Goal: Task Accomplishment & Management: Complete application form

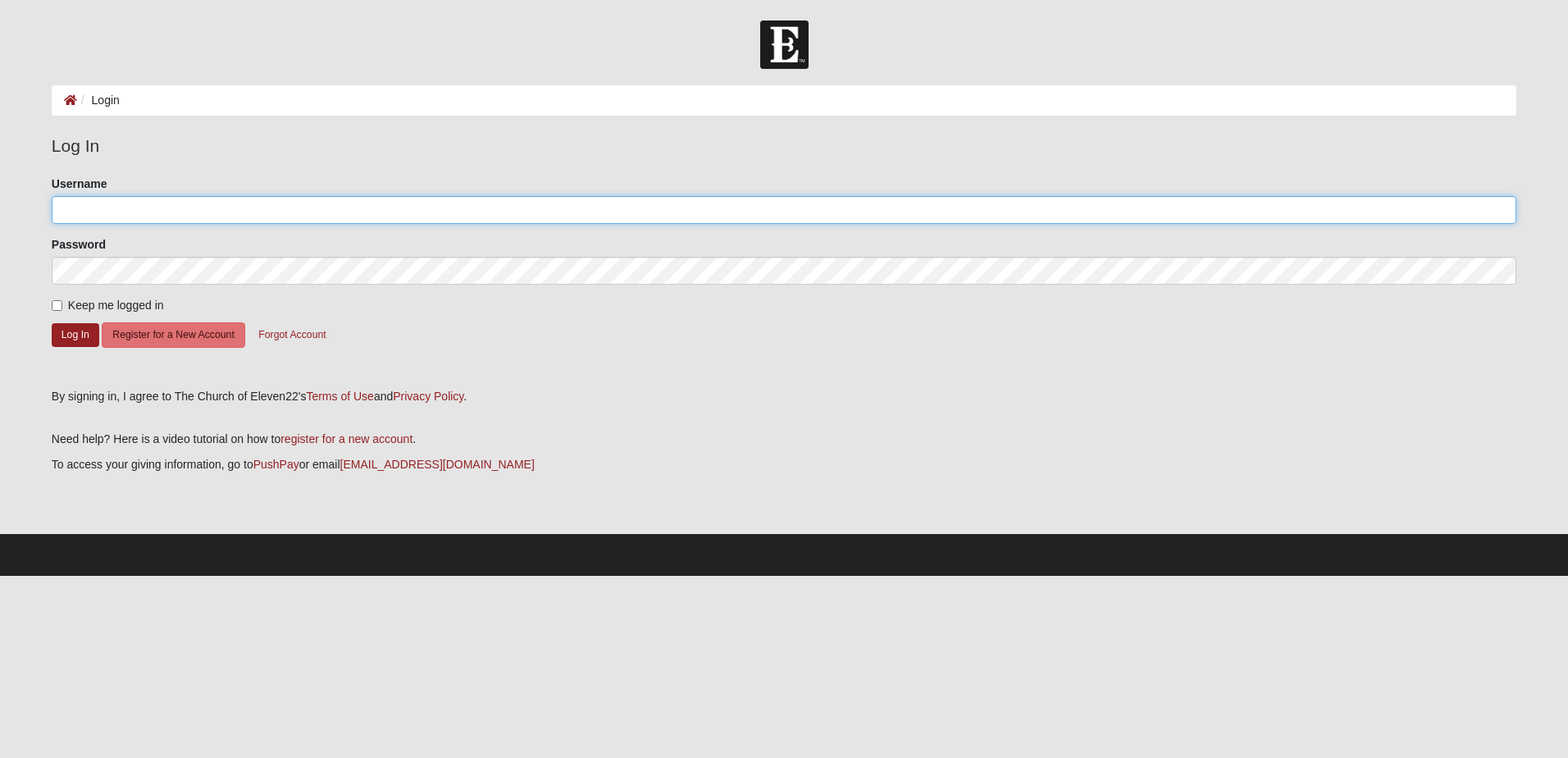
click at [128, 218] on input "Username" at bounding box center [783, 210] width 1464 height 28
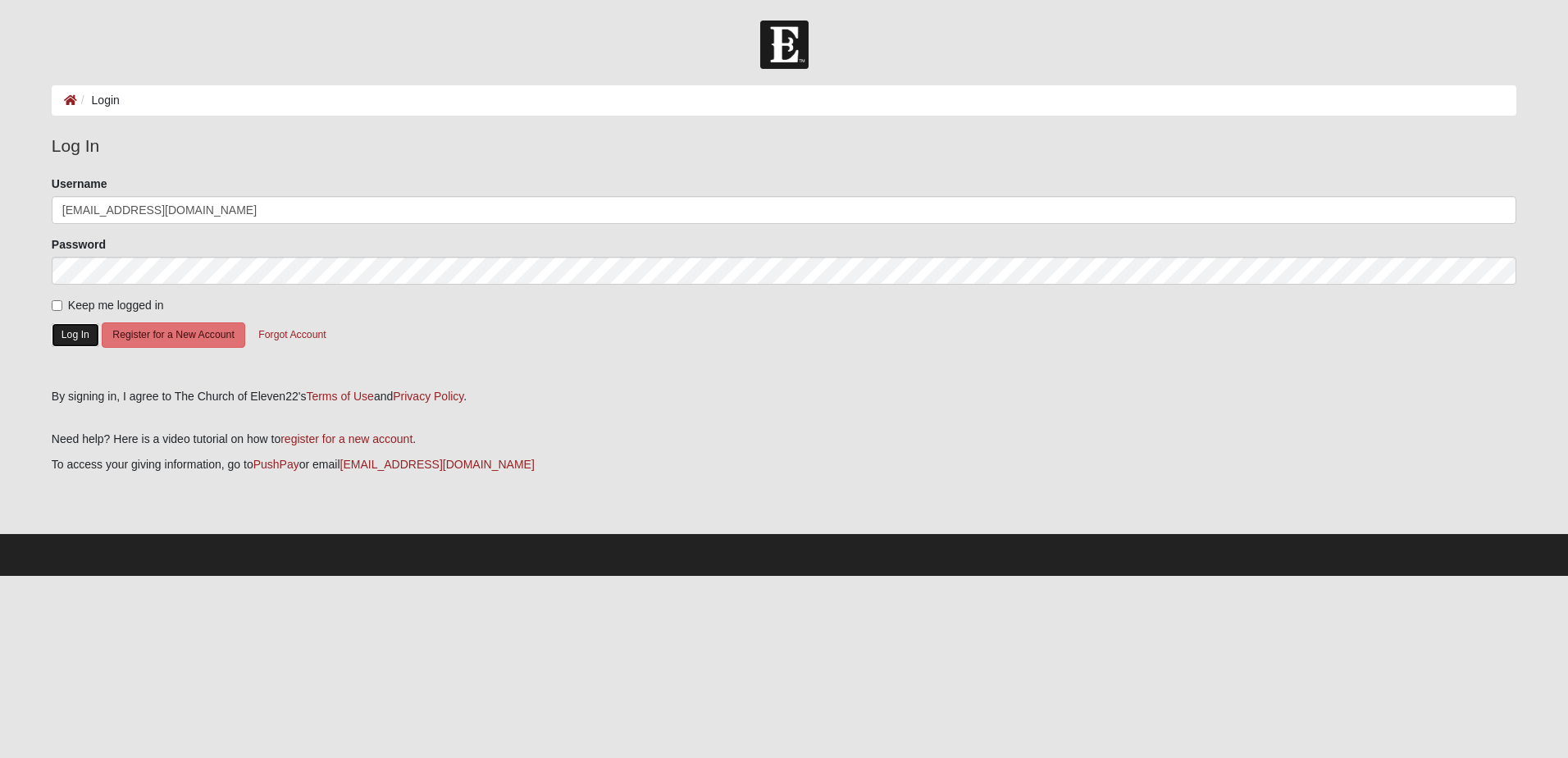
click at [69, 341] on button "Log In" at bounding box center [75, 334] width 48 height 23
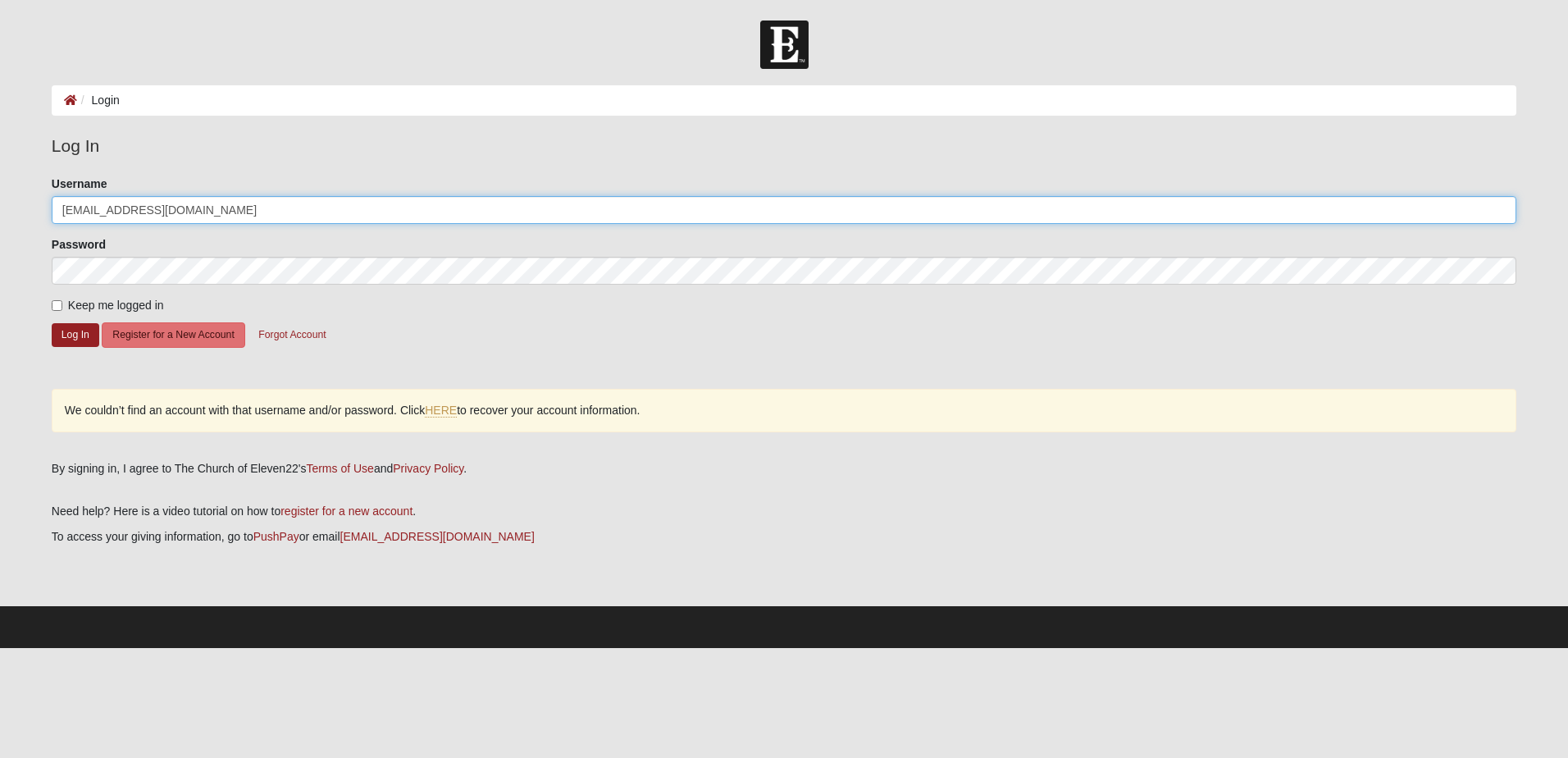
drag, startPoint x: 122, startPoint y: 211, endPoint x: 219, endPoint y: 207, distance: 97.1
click at [219, 207] on input "[EMAIL_ADDRESS][DOMAIN_NAME]" at bounding box center [783, 210] width 1464 height 28
type input "strbux2005"
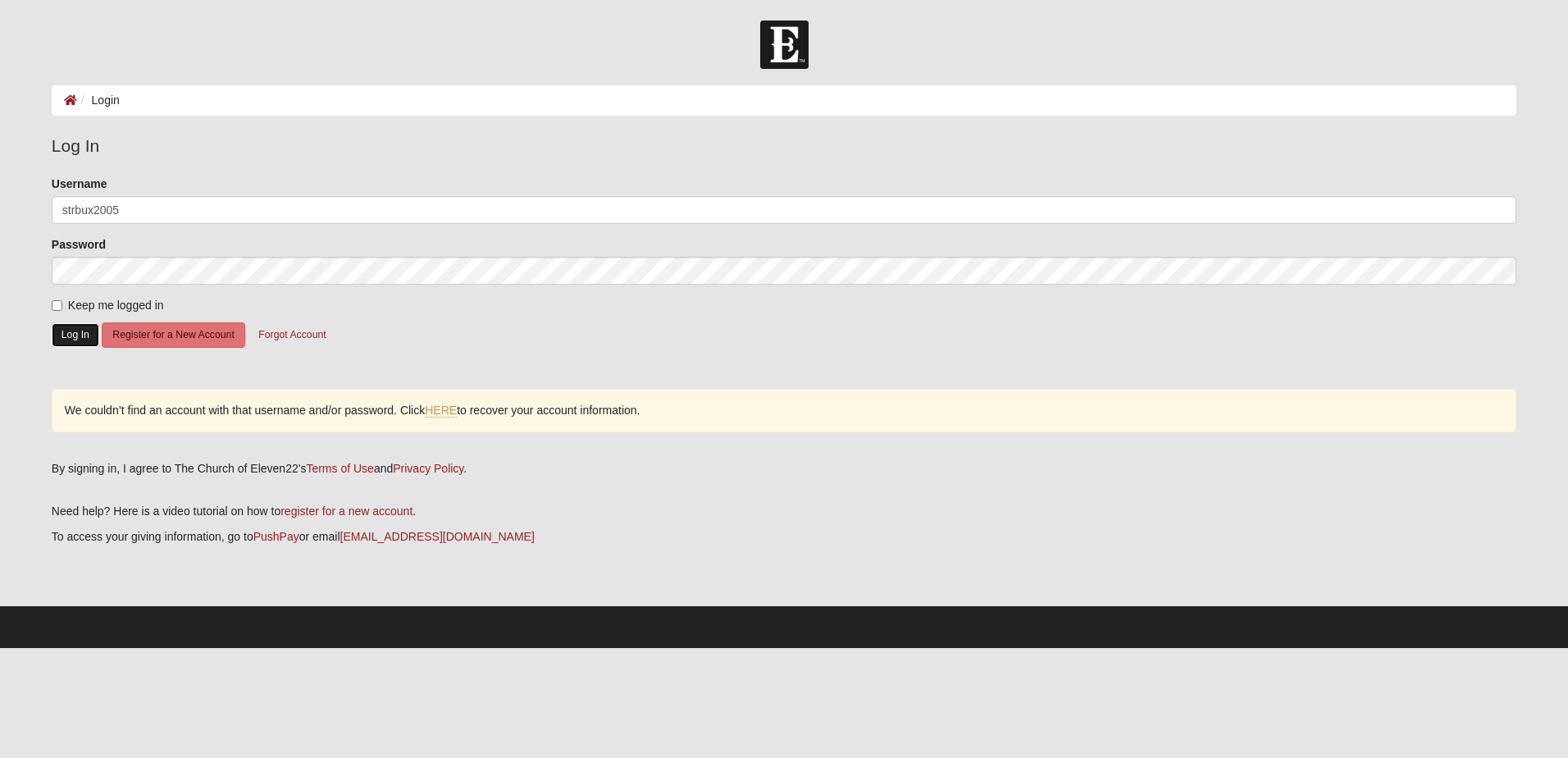
click at [70, 337] on button "Log In" at bounding box center [75, 334] width 48 height 23
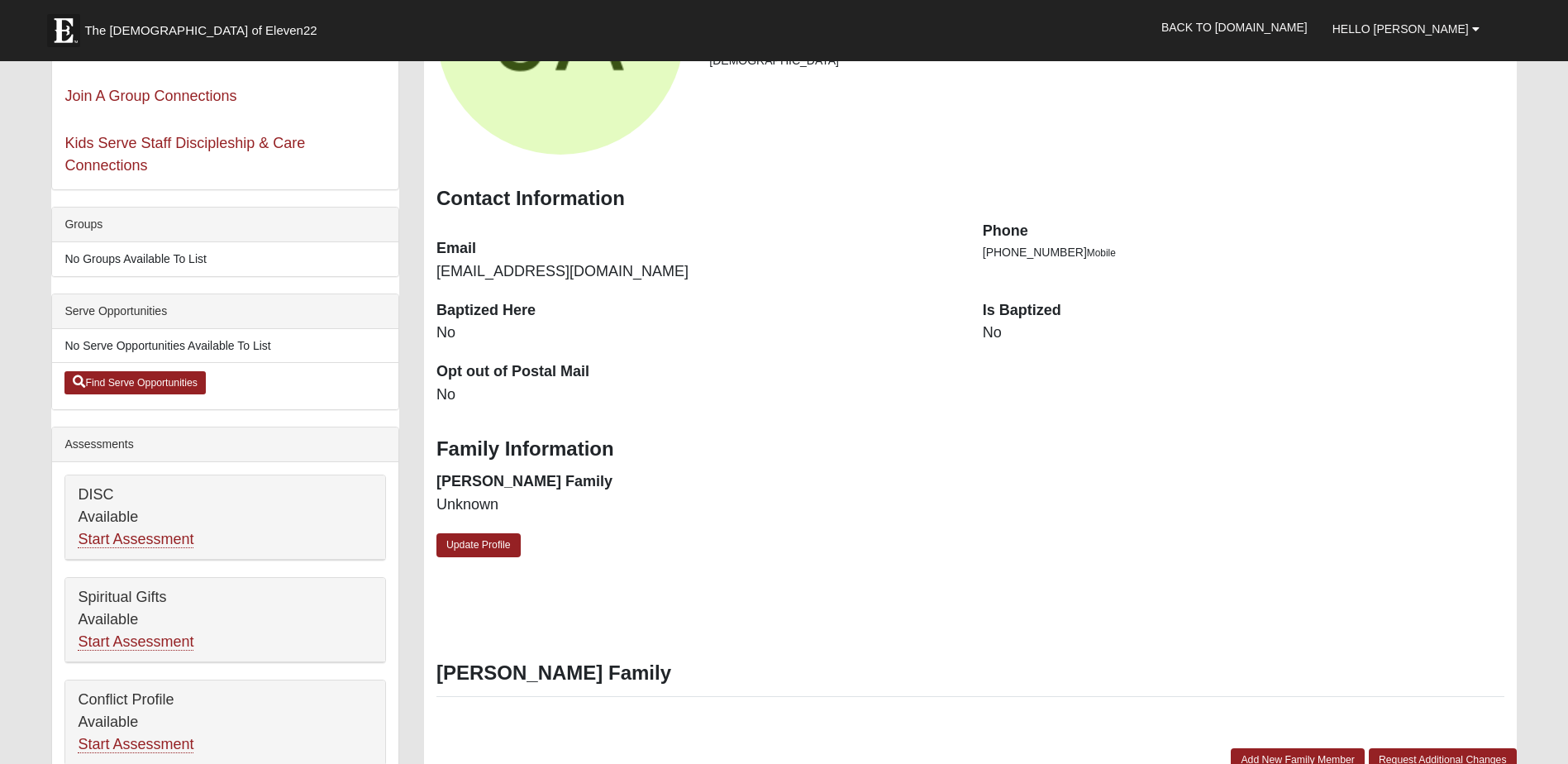
scroll to position [248, 0]
click at [460, 537] on link "Update Profile" at bounding box center [479, 544] width 85 height 24
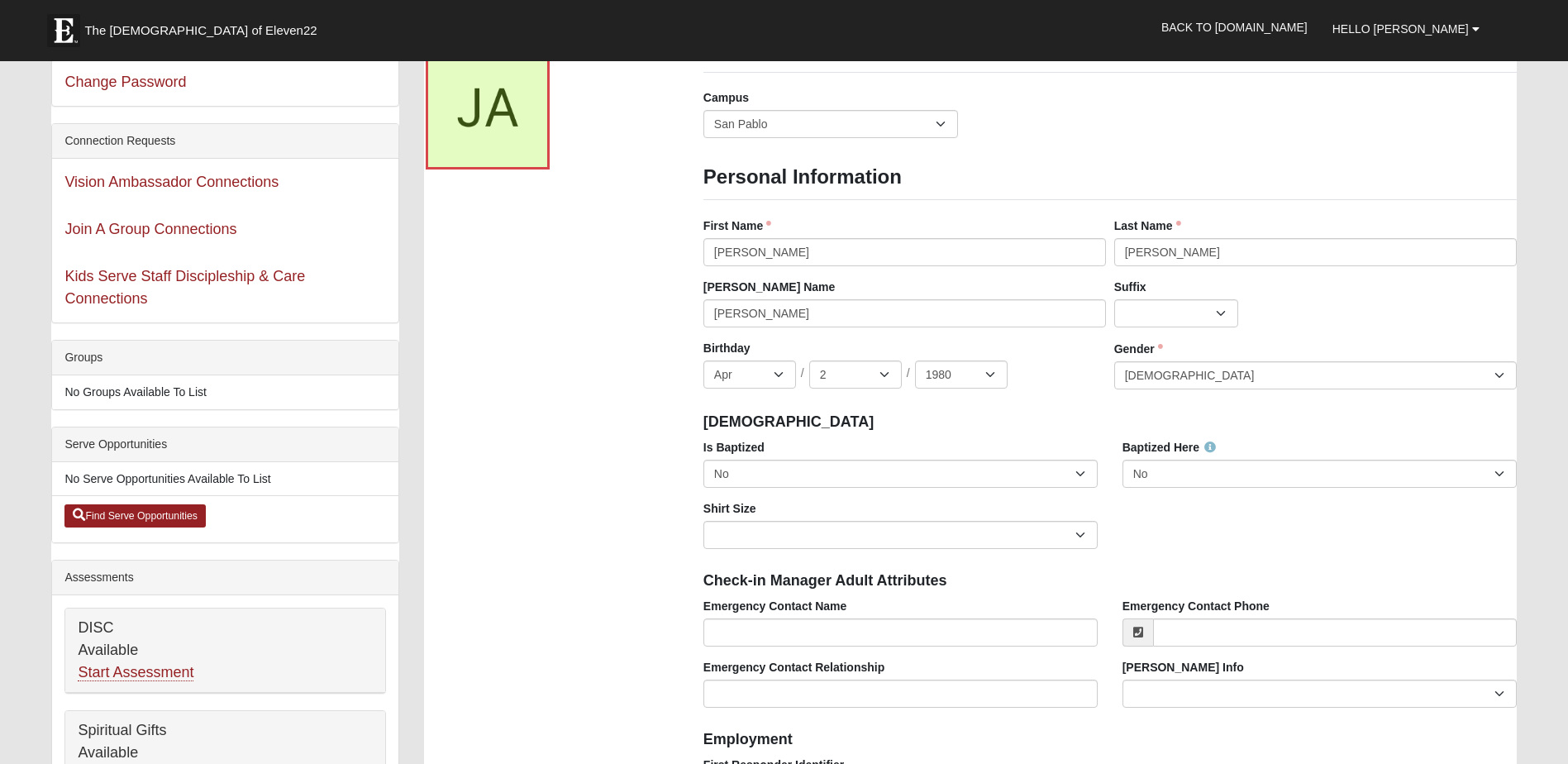
scroll to position [0, 0]
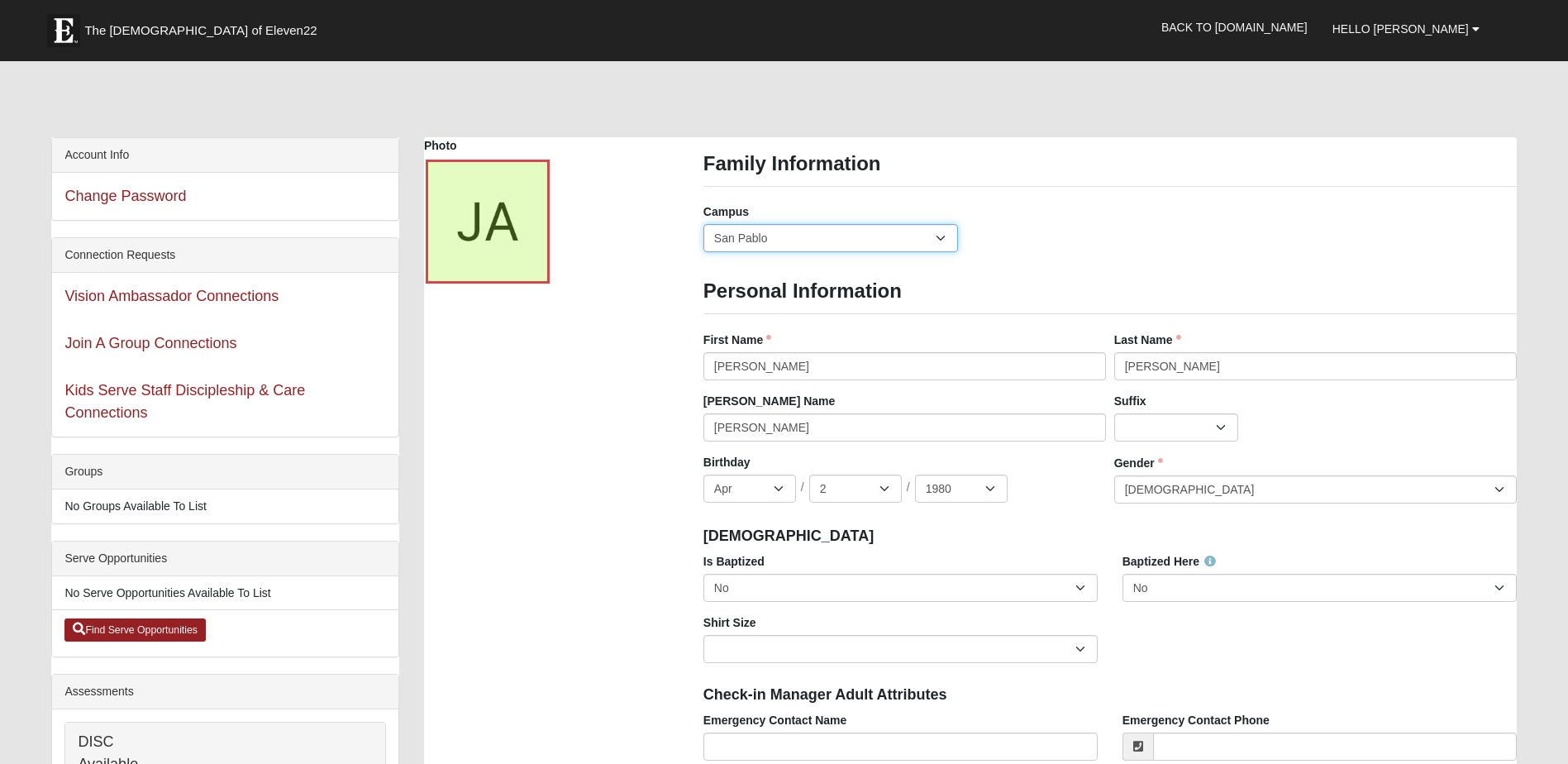
click at [933, 238] on select "Arlington Baymeadows Eleven22 Online Fleming Island Jesup Mandarin North Jax Or…" at bounding box center [831, 238] width 255 height 28
click at [704, 224] on select "Arlington Baymeadows Eleven22 Online Fleming Island Jesup Mandarin North Jax Or…" at bounding box center [831, 238] width 255 height 28
click at [942, 241] on select "Arlington Baymeadows Eleven22 Online [PERSON_NAME][GEOGRAPHIC_DATA] Jesup [GEOG…" at bounding box center [831, 238] width 255 height 28
select select "10"
click at [704, 224] on select "Arlington Baymeadows Eleven22 Online [PERSON_NAME][GEOGRAPHIC_DATA] Jesup [GEOG…" at bounding box center [831, 238] width 255 height 28
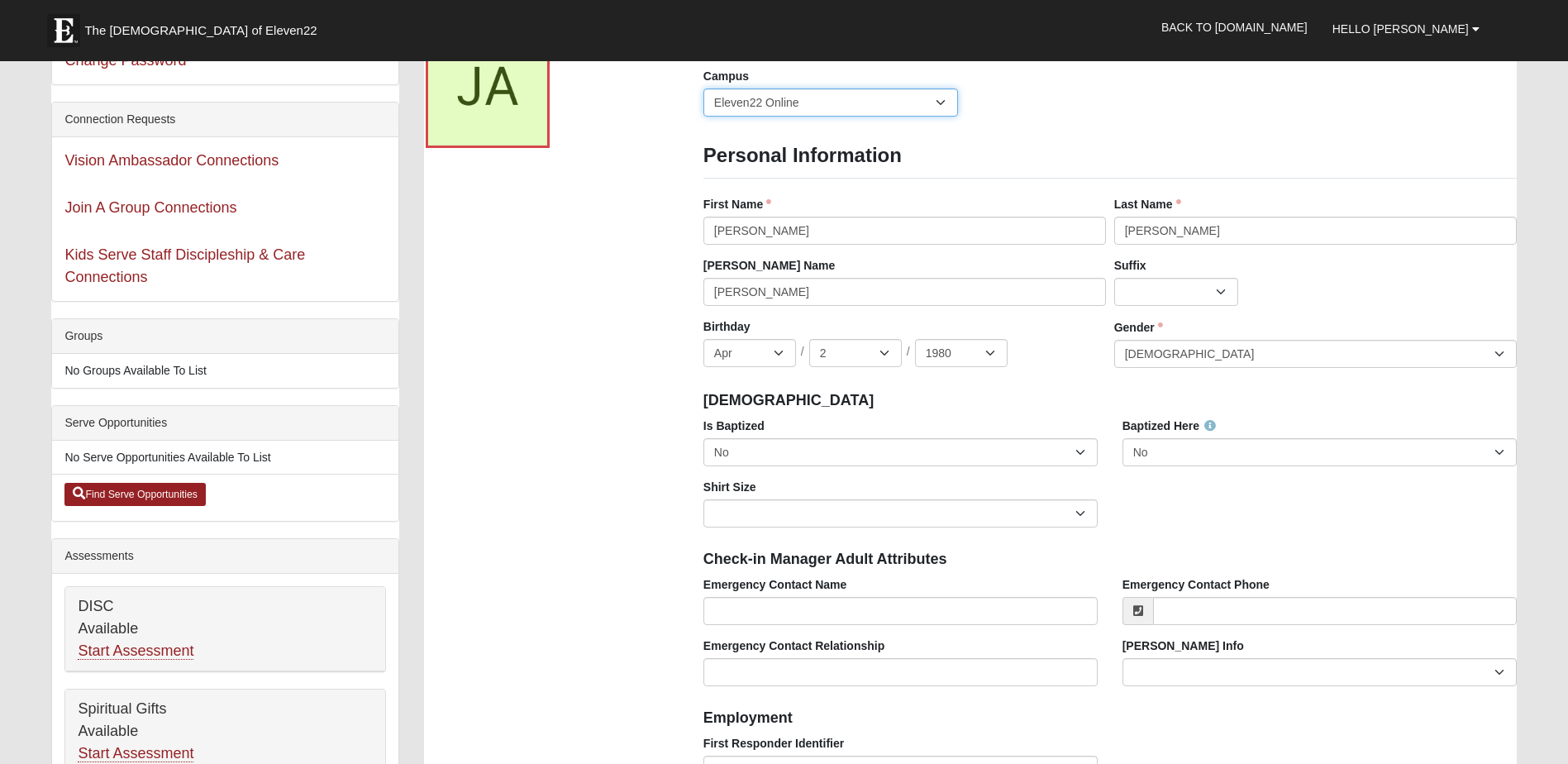
scroll to position [166, 0]
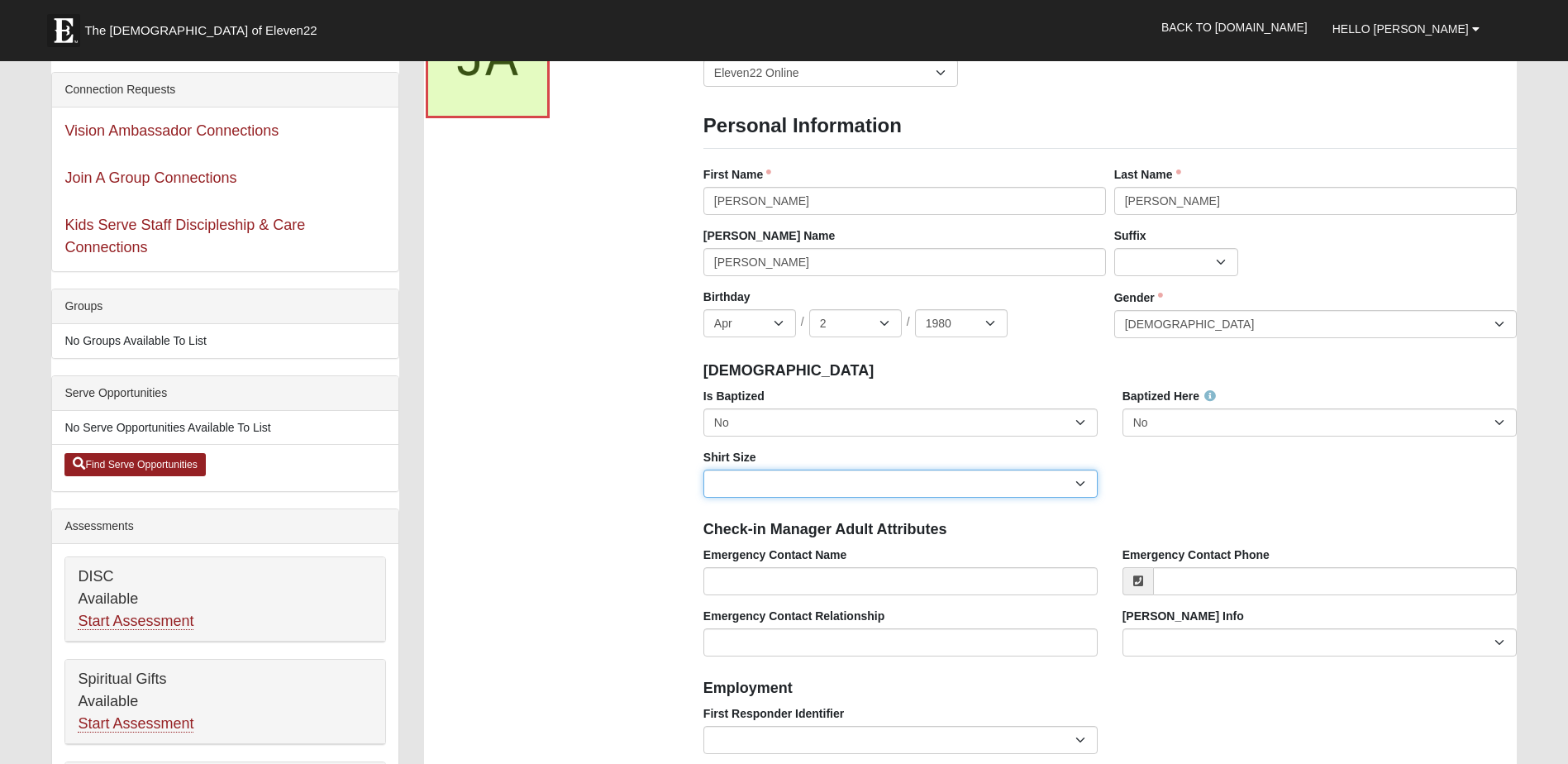
click at [1078, 485] on select "Adult Small Adult Medium Adult Large Adult XL Adult XXL Adult 3XL Adult 4XL You…" at bounding box center [900, 484] width 394 height 28
click at [704, 470] on select "Adult Small Adult Medium Adult Large Adult XL Adult XXL Adult 3XL Adult 4XL You…" at bounding box center [900, 484] width 394 height 28
click at [1088, 484] on select "Adult Small Adult Medium Adult Large Adult XL Adult XXL Adult 3XL Adult 4XL You…" at bounding box center [900, 484] width 394 height 28
select select "Adult XL"
click at [704, 470] on select "Adult Small Adult Medium Adult Large Adult XL Adult XXL Adult 3XL Adult 4XL You…" at bounding box center [900, 484] width 394 height 28
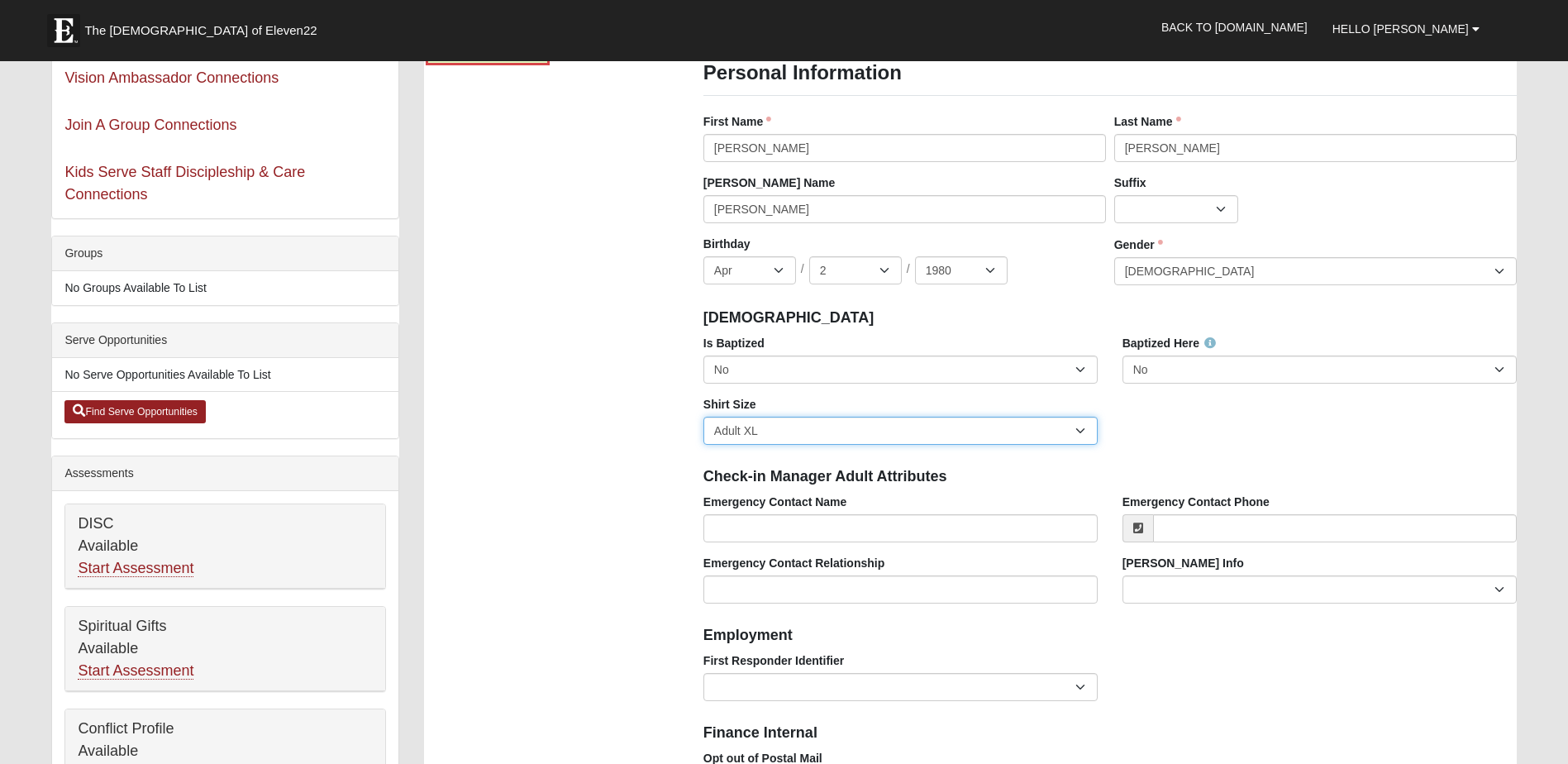
scroll to position [248, 0]
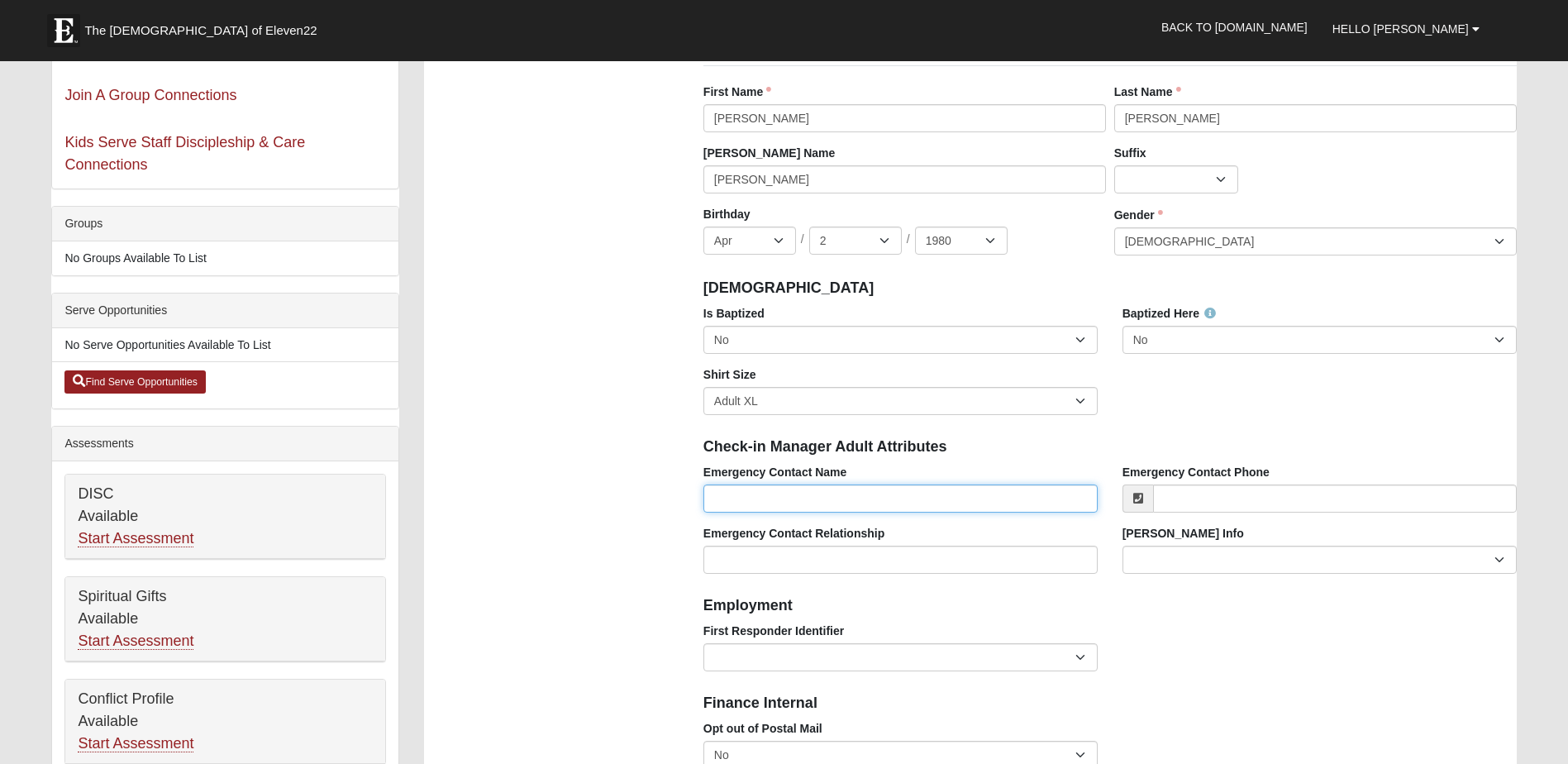
click at [850, 503] on input "Emergency Contact Name" at bounding box center [900, 499] width 394 height 28
type input "[PERSON_NAME]"
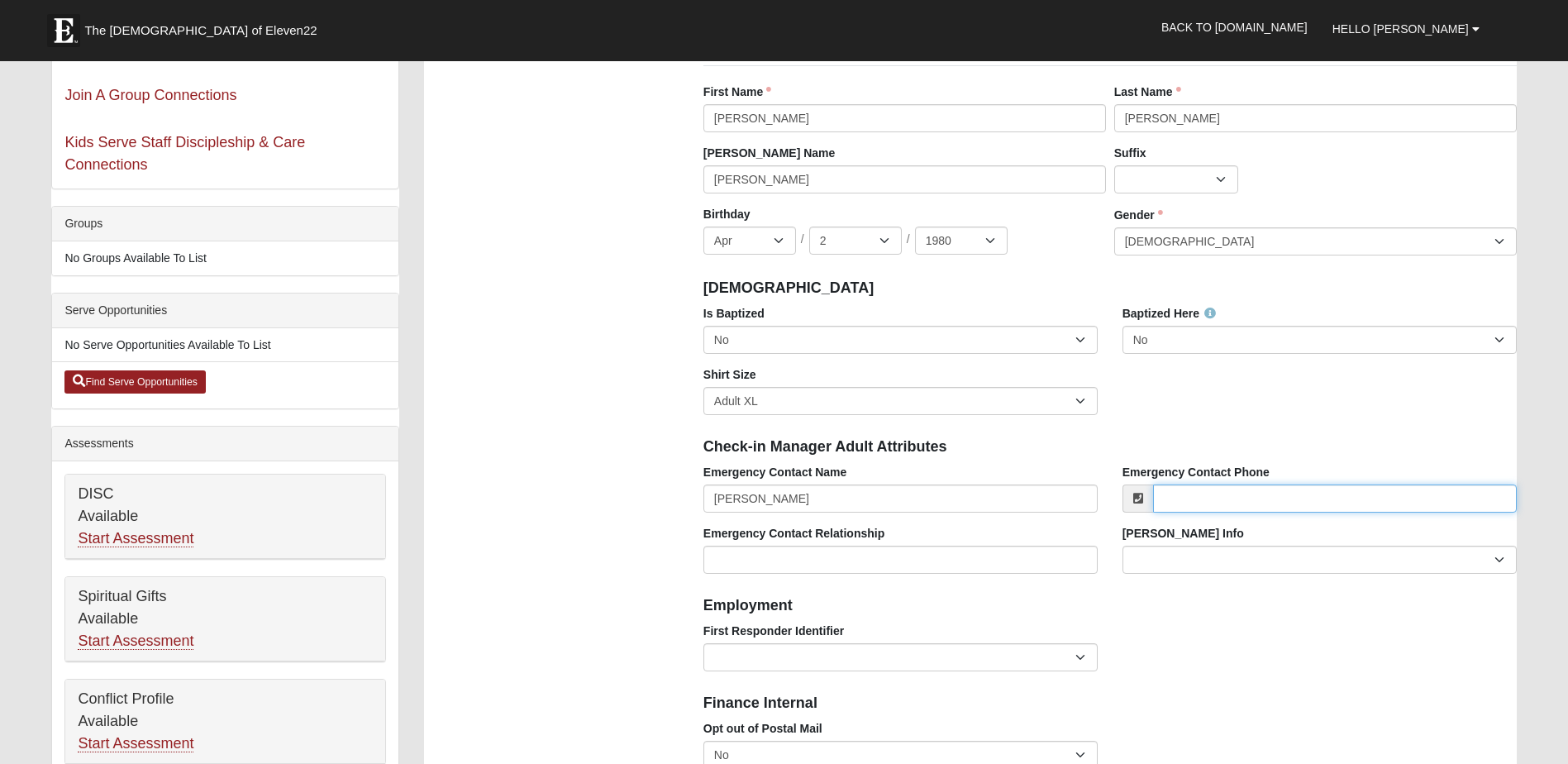
click at [1266, 501] on input "Emergency Contact Phone" at bounding box center [1335, 499] width 364 height 28
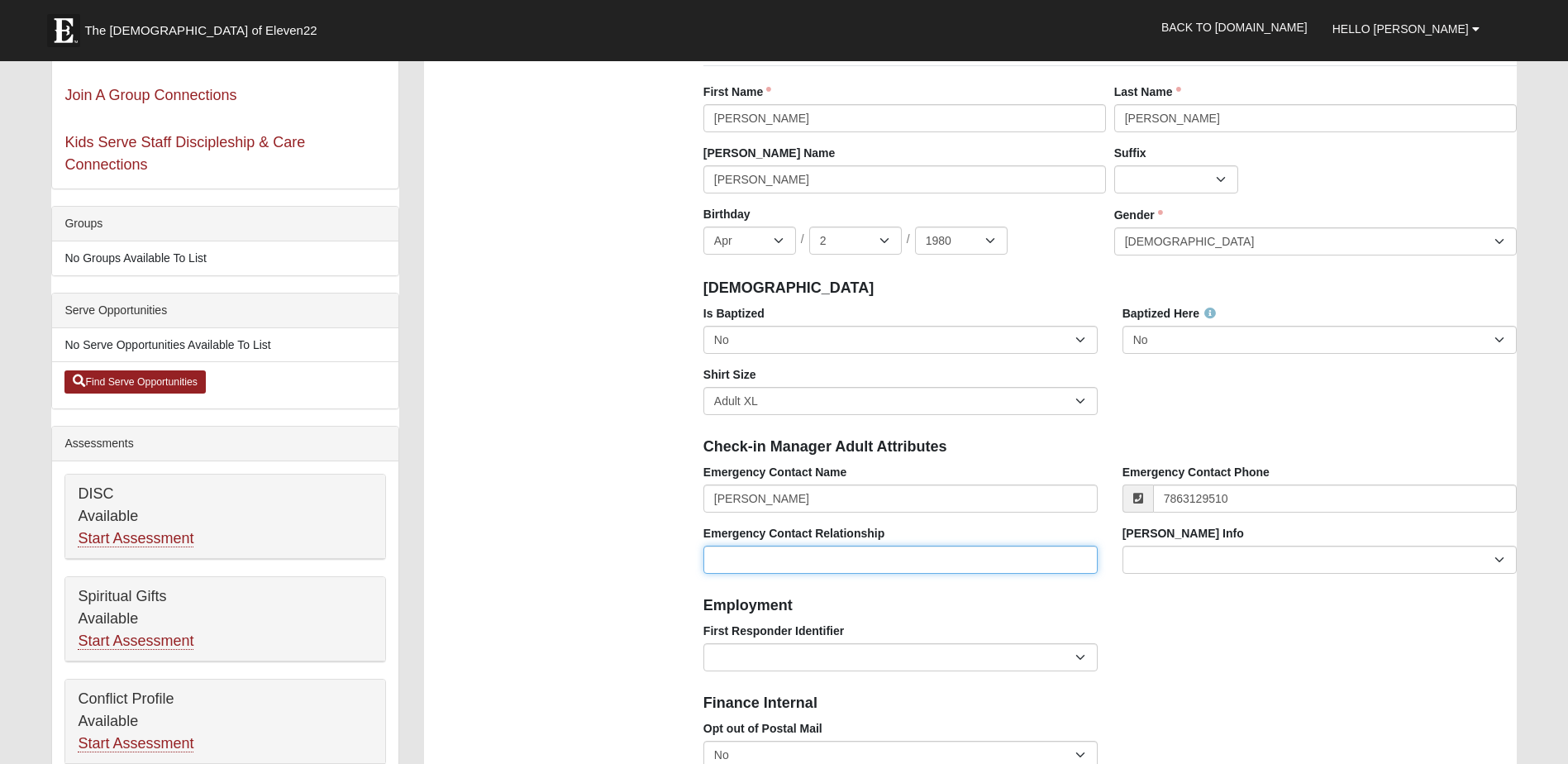
type input "[PHONE_NUMBER]"
click at [819, 550] on input "Emergency Contact Relationship" at bounding box center [900, 560] width 394 height 28
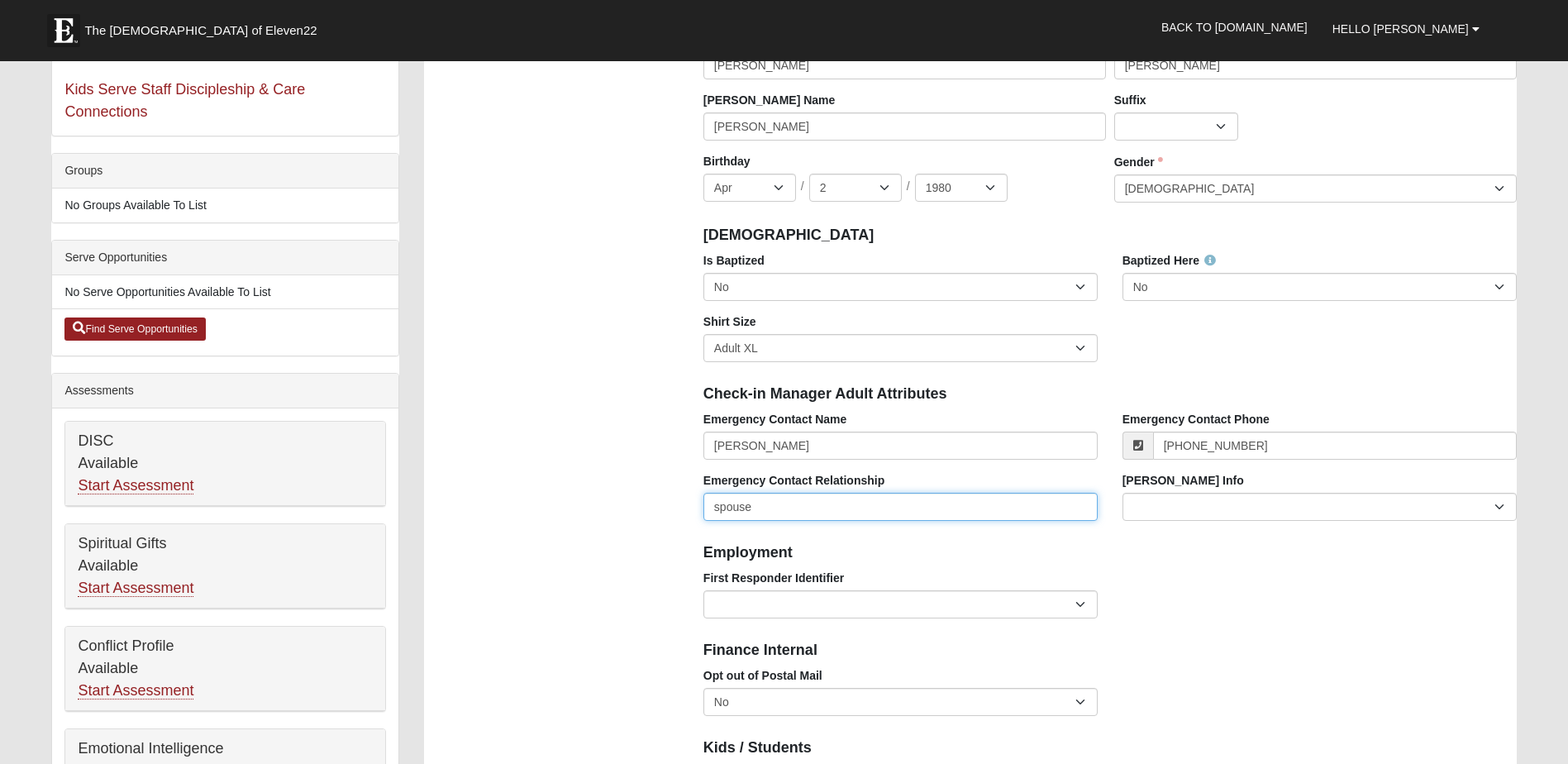
scroll to position [330, 0]
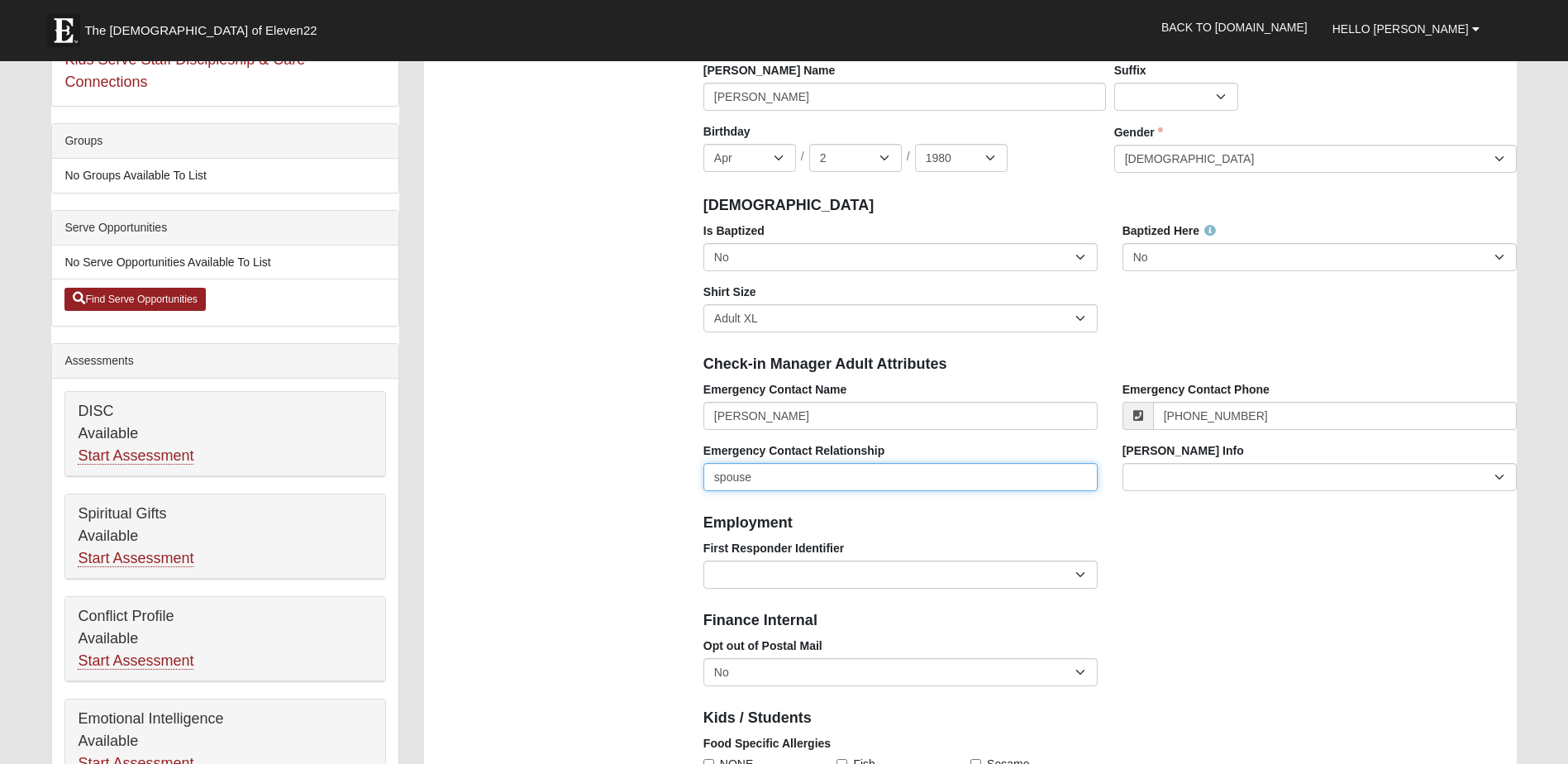
type input "spouse"
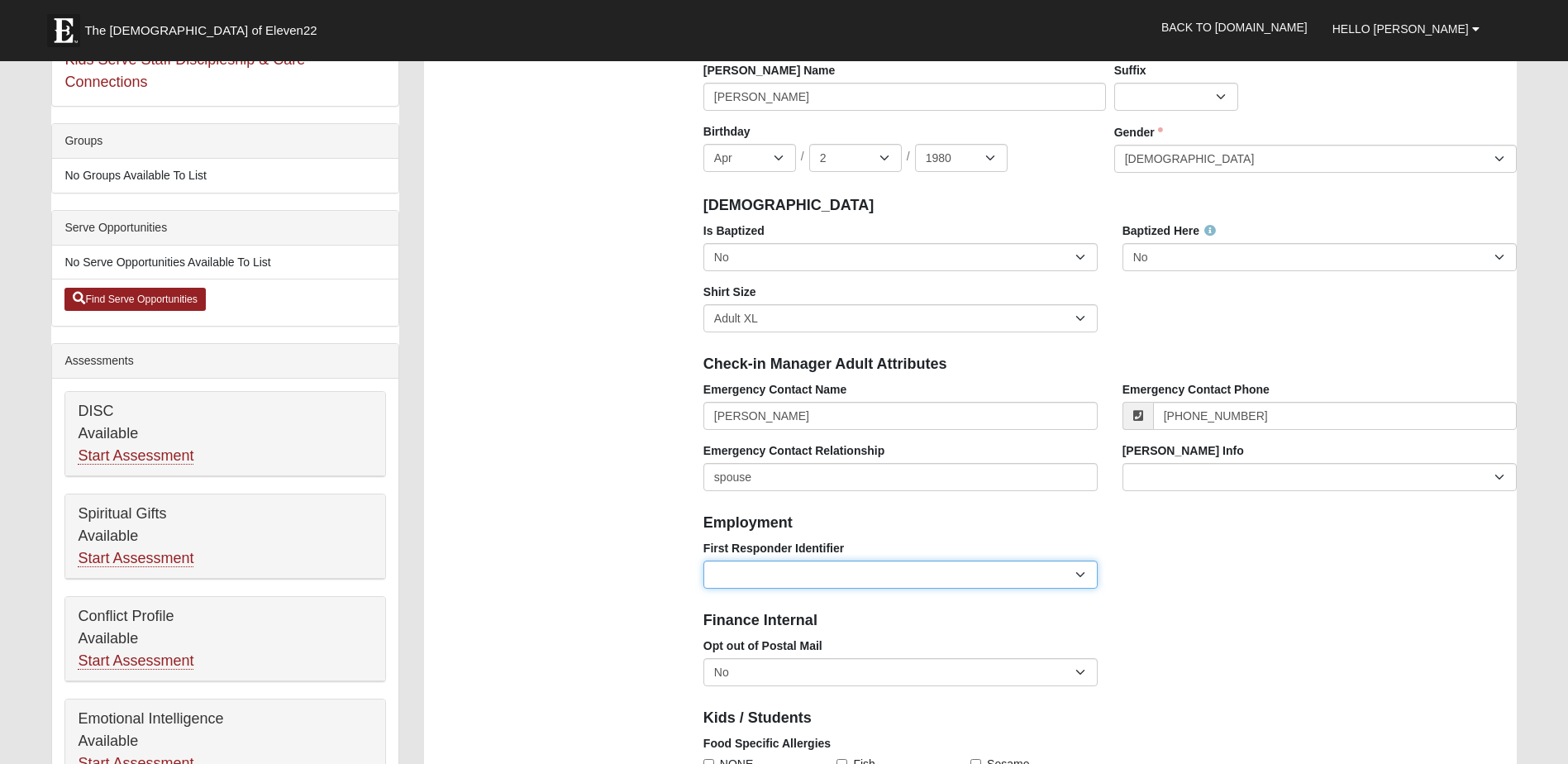
click at [1091, 578] on select "EMT | Paramedic | Medical Firefighter | Fire Department Police Officer | Sherif…" at bounding box center [900, 575] width 394 height 28
select select "2461"
click at [704, 561] on select "EMT | Paramedic | Medical Firefighter | Fire Department Police Officer | Sherif…" at bounding box center [900, 575] width 394 height 28
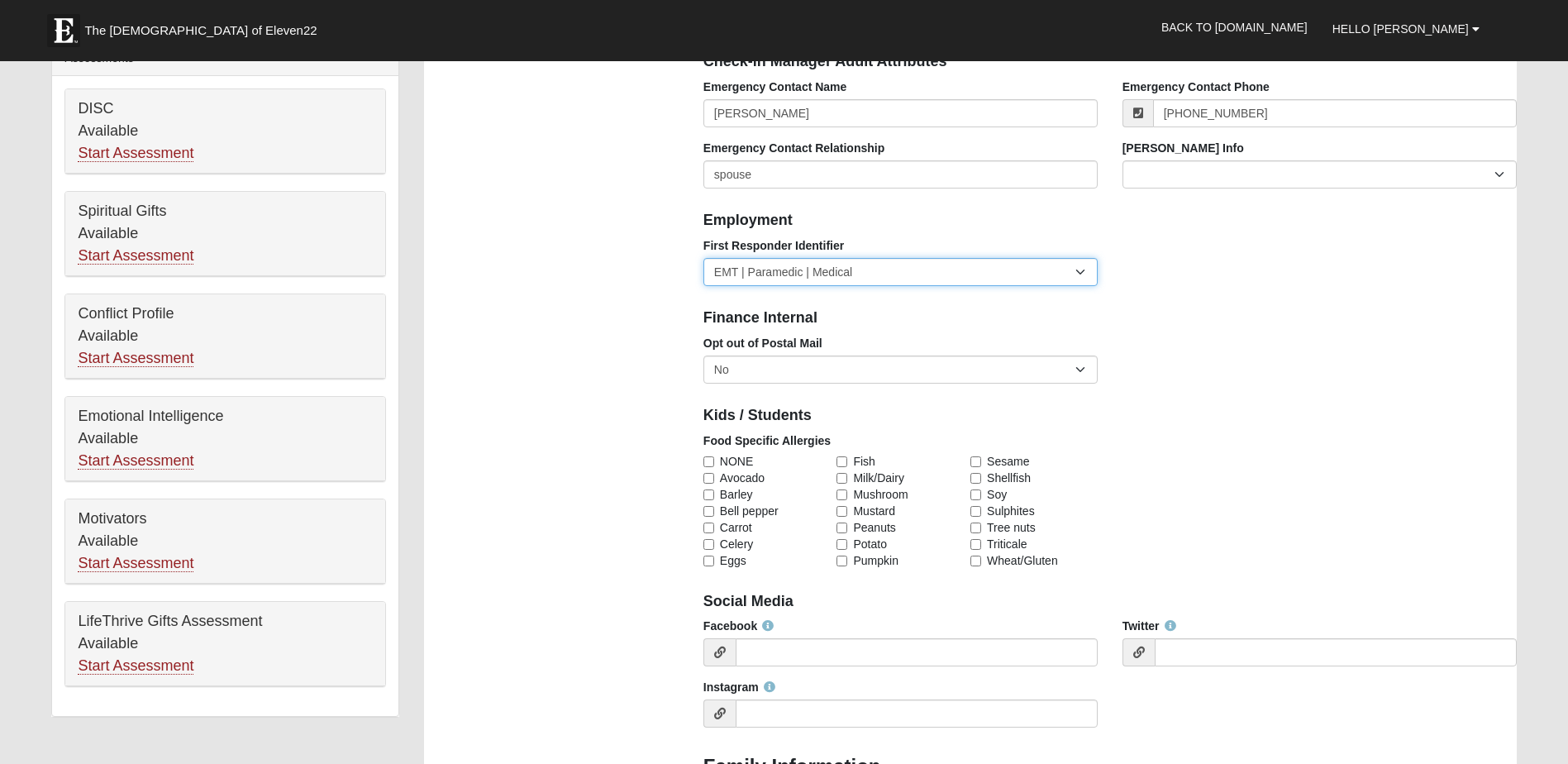
scroll to position [661, 0]
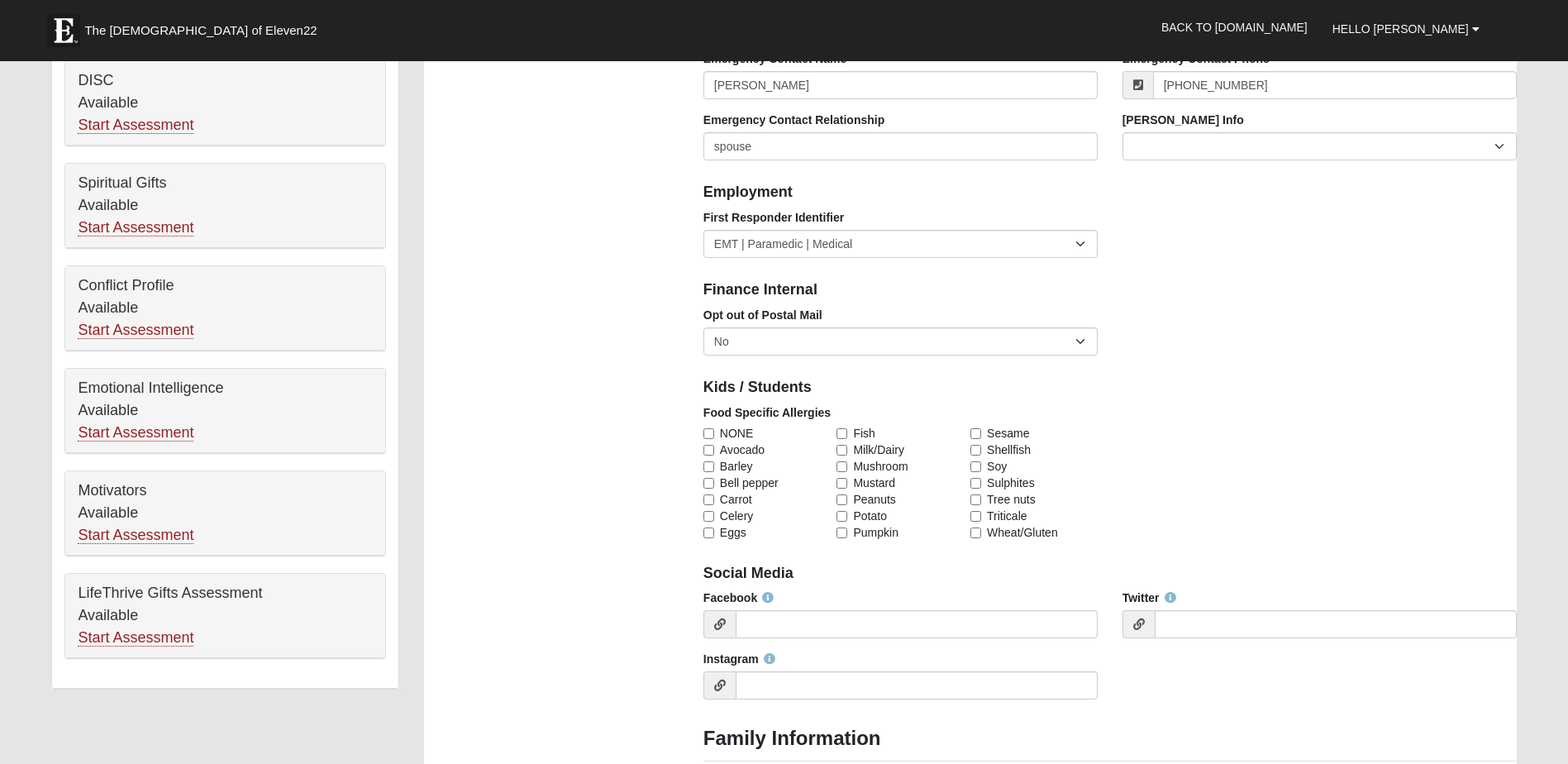
click at [738, 435] on span "NONE" at bounding box center [736, 434] width 33 height 17
click at [714, 435] on input "NONE" at bounding box center [708, 433] width 10 height 10
checkbox input "true"
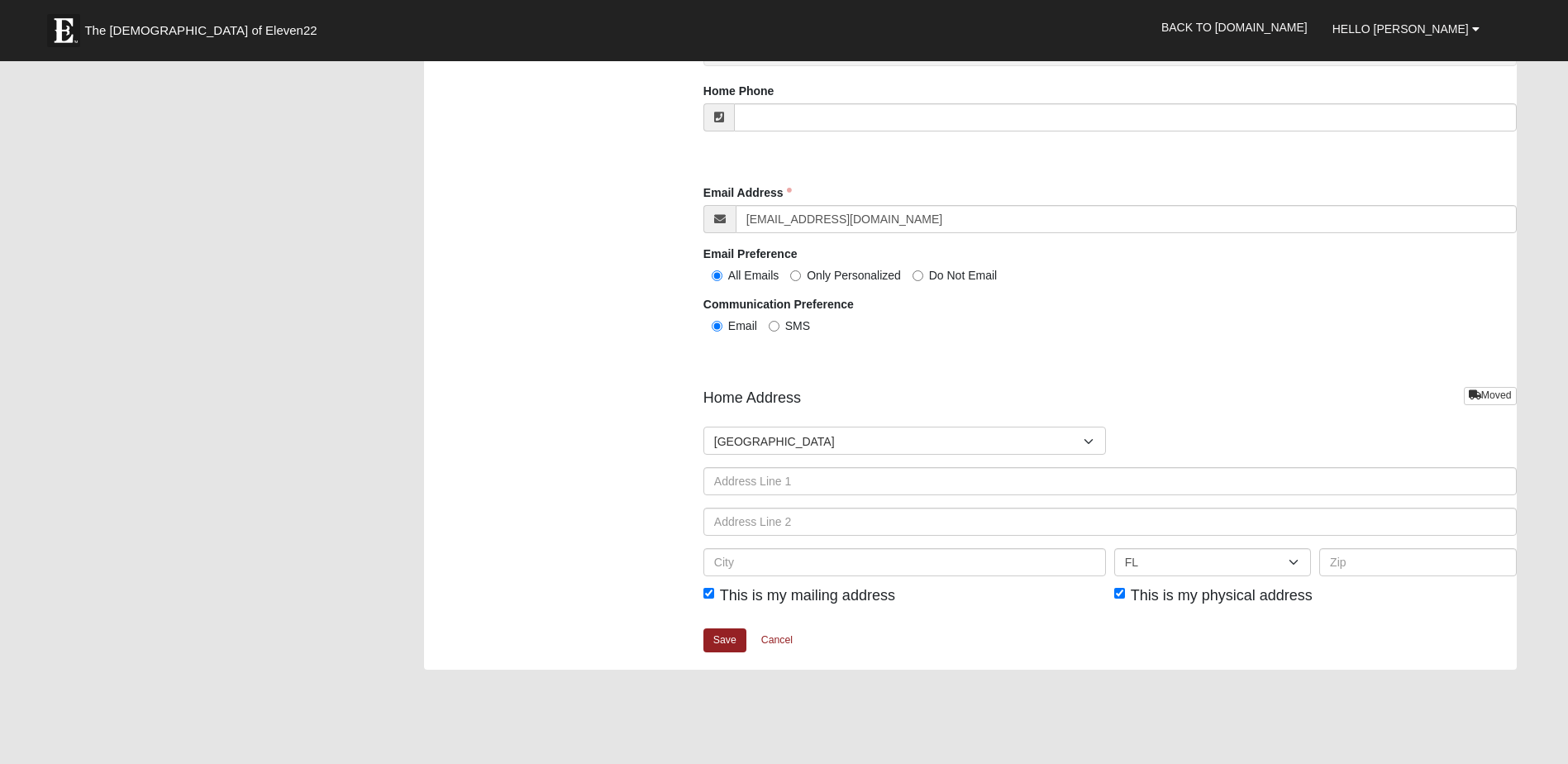
scroll to position [1653, 0]
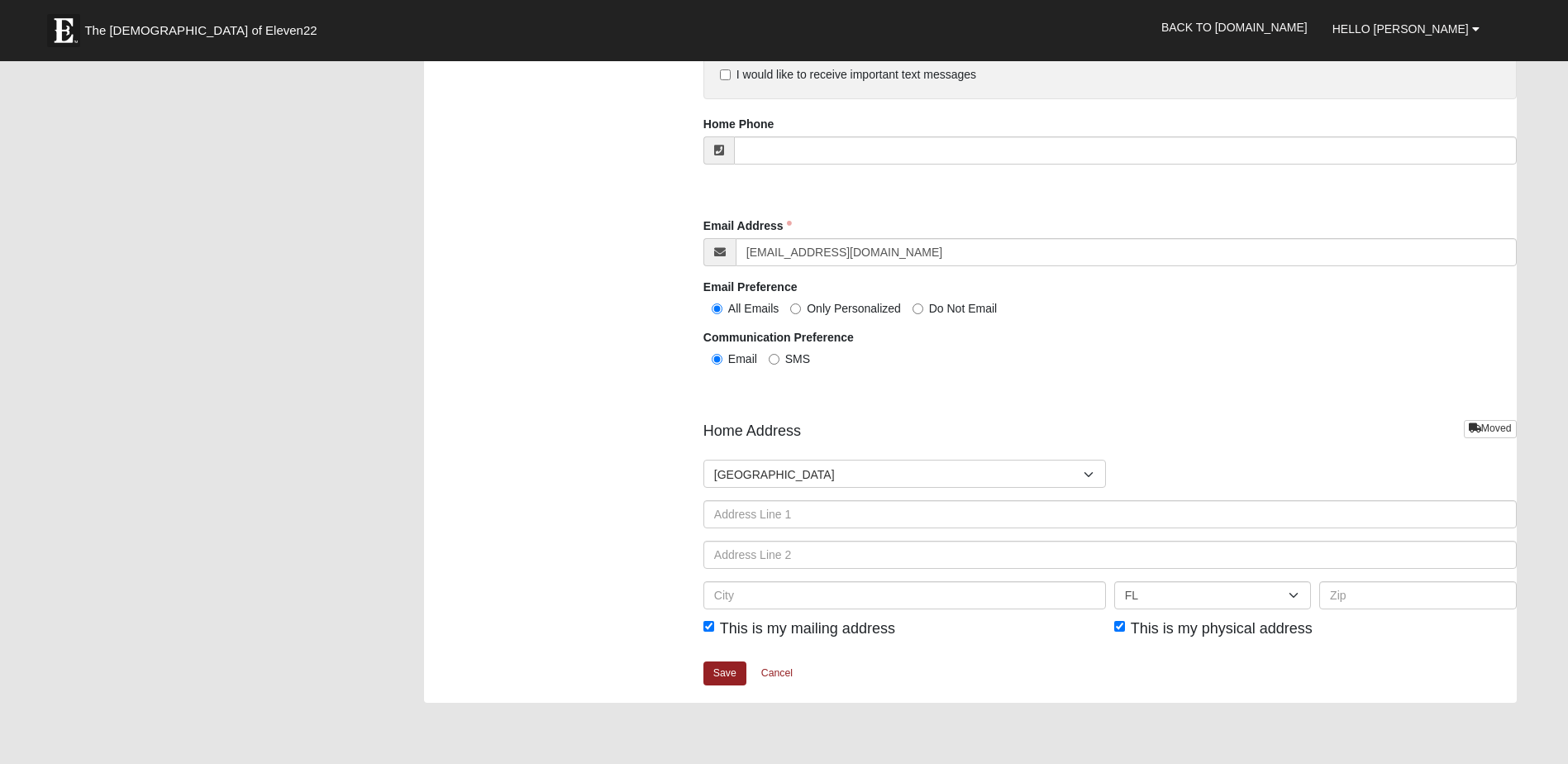
click at [795, 357] on span "SMS" at bounding box center [798, 358] width 24 height 13
click at [780, 357] on input "SMS" at bounding box center [773, 358] width 10 height 10
radio input "true"
click at [735, 362] on span "Email" at bounding box center [742, 358] width 29 height 13
click at [722, 362] on input "Email" at bounding box center [717, 358] width 10 height 10
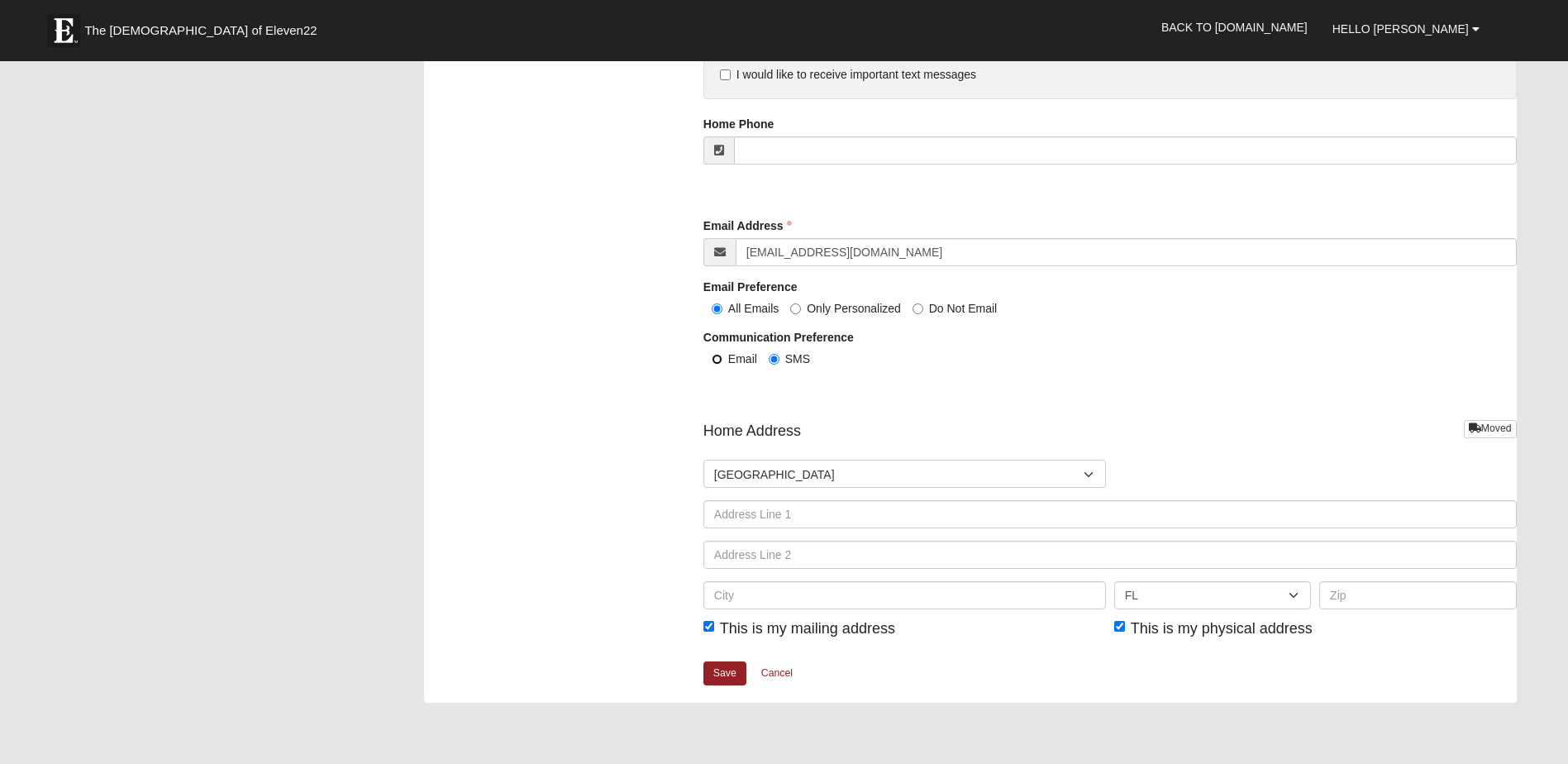
radio input "true"
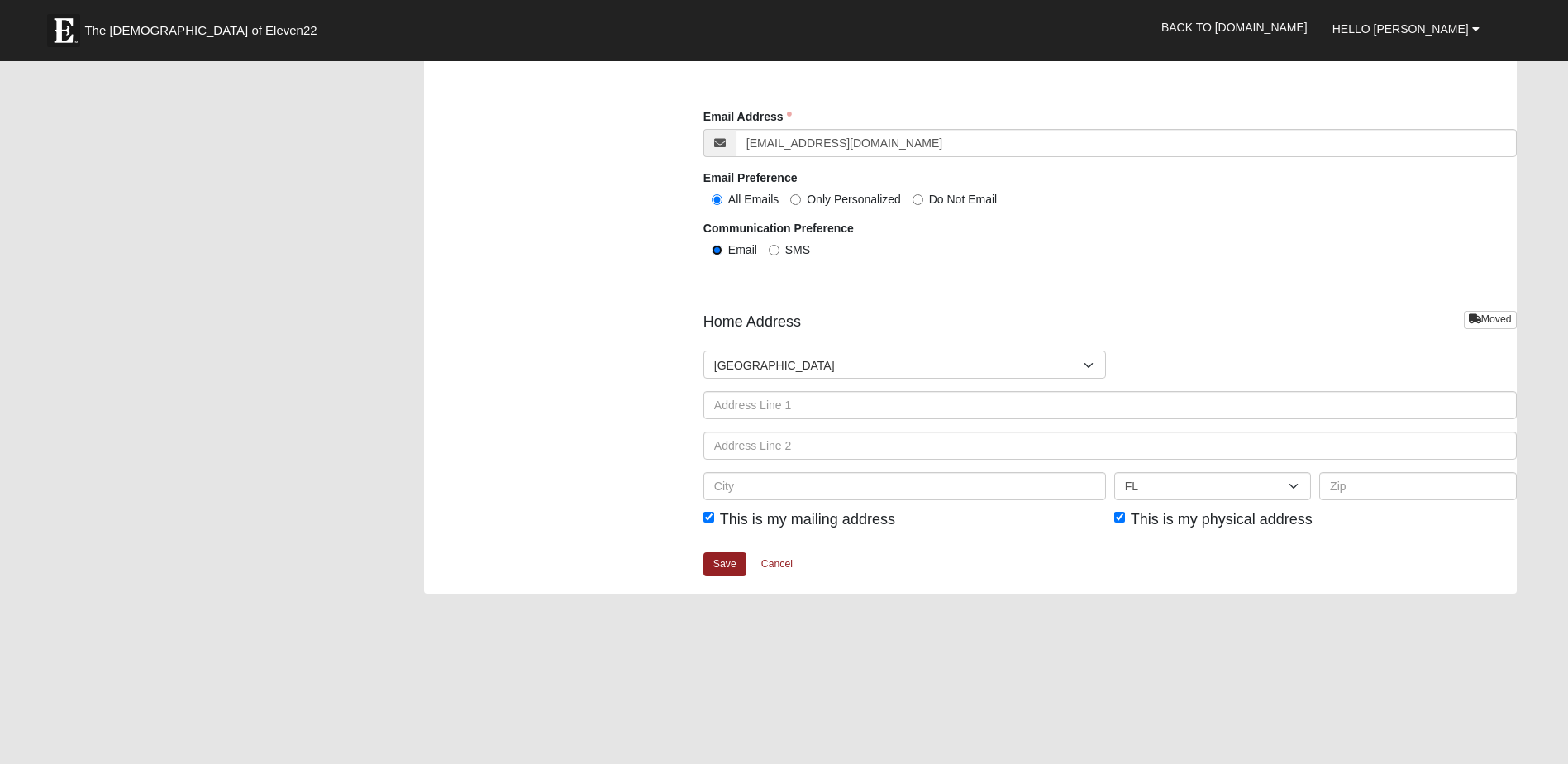
scroll to position [1736, 0]
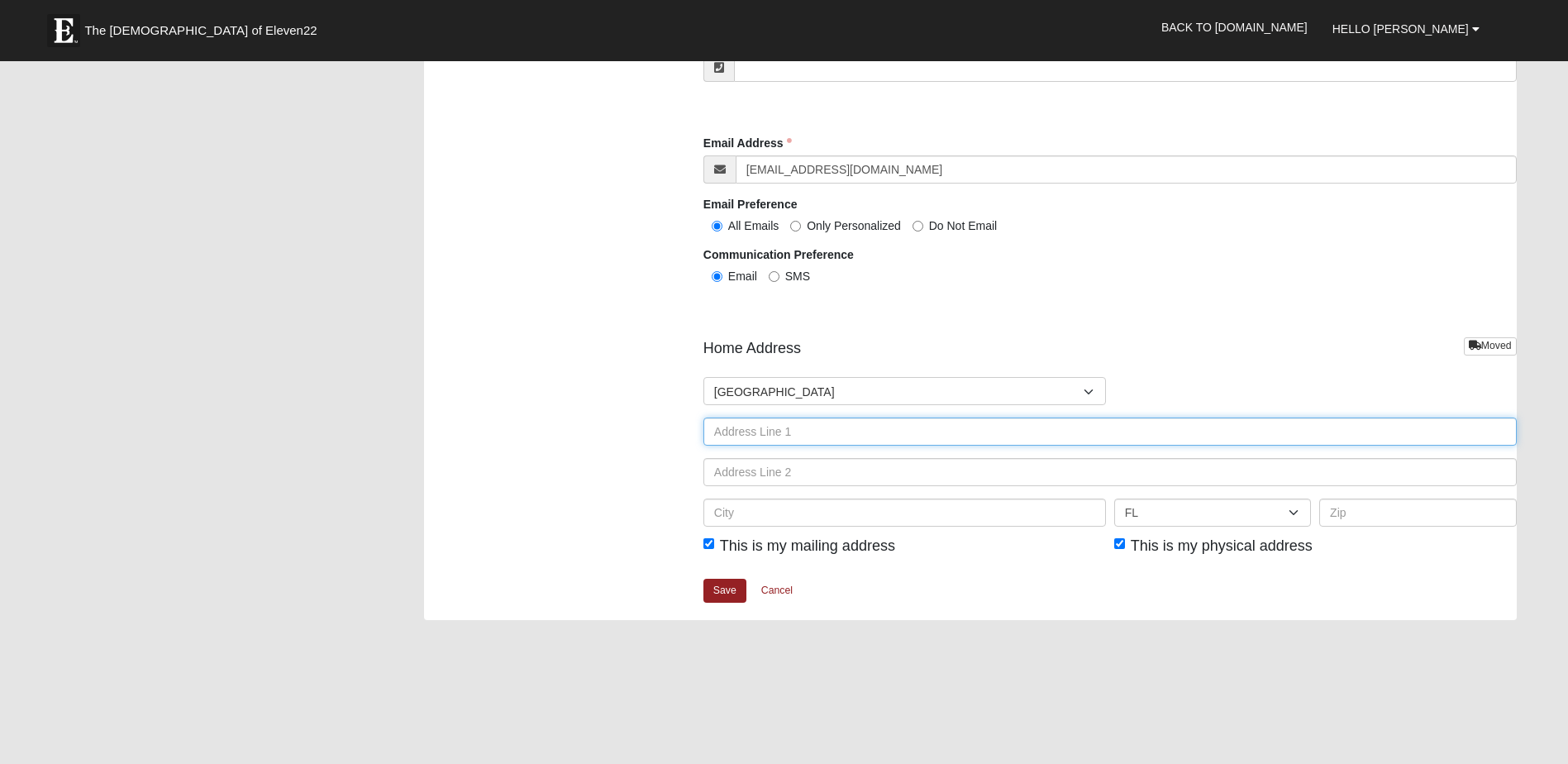
click at [840, 427] on input "text" at bounding box center [1110, 432] width 814 height 28
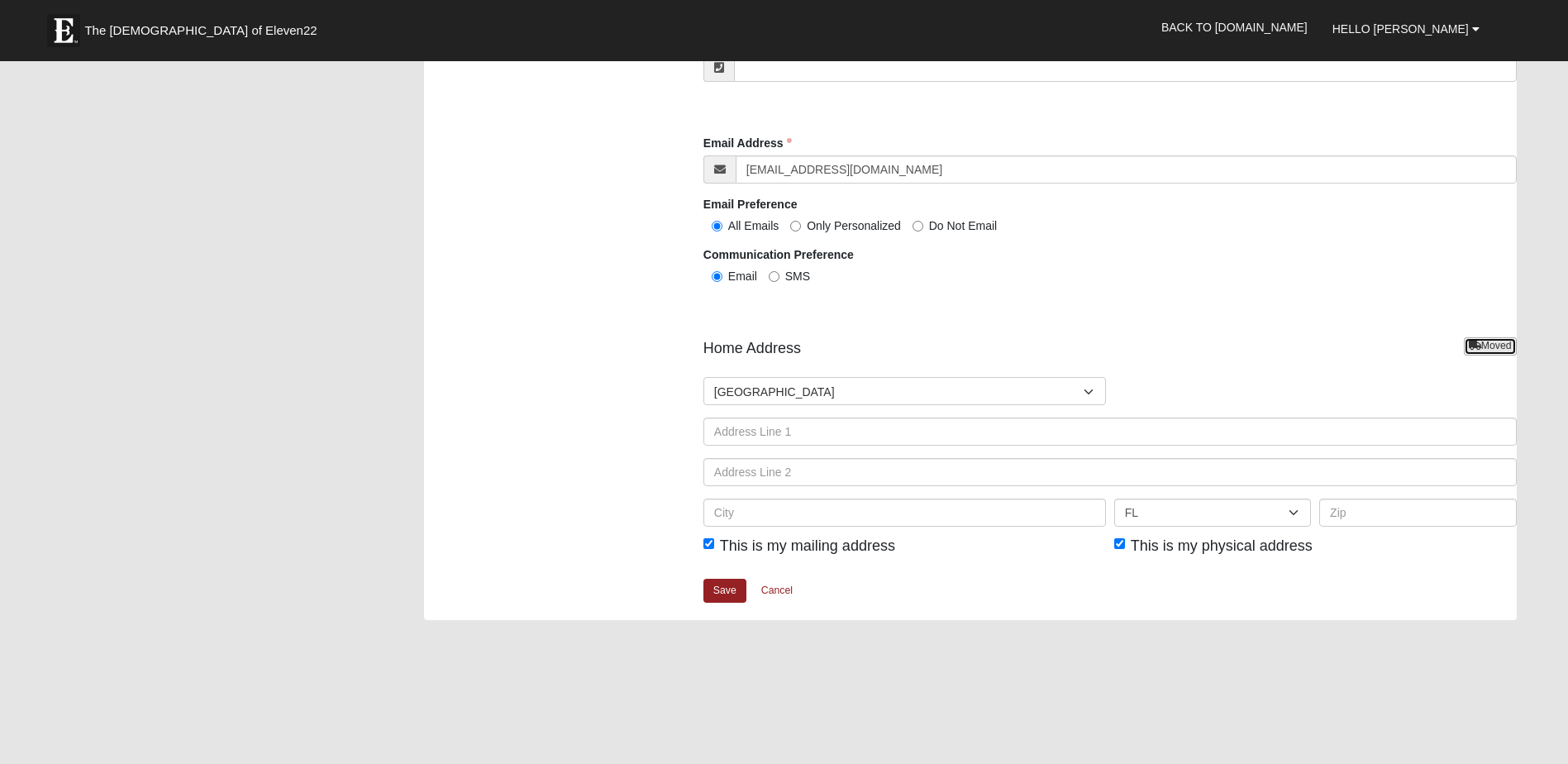
click at [1469, 349] on icon at bounding box center [1474, 345] width 12 height 10
click at [1497, 345] on link "Moved" at bounding box center [1490, 346] width 53 height 17
click at [1488, 344] on link "Moved" at bounding box center [1490, 346] width 53 height 17
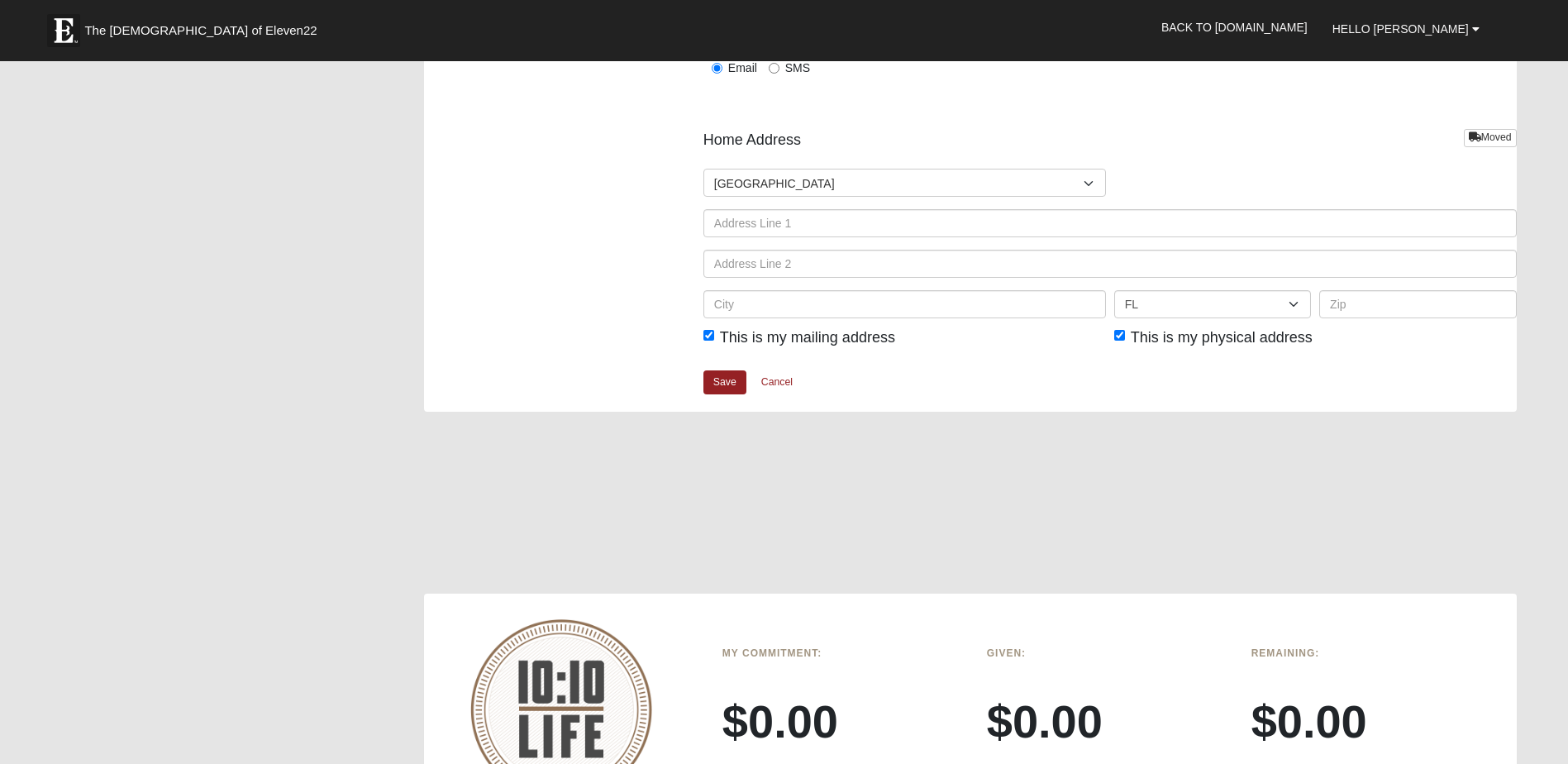
scroll to position [1902, 0]
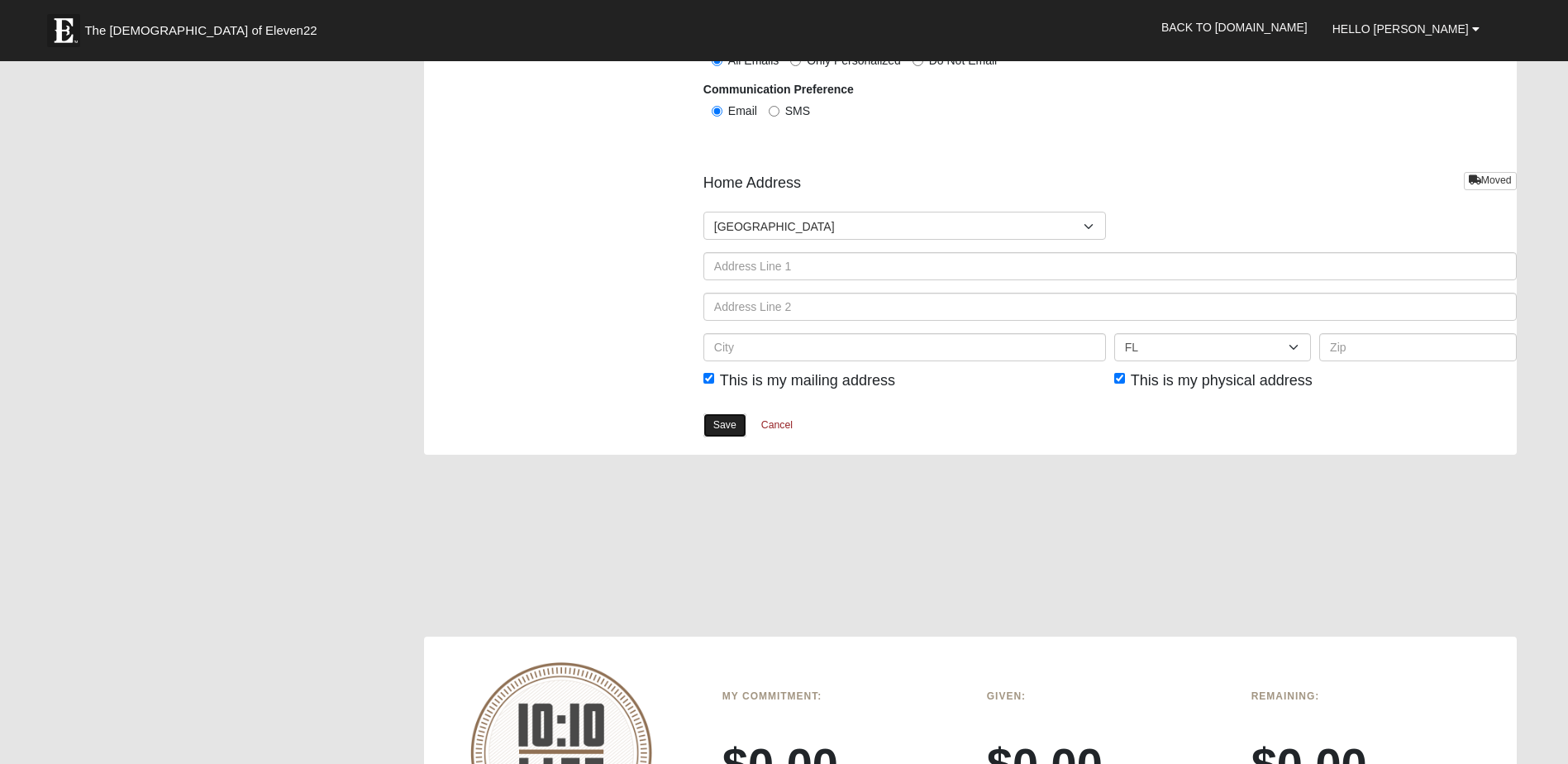
click at [719, 424] on link "Save" at bounding box center [725, 424] width 43 height 24
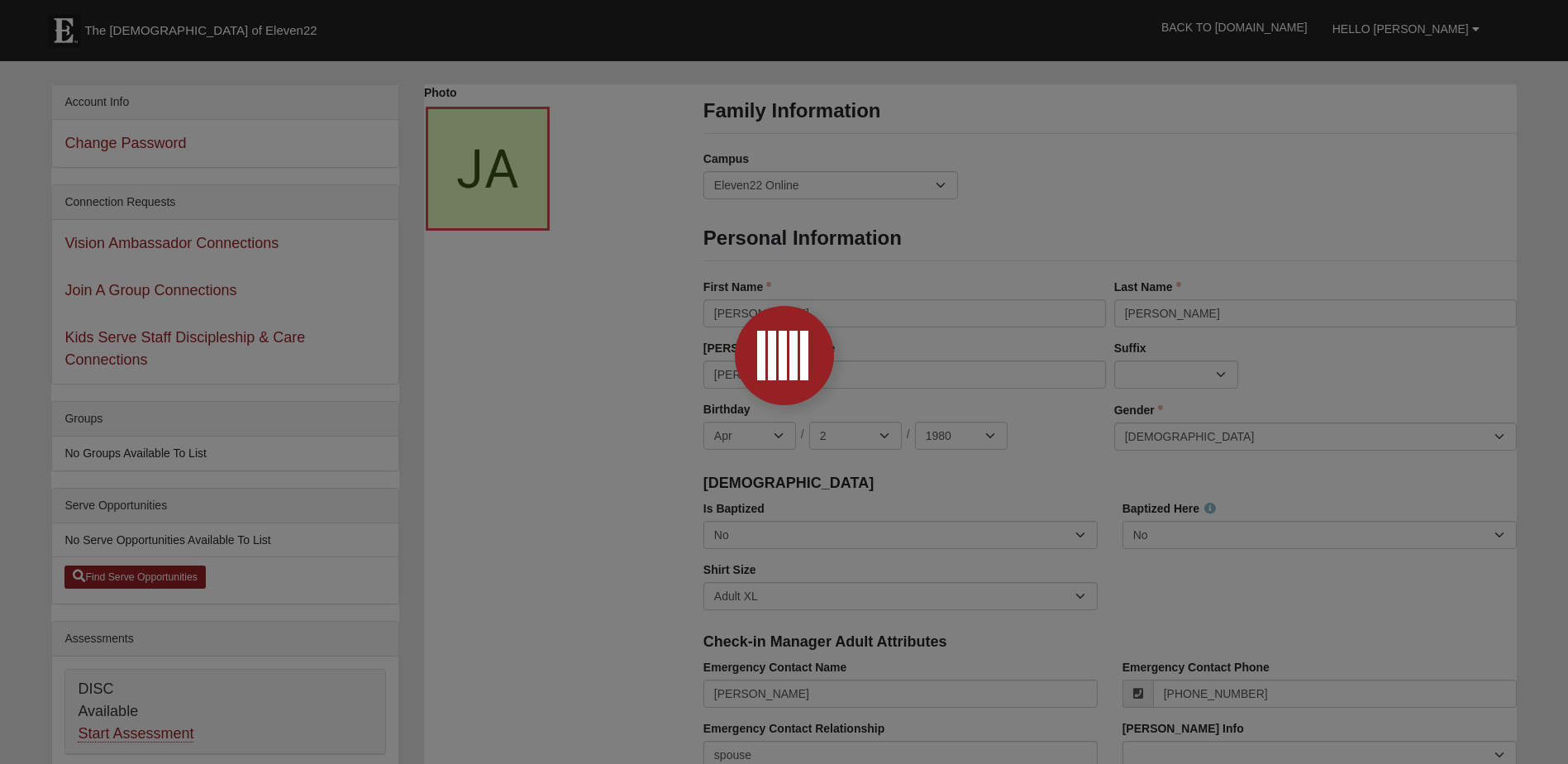
scroll to position [83, 0]
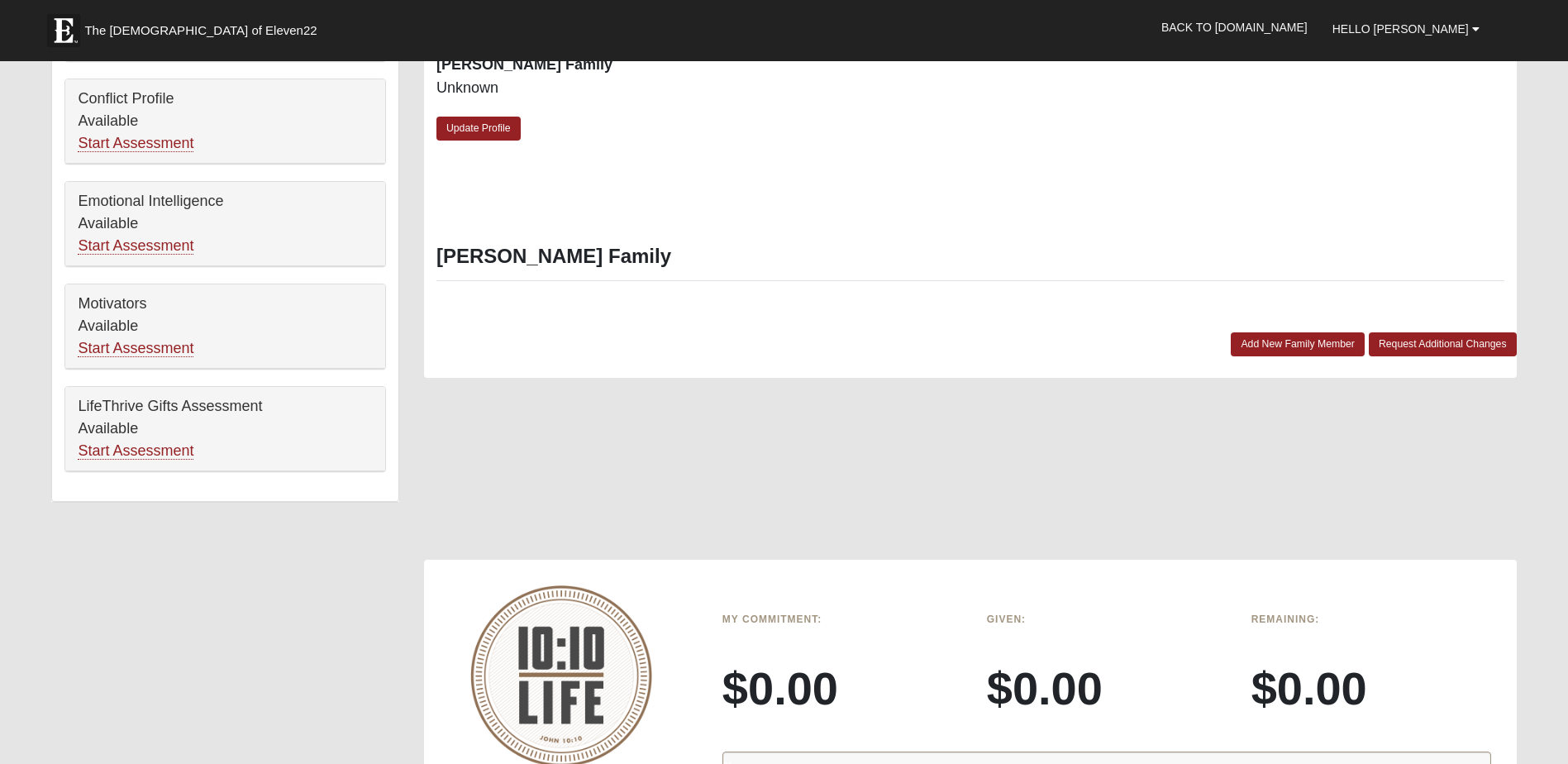
scroll to position [744, 0]
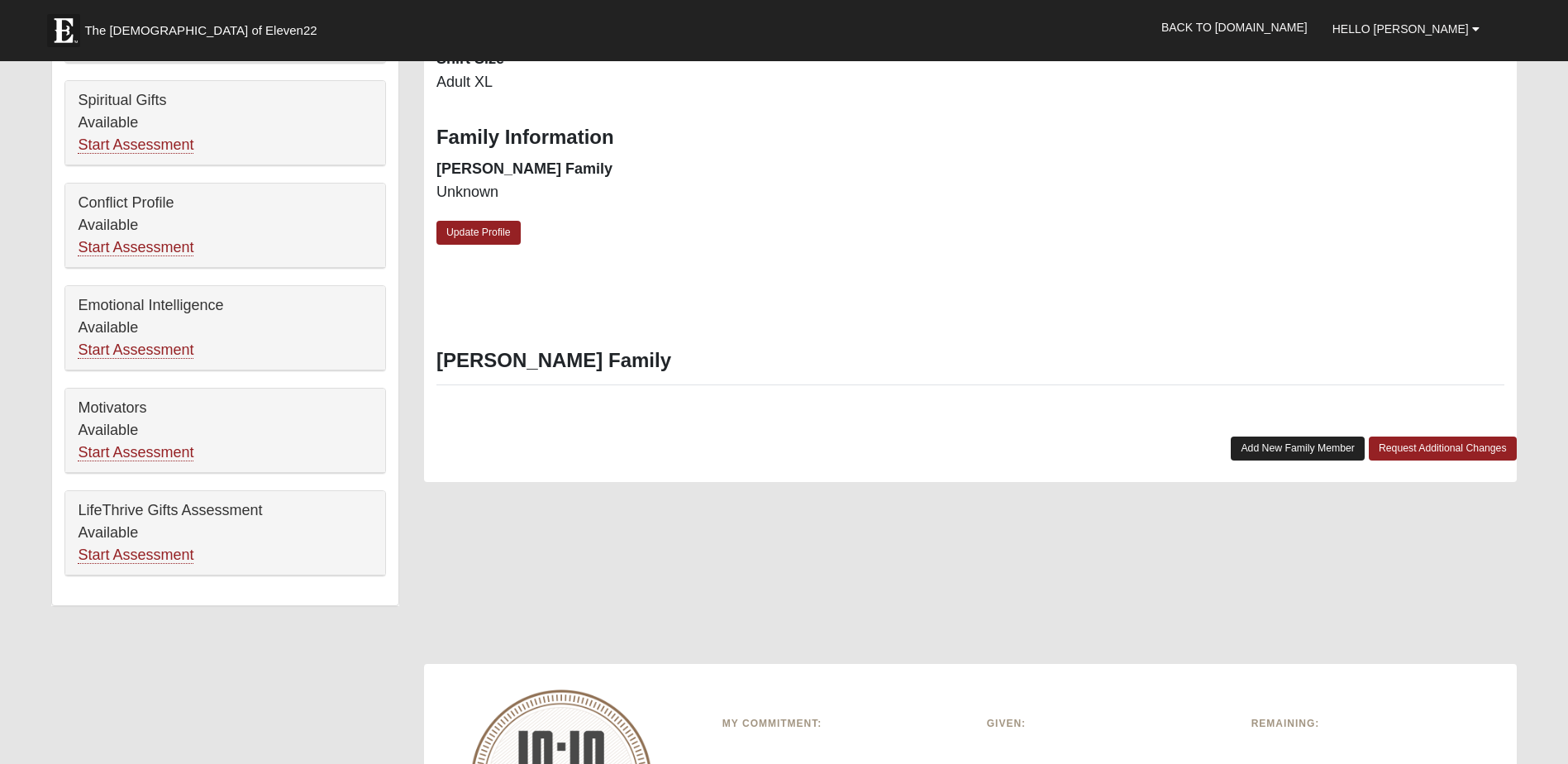
click at [1276, 453] on link "Add New Family Member" at bounding box center [1297, 448] width 134 height 24
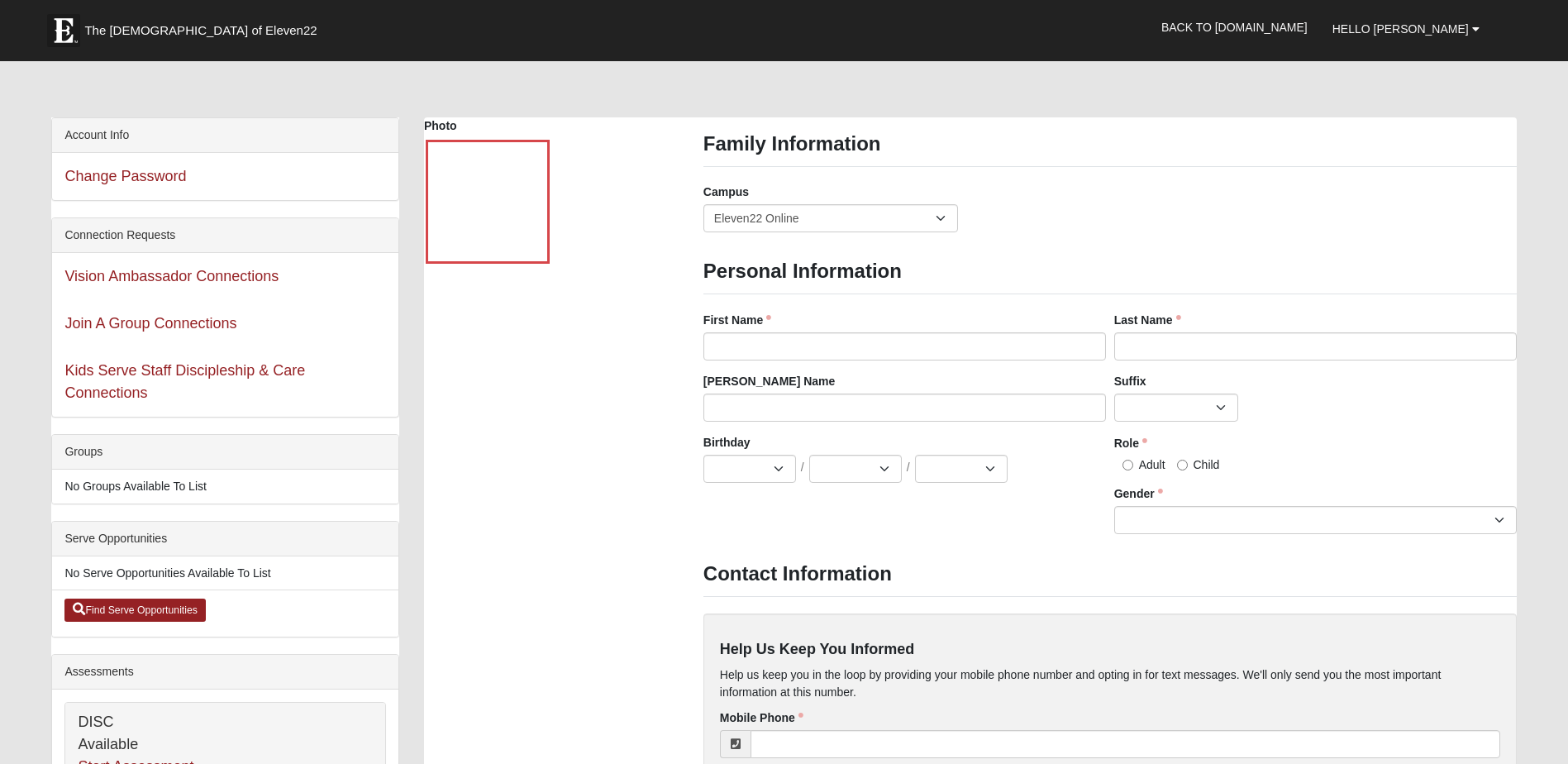
scroll to position [0, 0]
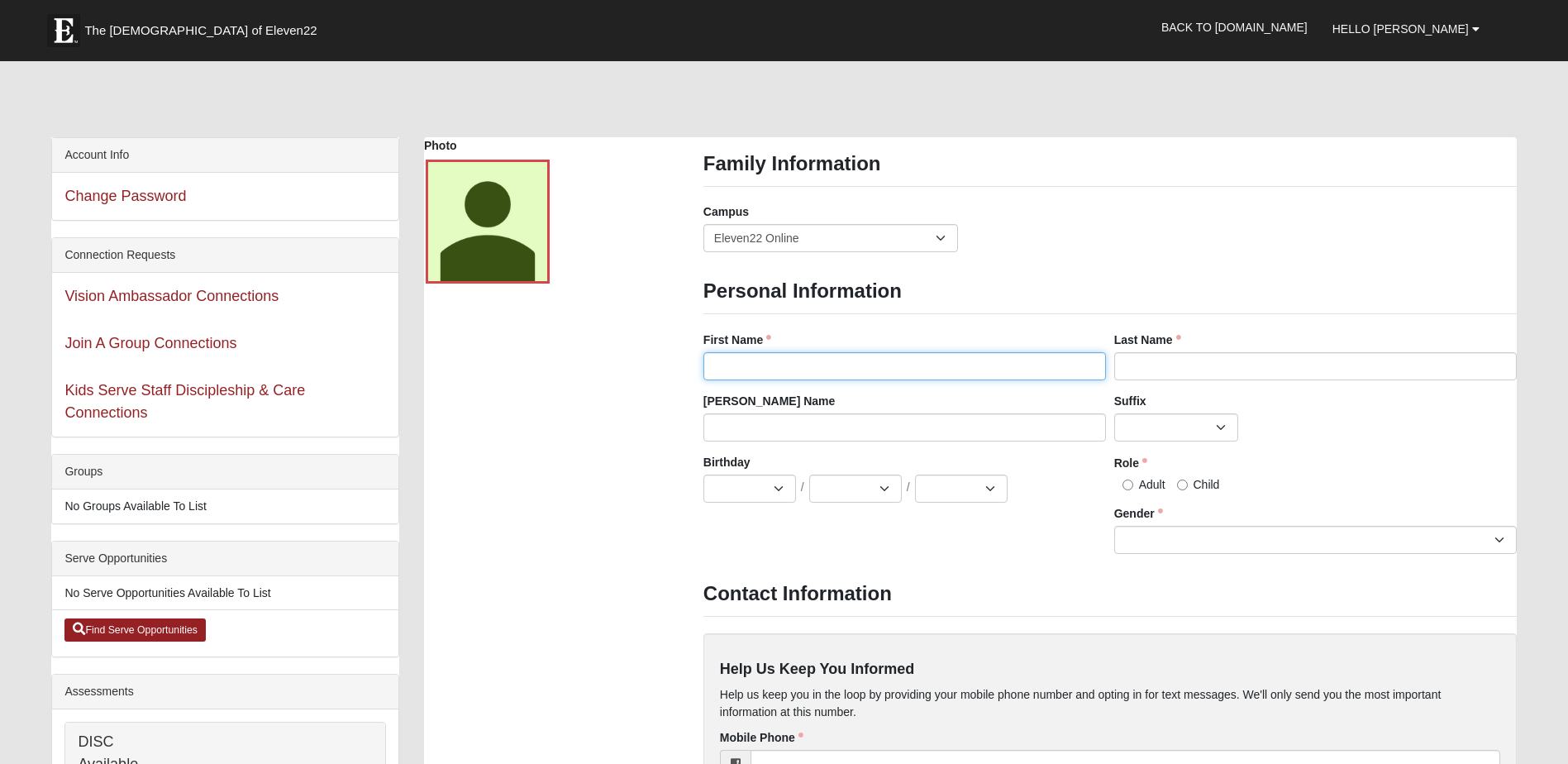
click at [800, 373] on input "First Name" at bounding box center [905, 366] width 403 height 28
type input "Vanessa"
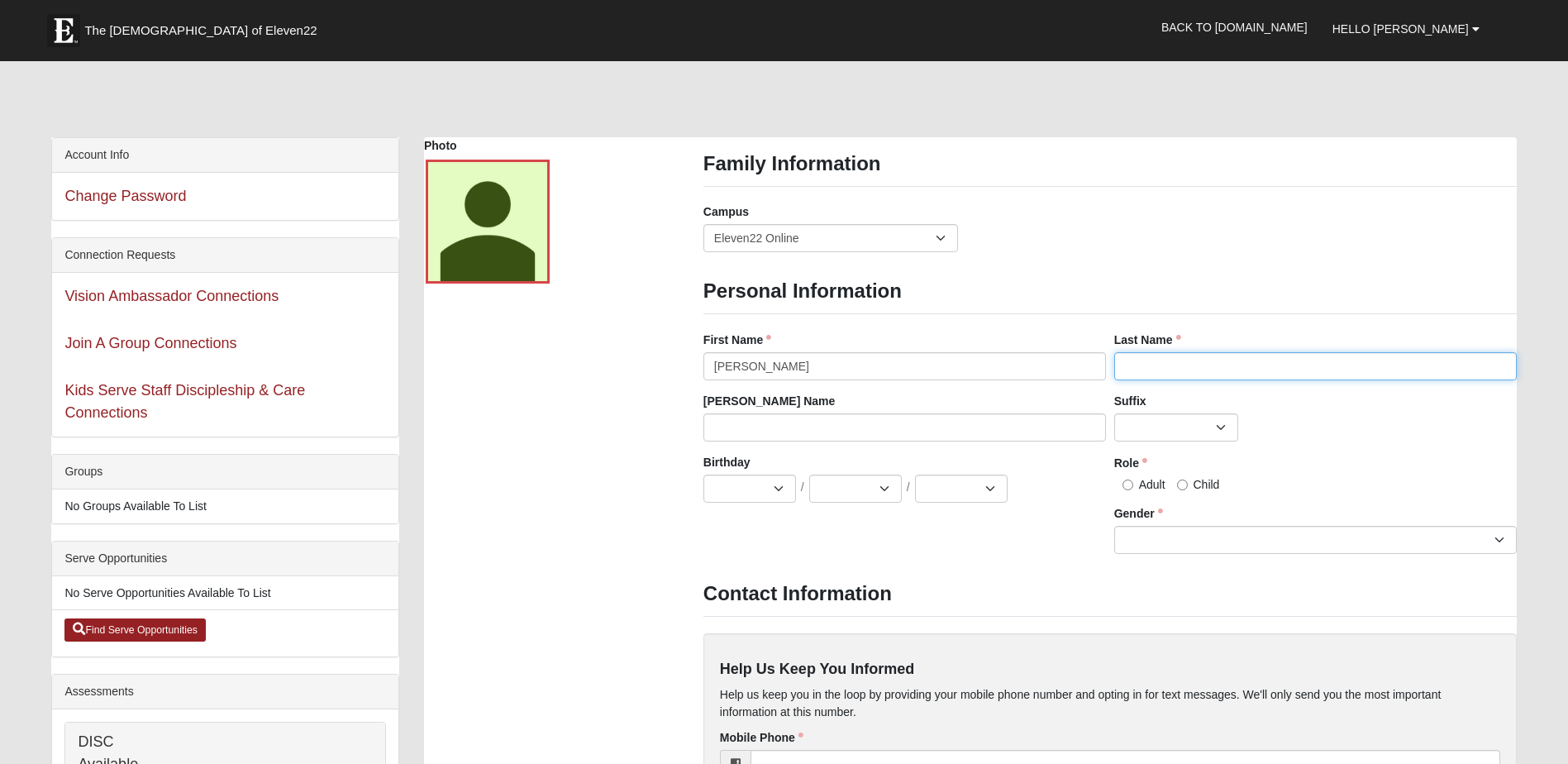
type input "[PERSON_NAME]"
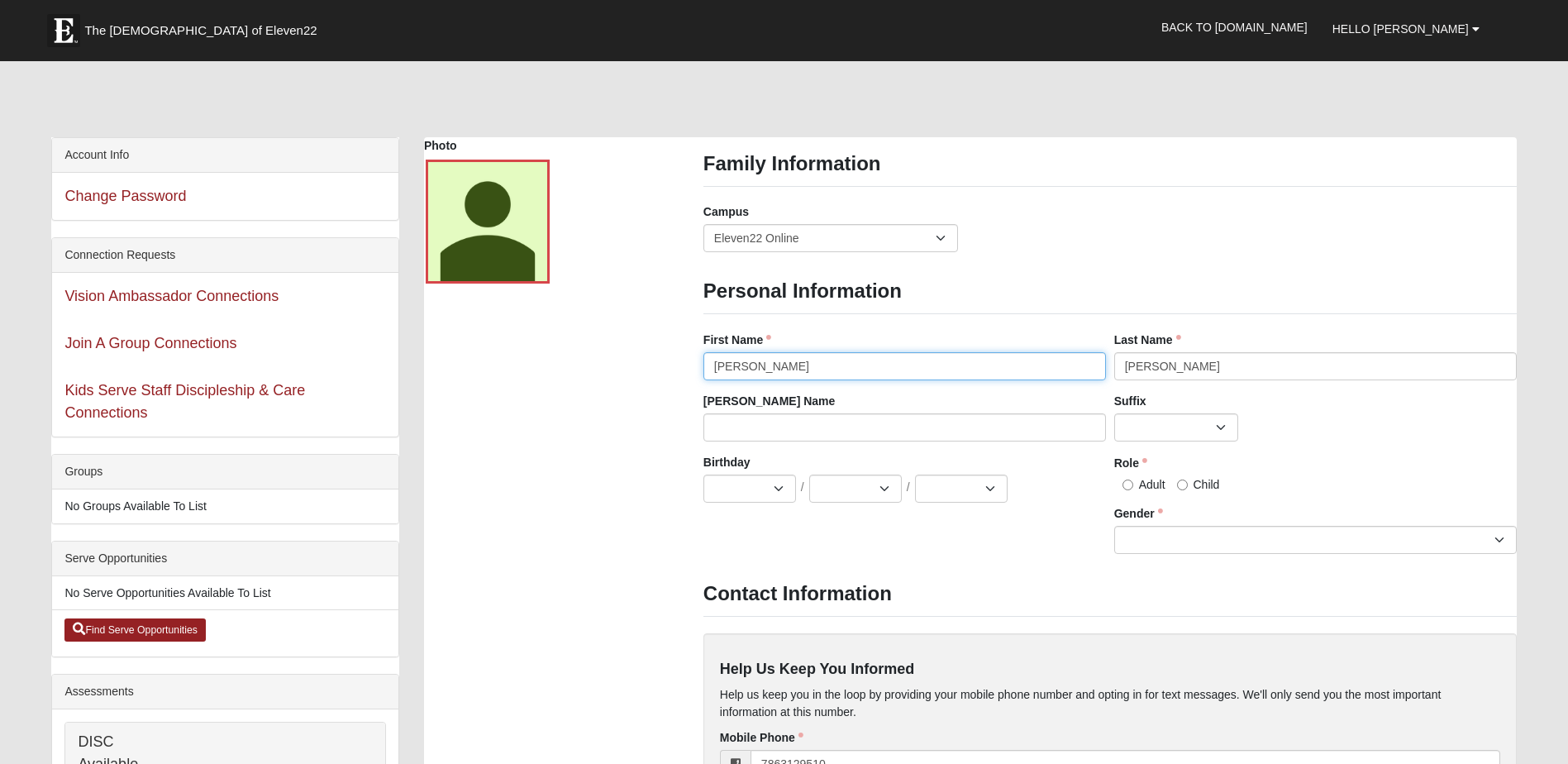
type input "[PHONE_NUMBER]"
click at [773, 487] on select "Jan Feb Mar Apr May Jun [DATE] Aug Sep Oct Nov Dec" at bounding box center [750, 488] width 92 height 28
select select "6"
click at [704, 474] on select "Jan Feb Mar Apr May Jun [DATE] Aug Sep Oct Nov Dec" at bounding box center [750, 488] width 92 height 28
click at [889, 489] on select "1 2 3 4 5 6 7 8 9 10 11 12 13 14 15 16 17 18 19 20 21 22 23 24 25 26 27 28 29 3…" at bounding box center [855, 488] width 92 height 28
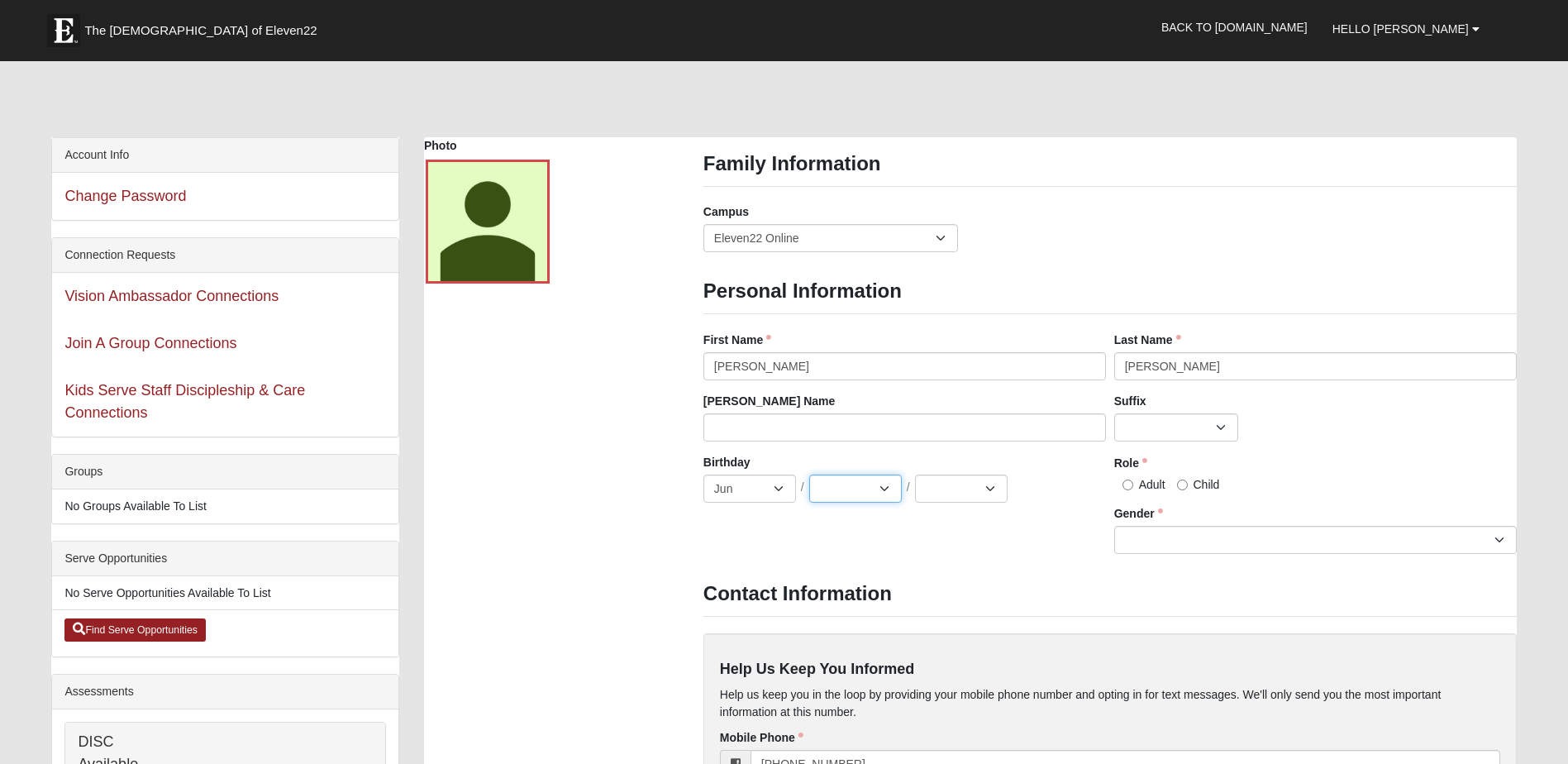
select select "15"
click at [809, 474] on select "1 2 3 4 5 6 7 8 9 10 11 12 13 14 15 16 17 18 19 20 21 22 23 24 25 26 27 28 29 3…" at bounding box center [855, 488] width 92 height 28
click at [988, 490] on select "2025 2024 2023 2022 2021 2020 2019 2018 2017 2016 2015 2014 2013 2012 2011 2010…" at bounding box center [961, 488] width 92 height 28
select select "1990"
click at [915, 474] on select "2025 2024 2023 2022 2021 2020 2019 2018 2017 2016 2015 2014 2013 2012 2011 2010…" at bounding box center [961, 488] width 92 height 28
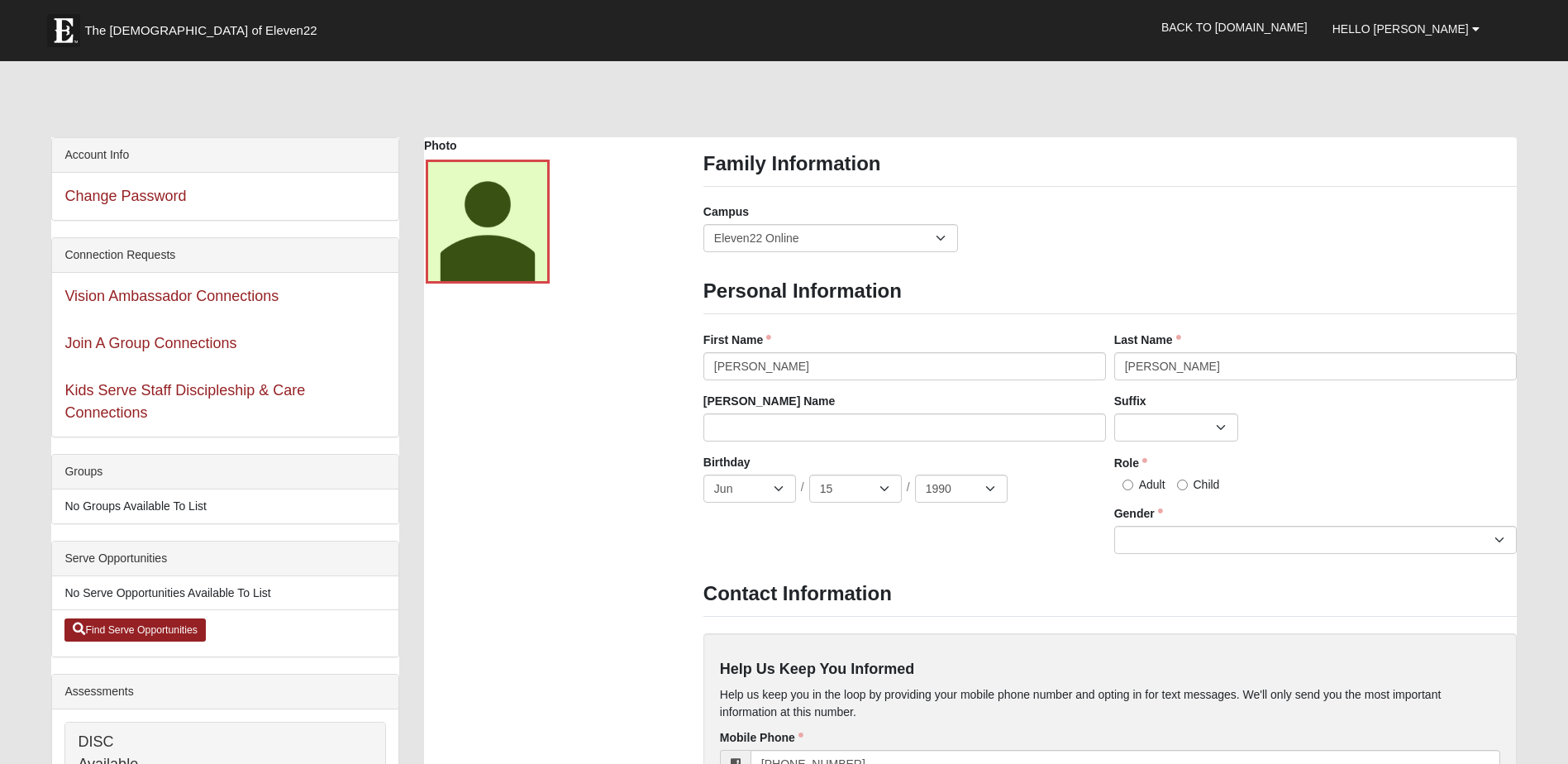
click at [1134, 487] on label "Adult" at bounding box center [1139, 485] width 51 height 17
click at [1133, 487] on input "Adult" at bounding box center [1127, 485] width 10 height 10
radio input "true"
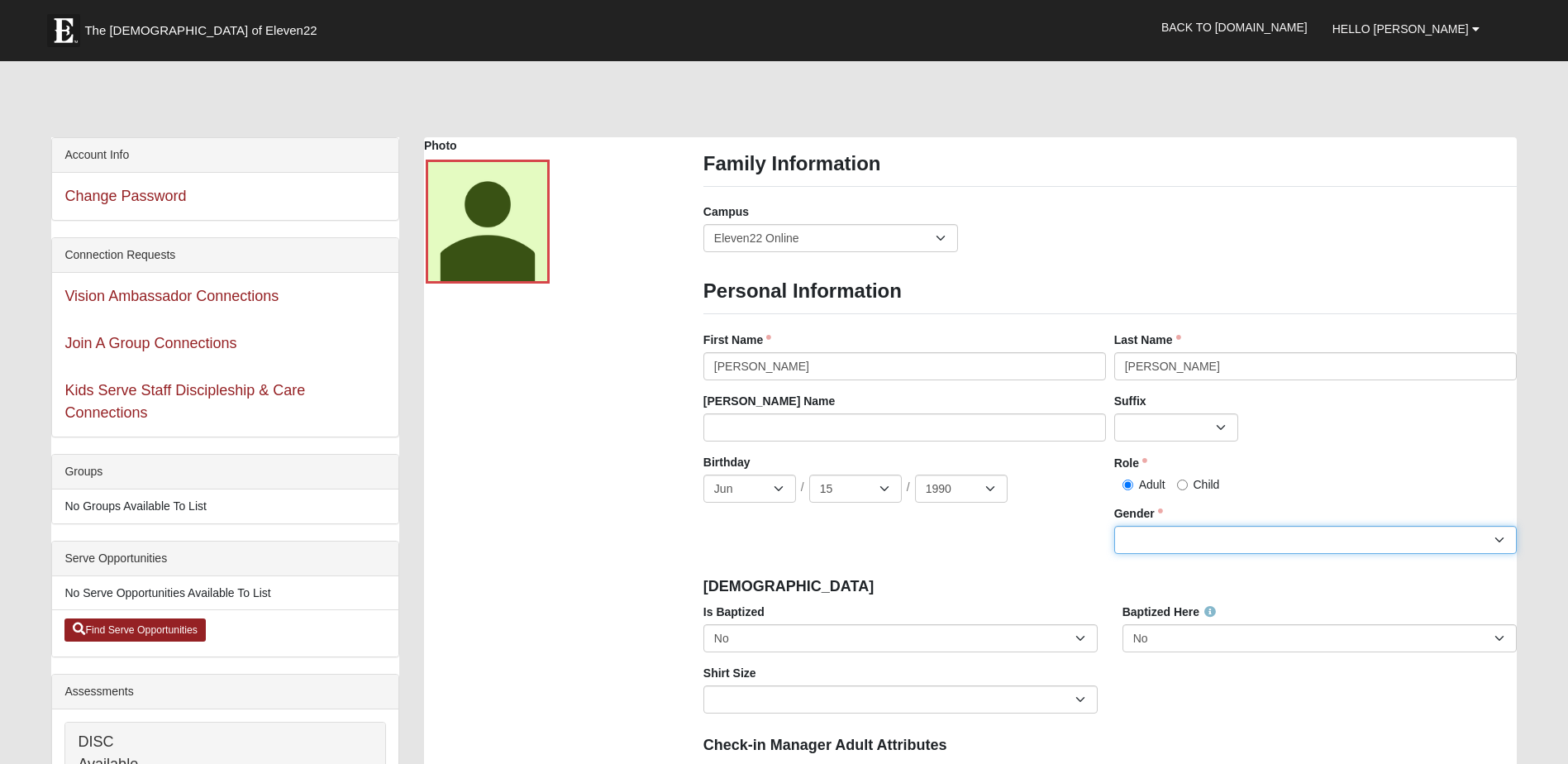
click at [1343, 542] on select "[DEMOGRAPHIC_DATA] [DEMOGRAPHIC_DATA]" at bounding box center [1315, 540] width 403 height 28
select select "[DEMOGRAPHIC_DATA]"
click at [1114, 526] on select "[DEMOGRAPHIC_DATA] [DEMOGRAPHIC_DATA]" at bounding box center [1315, 540] width 403 height 28
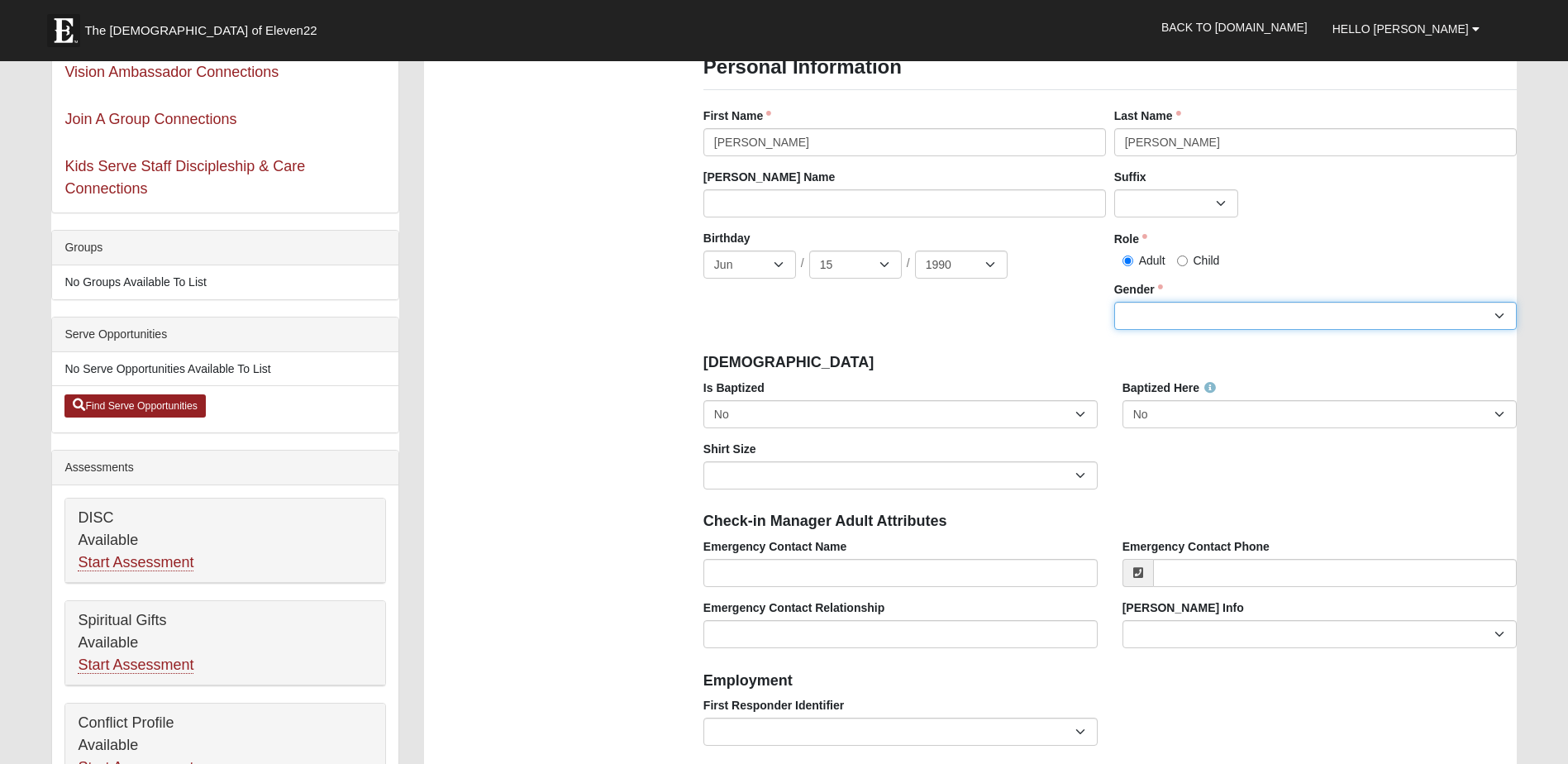
scroll to position [248, 0]
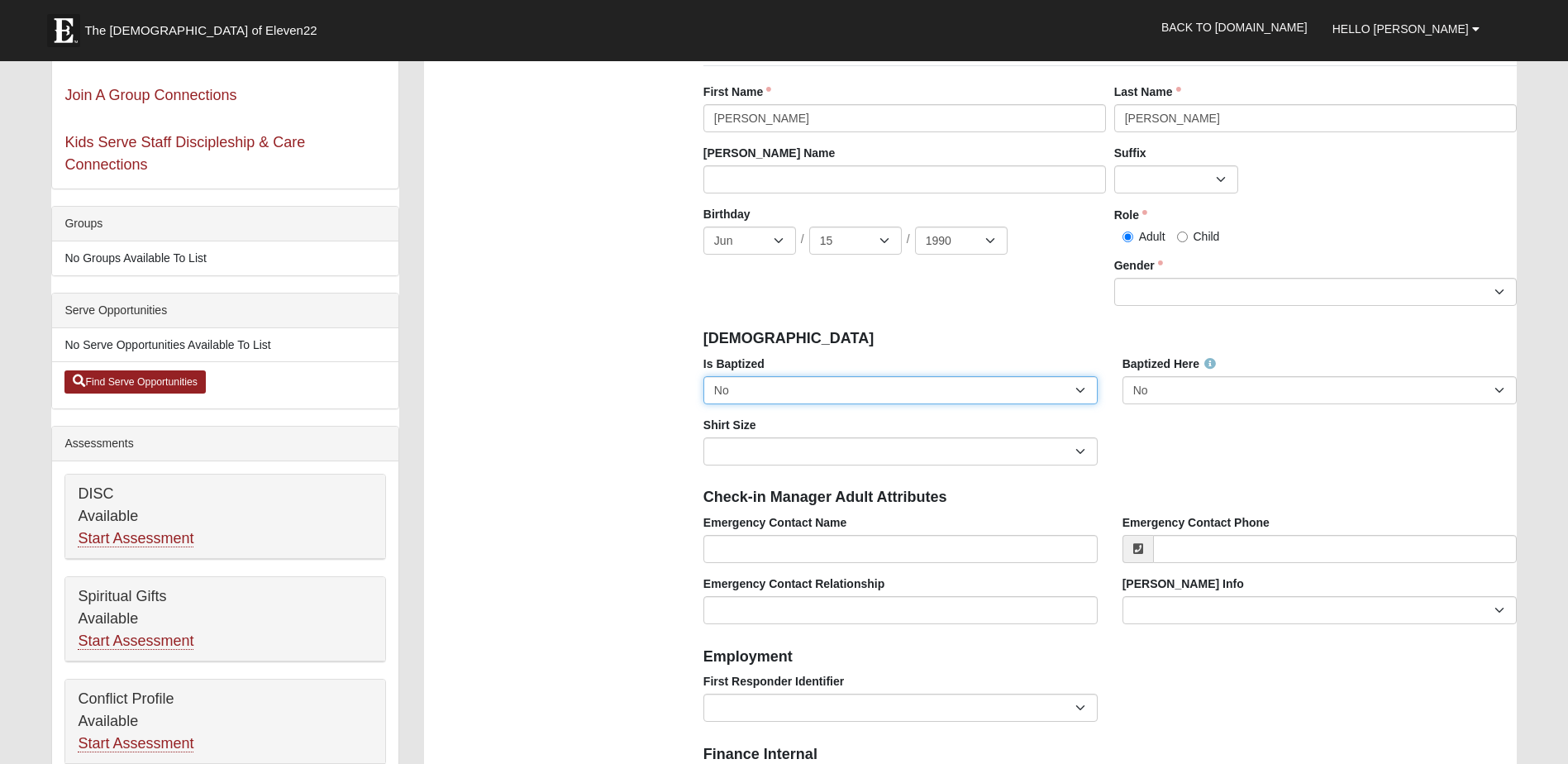
click at [1069, 391] on select "No Yes" at bounding box center [900, 390] width 394 height 28
drag, startPoint x: 1069, startPoint y: 391, endPoint x: 1086, endPoint y: 390, distance: 17.0
click at [1069, 391] on select "No Yes" at bounding box center [900, 390] width 394 height 28
click at [1507, 388] on select "No Yes" at bounding box center [1319, 390] width 394 height 28
drag, startPoint x: 1507, startPoint y: 388, endPoint x: 1196, endPoint y: 392, distance: 311.0
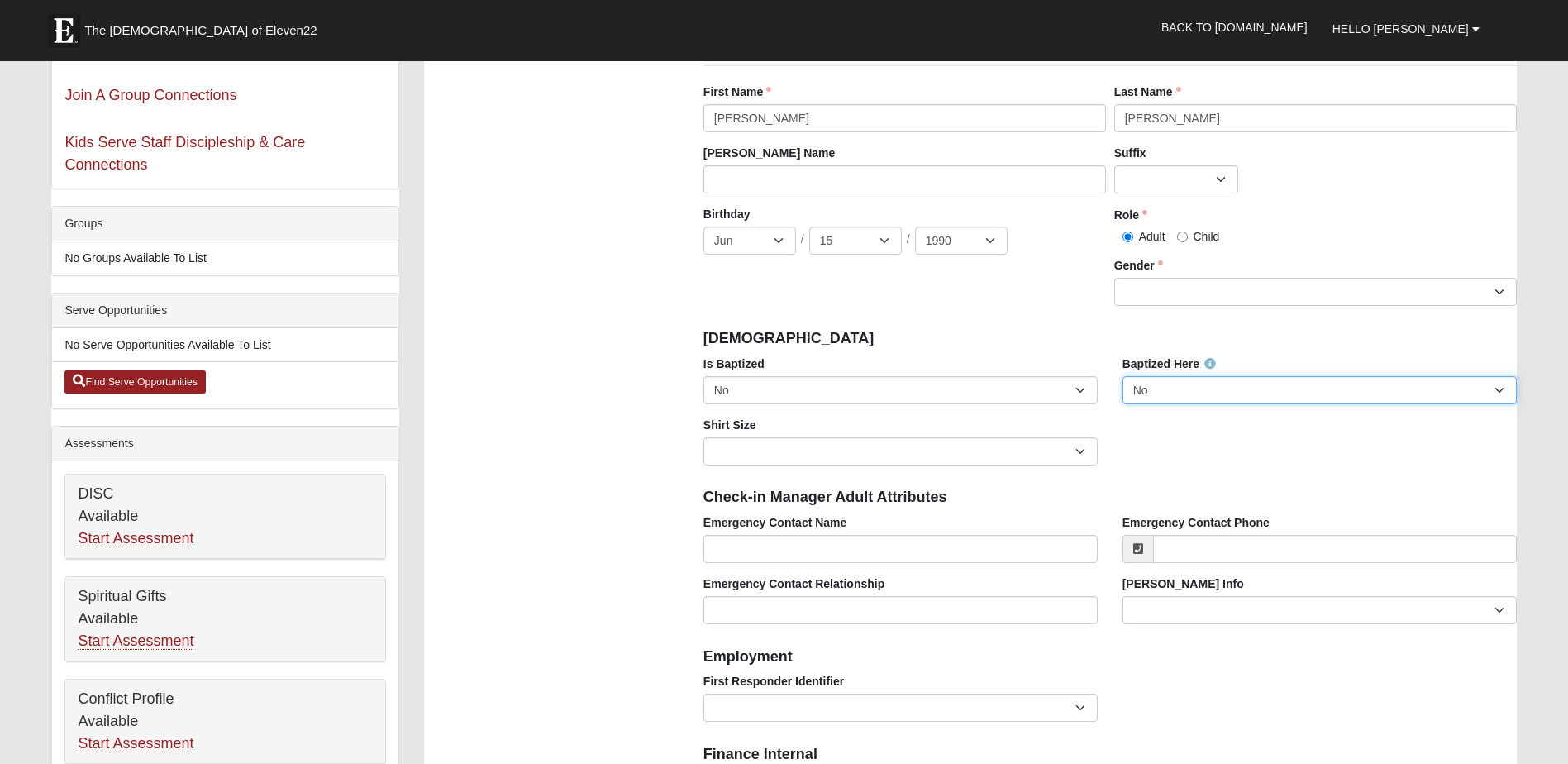
click at [1507, 388] on select "No Yes" at bounding box center [1319, 390] width 394 height 28
click at [1087, 392] on select "No Yes" at bounding box center [900, 390] width 394 height 28
click at [1154, 448] on div "Is Baptized No Yes Baptized Here No Yes Shirt Size Adult Small Adult Medium Adu…" at bounding box center [1110, 417] width 838 height 122
click at [1072, 456] on select "Adult Small Adult Medium Adult Large Adult XL Adult XXL Adult 3XL Adult 4XL You…" at bounding box center [900, 452] width 394 height 28
select select "Adult Large"
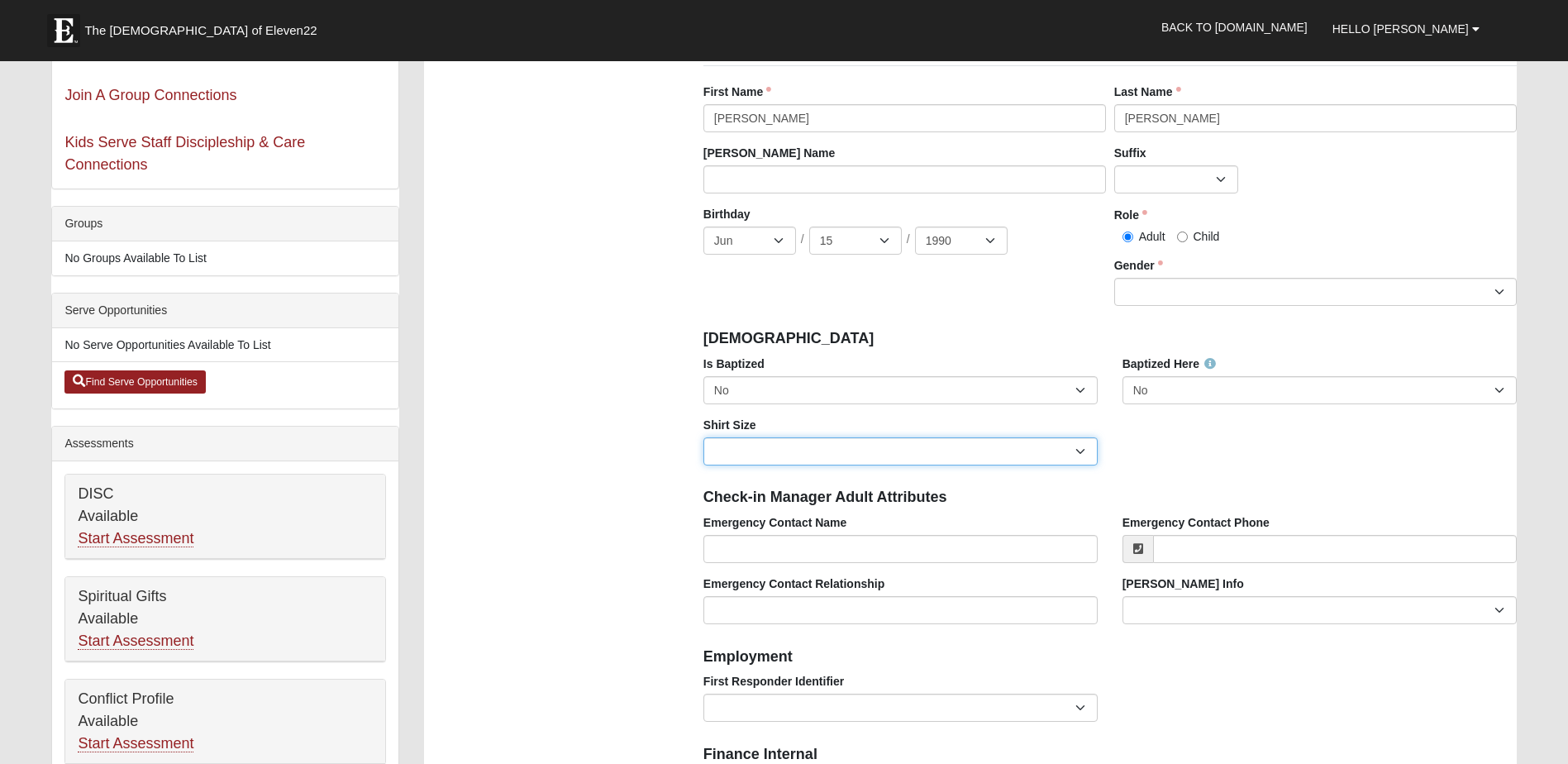
click at [704, 438] on select "Adult Small Adult Medium Adult Large Adult XL Adult XXL Adult 3XL Adult 4XL You…" at bounding box center [900, 452] width 394 height 28
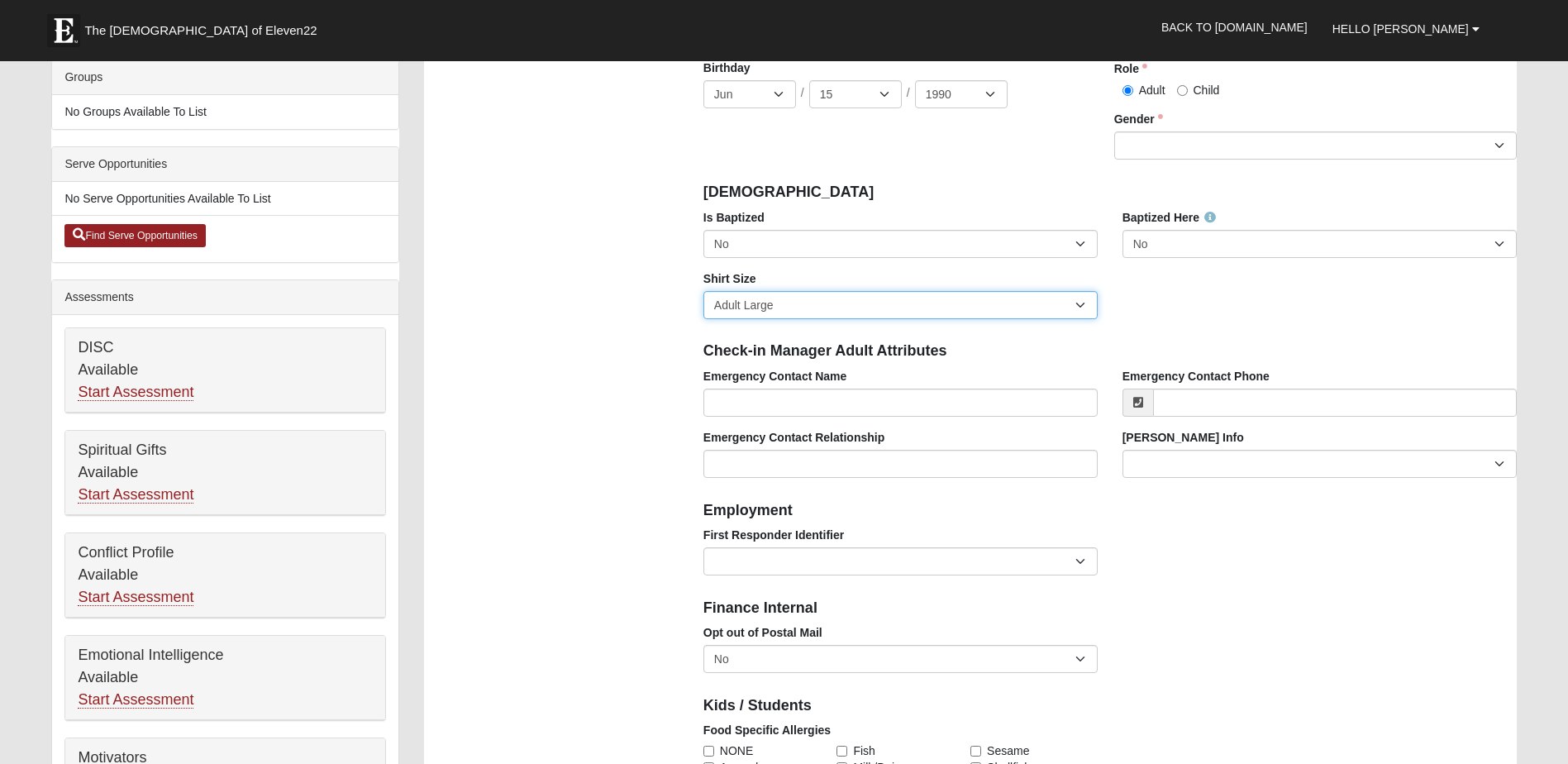
scroll to position [413, 0]
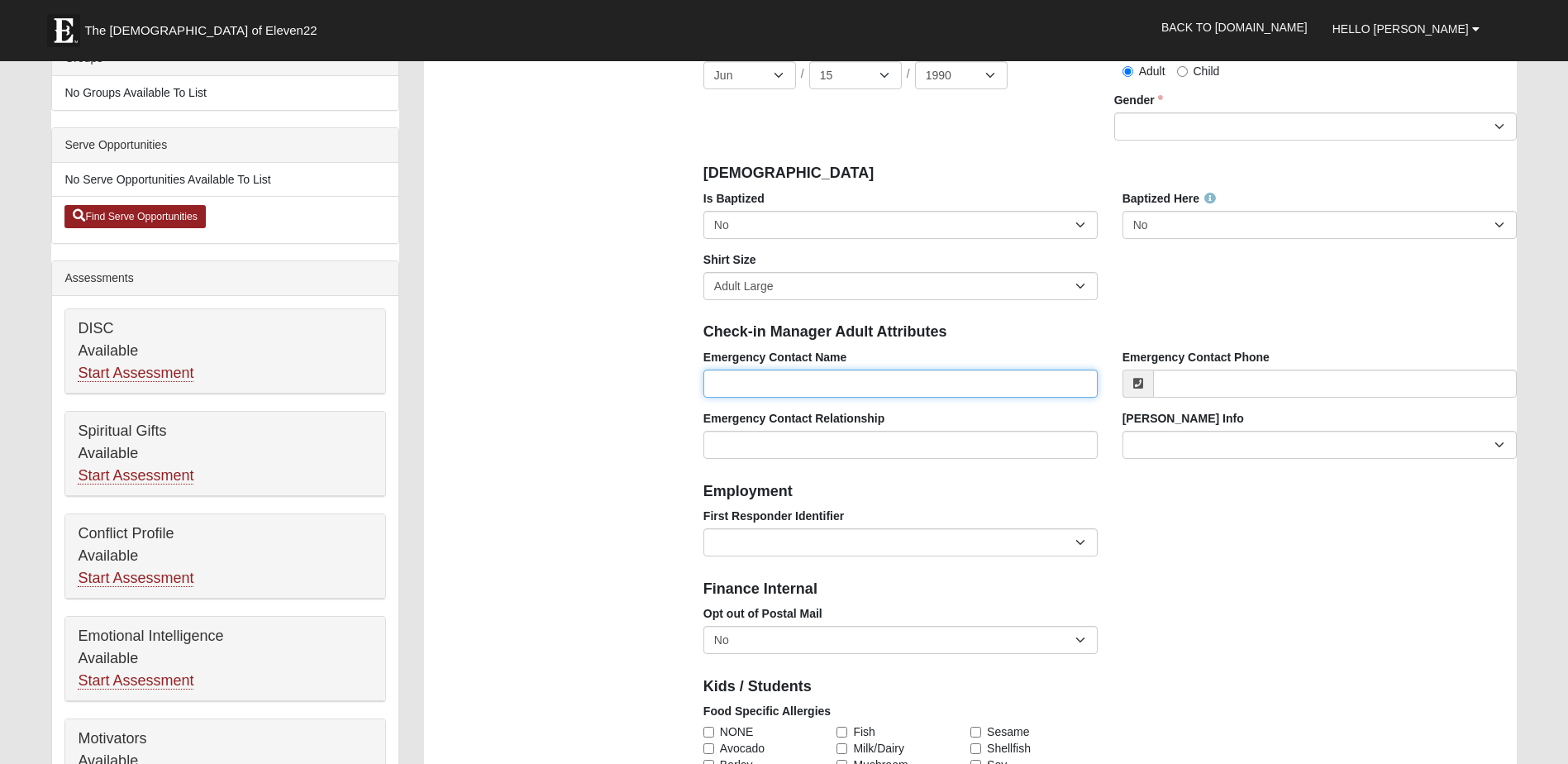
click at [717, 378] on input "Emergency Contact Name" at bounding box center [900, 384] width 394 height 28
click at [637, 450] on div "Photo Family Information Campus [GEOGRAPHIC_DATA] Eleven22 Online [PERSON_NAME]…" at bounding box center [971, 676] width 1117 height 1902
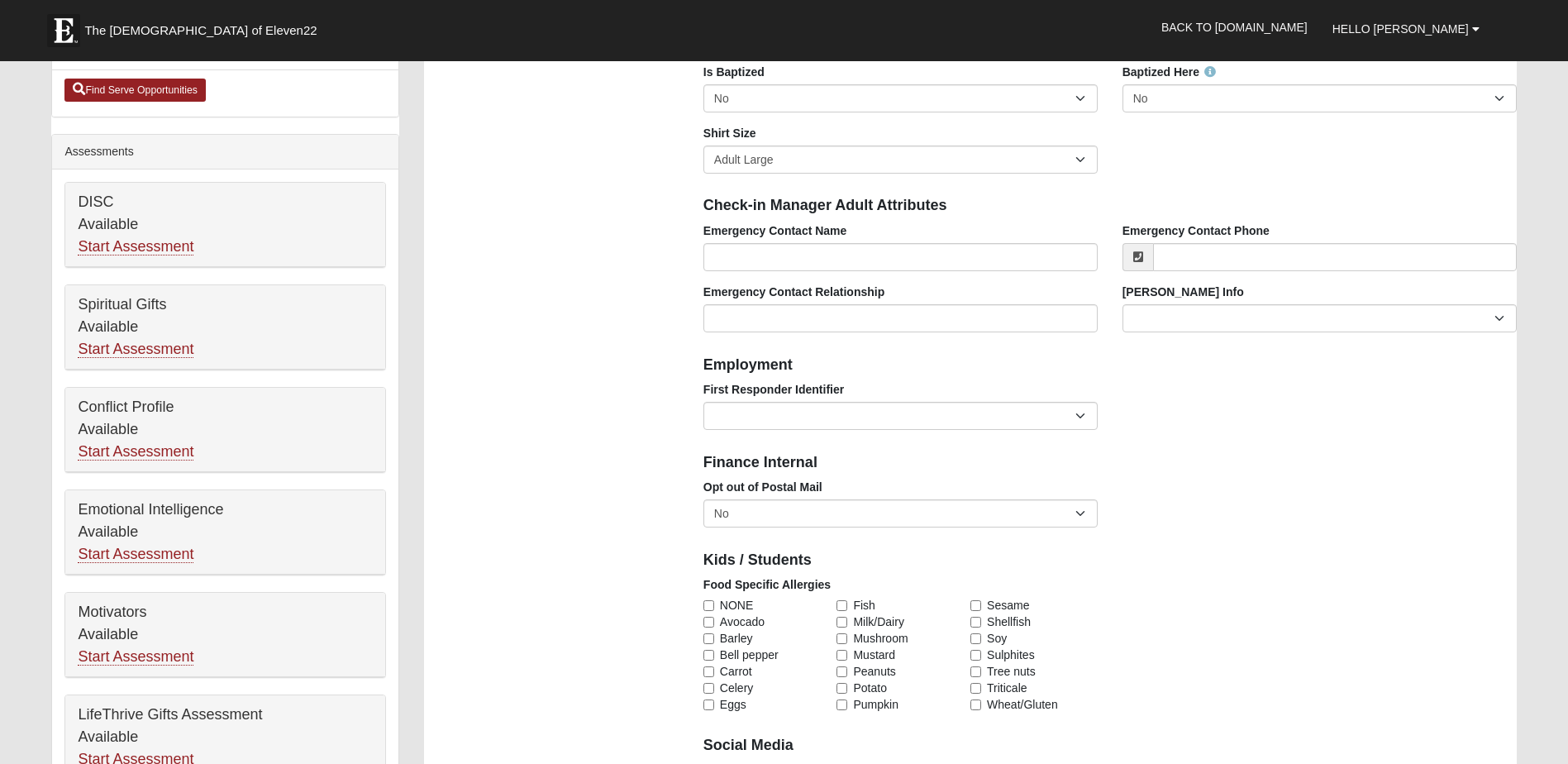
scroll to position [579, 0]
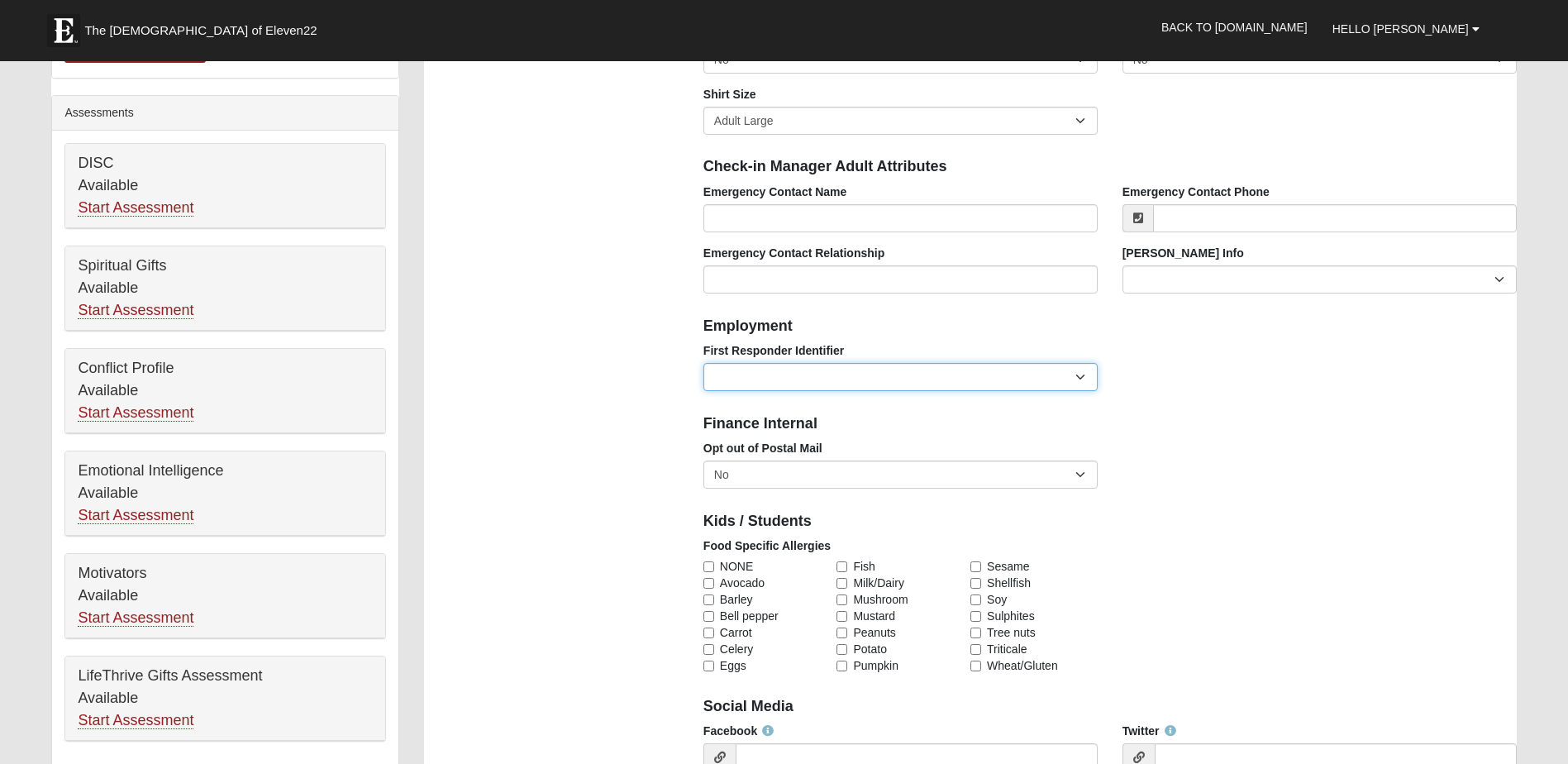
click at [1013, 377] on select "EMT | Paramedic | Medical Firefighter | Fire Department Police Officer | Sherif…" at bounding box center [900, 377] width 394 height 28
select select "2461"
click at [704, 363] on select "EMT | Paramedic | Medical Firefighter | Fire Department Police Officer | Sherif…" at bounding box center [900, 377] width 394 height 28
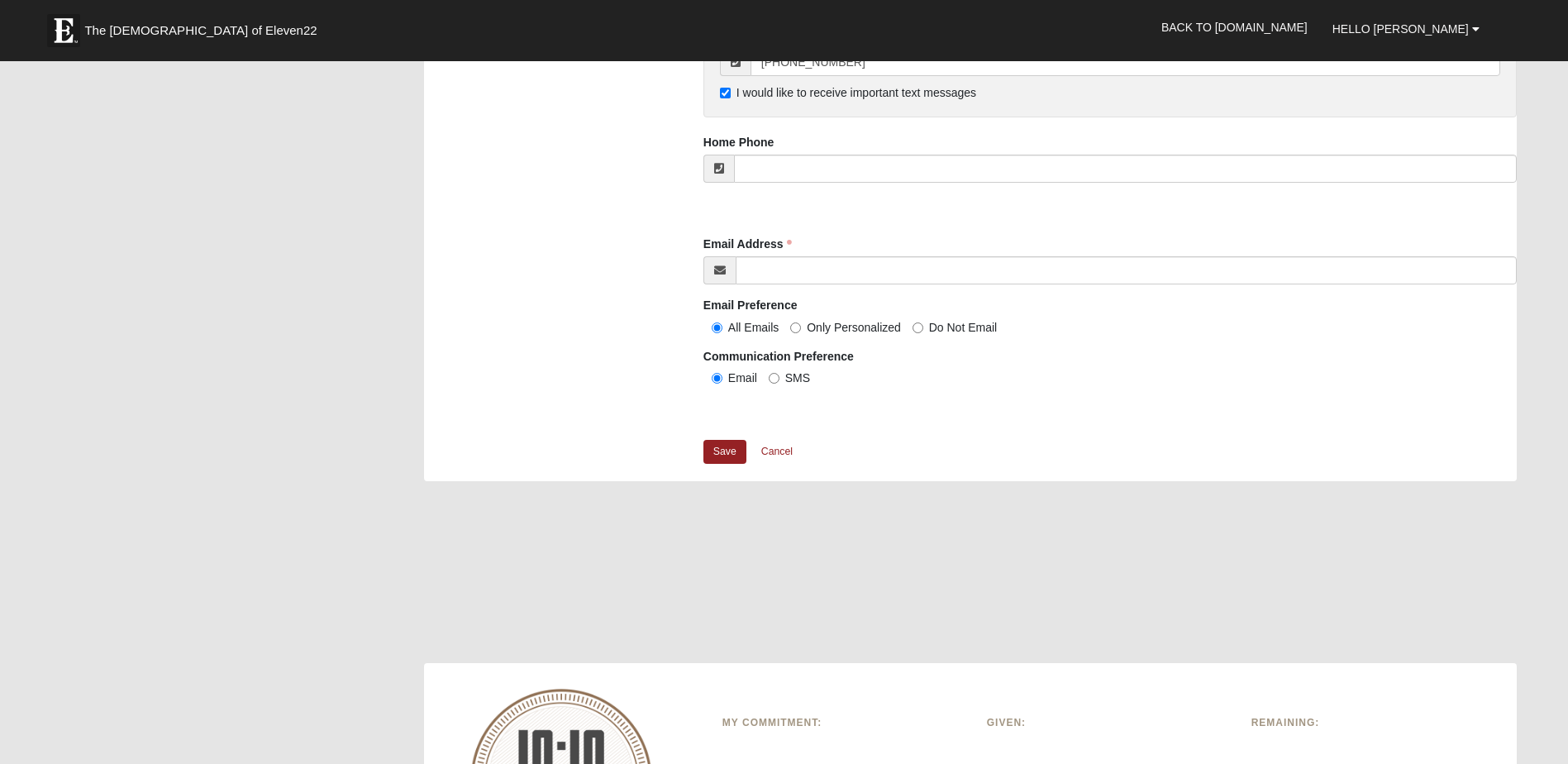
scroll to position [1653, 0]
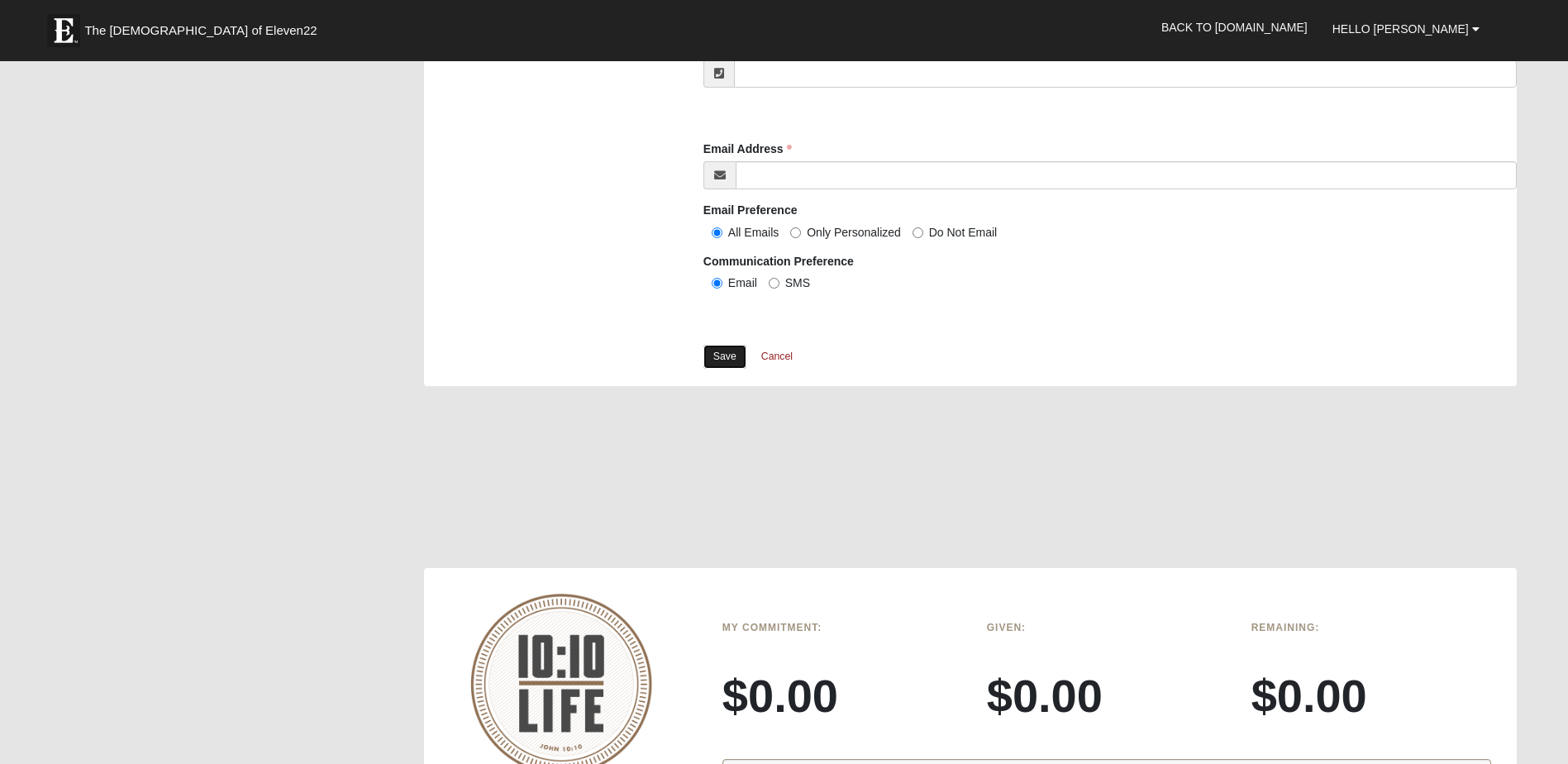
click at [717, 359] on link "Save" at bounding box center [725, 356] width 43 height 24
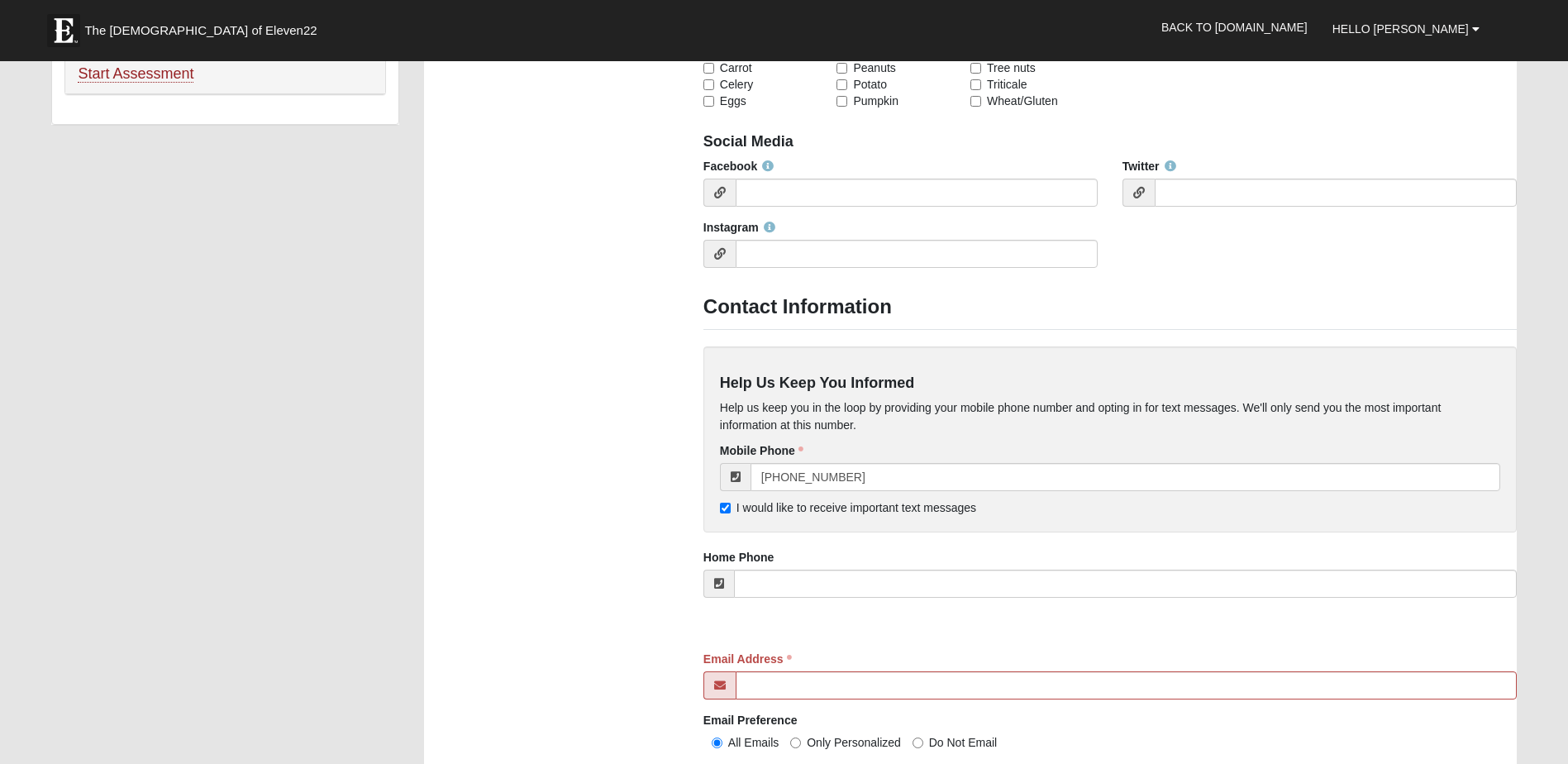
scroll to position [1240, 0]
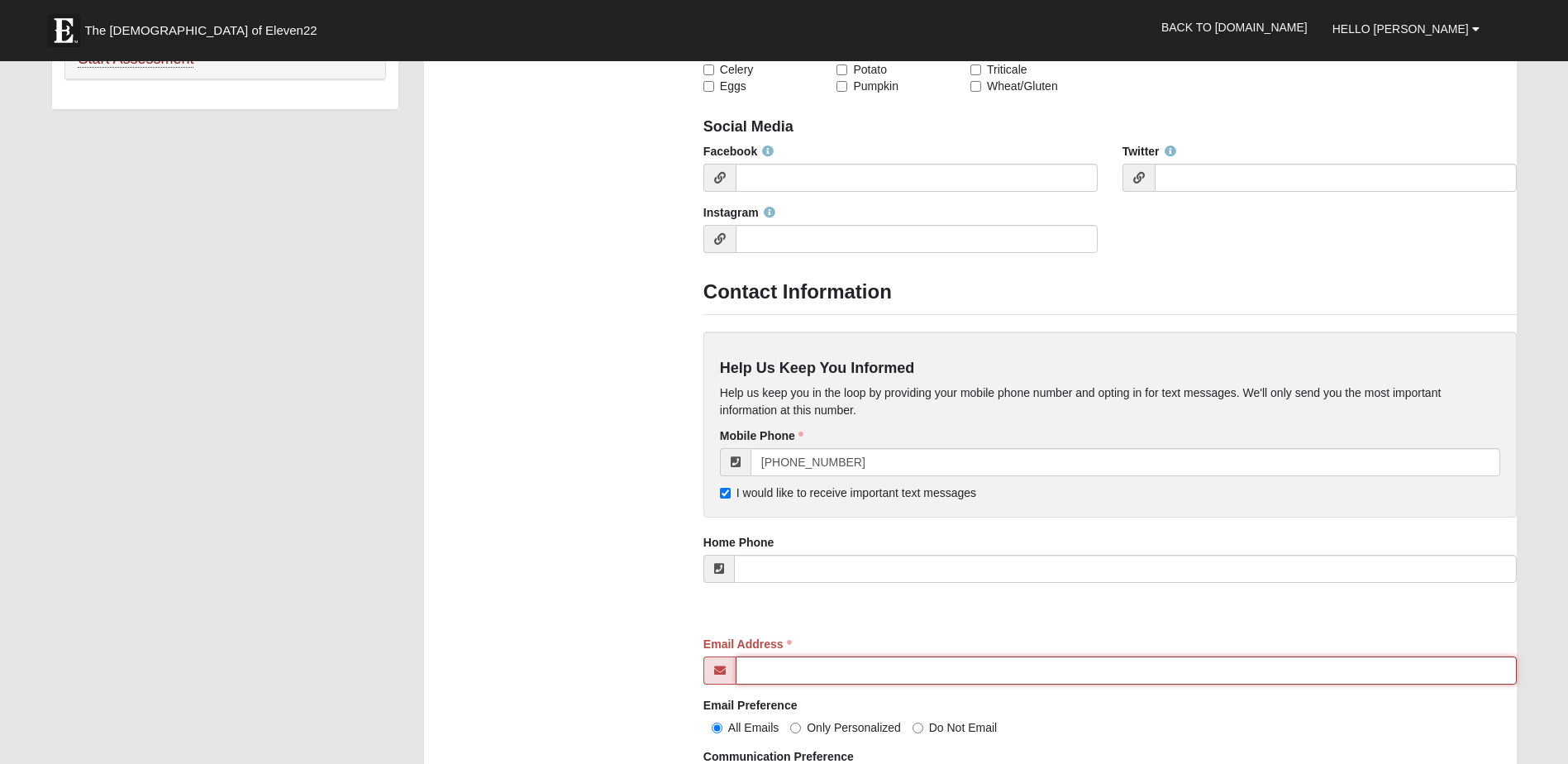
click at [852, 672] on input "Email Address" at bounding box center [1126, 671] width 781 height 28
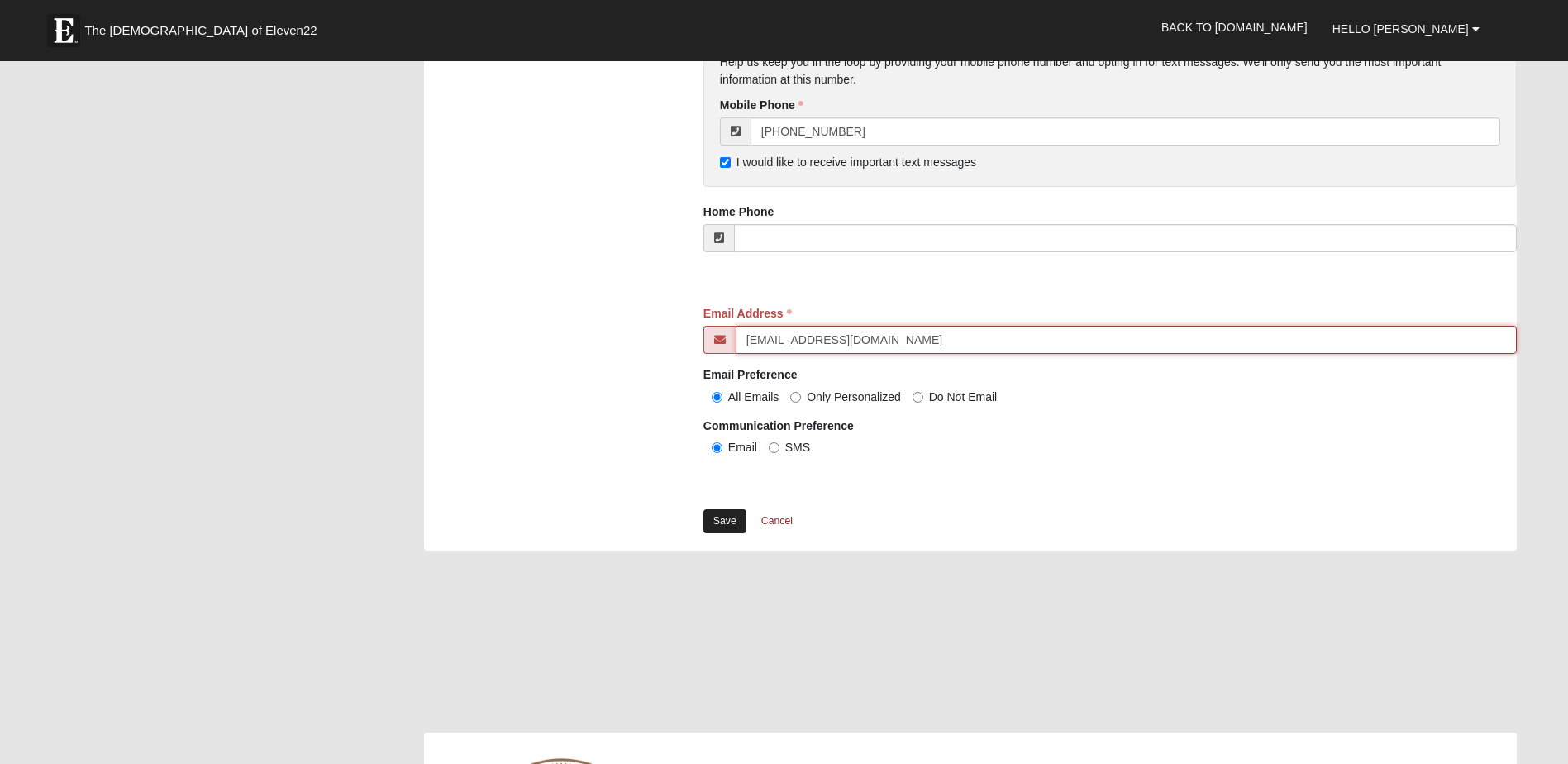
type input "[EMAIL_ADDRESS][DOMAIN_NAME]"
click at [727, 529] on link "Save" at bounding box center [725, 520] width 43 height 24
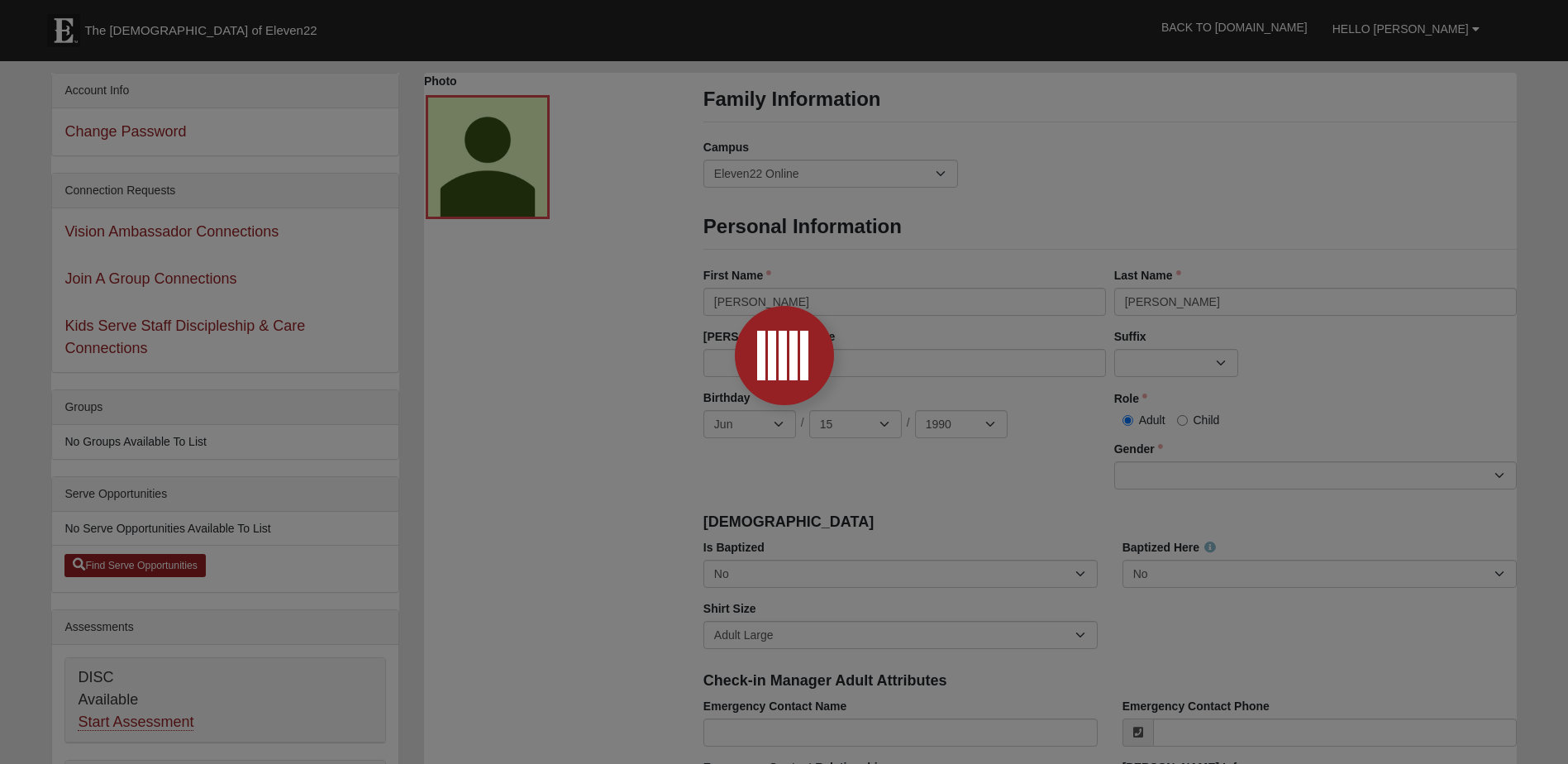
scroll to position [0, 0]
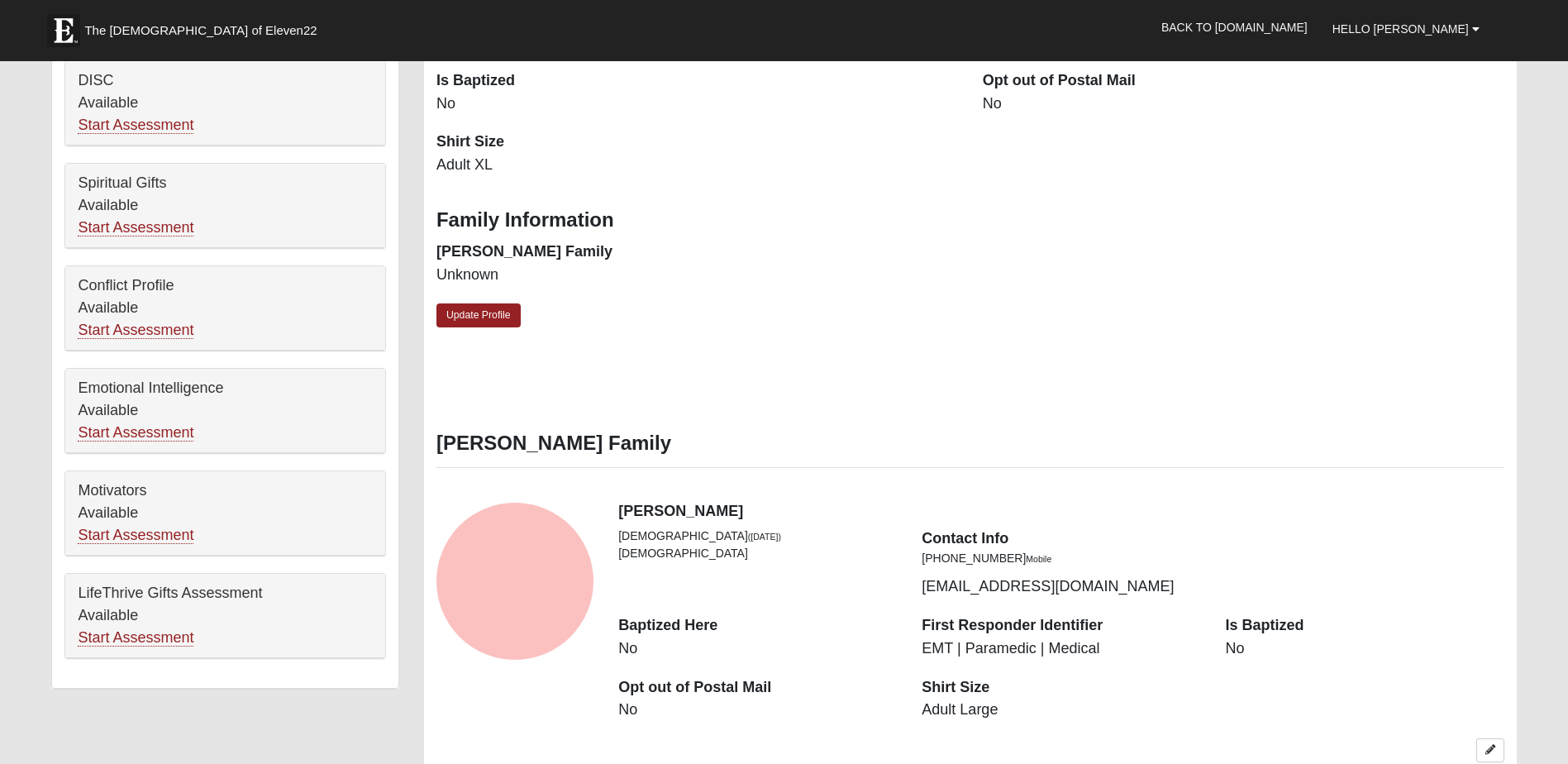
scroll to position [827, 0]
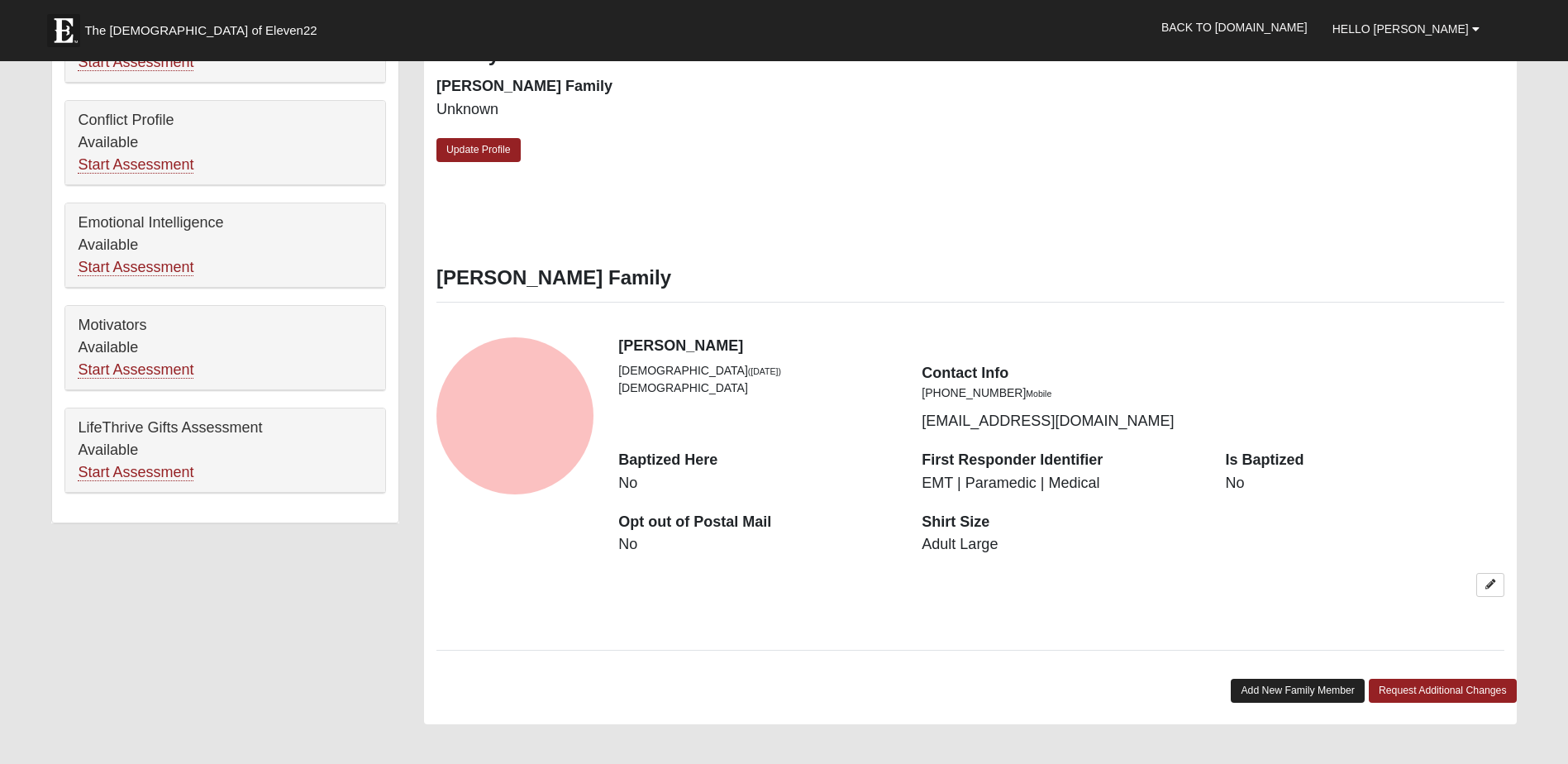
click at [1243, 692] on link "Add New Family Member" at bounding box center [1297, 690] width 134 height 24
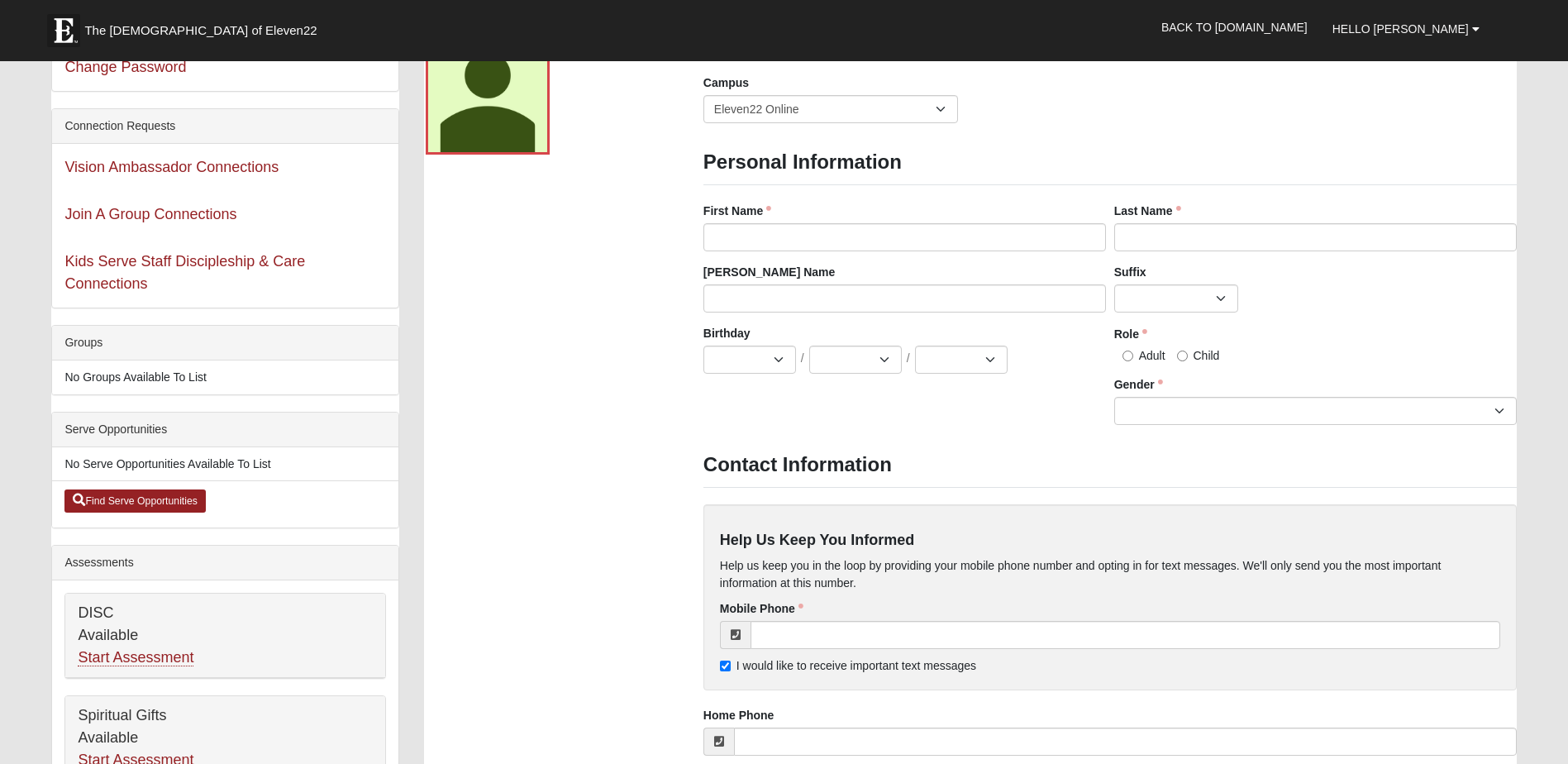
scroll to position [0, 0]
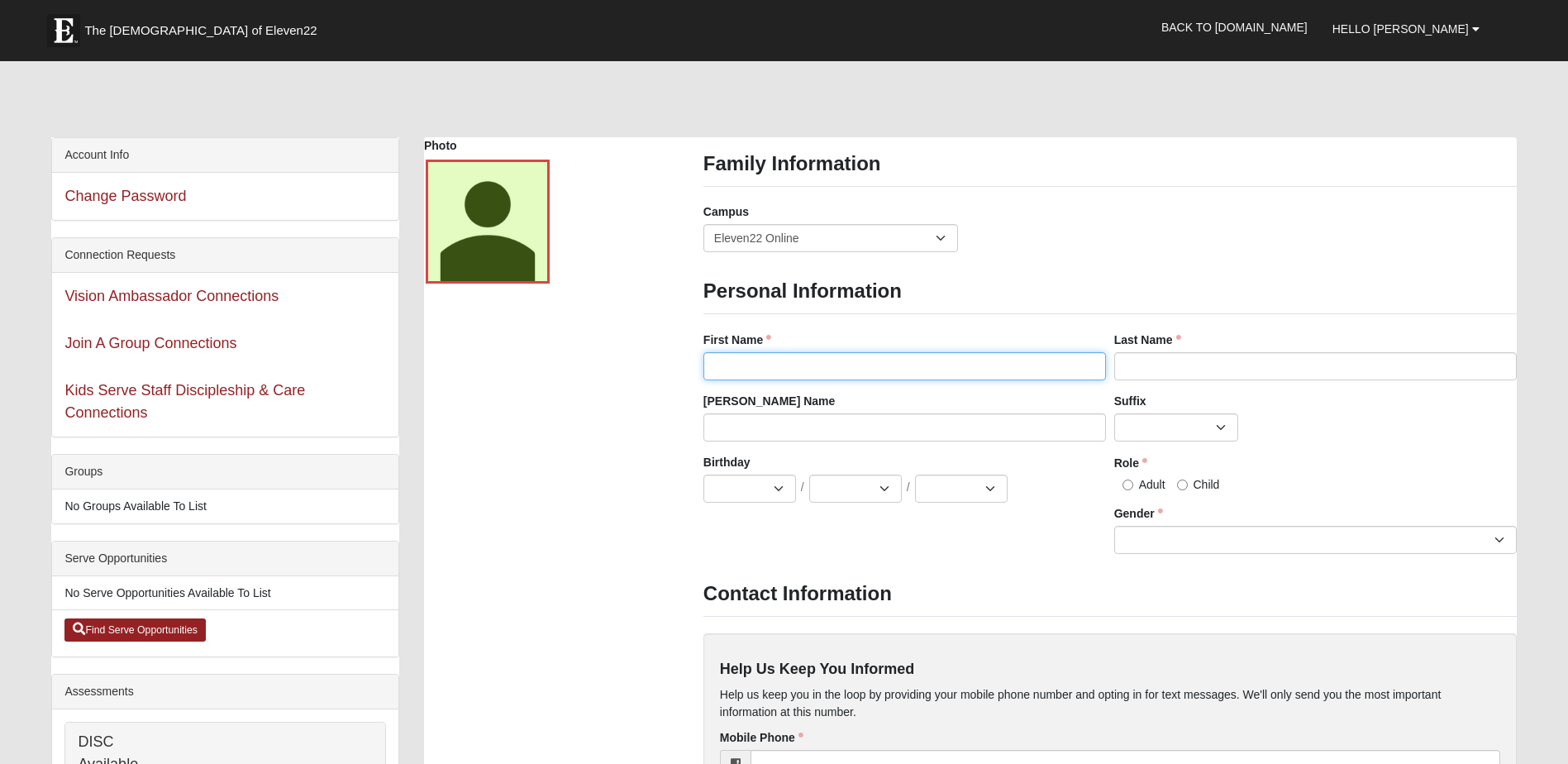
click at [815, 358] on input "First Name" at bounding box center [905, 366] width 403 height 28
type input "[PERSON_NAME]"
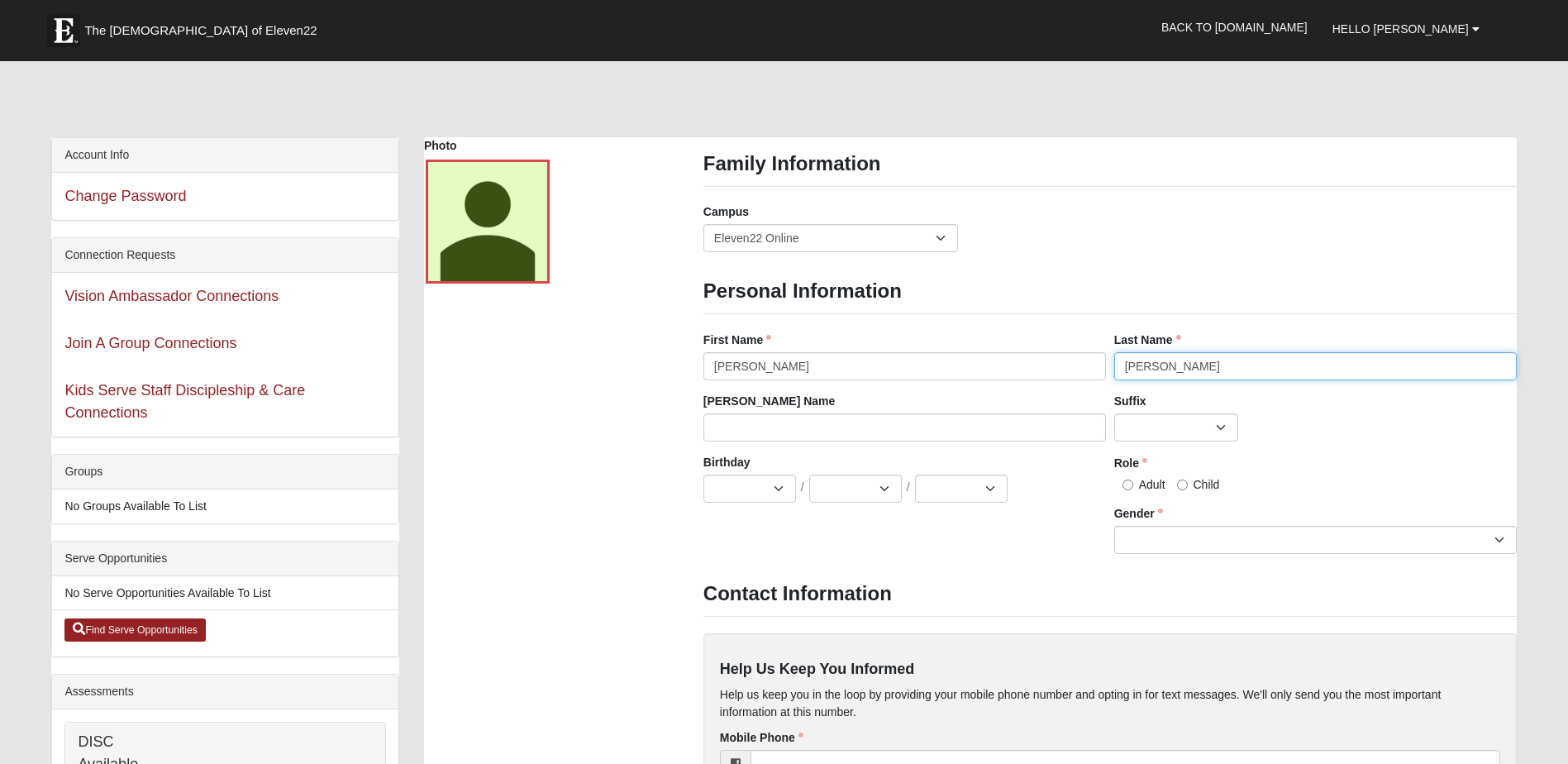
type input "[PERSON_NAME]"
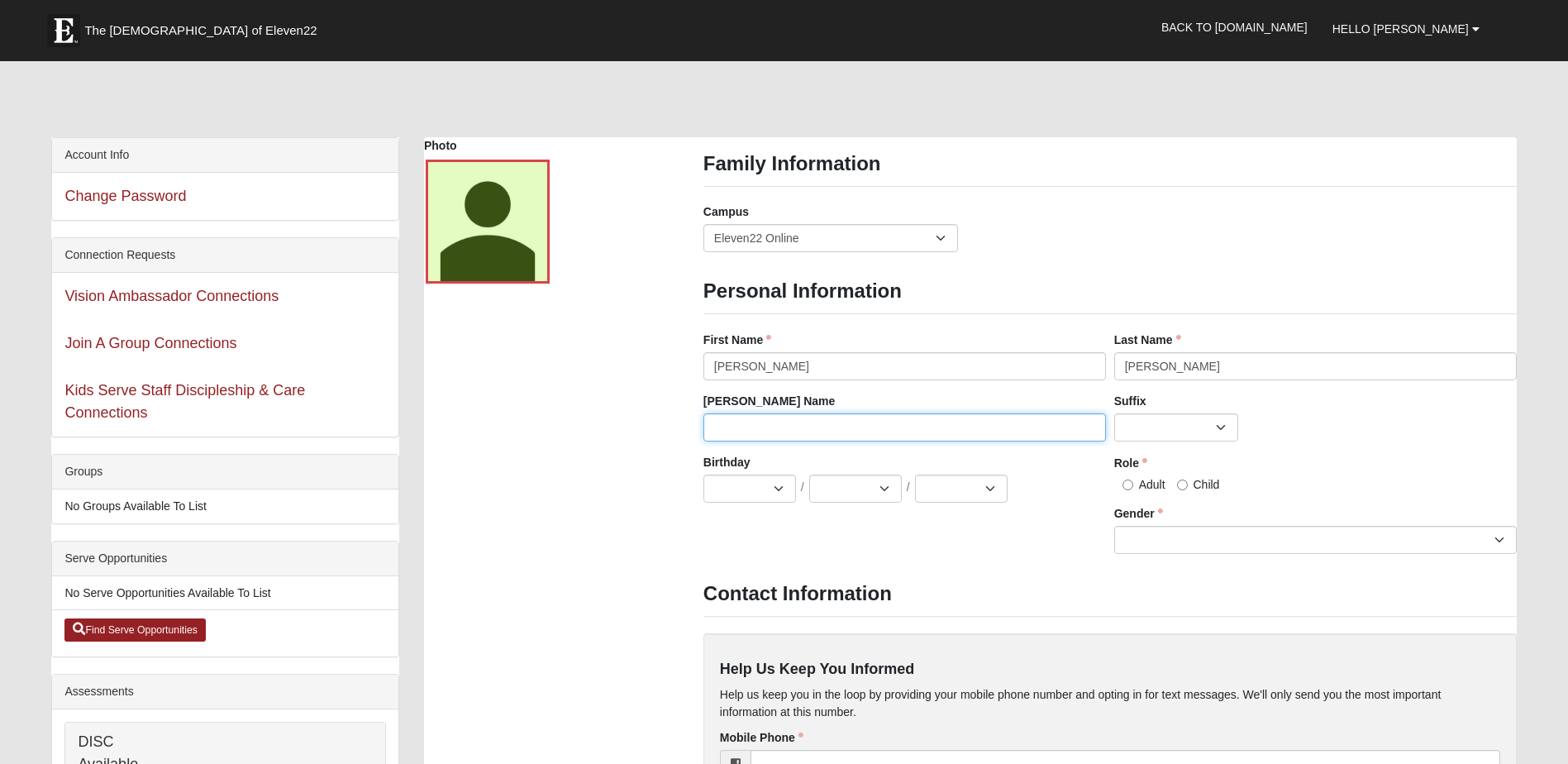
click at [759, 431] on input "[PERSON_NAME] Name" at bounding box center [905, 427] width 403 height 28
type input "Bells"
click at [760, 493] on select "Jan Feb Mar Apr May Jun [DATE] Aug Sep Oct Nov Dec" at bounding box center [750, 488] width 92 height 28
select select "1"
click at [704, 474] on select "Jan Feb Mar Apr May Jun [DATE] Aug Sep Oct Nov Dec" at bounding box center [750, 488] width 92 height 28
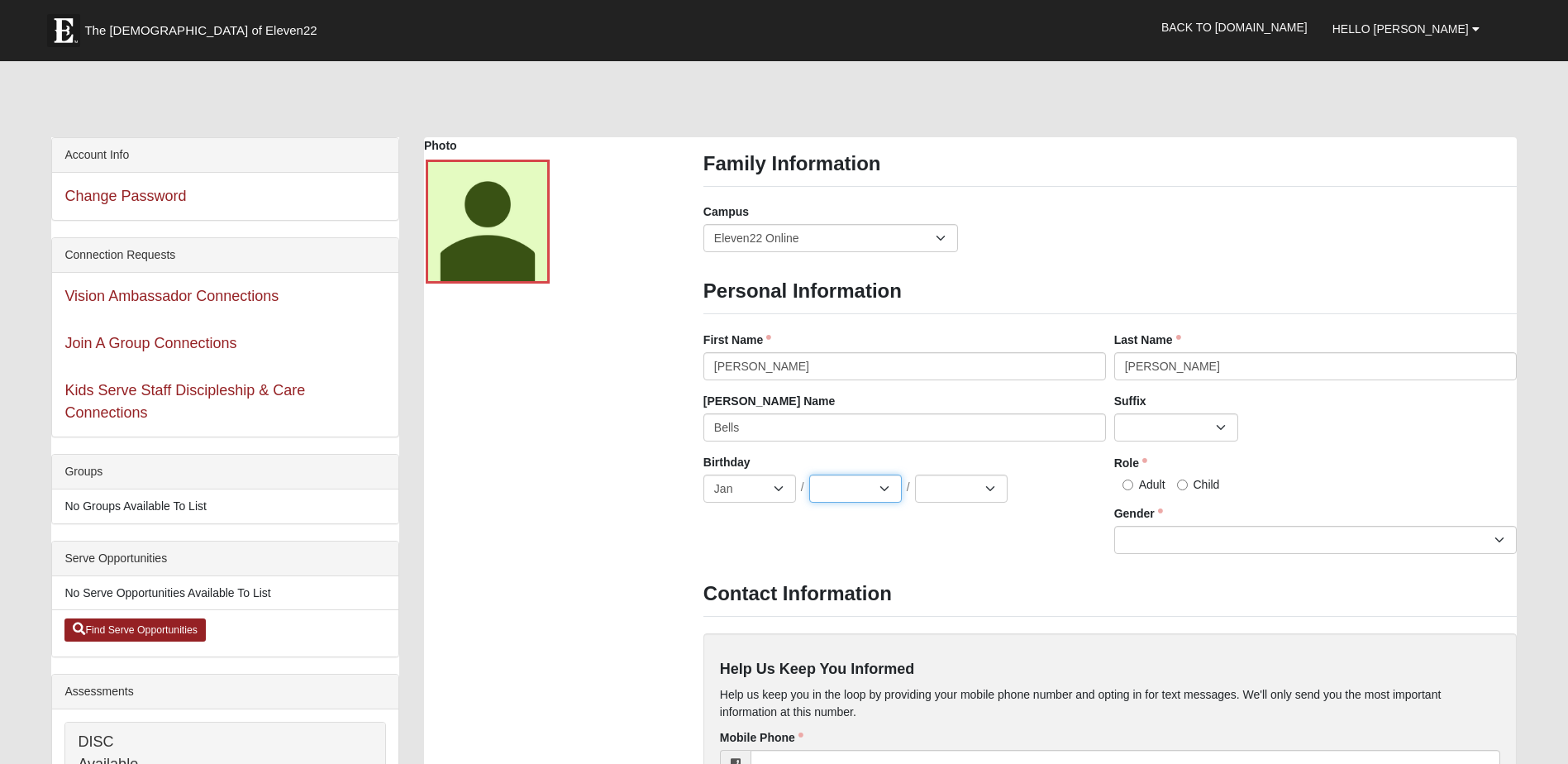
click at [889, 486] on select "1 2 3 4 5 6 7 8 9 10 11 12 13 14 15 16 17 18 19 20 21 22 23 24 25 26 27 28 29 3…" at bounding box center [855, 488] width 92 height 28
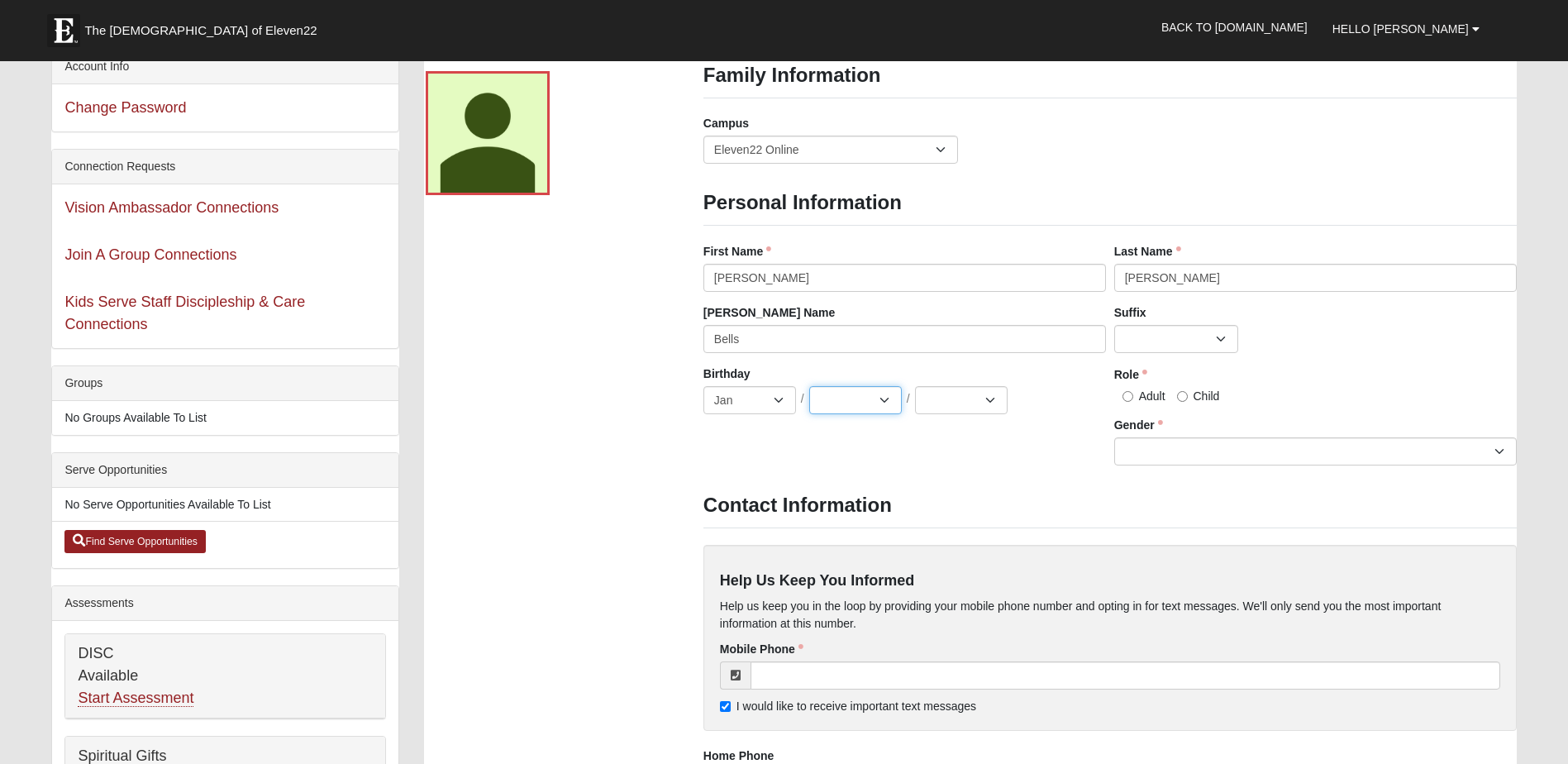
scroll to position [166, 0]
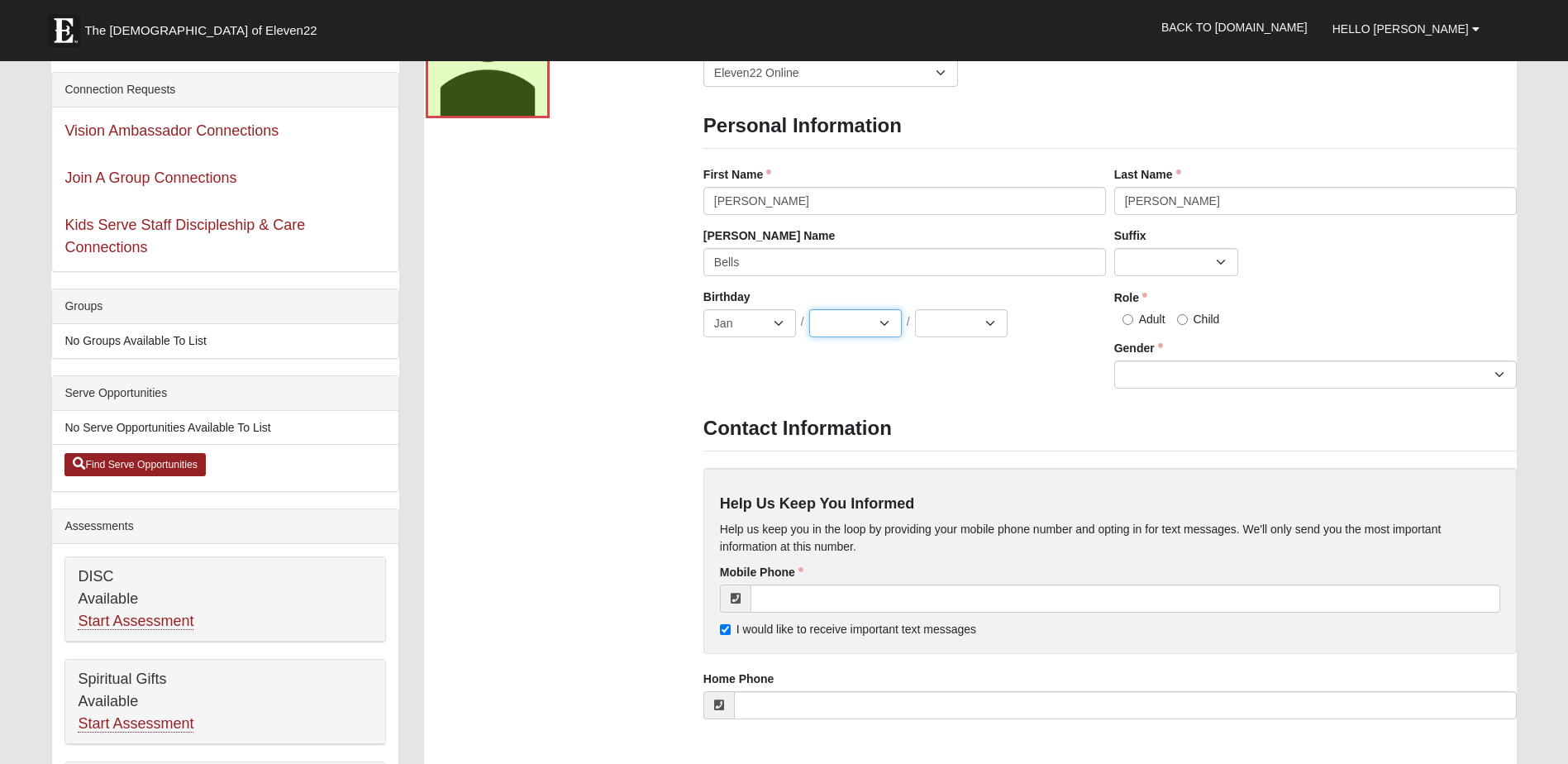
click at [862, 317] on select "1 2 3 4 5 6 7 8 9 10 11 12 13 14 15 16 17 18 19 20 21 22 23 24 25 26 27 28 29 3…" at bounding box center [855, 324] width 92 height 28
select select "29"
click at [809, 310] on select "1 2 3 4 5 6 7 8 9 10 11 12 13 14 15 16 17 18 19 20 21 22 23 24 25 26 27 28 29 3…" at bounding box center [855, 324] width 92 height 28
click at [970, 320] on select "2025 2024 2023 2022 2021 2020 2019 2018 2017 2016 2015 2014 2013 2012 2011 2010…" at bounding box center [961, 324] width 92 height 28
select select "2014"
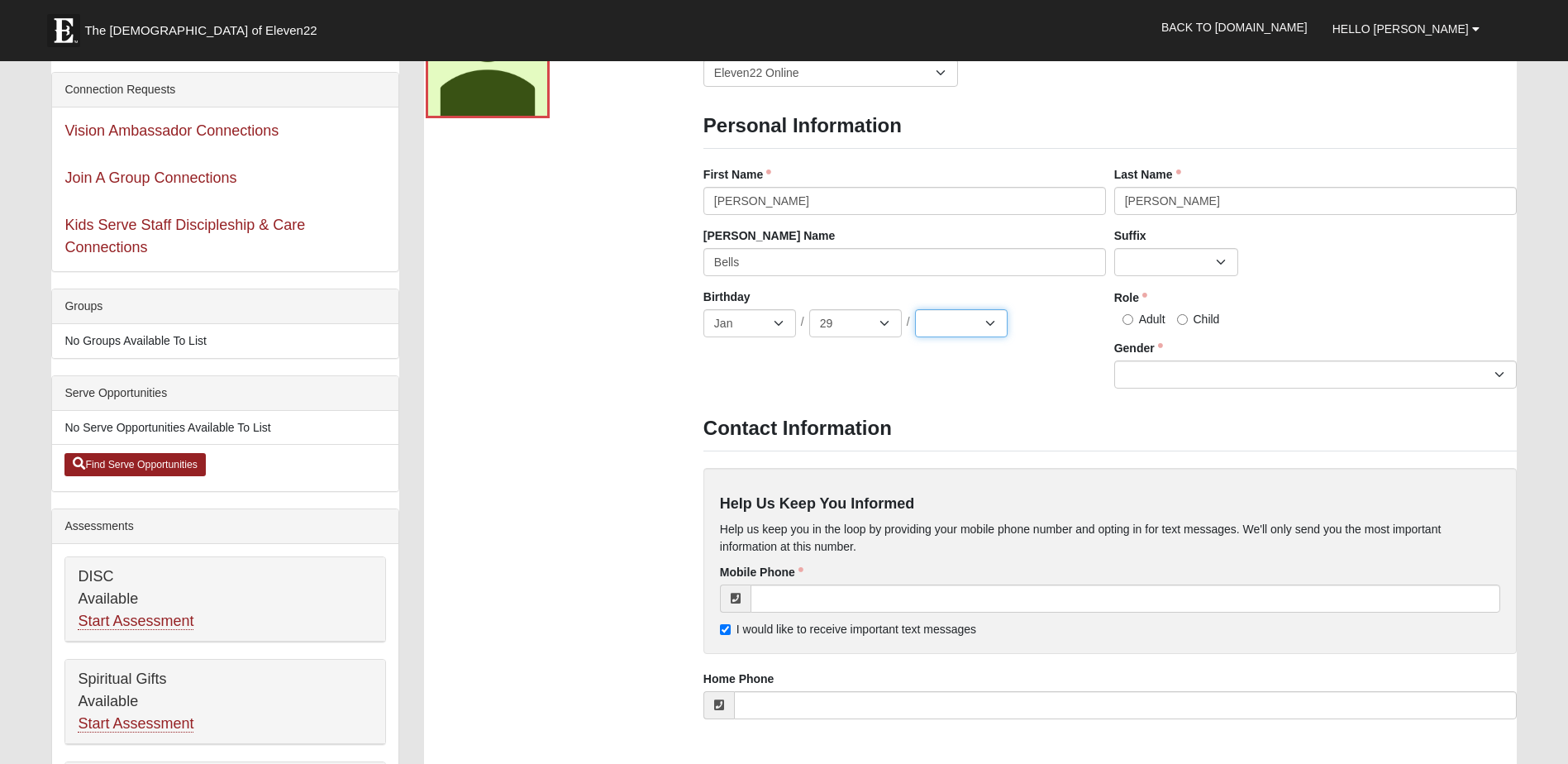
click at [915, 310] on select "2025 2024 2023 2022 2021 2020 2019 2018 2017 2016 2015 2014 2013 2012 2011 2010…" at bounding box center [961, 324] width 92 height 28
click at [1195, 313] on span "Child" at bounding box center [1207, 319] width 26 height 13
click at [1188, 314] on input "Child" at bounding box center [1181, 319] width 10 height 10
radio input "true"
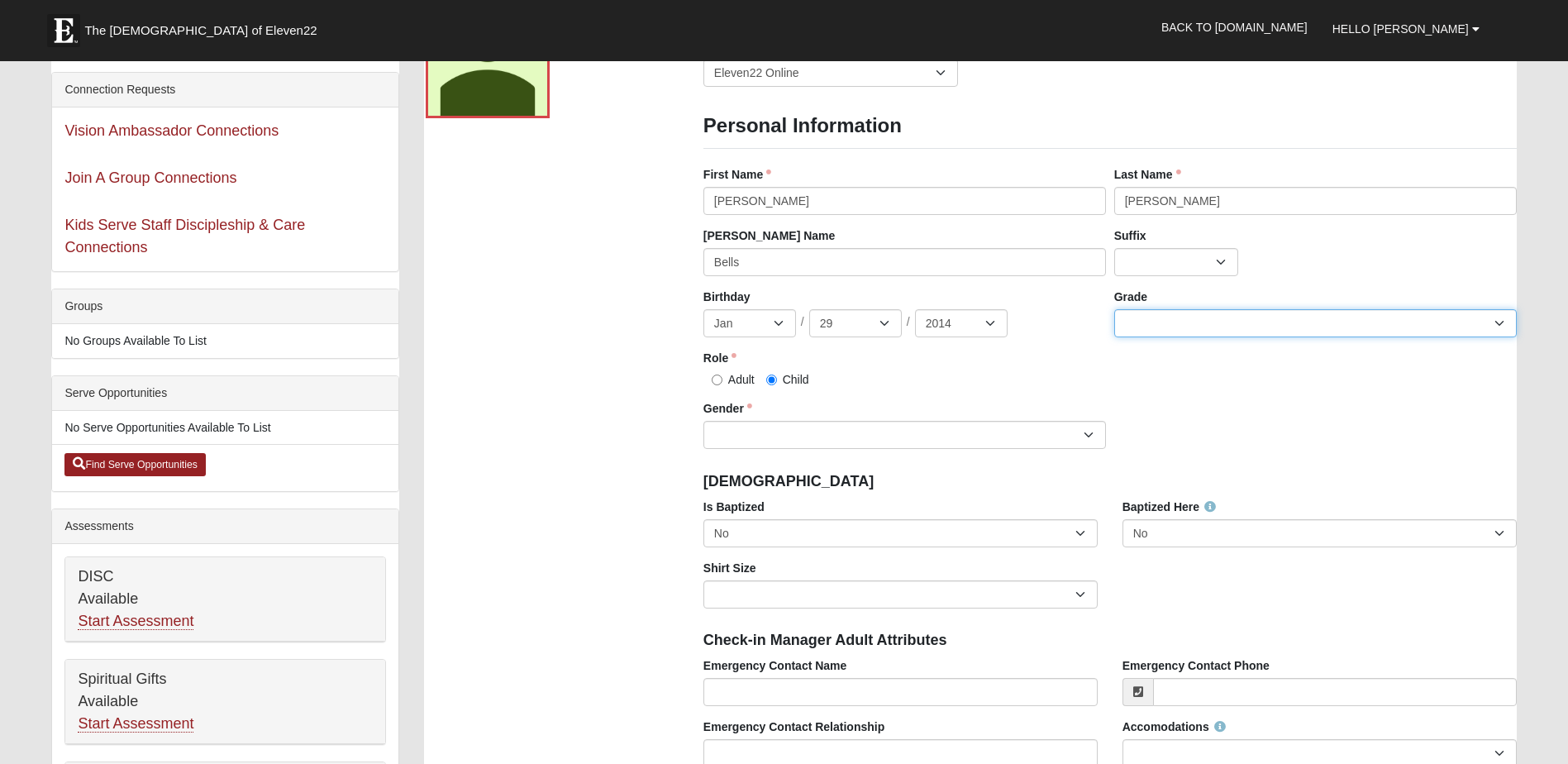
click at [1495, 325] on select "K 1st 2nd 3rd 4th 5th 6th 7th 8th 9th 10th 11th 12th" at bounding box center [1315, 324] width 403 height 28
select select "6"
click at [1114, 310] on select "K 1st 2nd 3rd 4th 5th 6th 7th 8th 9th 10th 11th 12th" at bounding box center [1315, 324] width 403 height 28
drag, startPoint x: 1076, startPoint y: 430, endPoint x: 1072, endPoint y: 439, distance: 9.8
click at [1077, 430] on select "[DEMOGRAPHIC_DATA] [DEMOGRAPHIC_DATA]" at bounding box center [905, 435] width 403 height 28
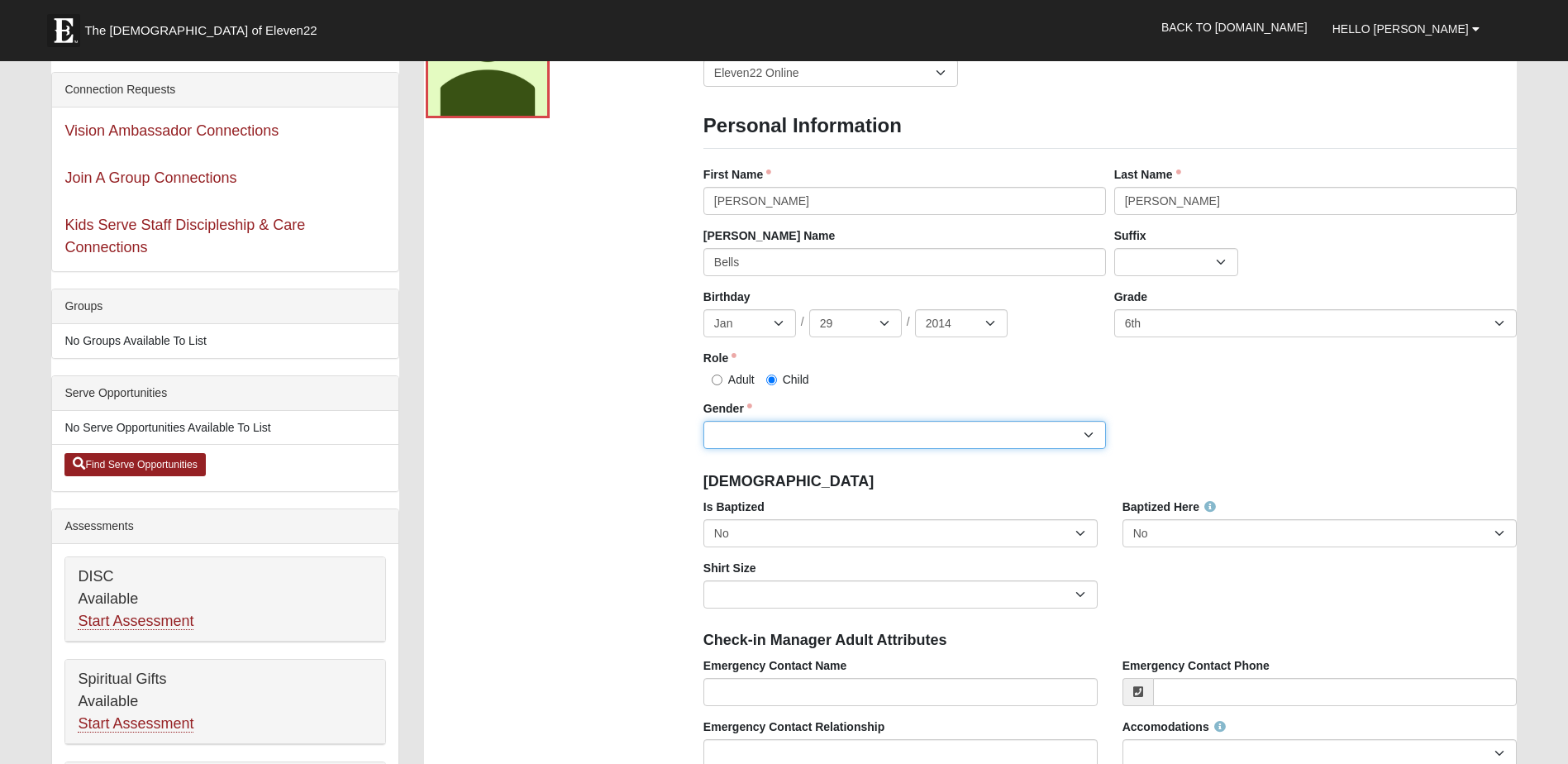
select select "[DEMOGRAPHIC_DATA]"
click at [704, 421] on select "[DEMOGRAPHIC_DATA] [DEMOGRAPHIC_DATA]" at bounding box center [905, 435] width 403 height 28
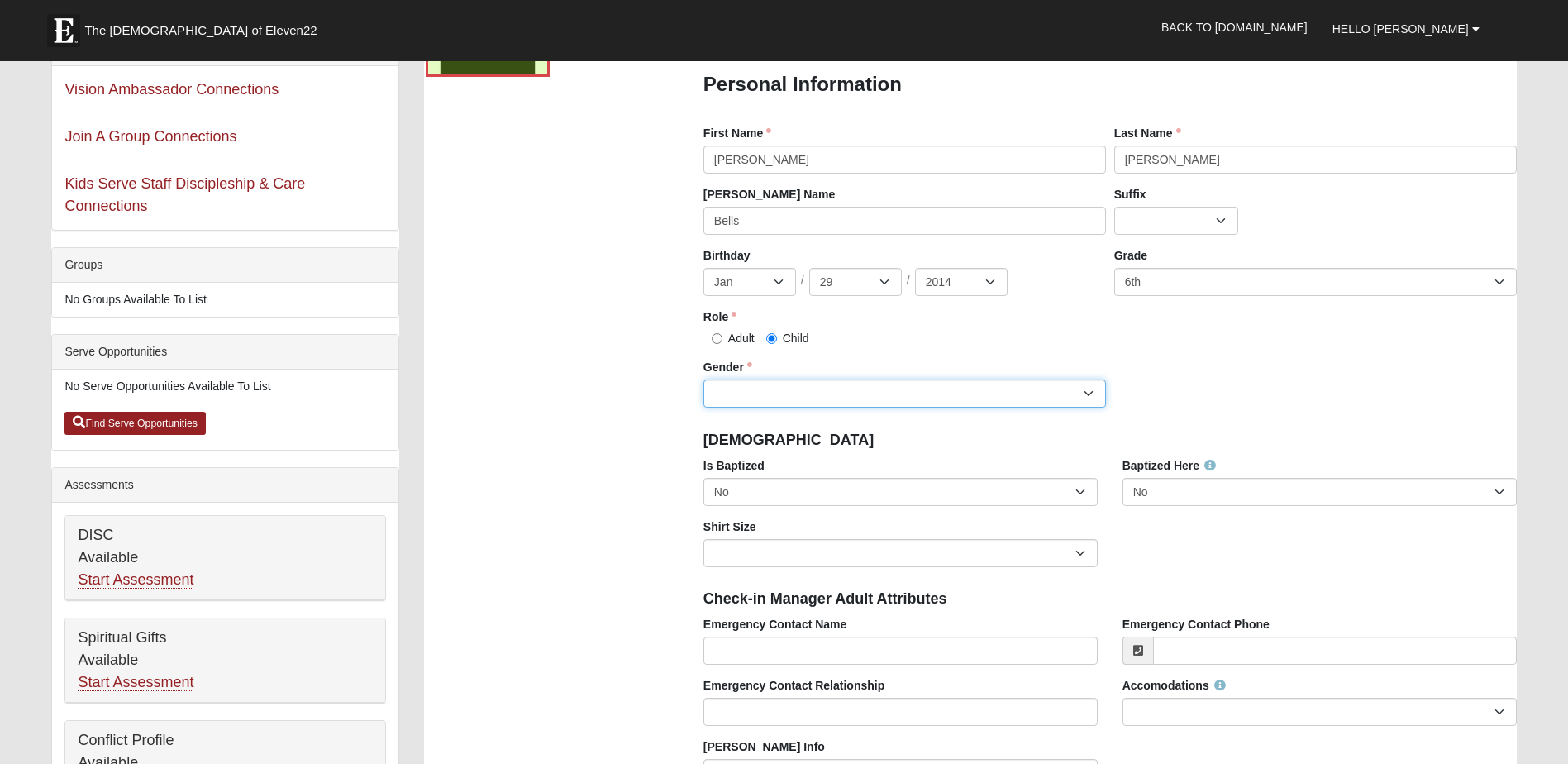
scroll to position [248, 0]
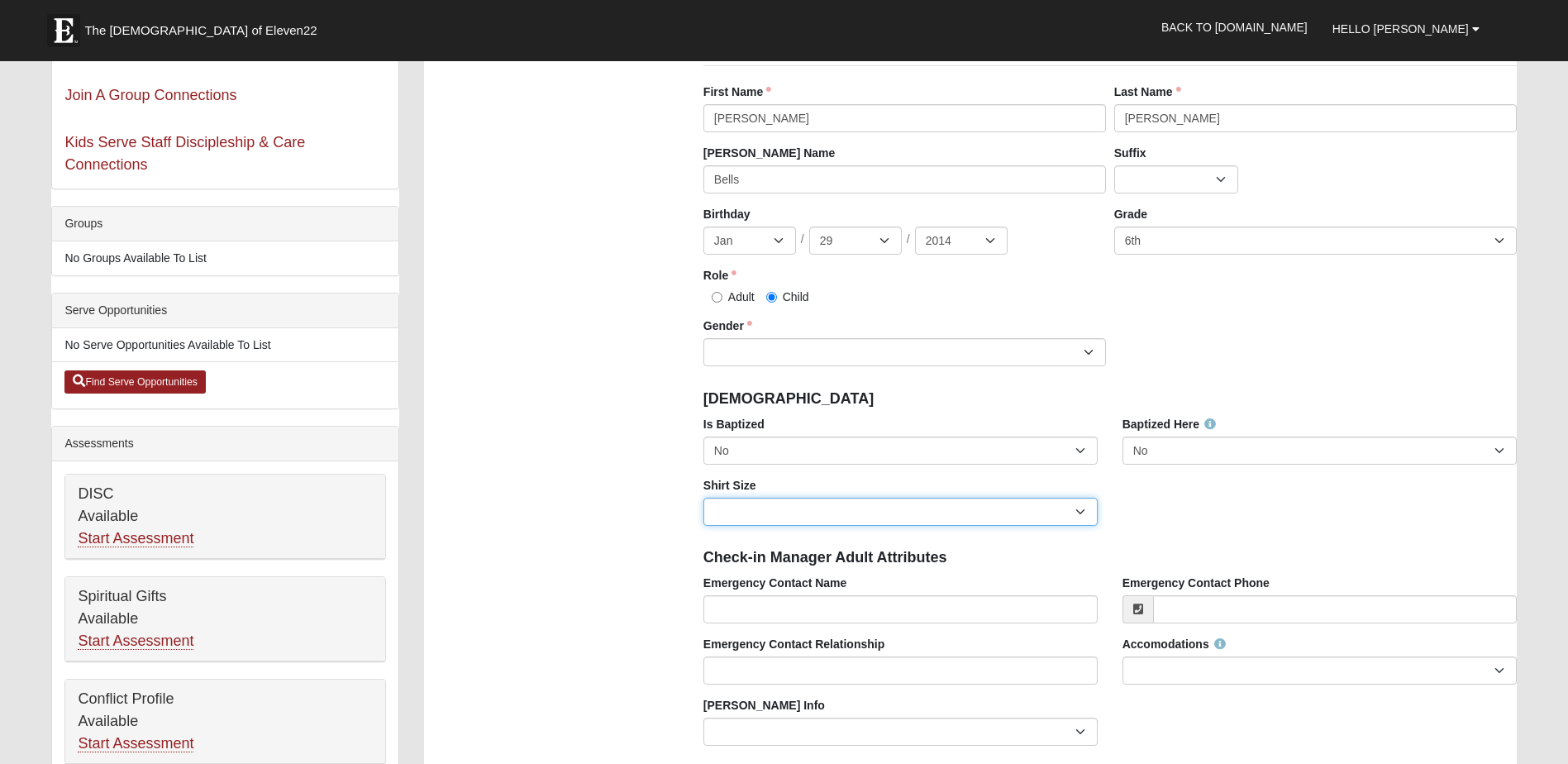
click at [1080, 510] on select "Adult Small Adult Medium Adult Large Adult XL Adult XXL Adult 3XL Adult 4XL You…" at bounding box center [900, 512] width 394 height 28
select select "Youth Medium"
click at [704, 498] on select "Adult Small Adult Medium Adult Large Adult XL Adult XXL Adult 3XL Adult 4XL You…" at bounding box center [900, 512] width 394 height 28
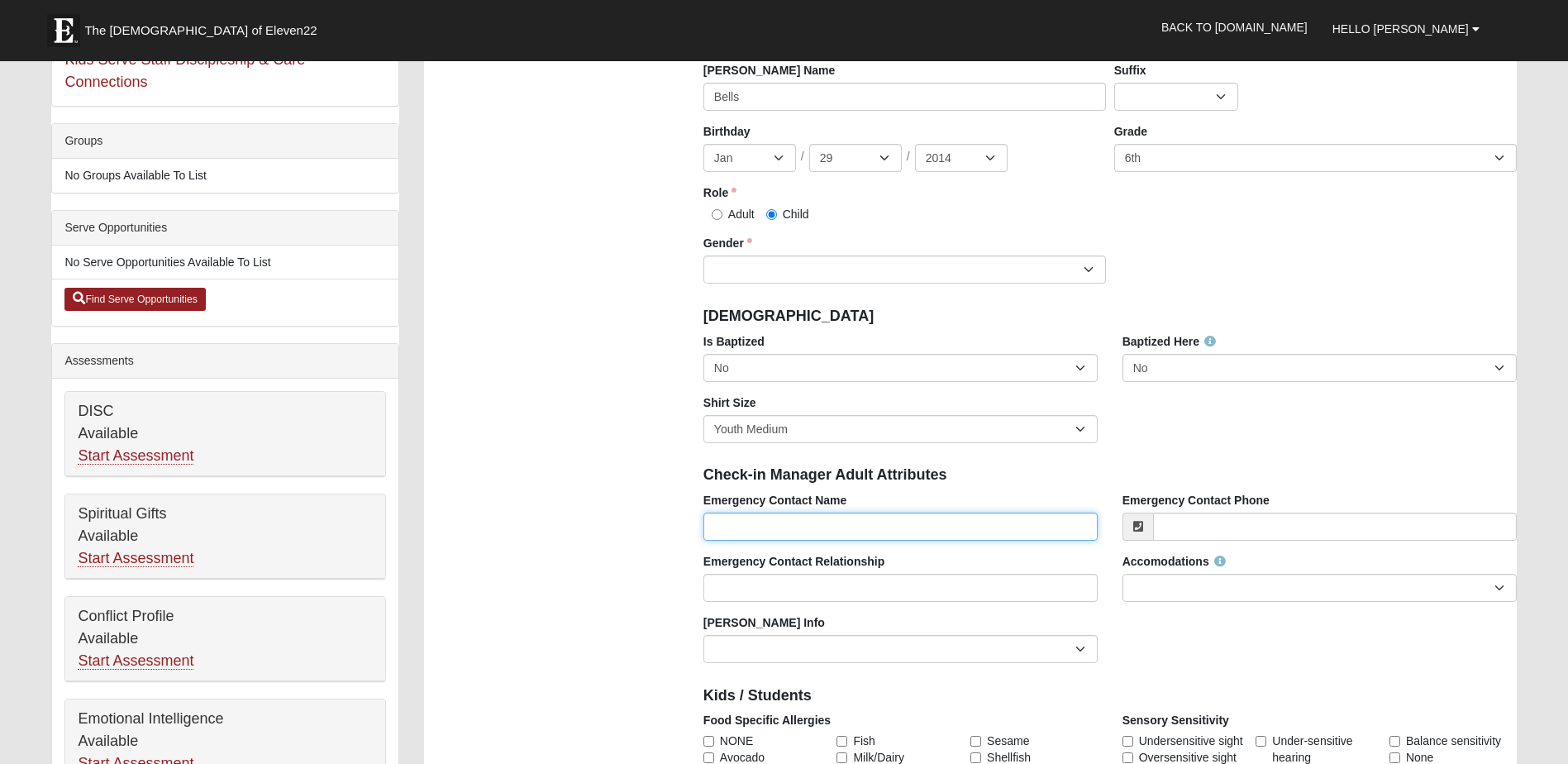
click at [847, 530] on input "Emergency Contact Name" at bounding box center [900, 527] width 394 height 28
drag, startPoint x: 705, startPoint y: 516, endPoint x: 725, endPoint y: 538, distance: 29.7
click at [705, 516] on input "Emergency Contact Name" at bounding box center [900, 527] width 394 height 28
type input "j"
click at [863, 536] on input "james" at bounding box center [900, 527] width 394 height 28
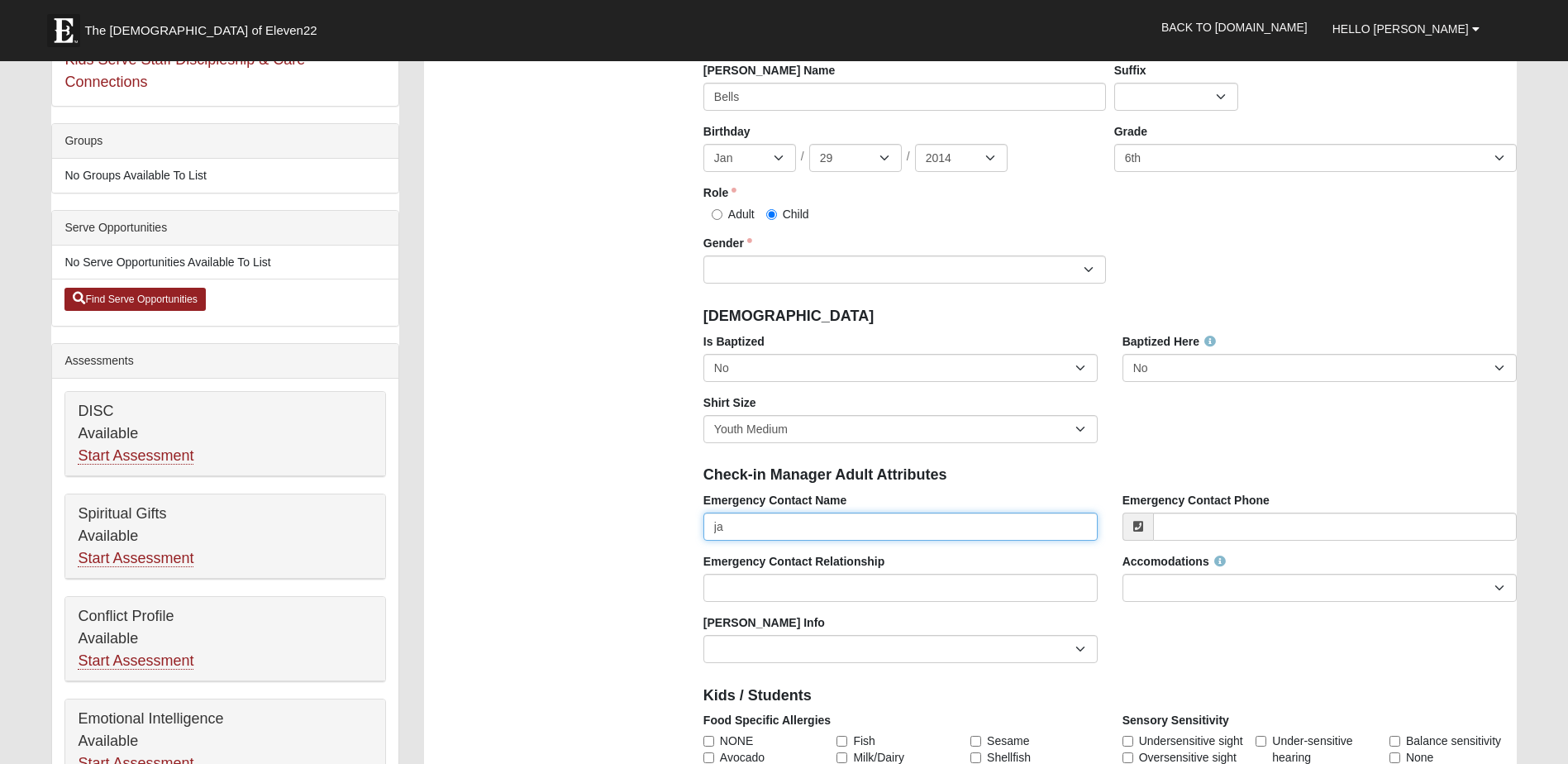
type input "j"
type input "[PERSON_NAME]"
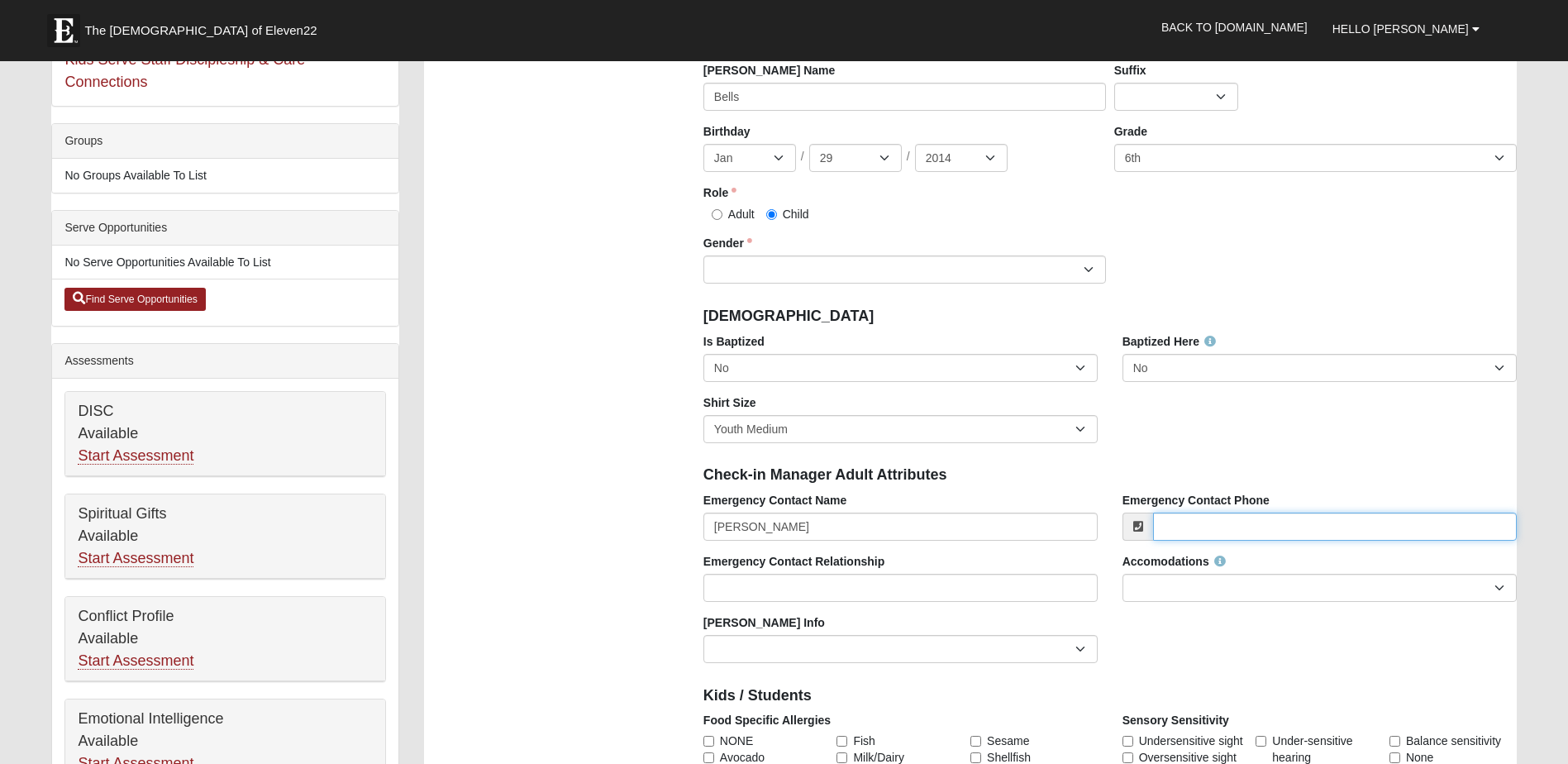
click at [1277, 538] on input "Emergency Contact Phone" at bounding box center [1335, 527] width 364 height 28
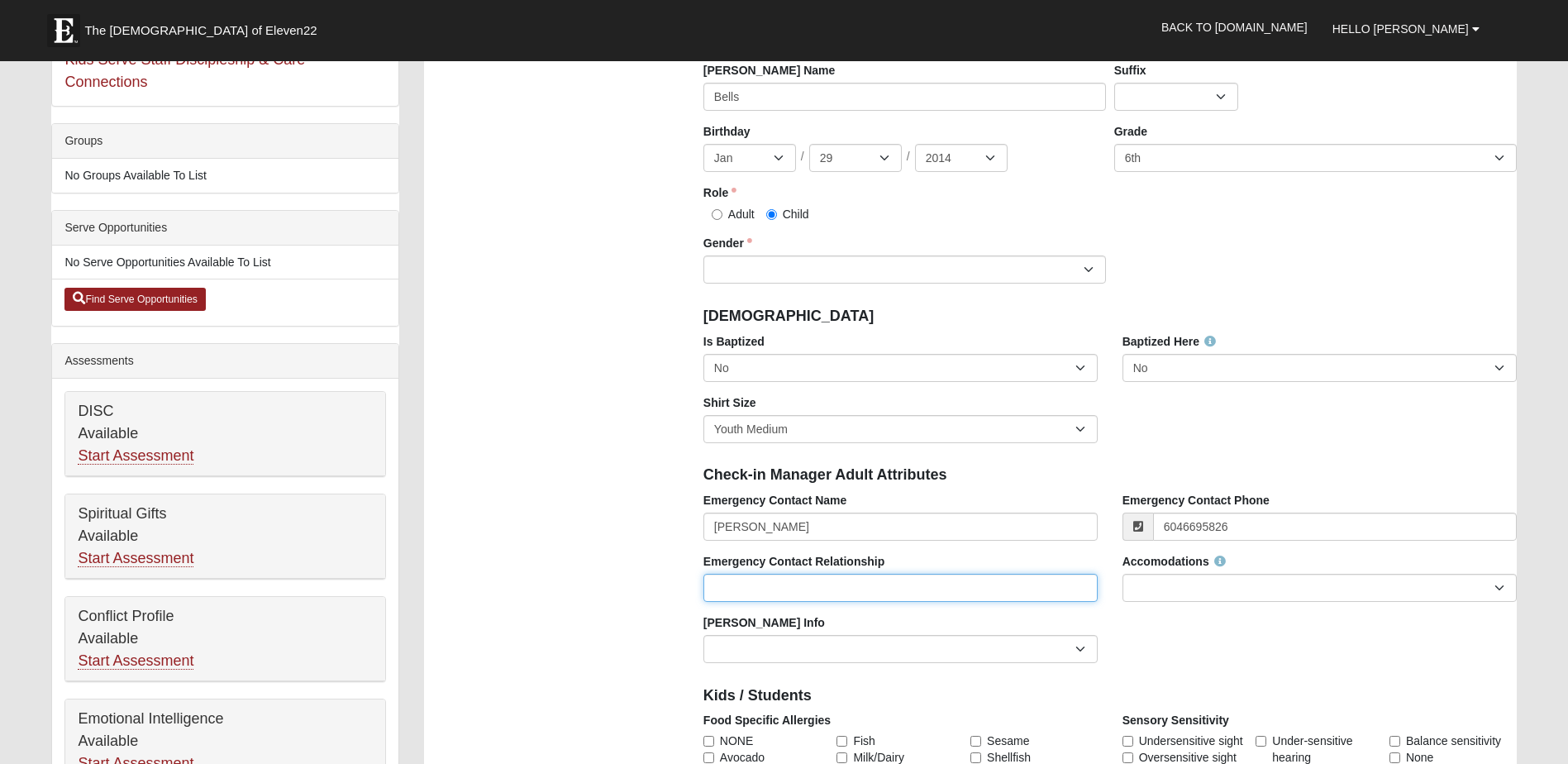
type input "[PHONE_NUMBER]"
click at [910, 597] on input "Emergency Contact Relationship" at bounding box center [900, 588] width 394 height 28
click at [867, 585] on input "Emergency Contact Relationship" at bounding box center [900, 588] width 394 height 28
type input "Father"
drag, startPoint x: 1335, startPoint y: 585, endPoint x: 1325, endPoint y: 585, distance: 10.0
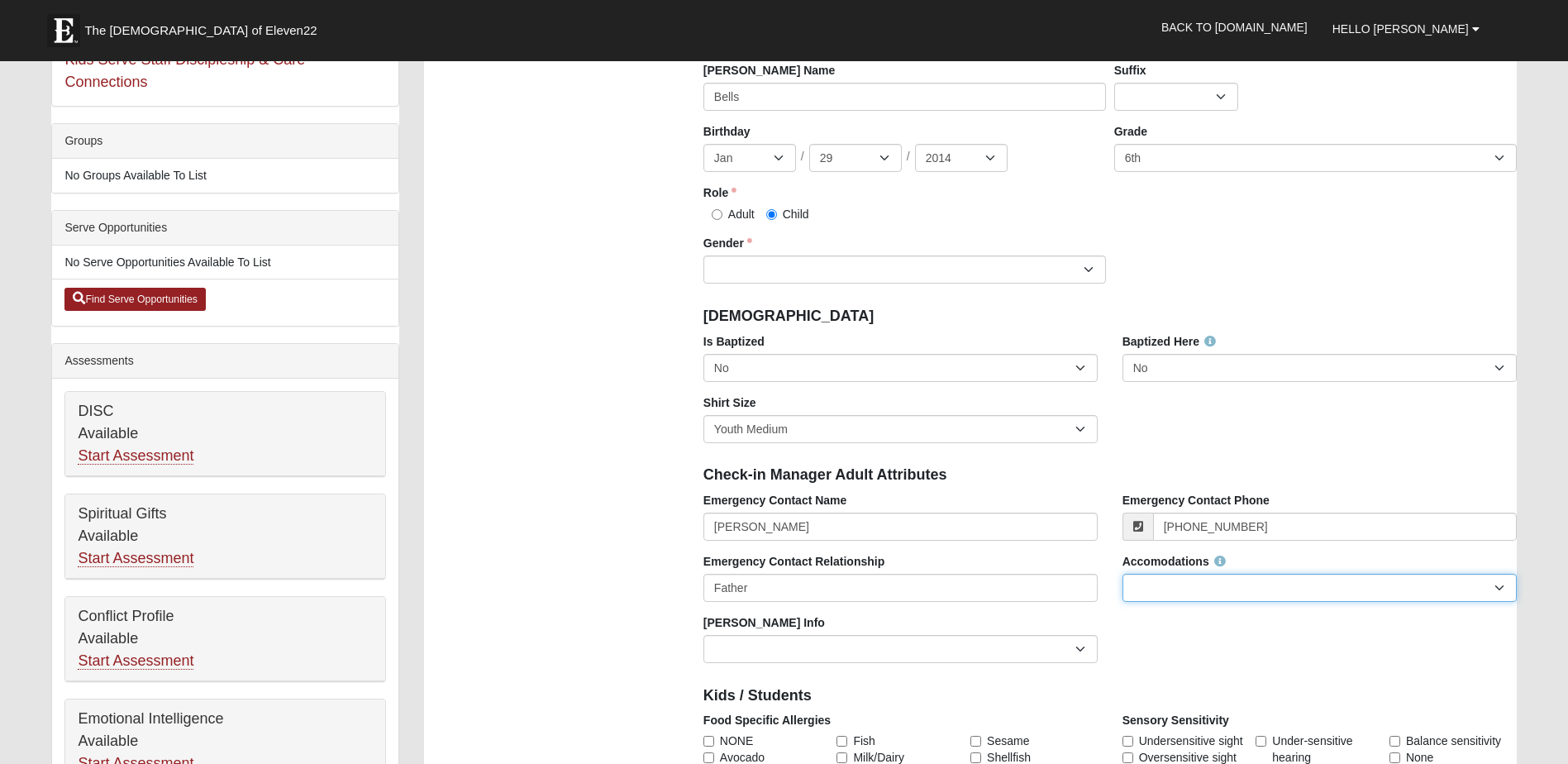
click at [1334, 582] on select "None Needed Self Contained Special Needs Needs a Buddy Needs an ASL Interpreter…" at bounding box center [1319, 588] width 394 height 28
select select "None Needed"
click at [1122, 574] on select "None Needed Self Contained Special Needs Needs a Buddy Needs an ASL Interpreter…" at bounding box center [1319, 588] width 394 height 28
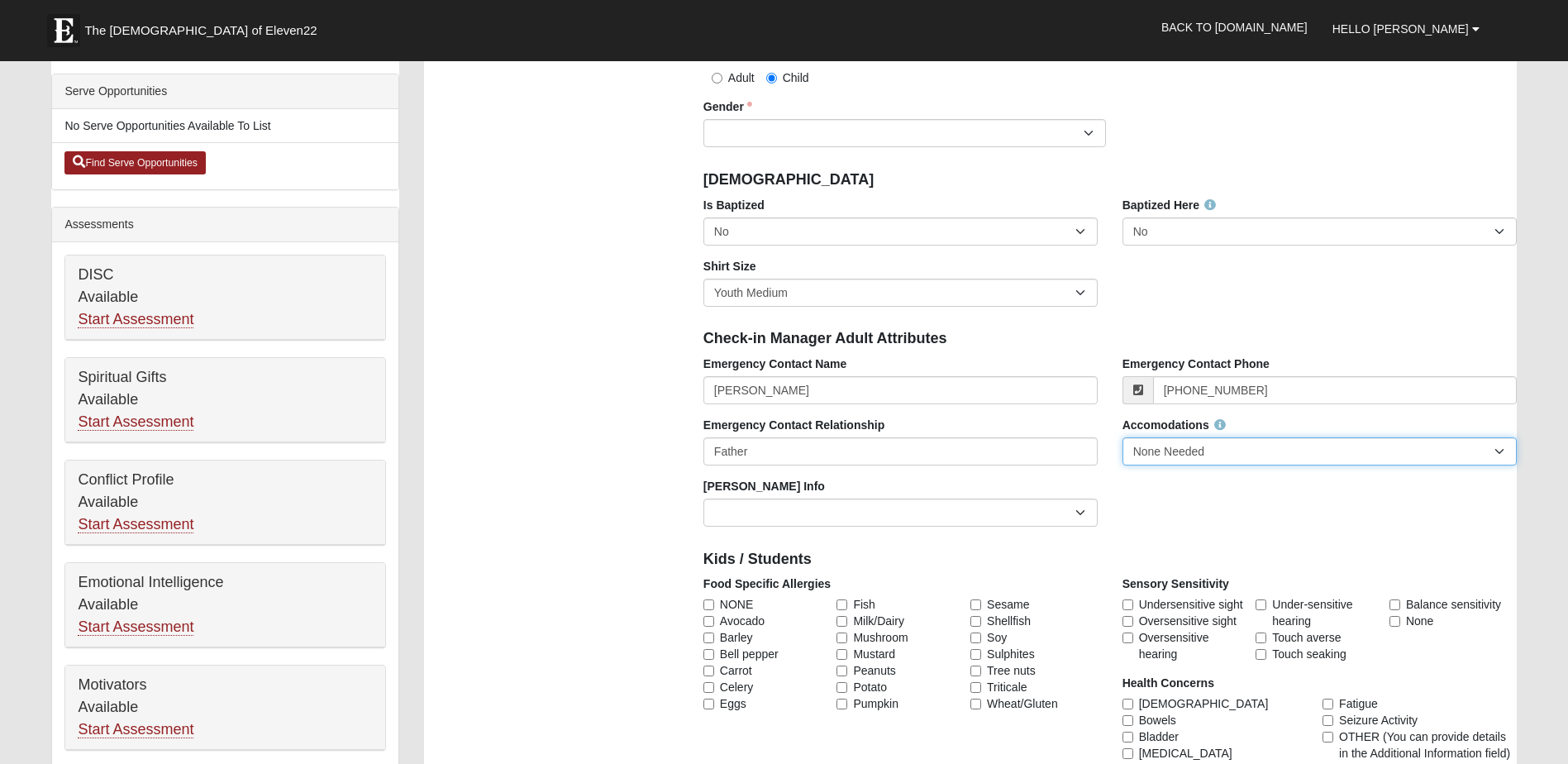
scroll to position [579, 0]
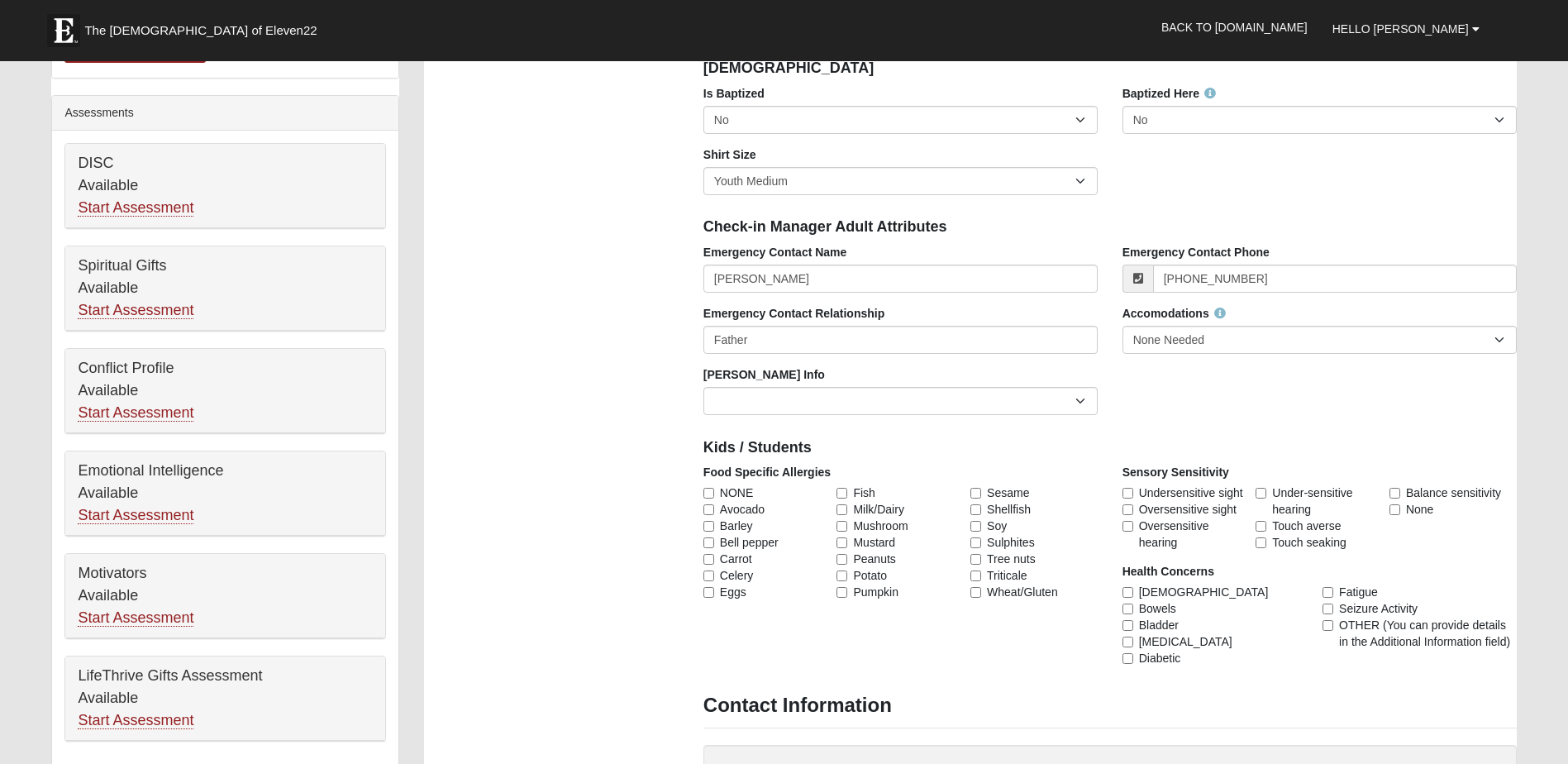
click at [743, 496] on span "NONE" at bounding box center [736, 493] width 33 height 17
click at [714, 496] on input "NONE" at bounding box center [708, 492] width 10 height 10
checkbox input "true"
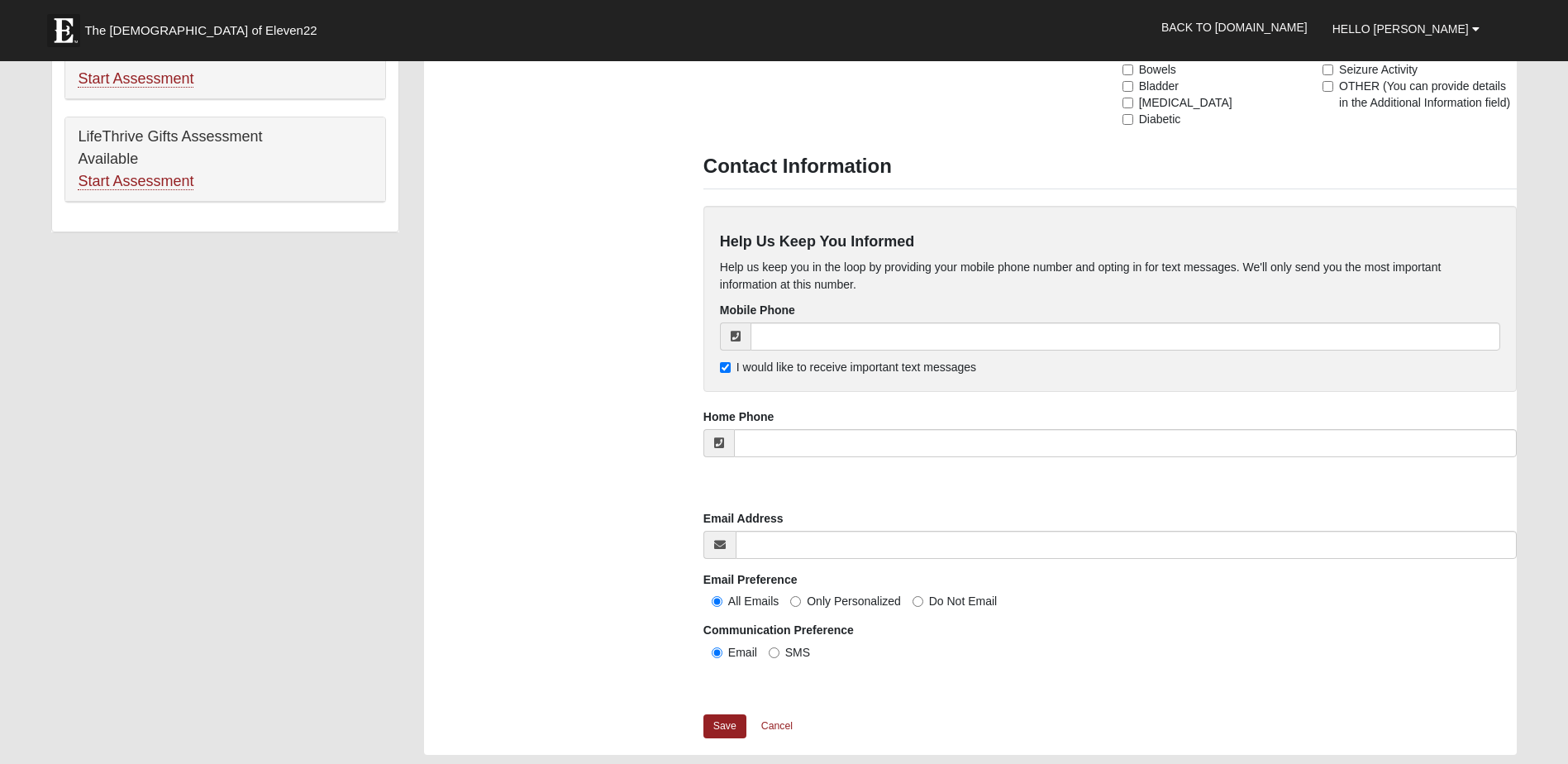
scroll to position [1157, 0]
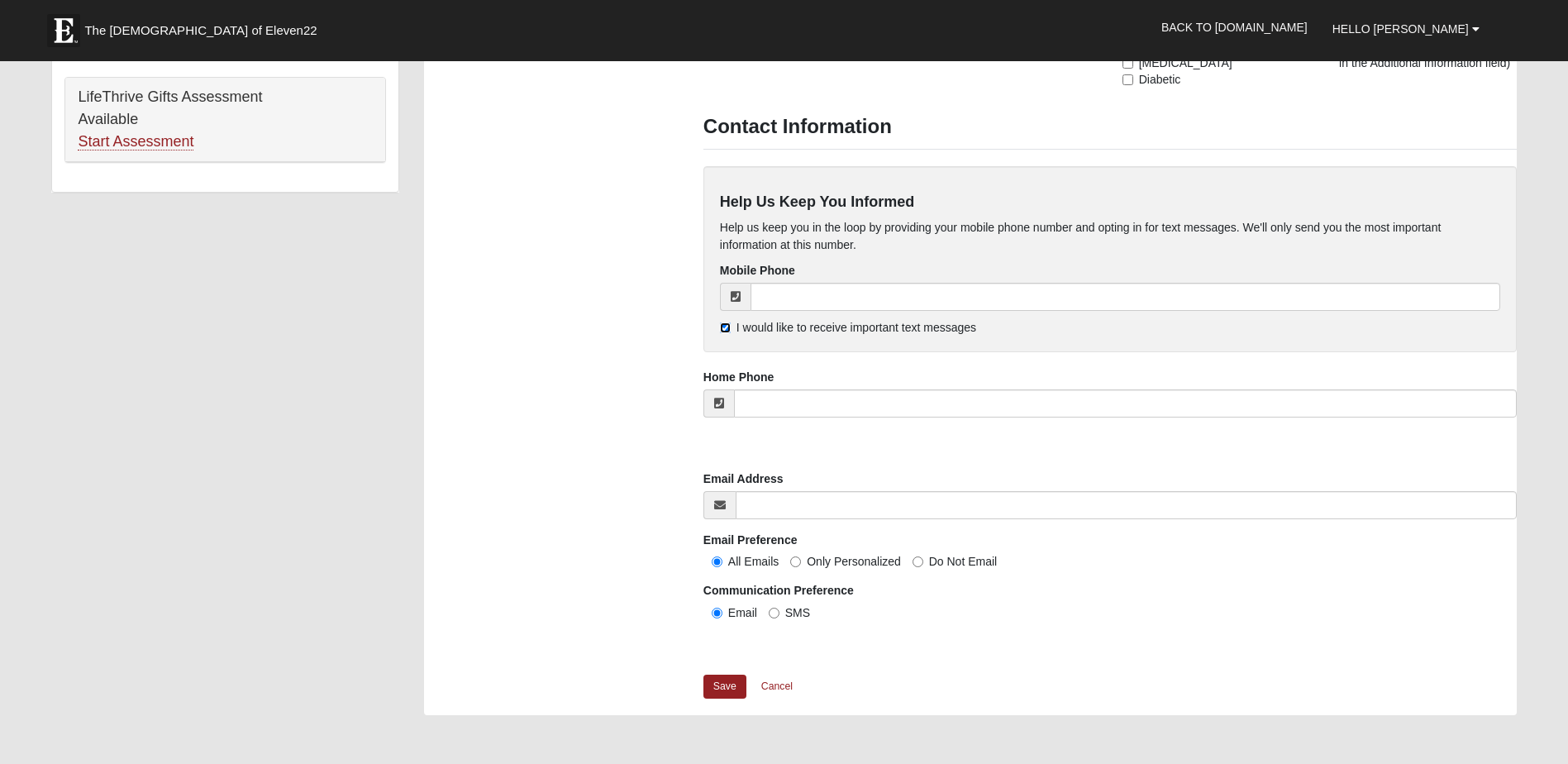
click at [721, 330] on input "I would like to receive important text messages" at bounding box center [724, 327] width 10 height 10
checkbox input "false"
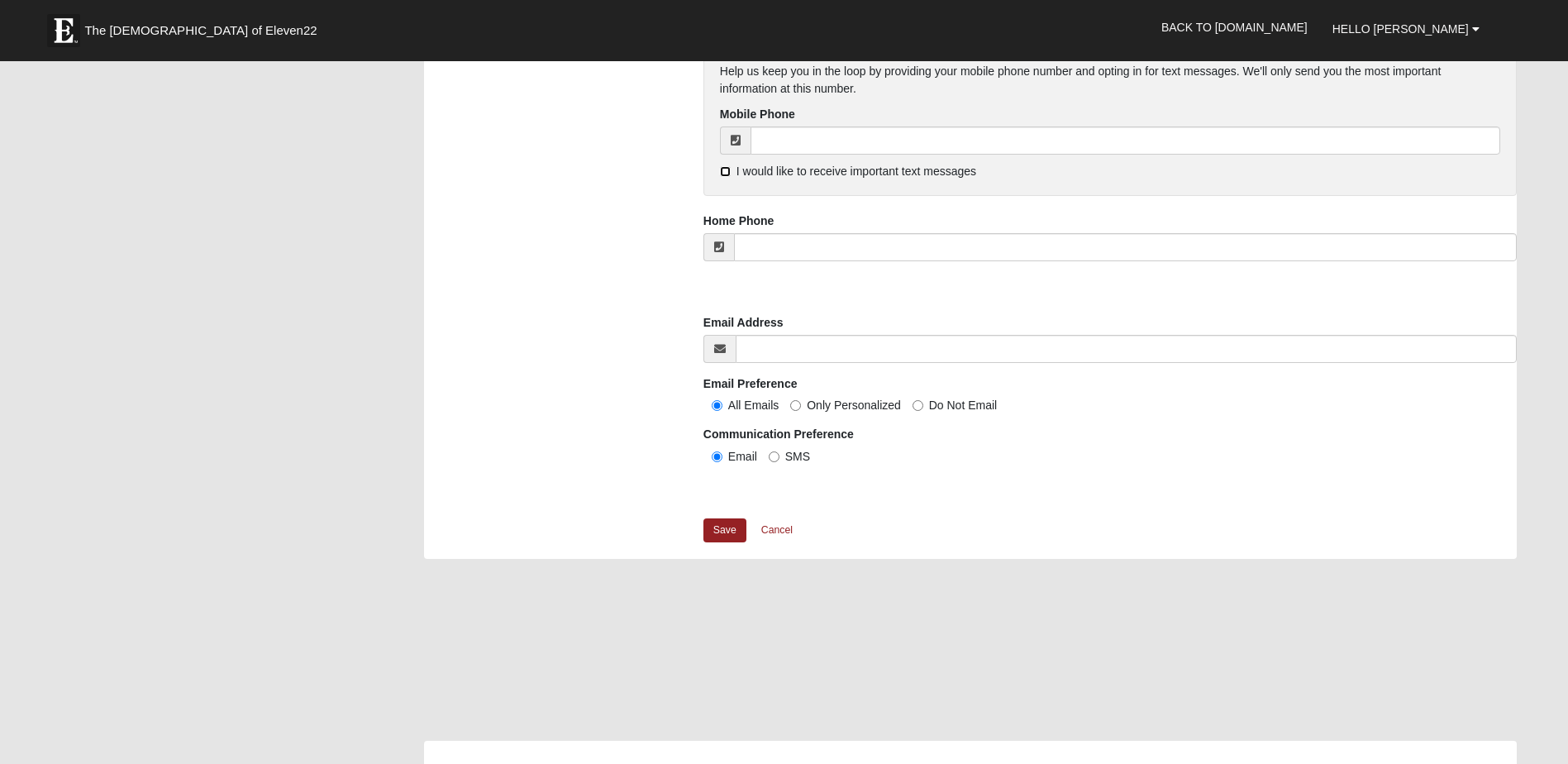
scroll to position [1323, 0]
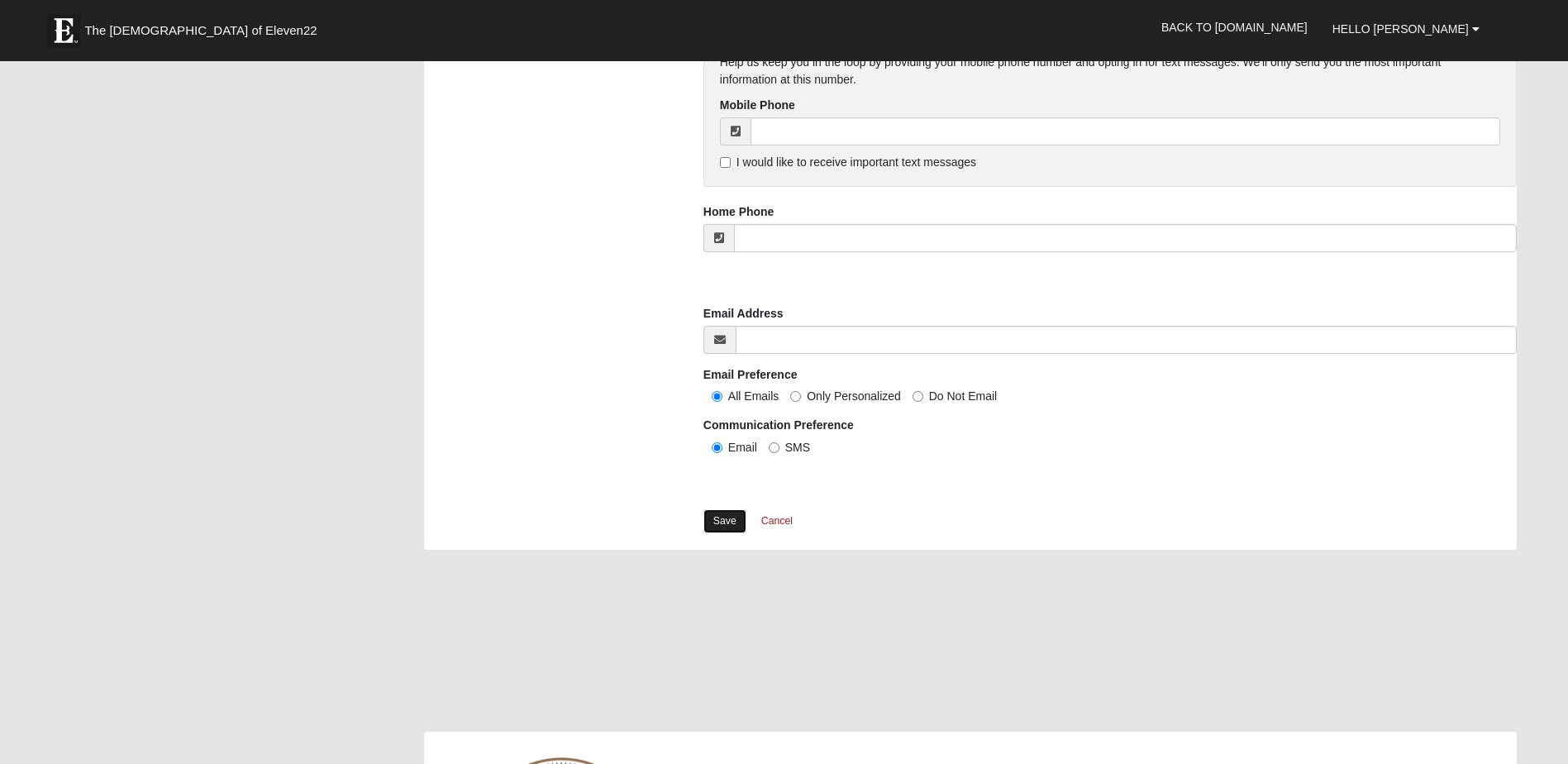
click at [728, 520] on link "Save" at bounding box center [725, 520] width 43 height 24
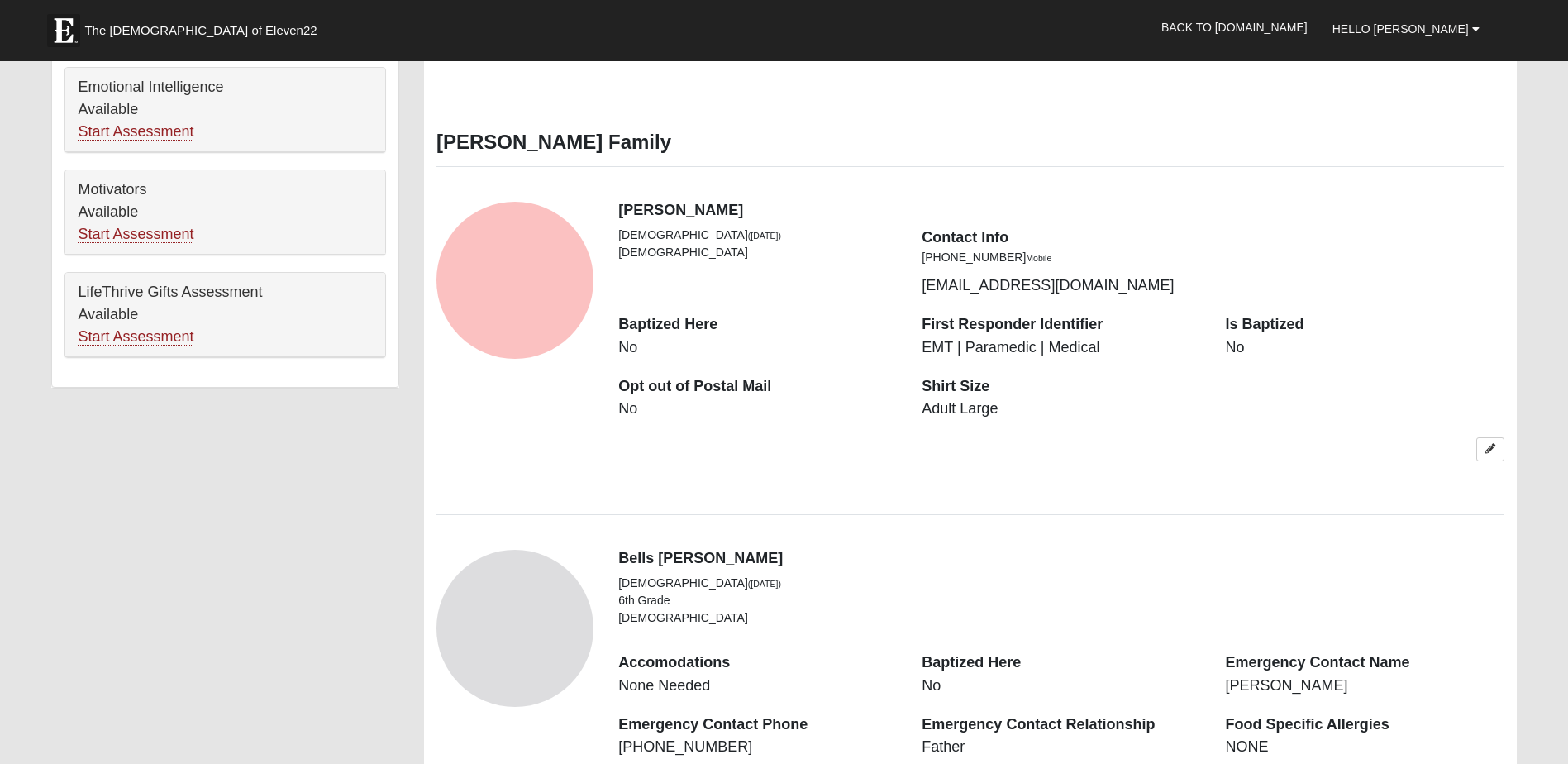
scroll to position [992, 0]
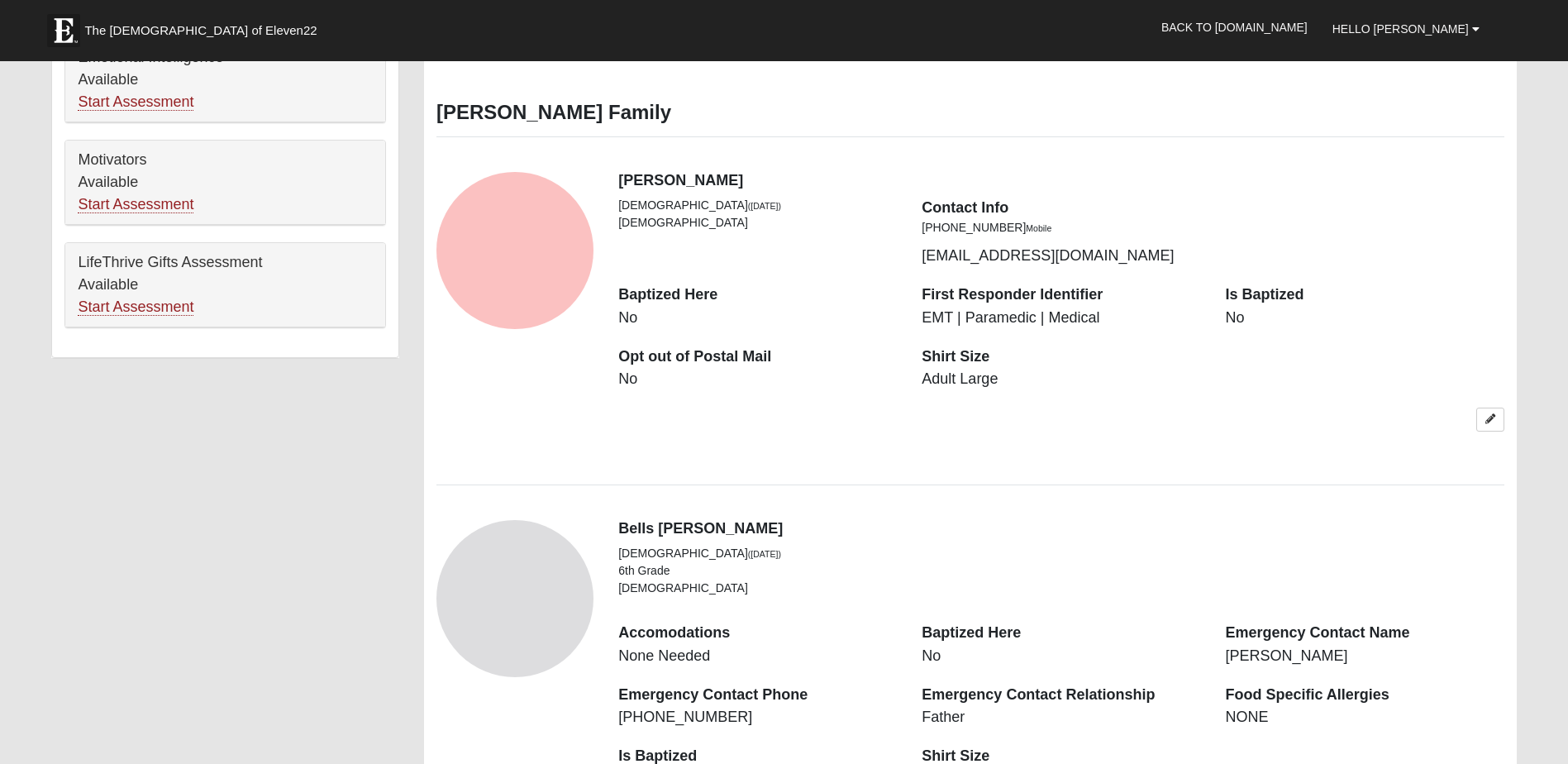
click at [1474, 420] on div at bounding box center [1060, 428] width 910 height 42
click at [1490, 425] on link at bounding box center [1490, 419] width 28 height 24
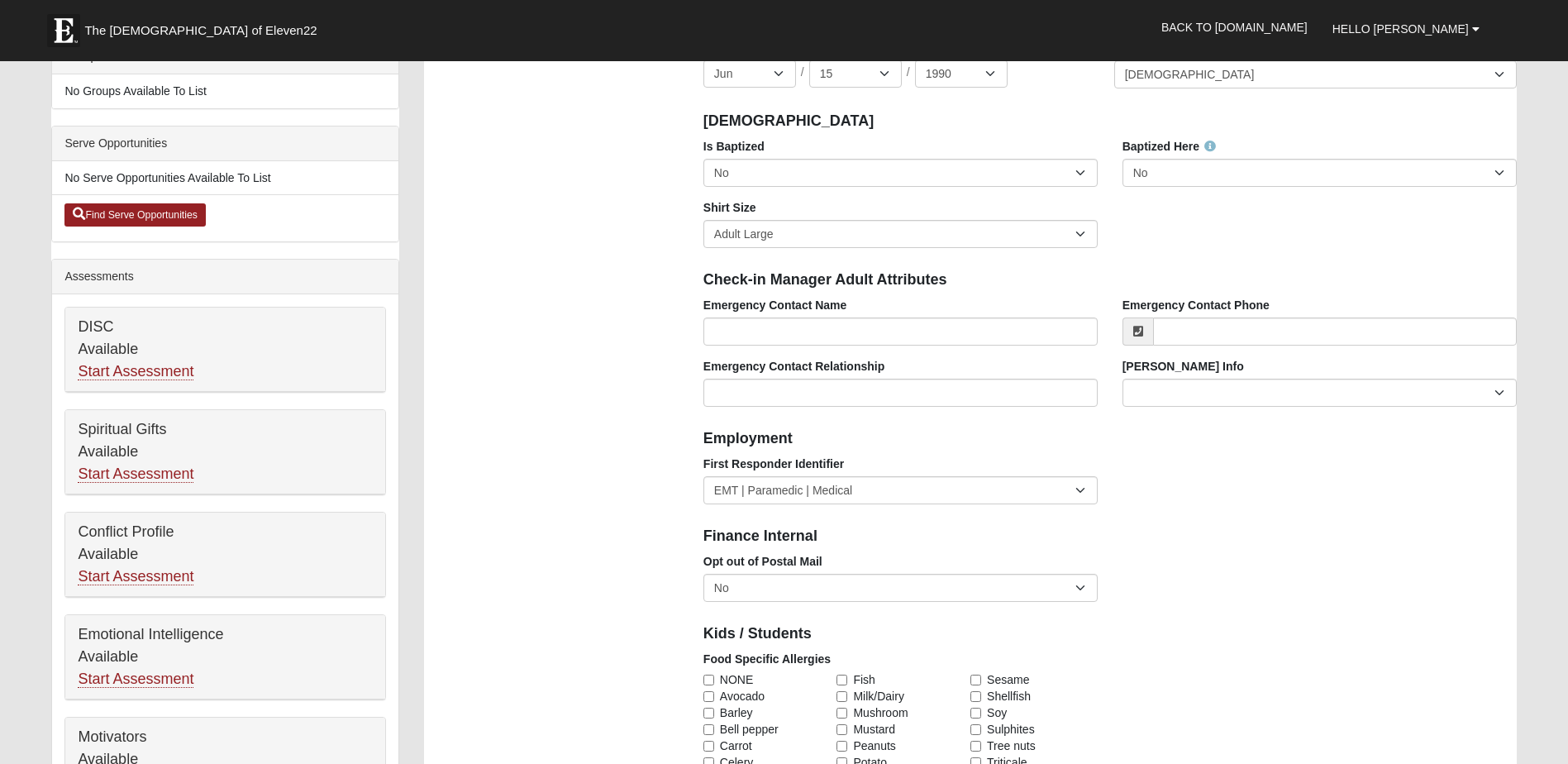
scroll to position [413, 0]
click at [800, 332] on input "Emergency Contact Name" at bounding box center [900, 333] width 394 height 28
type input "[PERSON_NAME]"
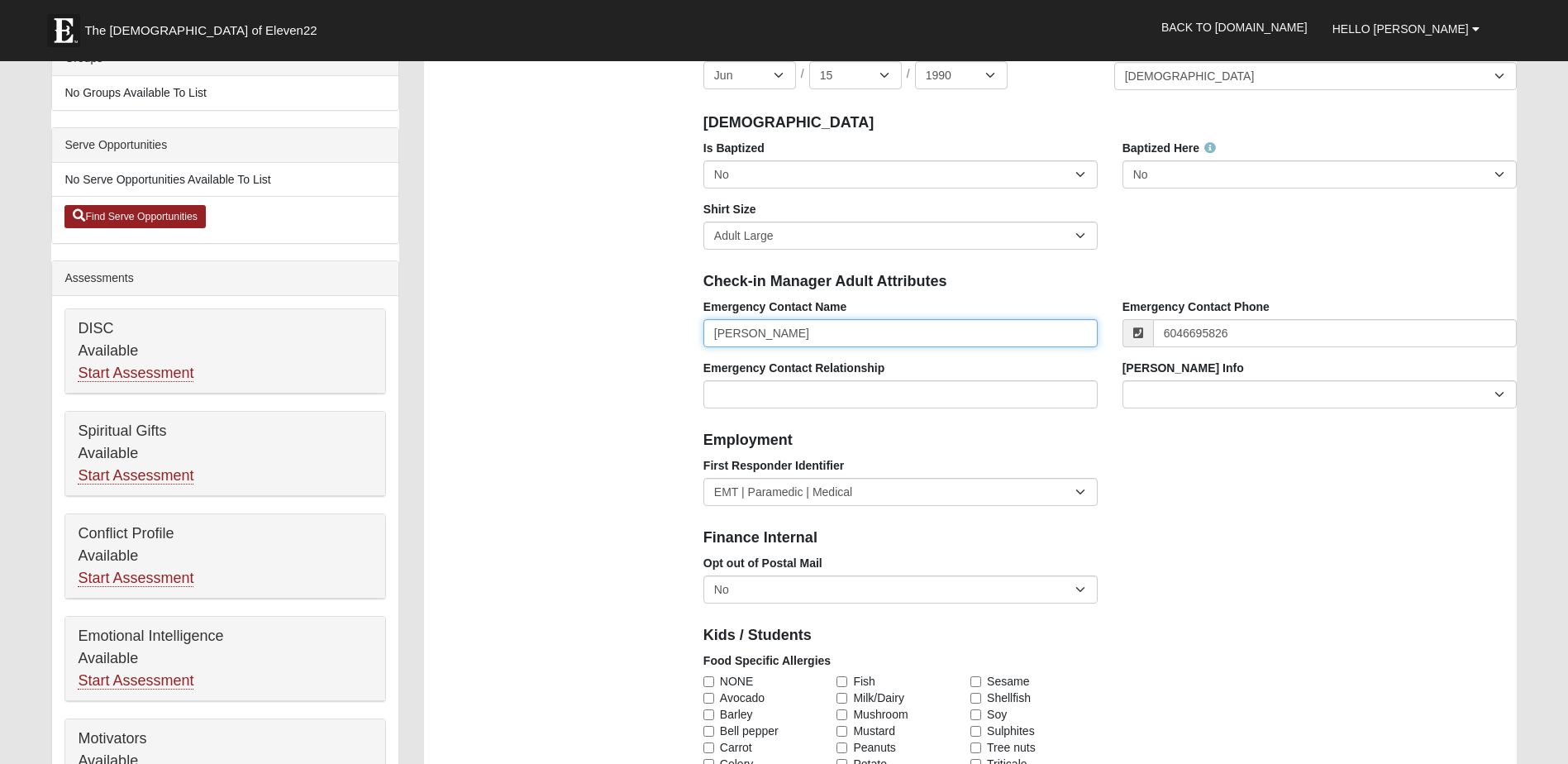
type input "[PHONE_NUMBER]"
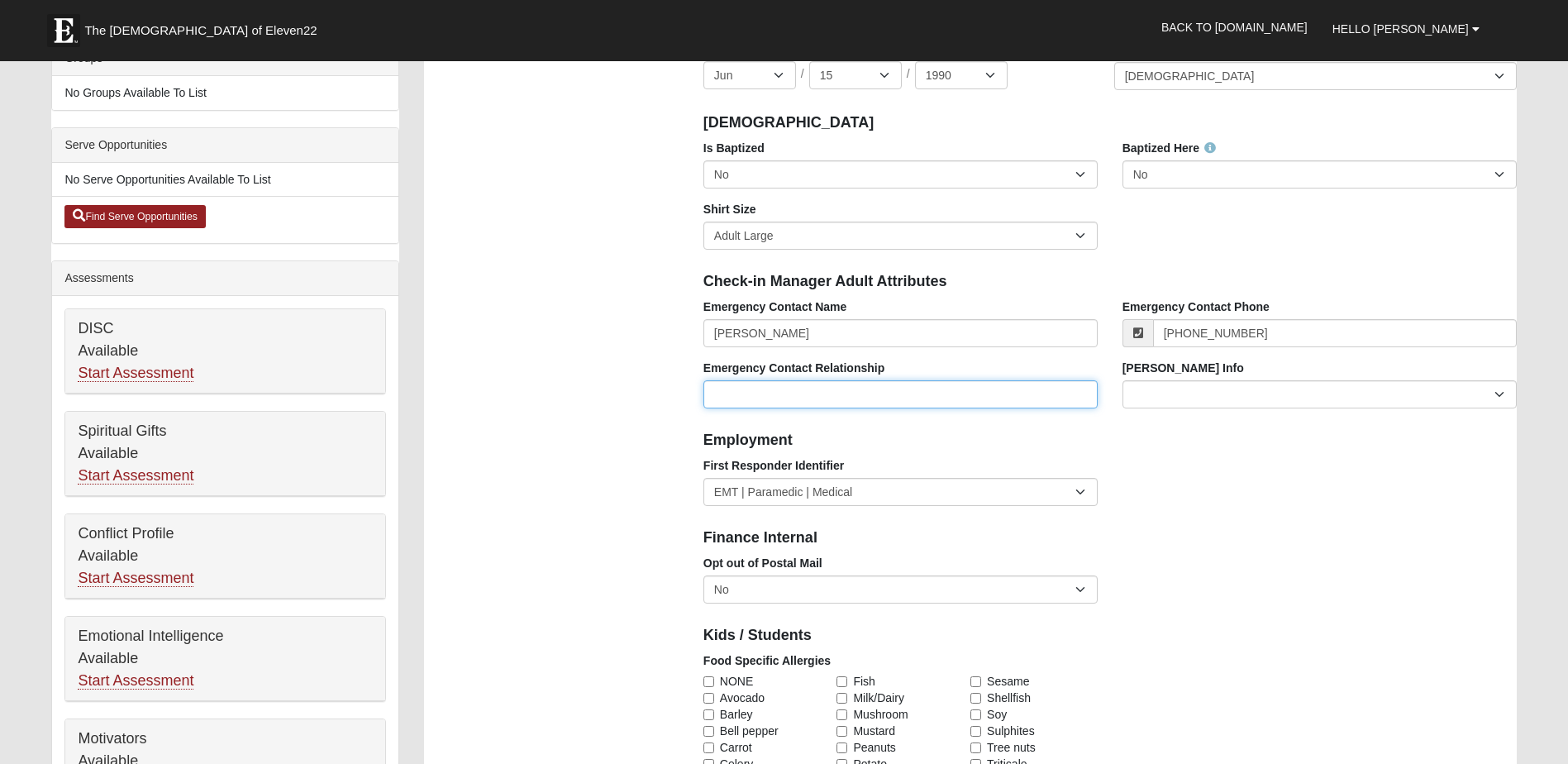
click at [788, 394] on input "Emergency Contact Relationship" at bounding box center [900, 394] width 394 height 28
type input "spouse"
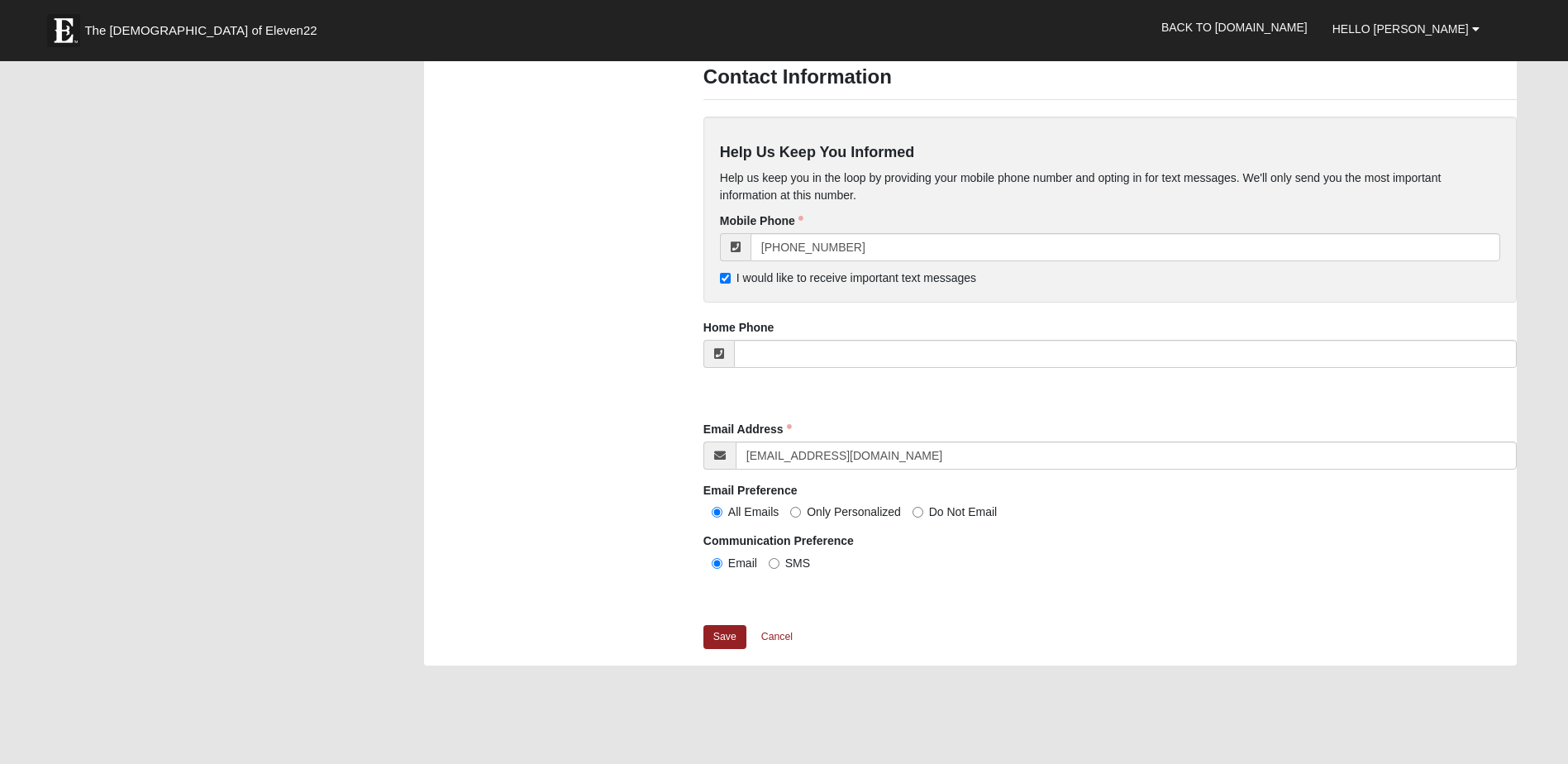
scroll to position [1488, 0]
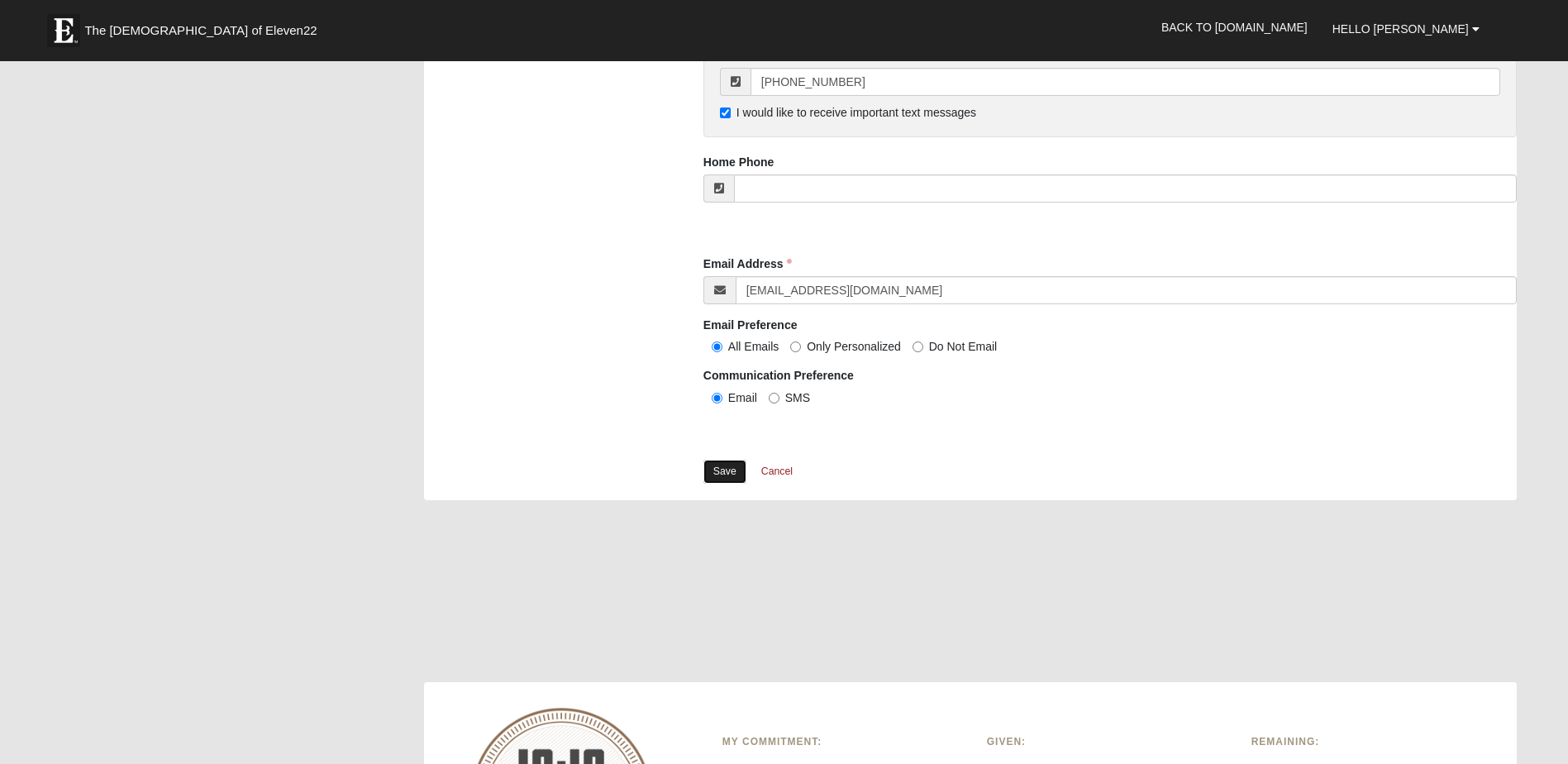
click at [726, 474] on link "Save" at bounding box center [725, 471] width 43 height 24
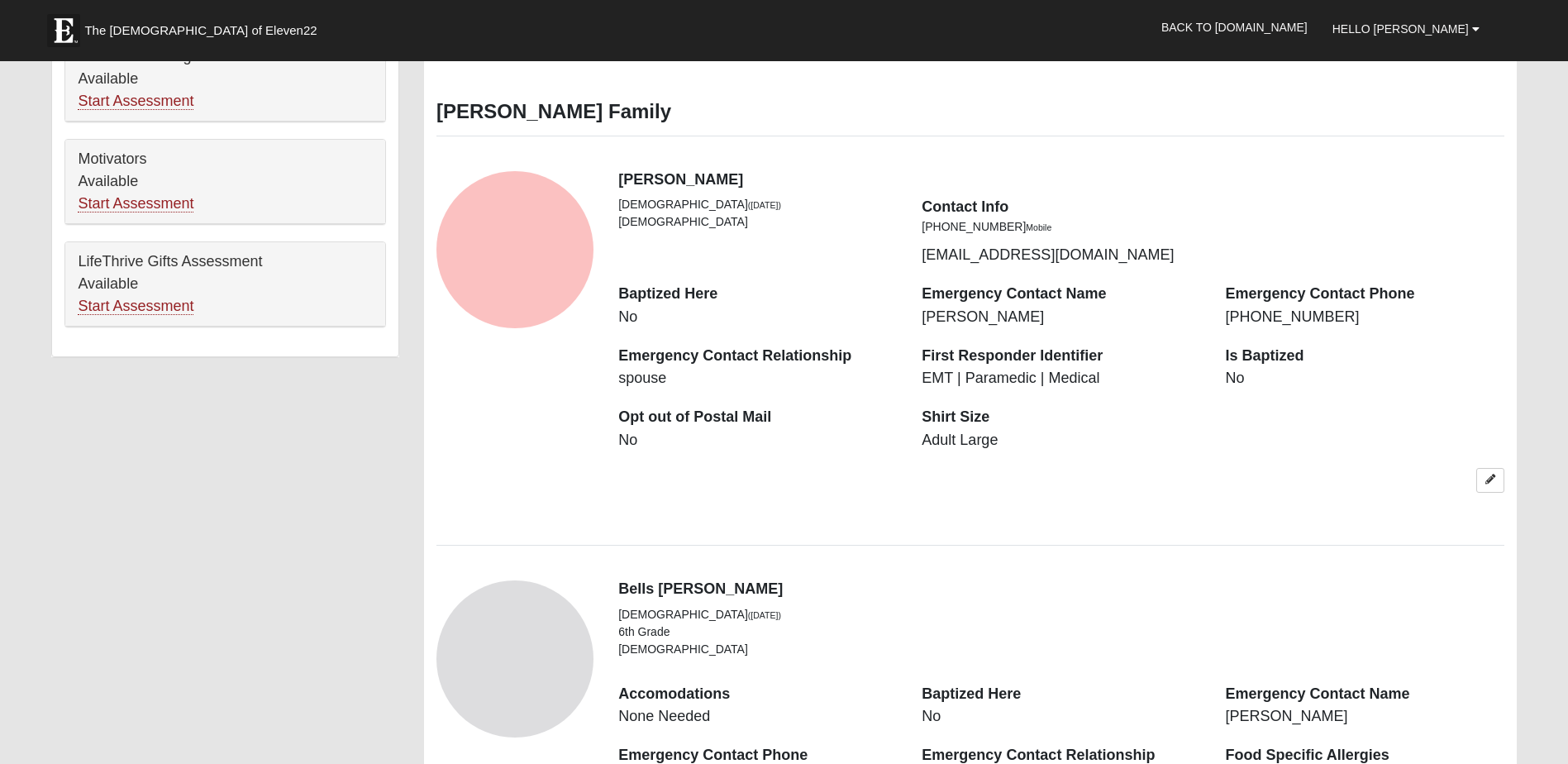
scroll to position [1323, 0]
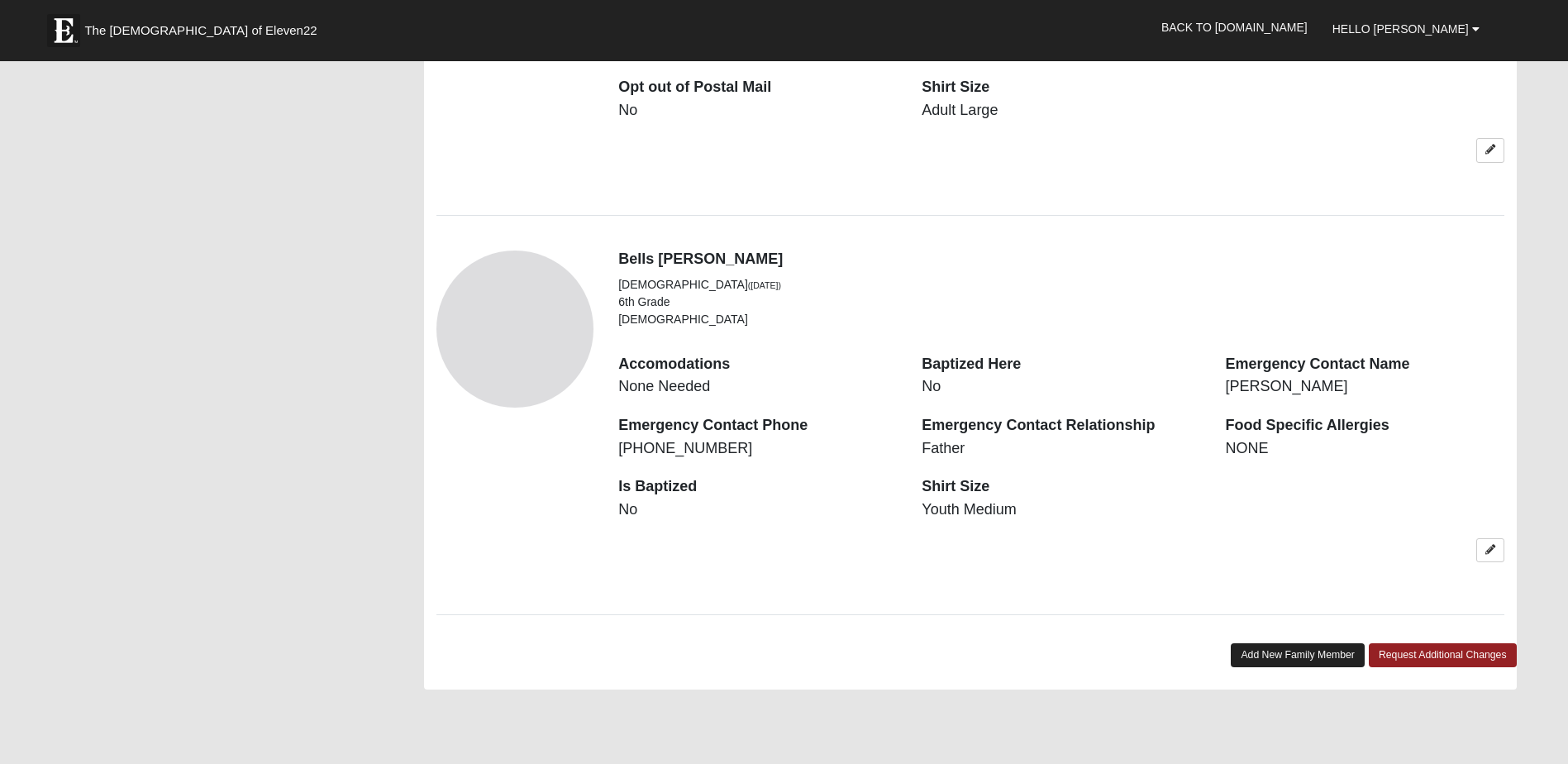
click at [1278, 651] on link "Add New Family Member" at bounding box center [1297, 655] width 134 height 24
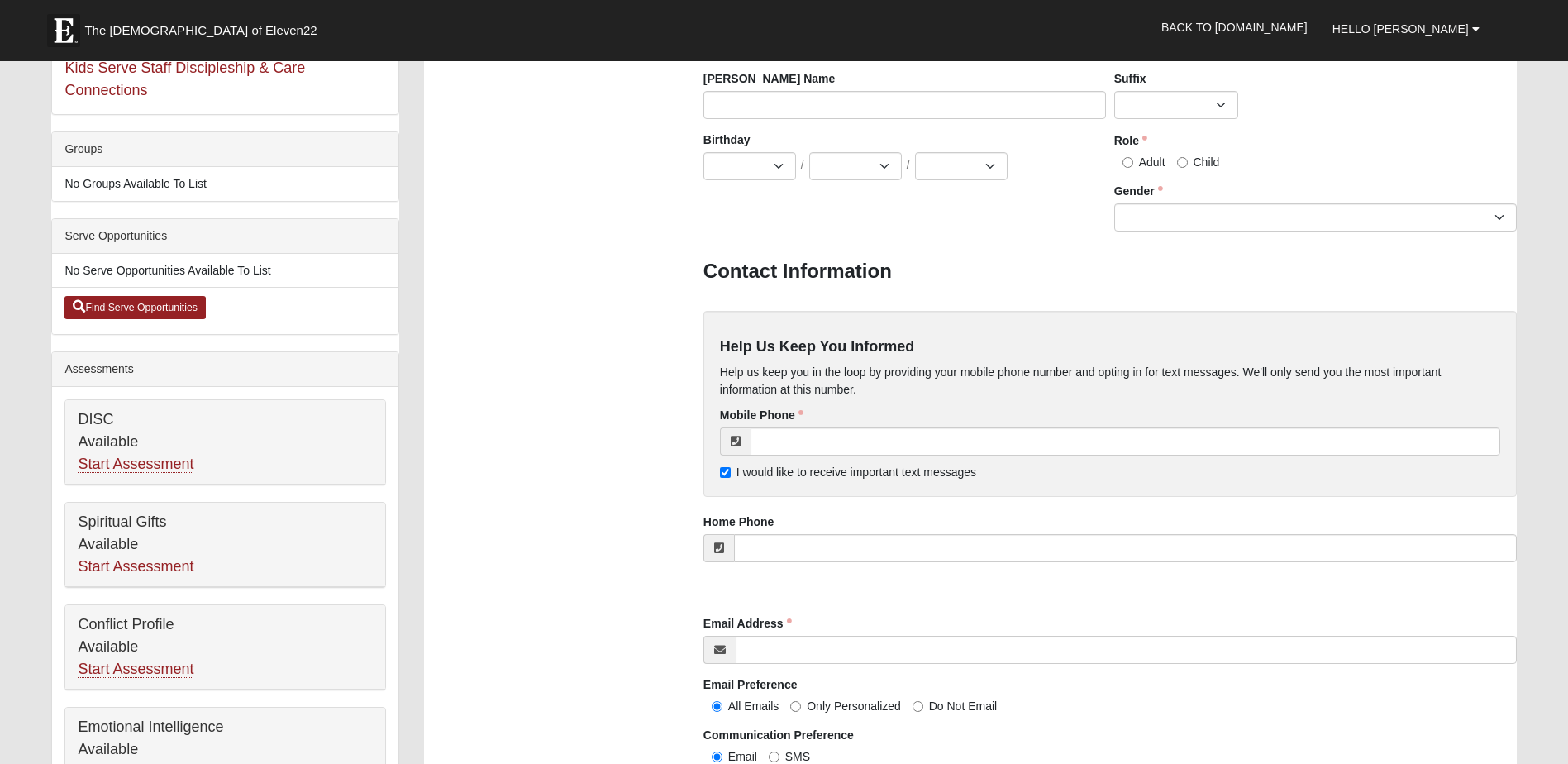
scroll to position [0, 0]
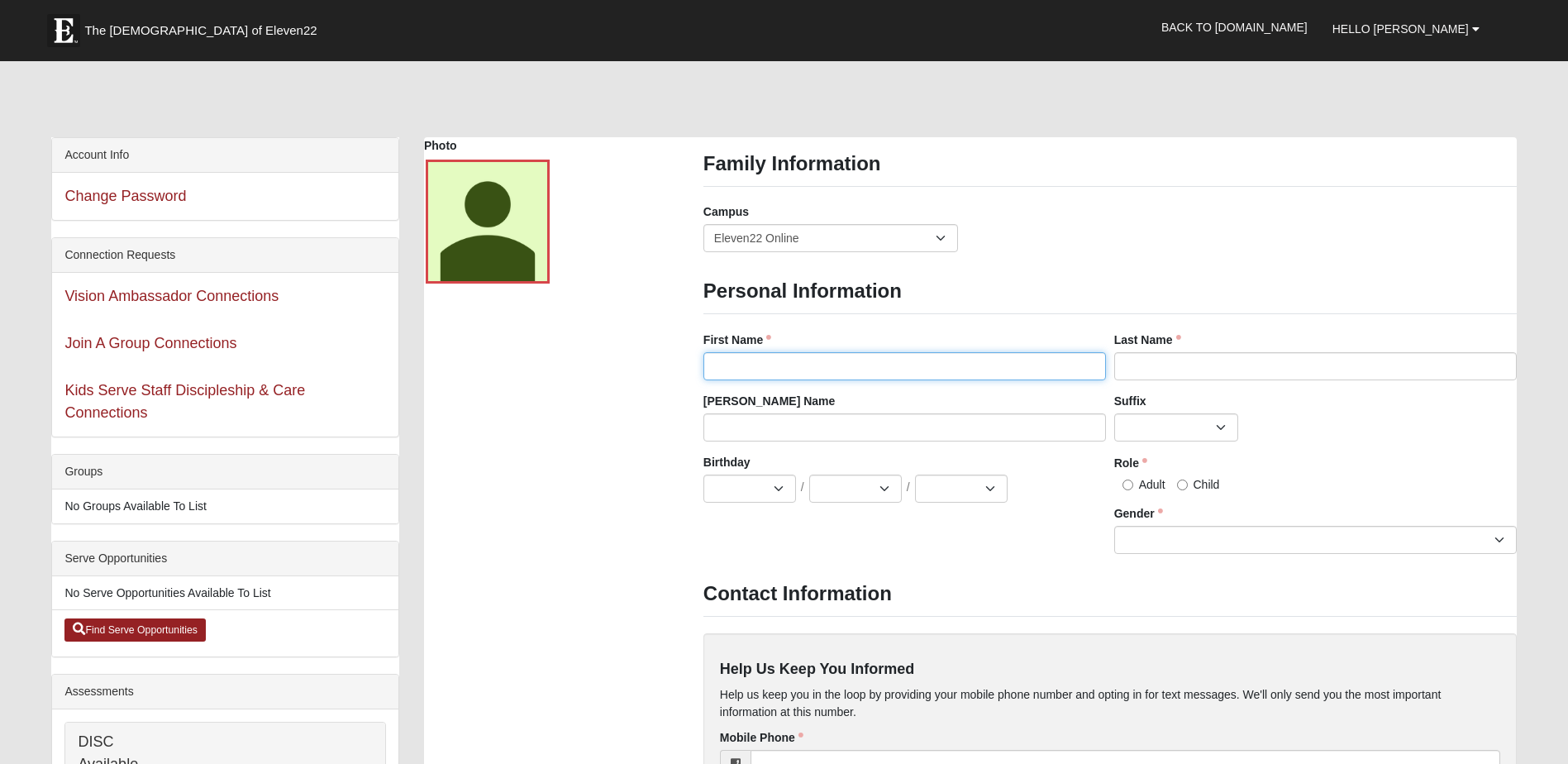
click at [717, 373] on input "First Name" at bounding box center [905, 366] width 403 height 28
type input "[PERSON_NAME]"
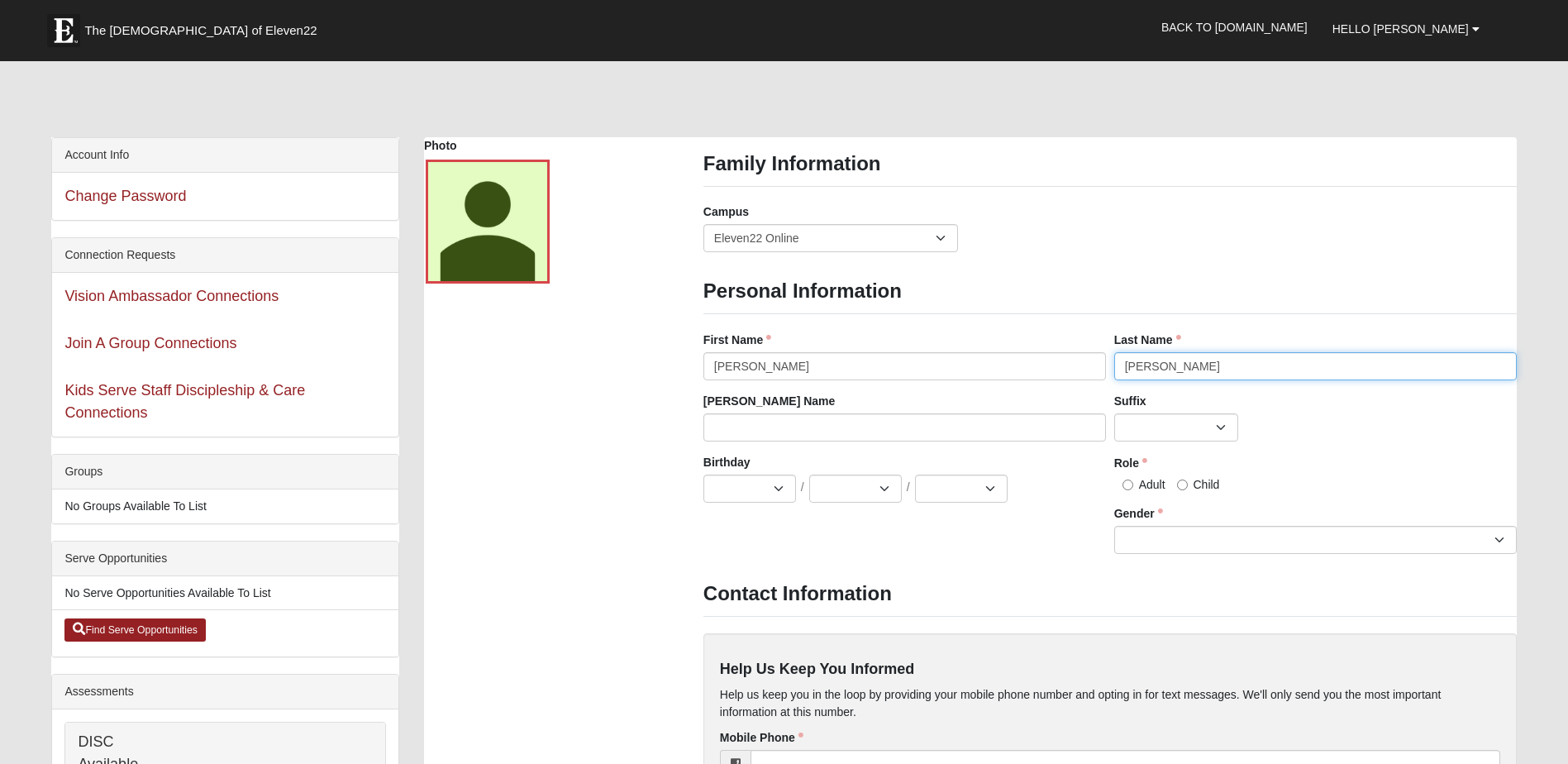
type input "[PERSON_NAME]"
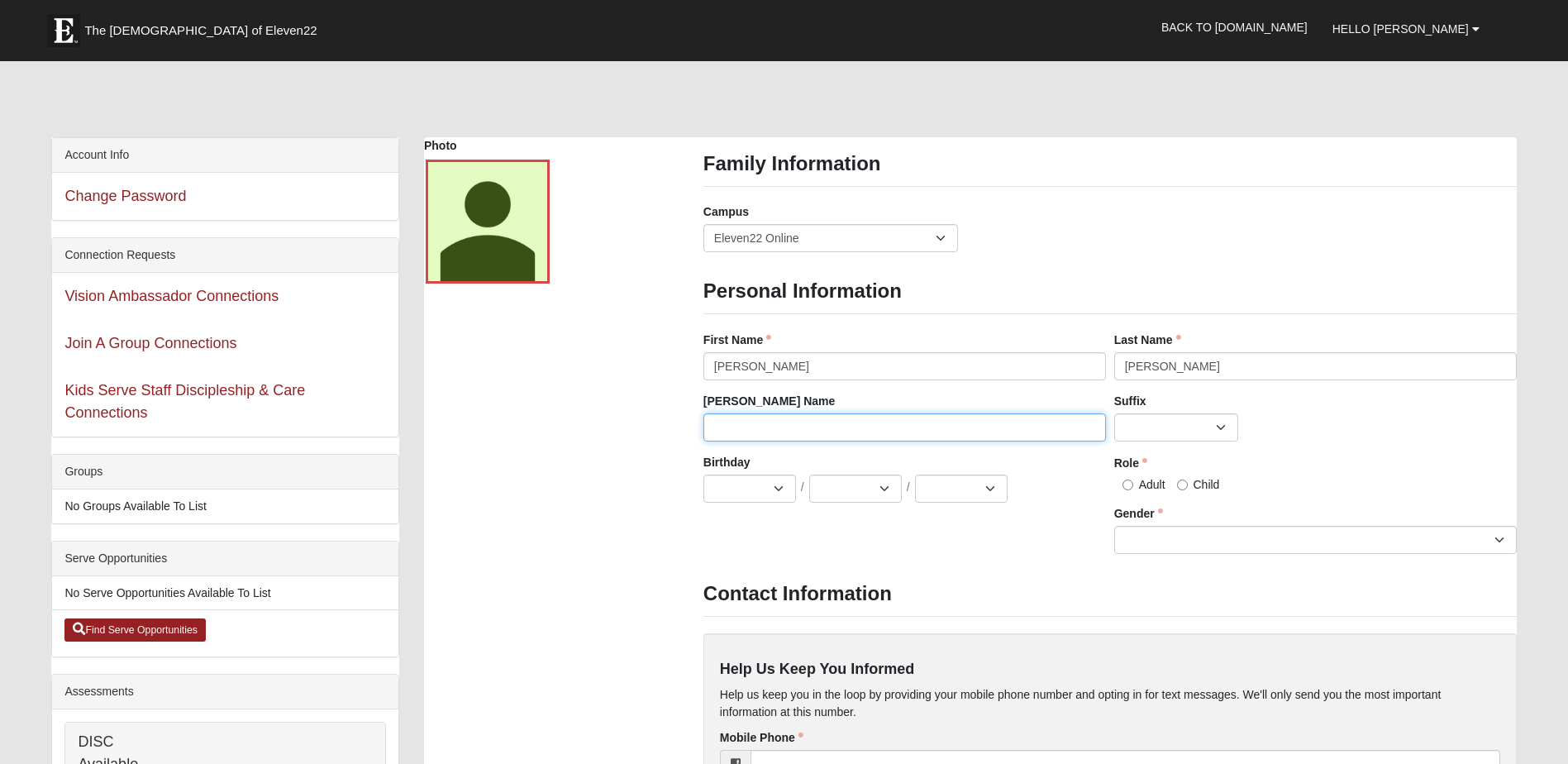
click at [734, 422] on input "[PERSON_NAME] Name" at bounding box center [905, 427] width 403 height 28
click at [1230, 426] on select "Jr. Sr. Ph.D. II III IV V VI MD" at bounding box center [1176, 427] width 124 height 28
click at [784, 493] on select "Jan Feb Mar Apr May Jun [DATE] Aug Sep Oct Nov Dec" at bounding box center [750, 488] width 92 height 28
select select "3"
click at [704, 474] on select "Jan Feb Mar Apr May Jun [DATE] Aug Sep Oct Nov Dec" at bounding box center [750, 488] width 92 height 28
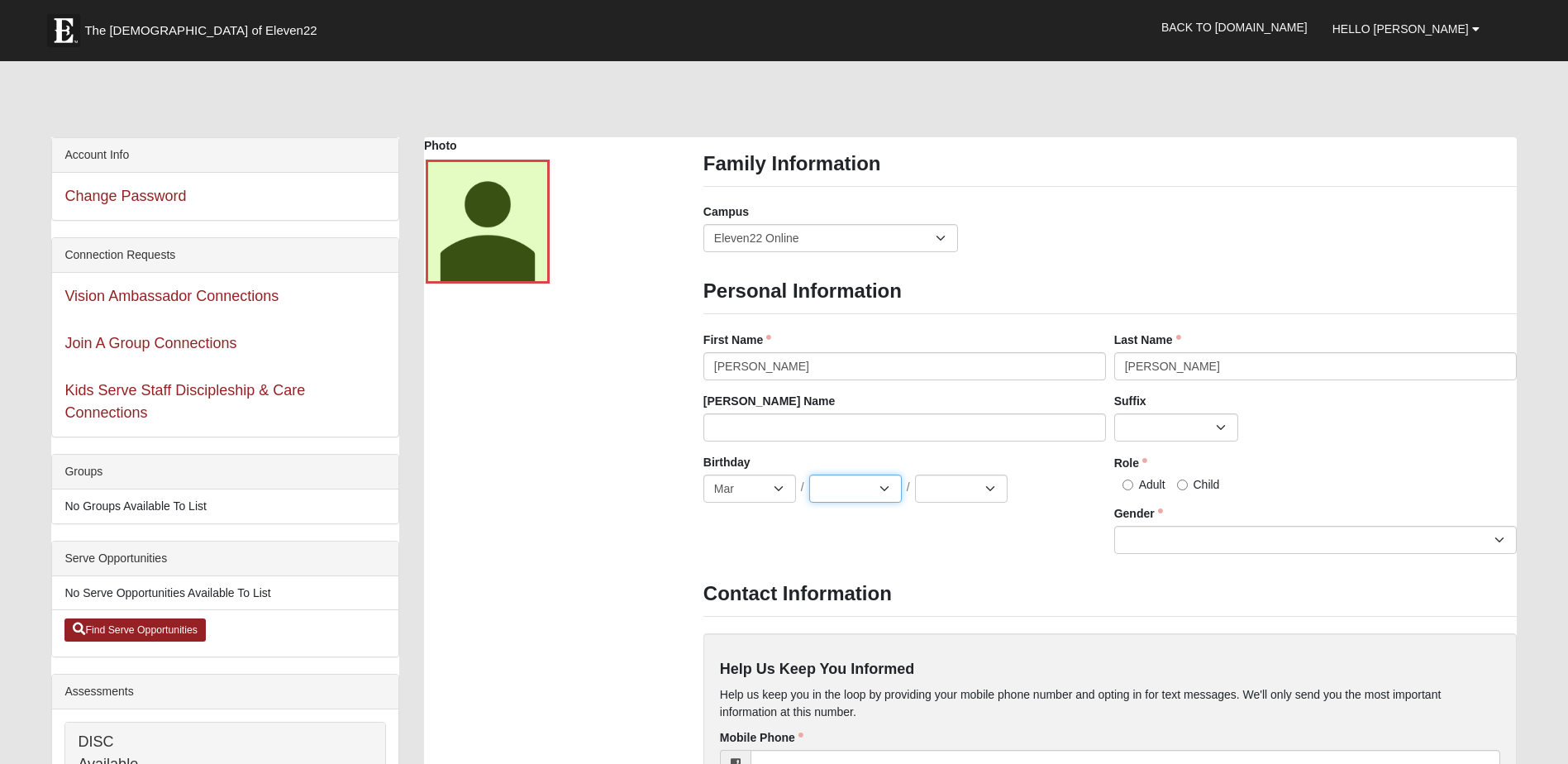
click at [891, 485] on select "1 2 3 4 5 6 7 8 9 10 11 12 13 14 15 16 17 18 19 20 21 22 23 24 25 26 27 28 29 3…" at bounding box center [855, 488] width 92 height 28
select select "17"
click at [809, 474] on select "1 2 3 4 5 6 7 8 9 10 11 12 13 14 15 16 17 18 19 20 21 22 23 24 25 26 27 28 29 3…" at bounding box center [855, 488] width 92 height 28
click at [991, 485] on select "2025 2024 2023 2022 2021 2020 2019 2018 2017 2016 2015 2014 2013 2012 2011 2010…" at bounding box center [961, 488] width 92 height 28
select select "2024"
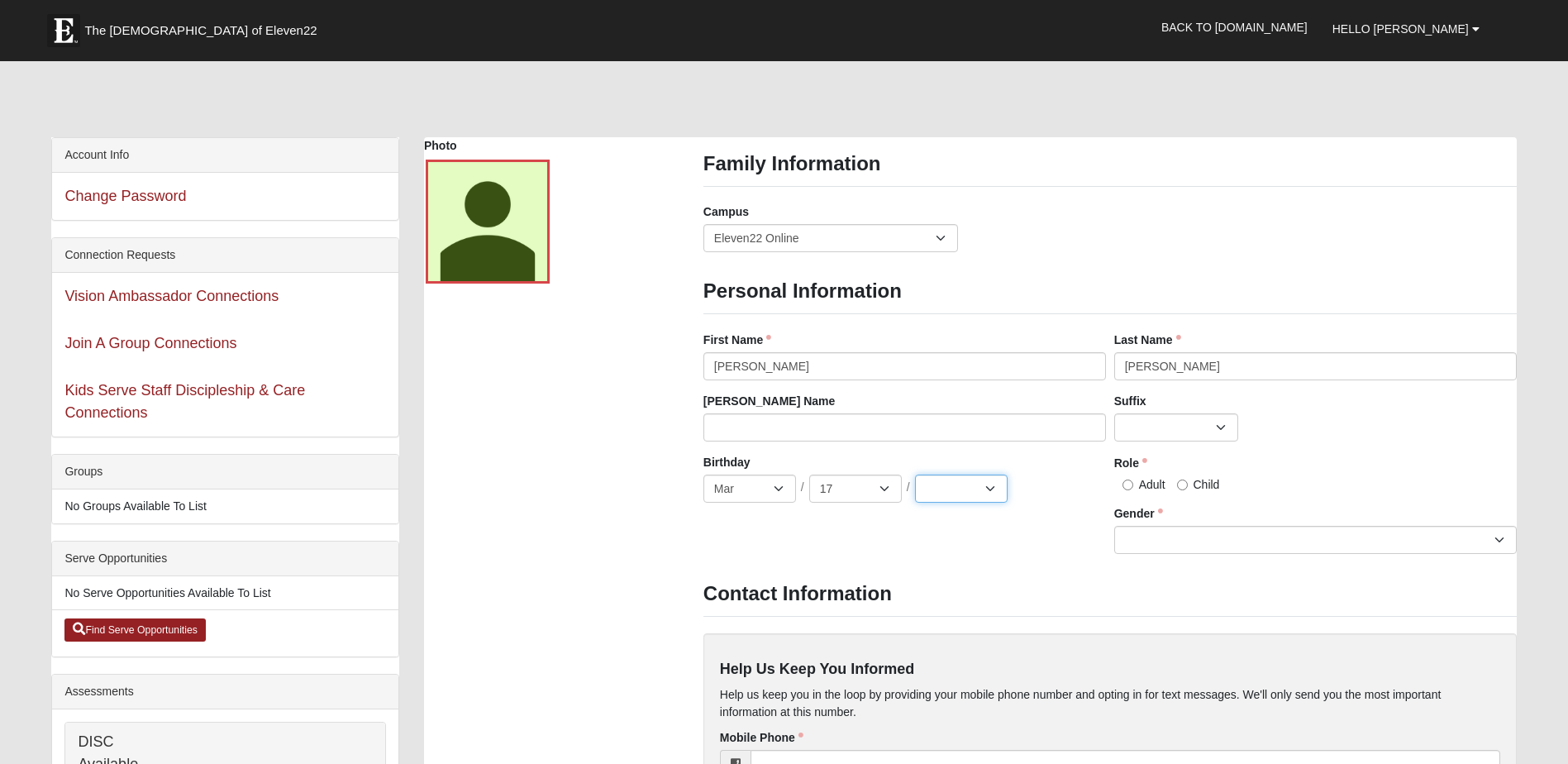
click at [915, 474] on select "2025 2024 2023 2022 2021 2020 2019 2018 2017 2016 2015 2014 2013 2012 2011 2010…" at bounding box center [961, 488] width 92 height 28
click at [1213, 486] on span "Child" at bounding box center [1207, 485] width 26 height 13
click at [1188, 486] on input "Child" at bounding box center [1181, 485] width 10 height 10
radio input "true"
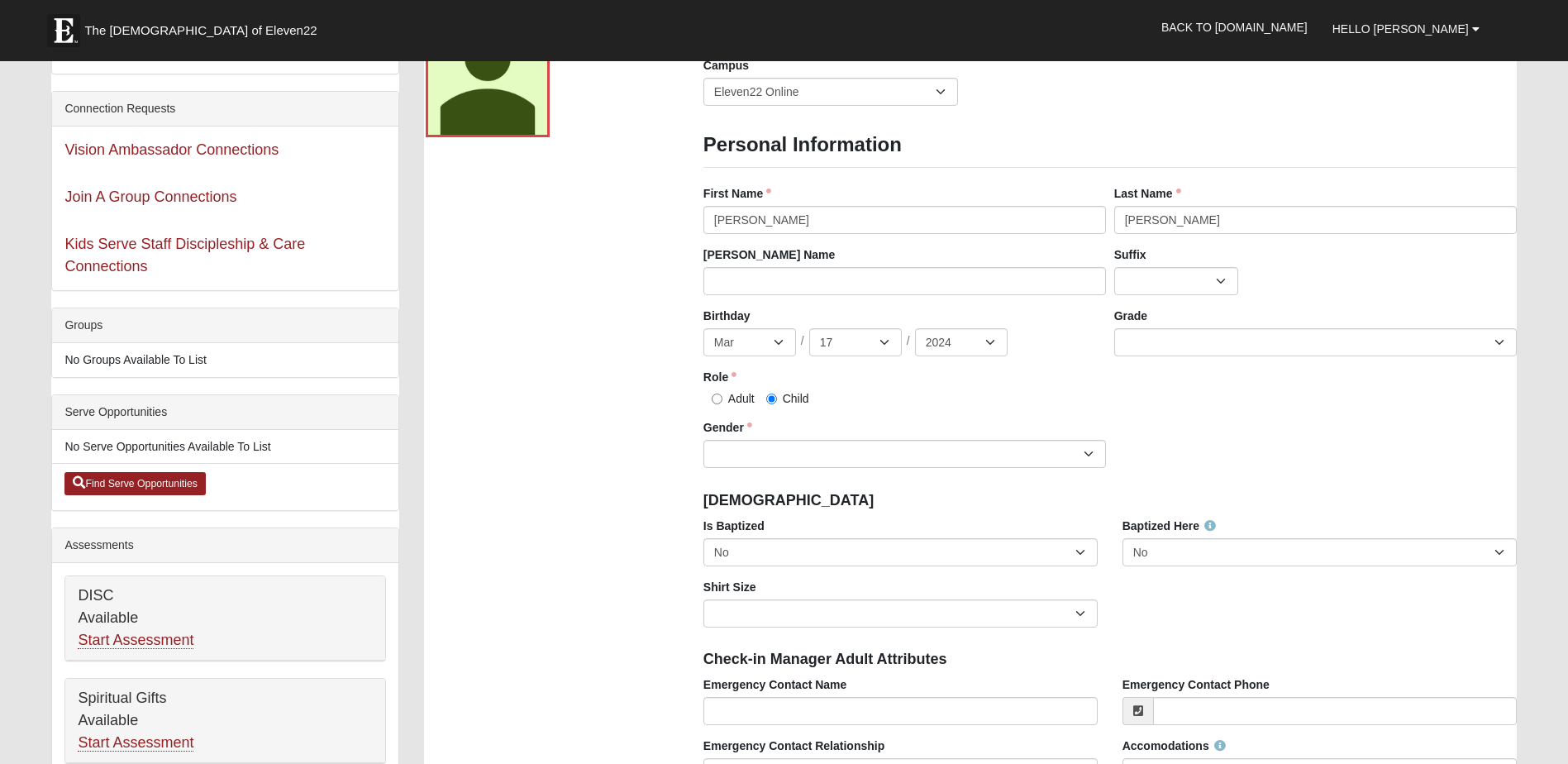
scroll to position [166, 0]
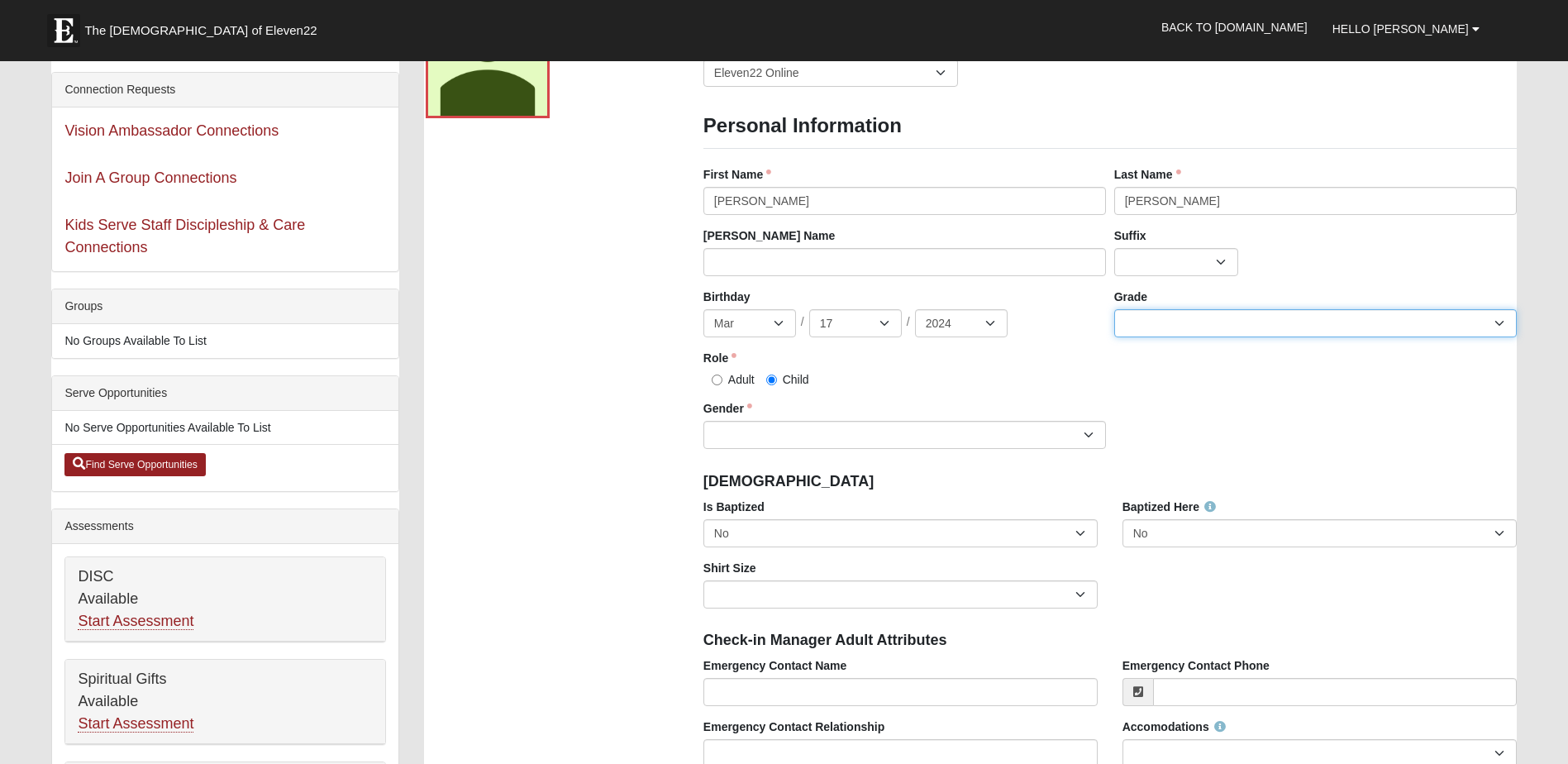
click at [1488, 323] on select "K 1st 2nd 3rd 4th 5th 6th 7th 8th 9th 10th 11th 12th" at bounding box center [1315, 324] width 403 height 28
click at [876, 377] on div "Adult Child" at bounding box center [905, 379] width 403 height 17
click at [1081, 433] on select "[DEMOGRAPHIC_DATA] [DEMOGRAPHIC_DATA]" at bounding box center [905, 435] width 403 height 28
select select "[DEMOGRAPHIC_DATA]"
click at [704, 421] on select "[DEMOGRAPHIC_DATA] [DEMOGRAPHIC_DATA]" at bounding box center [905, 435] width 403 height 28
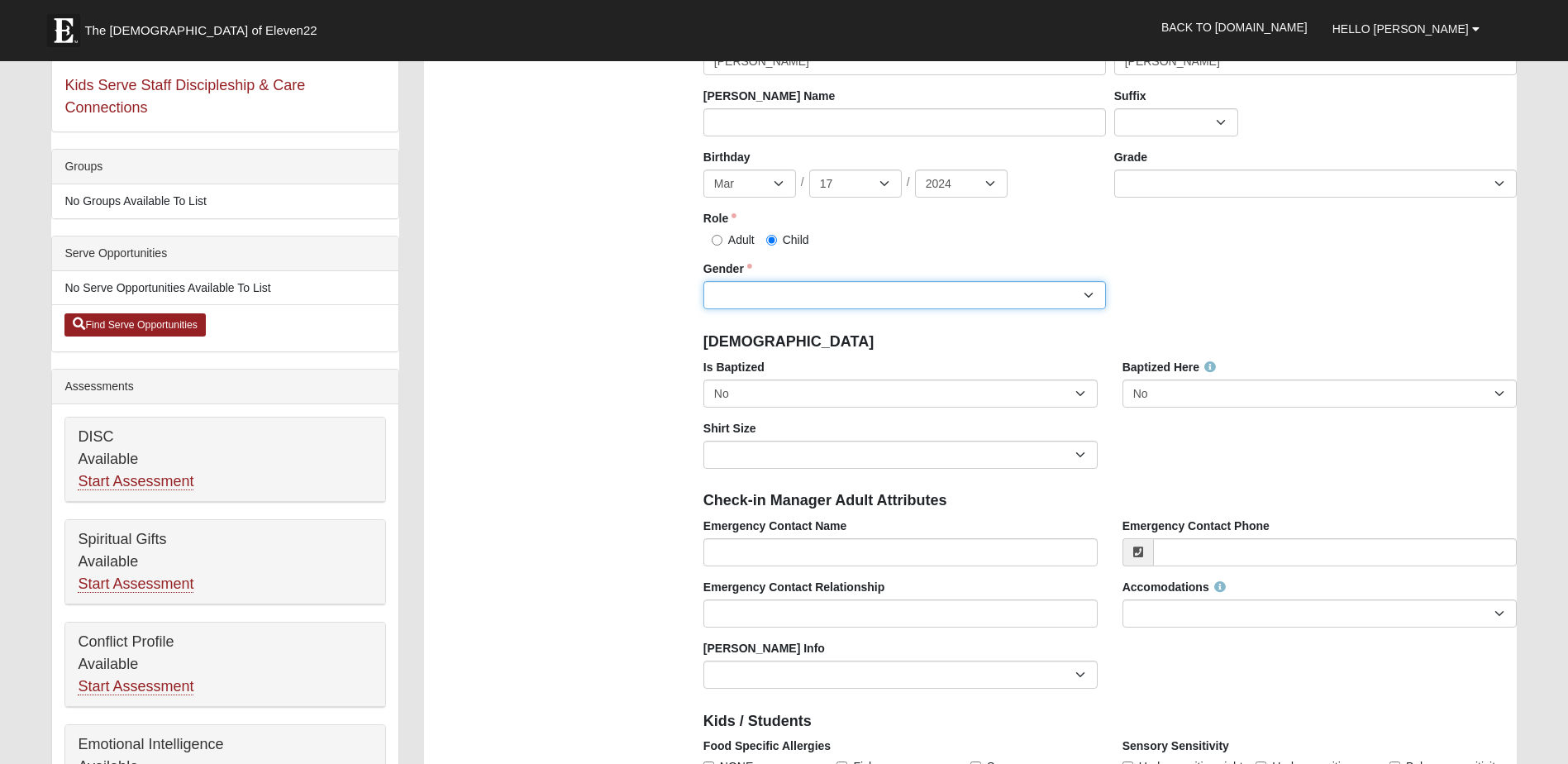
scroll to position [330, 0]
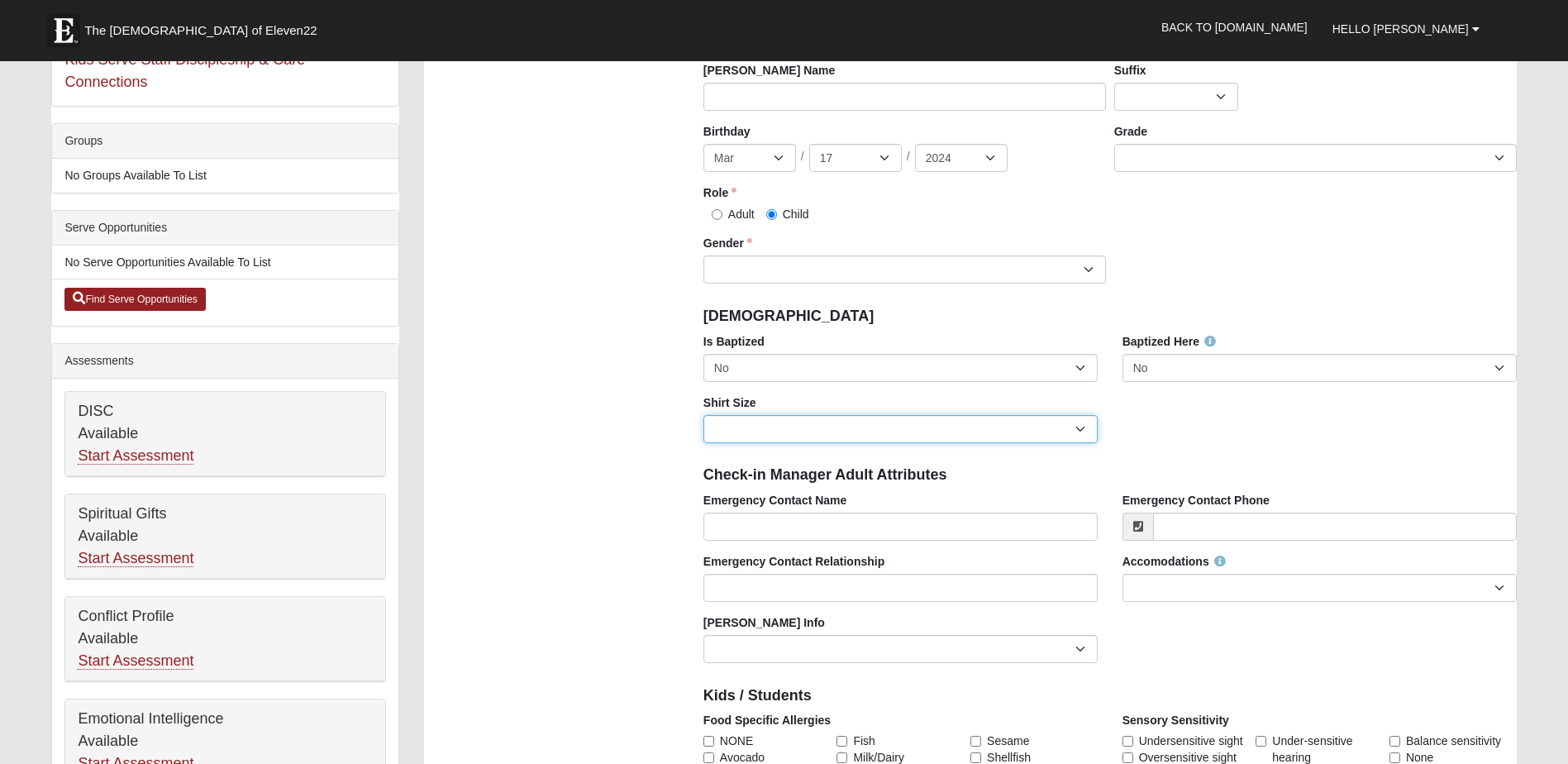
drag, startPoint x: 1082, startPoint y: 427, endPoint x: 1072, endPoint y: 441, distance: 17.2
click at [1082, 427] on select "Adult Small Adult Medium Adult Large Adult XL Adult XXL Adult 3XL Adult 4XL You…" at bounding box center [900, 429] width 394 height 28
select select "Youth Small"
click at [704, 415] on select "Adult Small Adult Medium Adult Large Adult XL Adult XXL Adult 3XL Adult 4XL You…" at bounding box center [900, 429] width 394 height 28
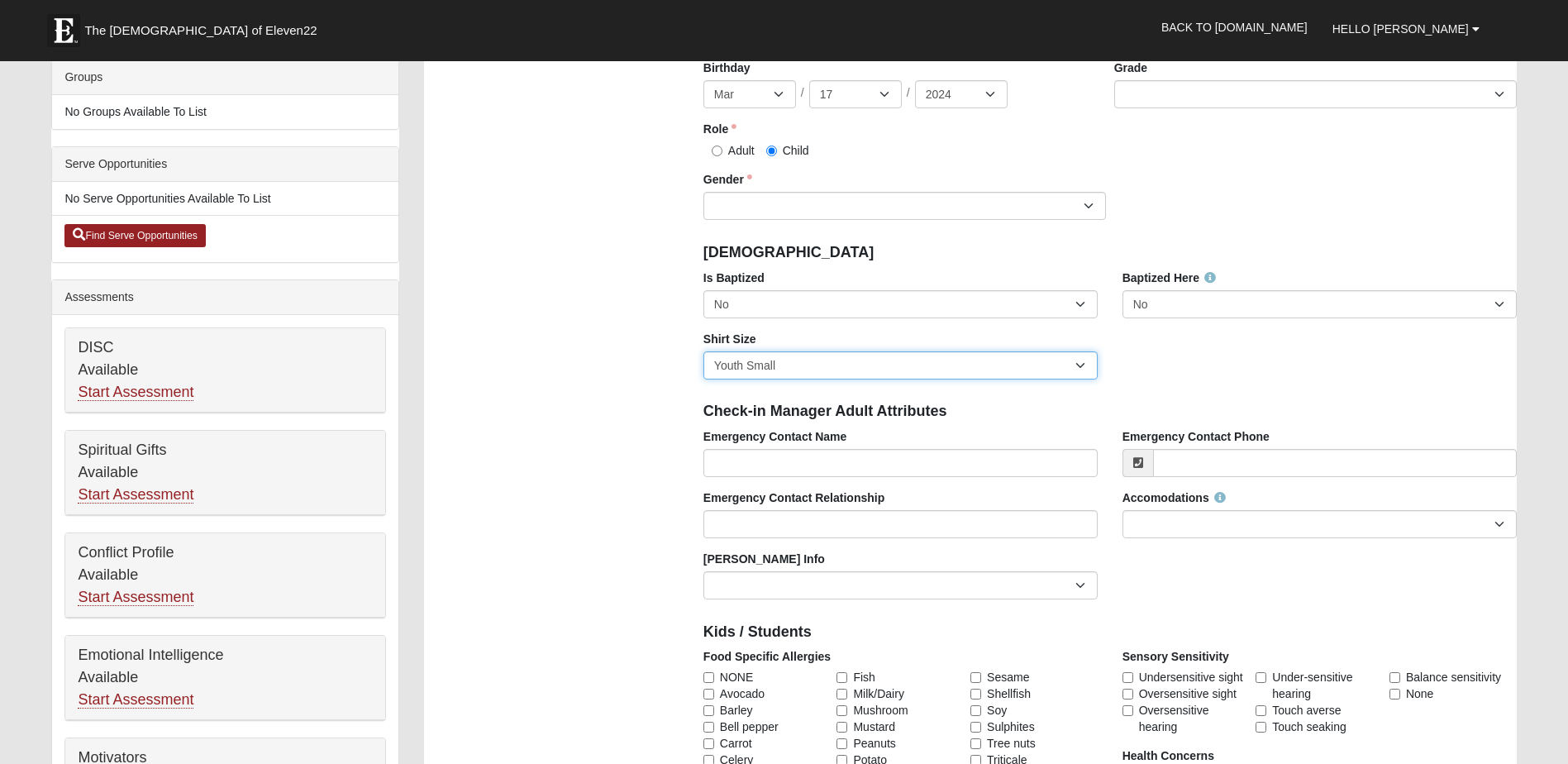
scroll to position [496, 0]
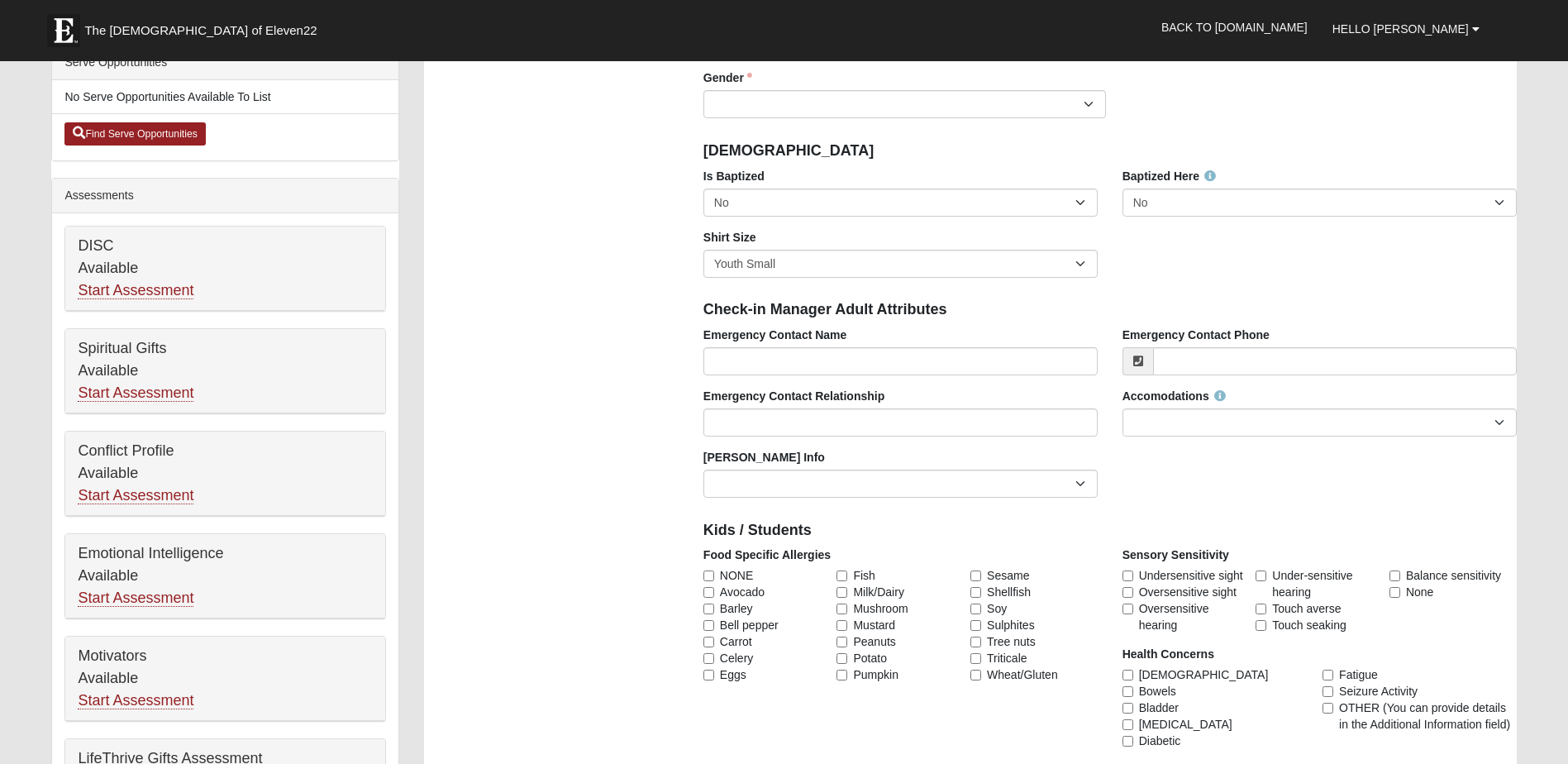
click at [786, 329] on label "Emergency Contact Name" at bounding box center [775, 335] width 144 height 17
click at [786, 347] on input "Emergency Contact Name" at bounding box center [900, 361] width 394 height 28
click at [780, 359] on input "Emergency Contact Name" at bounding box center [900, 361] width 394 height 28
type input "[PERSON_NAME]"
type input "James"
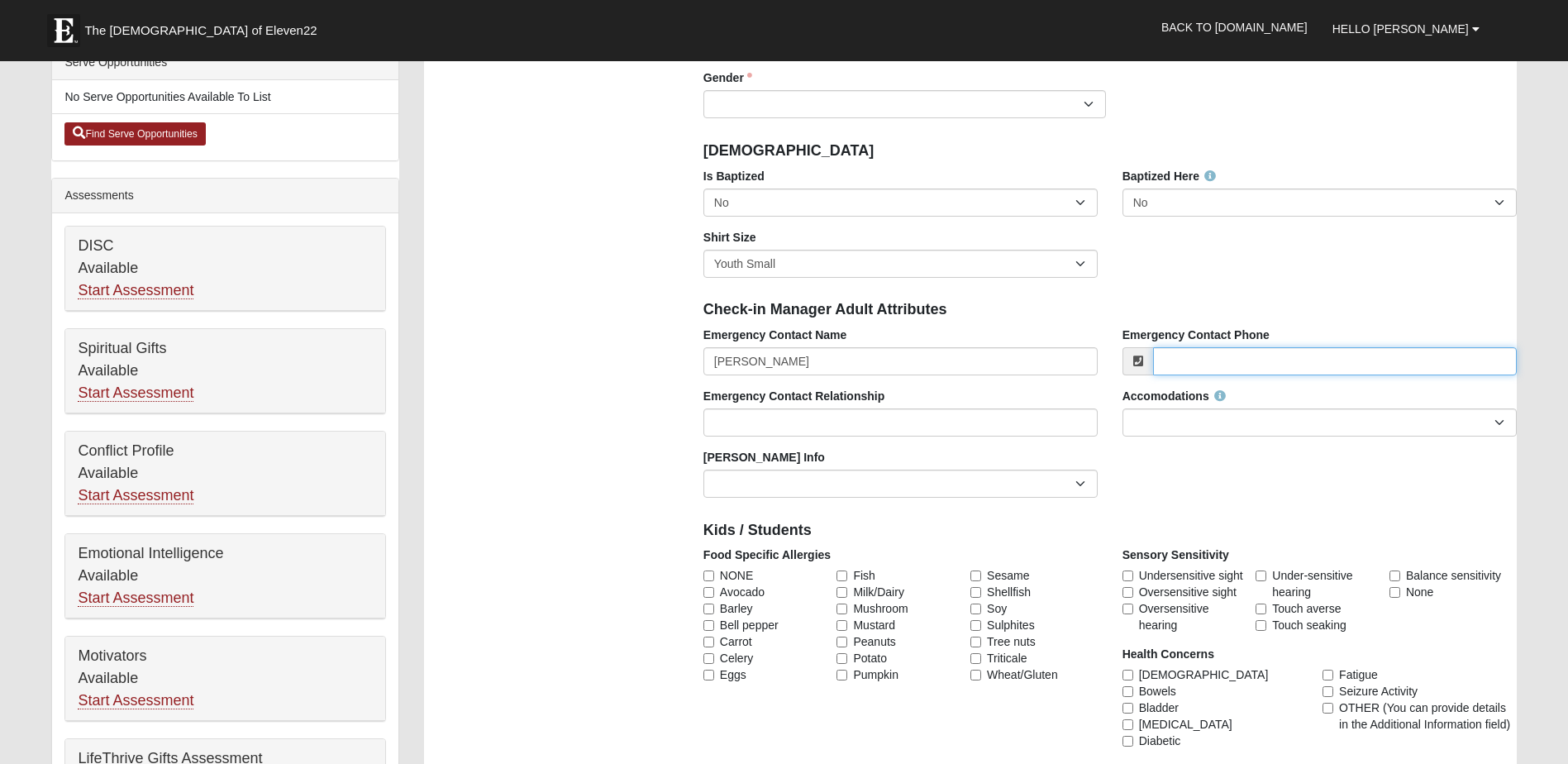
type input "[PHONE_NUMBER]"
type input "spouse"
type input "[EMAIL_ADDRESS][DOMAIN_NAME]"
click at [803, 426] on input "spouse" at bounding box center [900, 422] width 394 height 28
drag, startPoint x: 780, startPoint y: 425, endPoint x: 652, endPoint y: 425, distance: 128.0
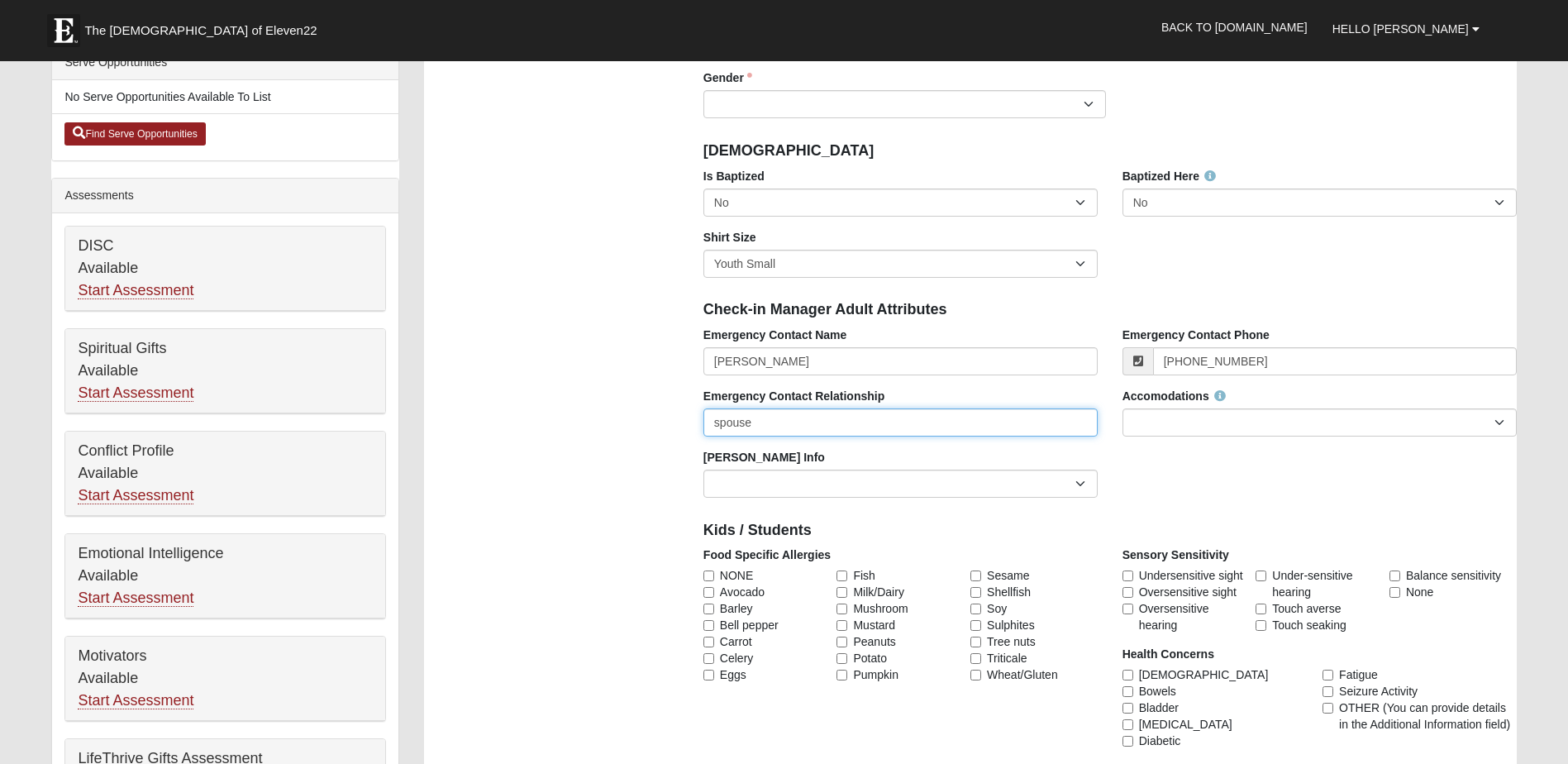
click at [652, 425] on div "Photo Family Information Campus Arlington Baymeadows Eleven22 Online Fleming Is…" at bounding box center [971, 509] width 1117 height 1735
type input "Mother"
click at [704, 579] on input "NONE" at bounding box center [708, 575] width 10 height 10
checkbox input "true"
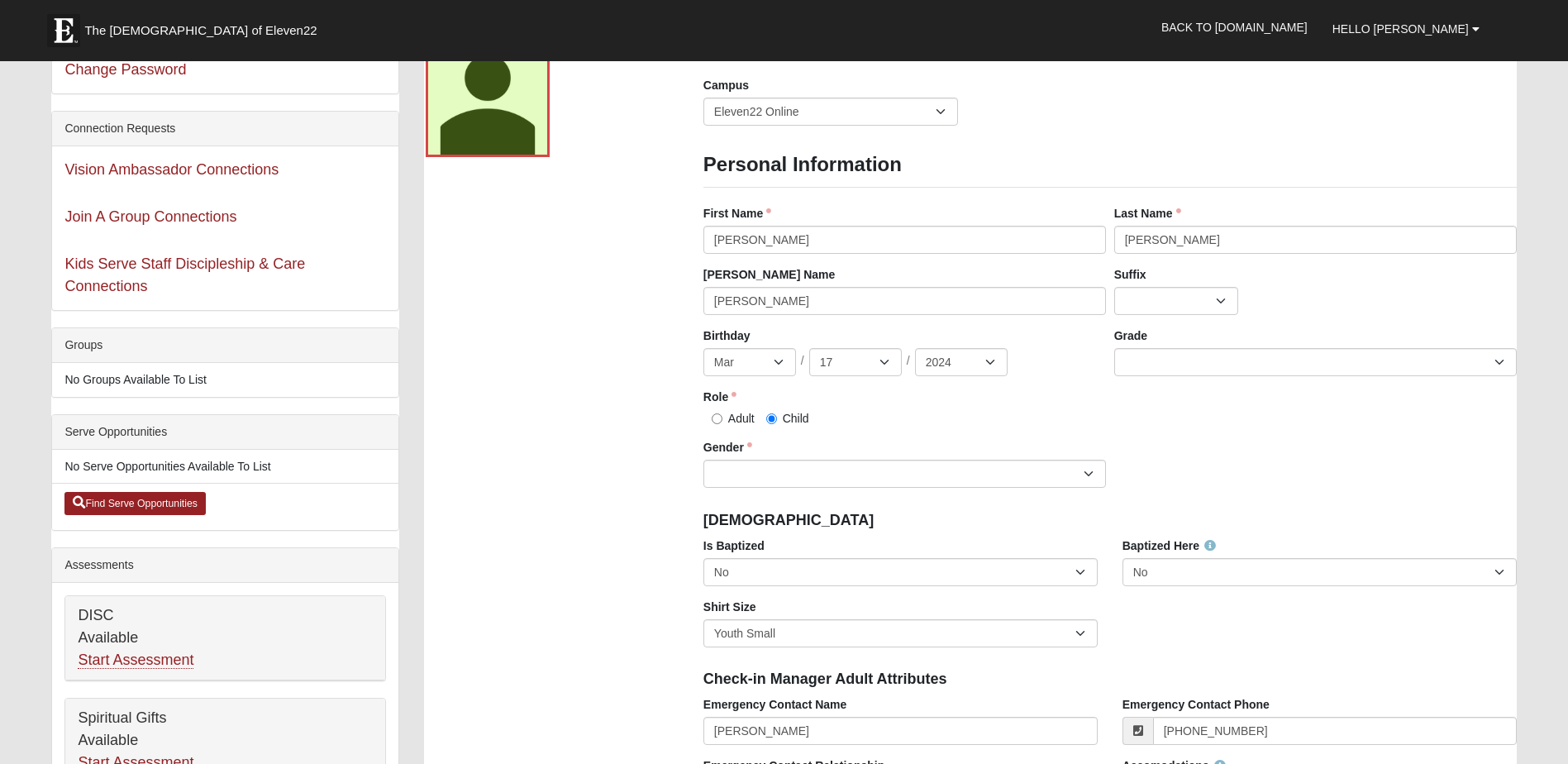
scroll to position [0, 0]
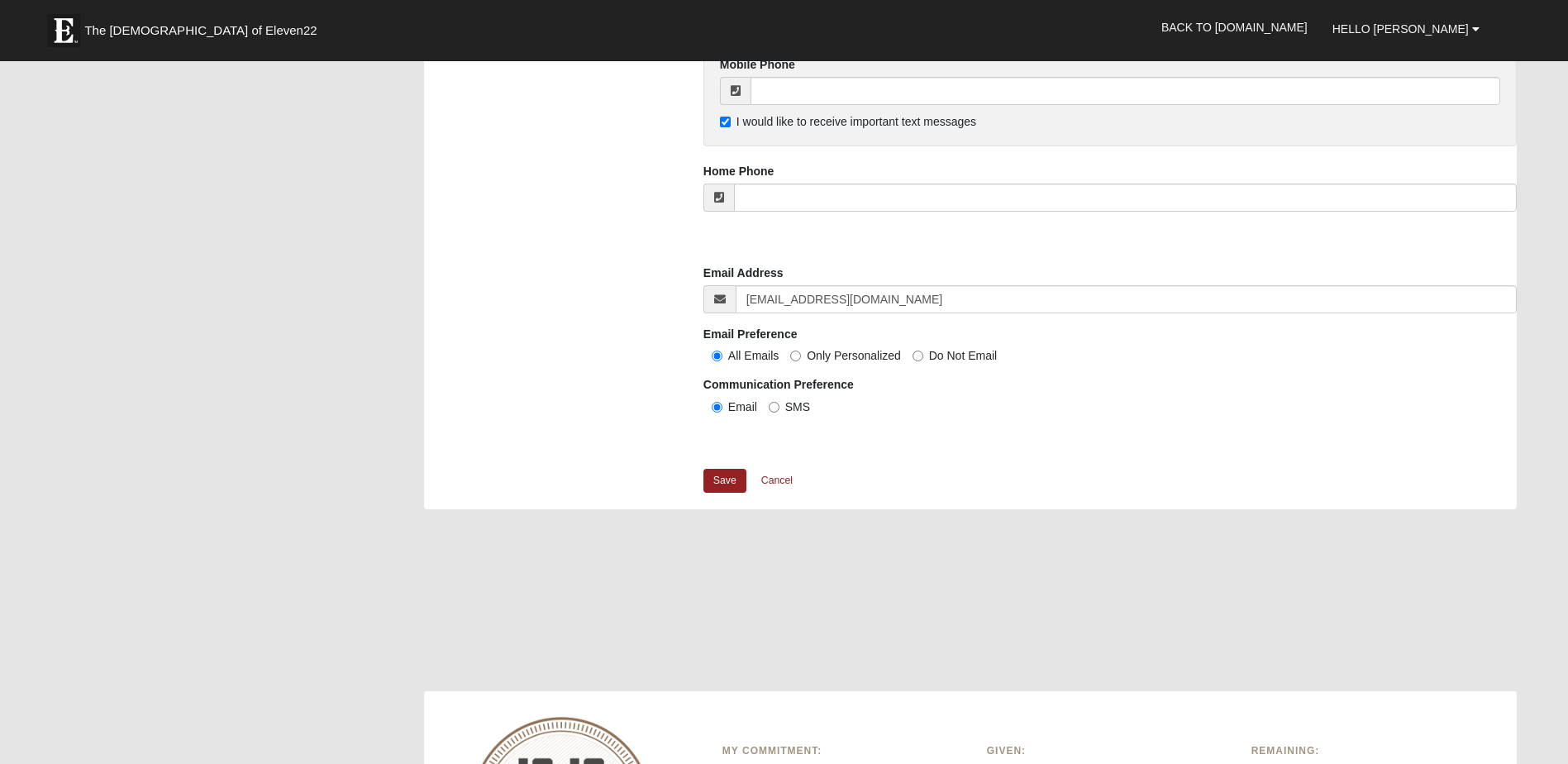
scroll to position [1406, 0]
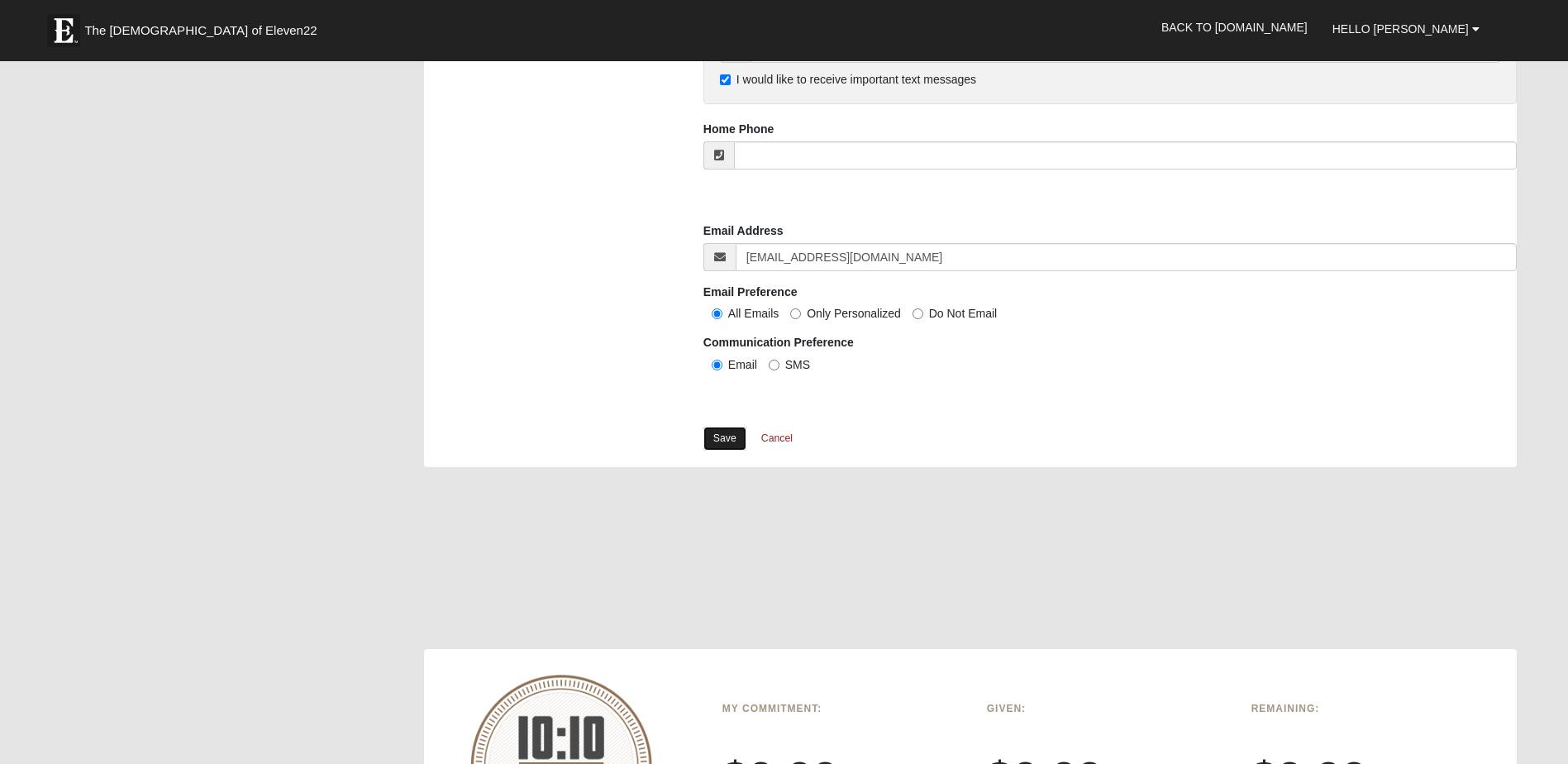
click at [731, 444] on link "Save" at bounding box center [725, 438] width 43 height 24
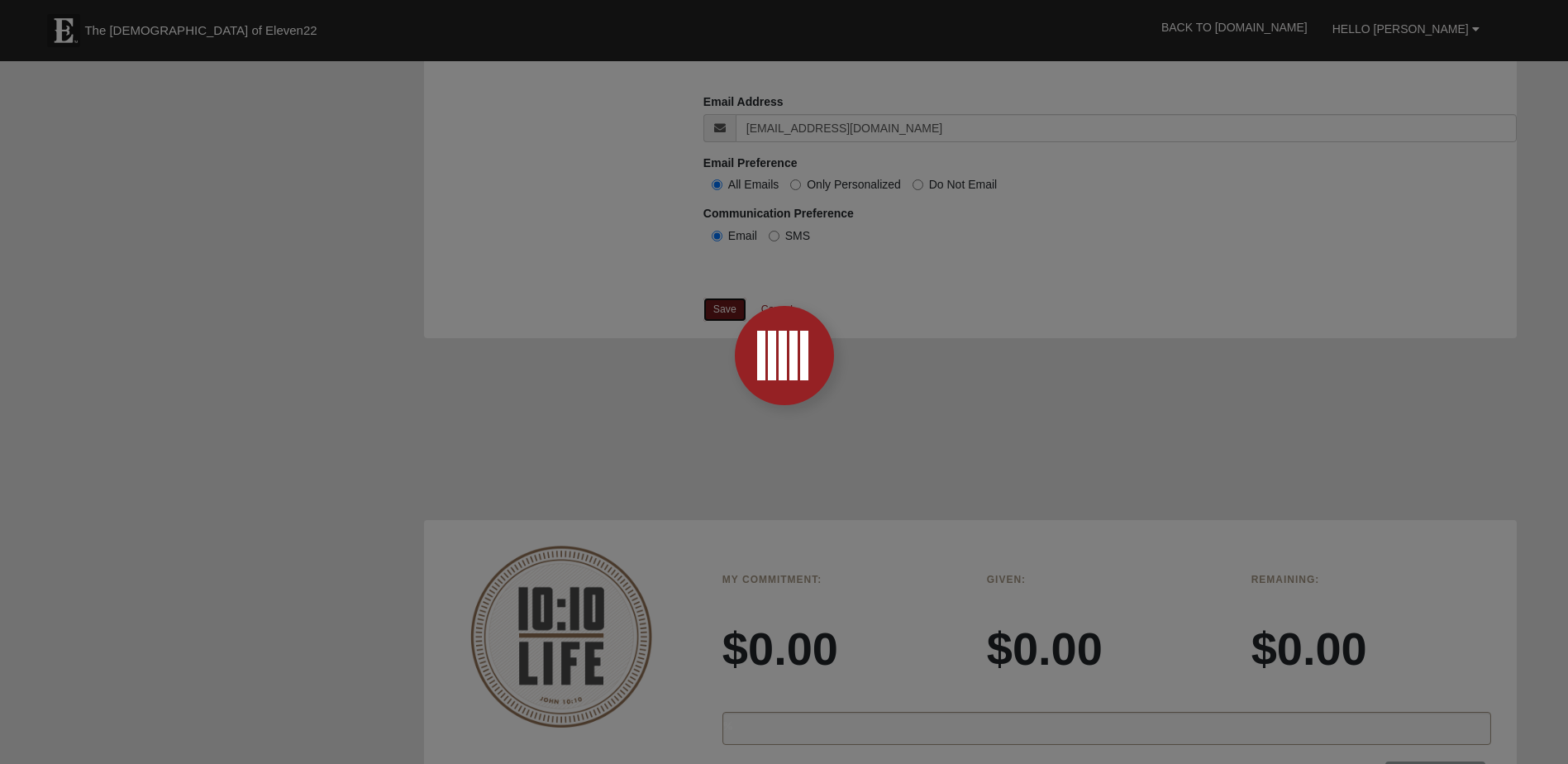
scroll to position [1611, 0]
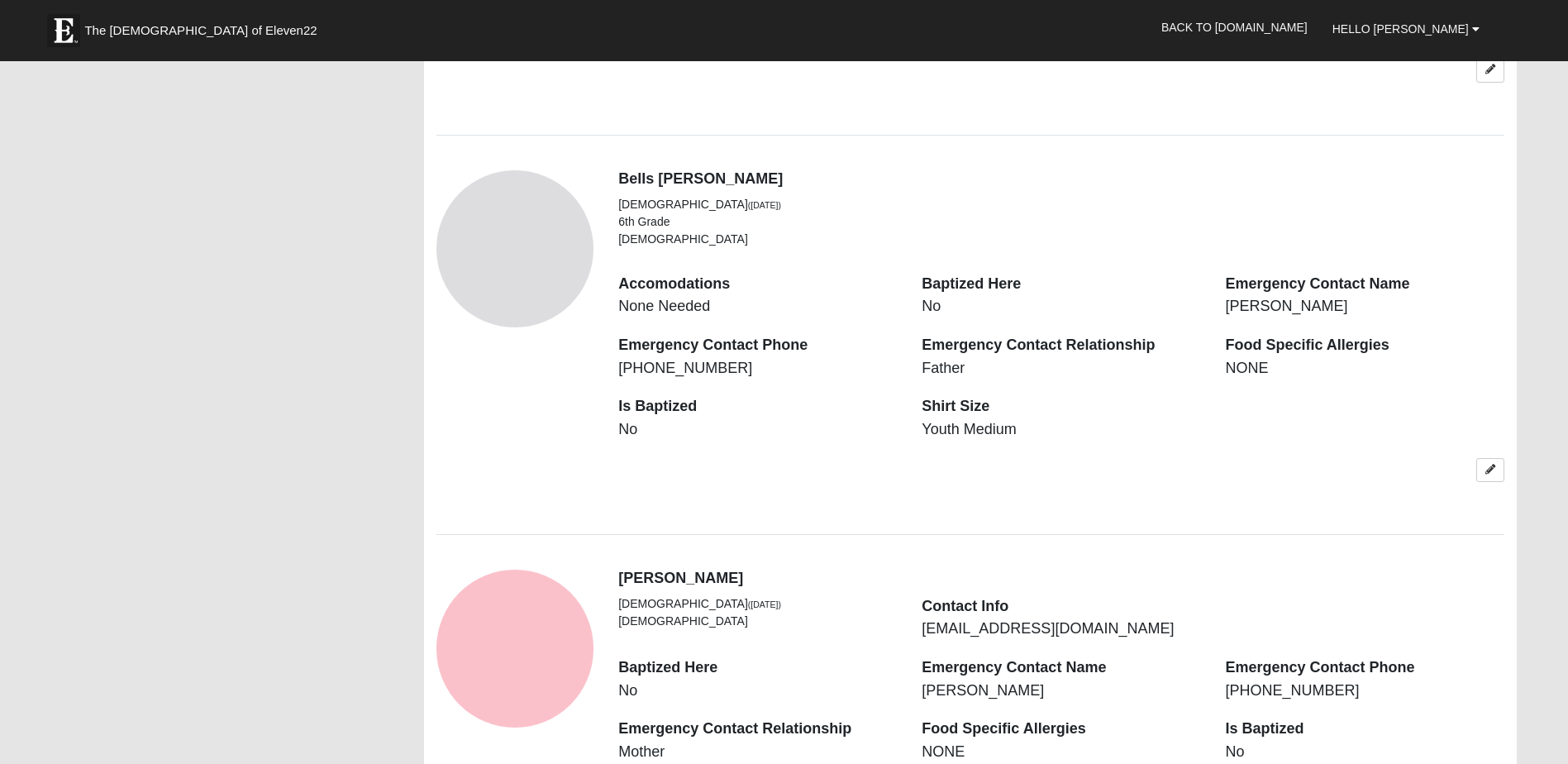
scroll to position [1406, 0]
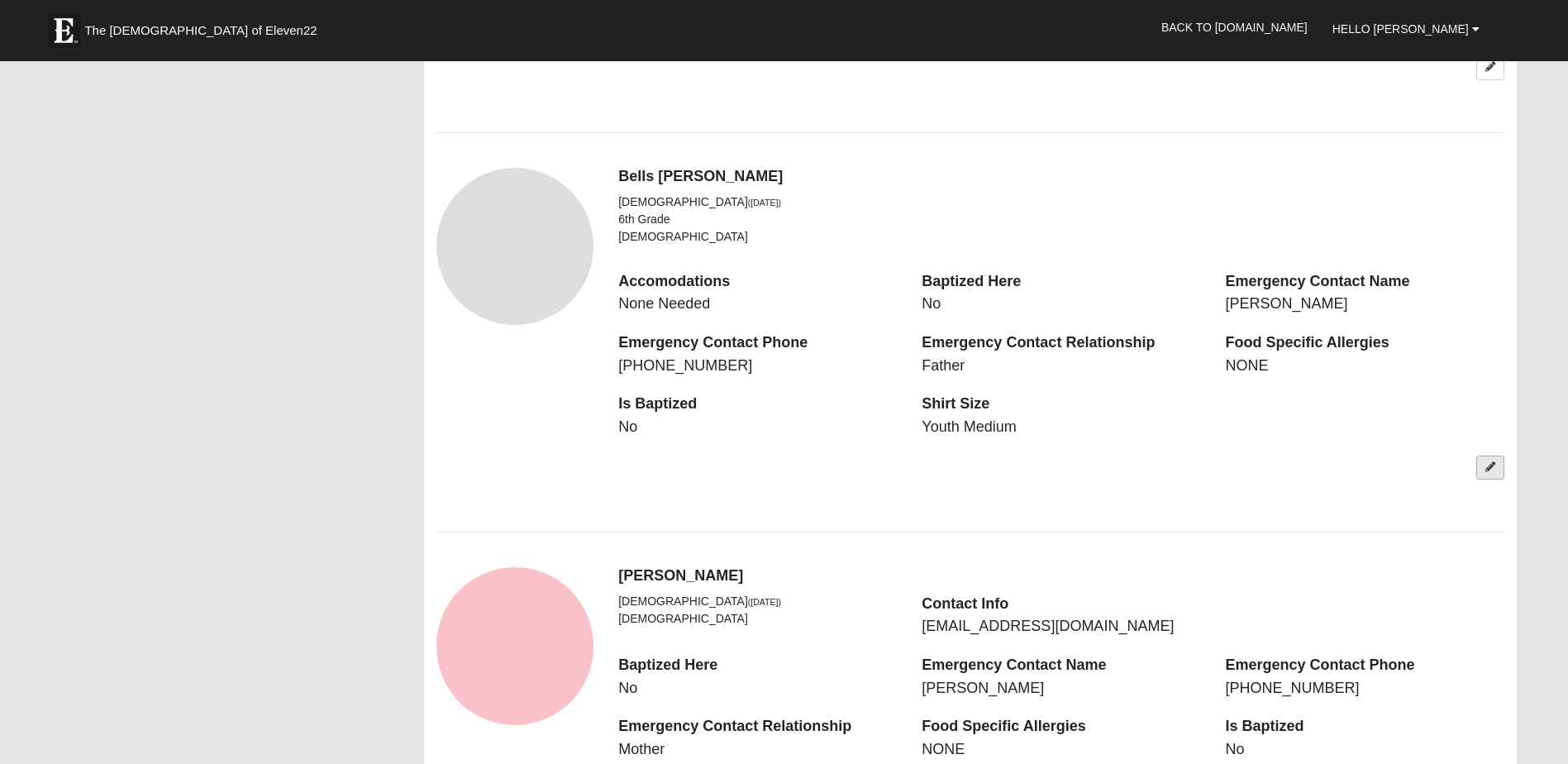
click at [1489, 467] on icon at bounding box center [1490, 467] width 10 height 10
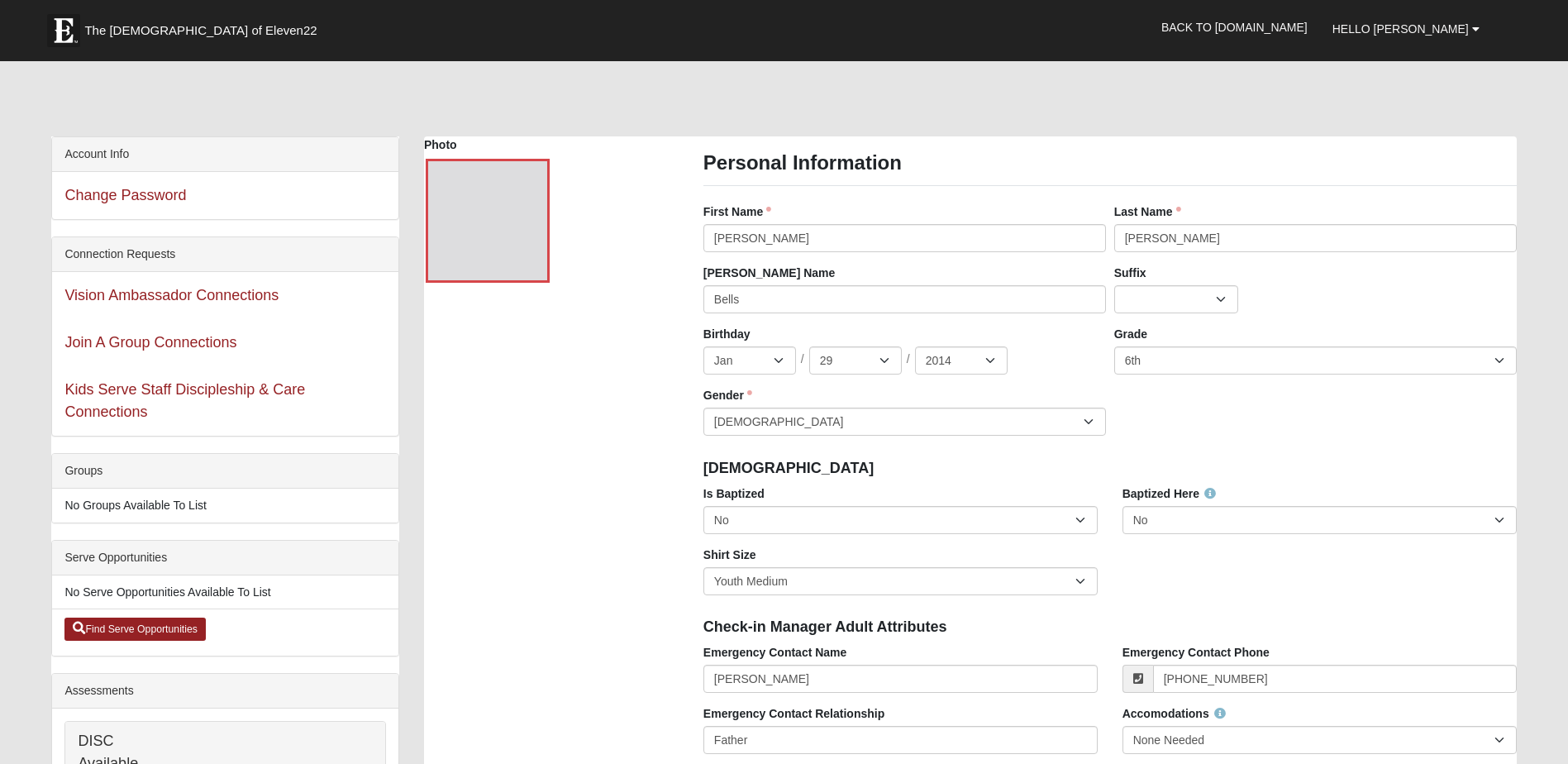
scroll to position [0, 0]
click at [493, 248] on div at bounding box center [488, 222] width 124 height 124
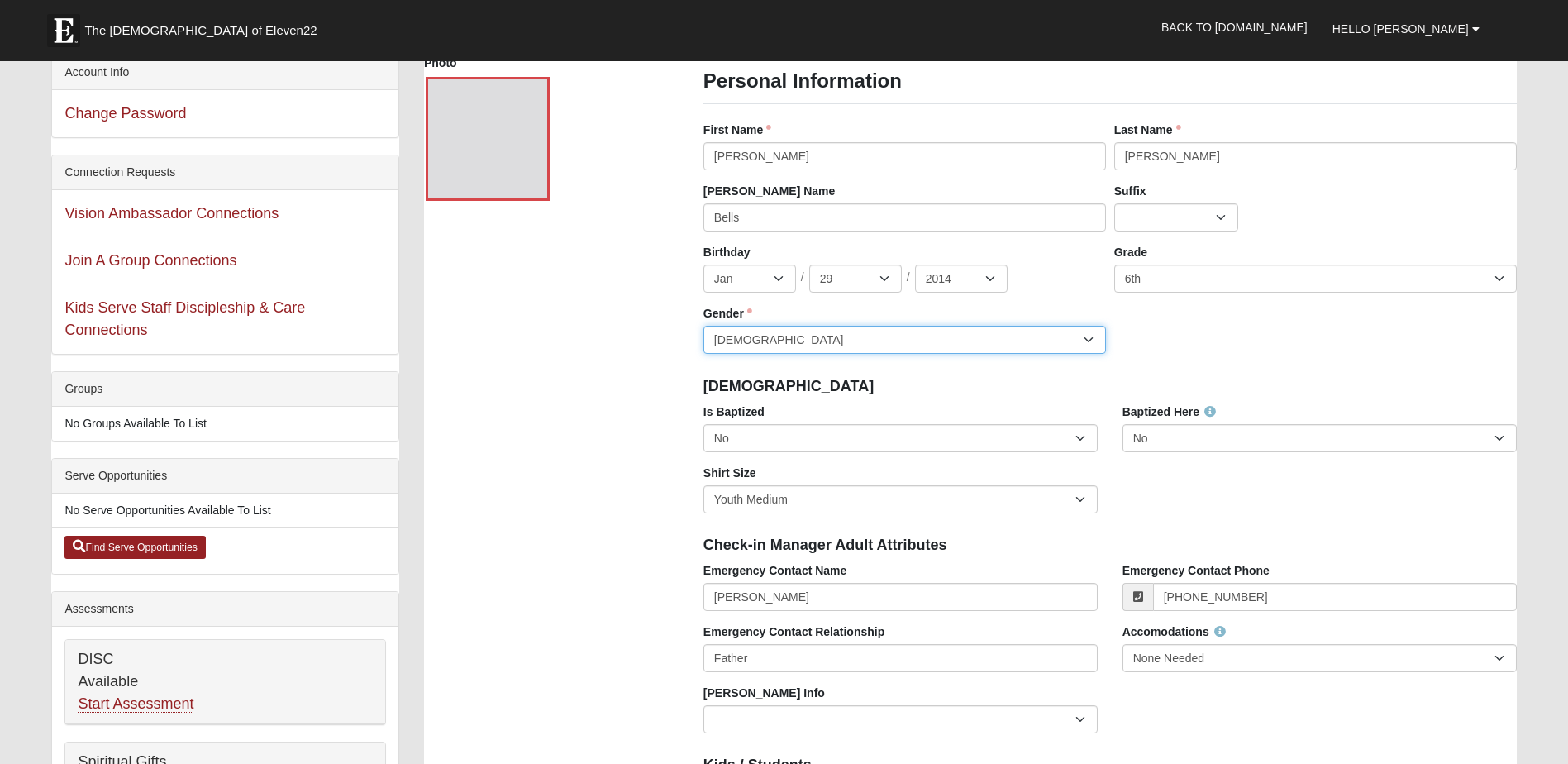
click at [1094, 339] on select "Male Female" at bounding box center [905, 340] width 403 height 28
click at [704, 326] on select "Male Female" at bounding box center [905, 340] width 403 height 28
click at [1201, 363] on div "Birthday Jan Feb Mar Apr May Jun Jul Aug Sep Oct Nov Dec / 1 2 3 4 5 6 7 8 9 10…" at bounding box center [1109, 305] width 821 height 122
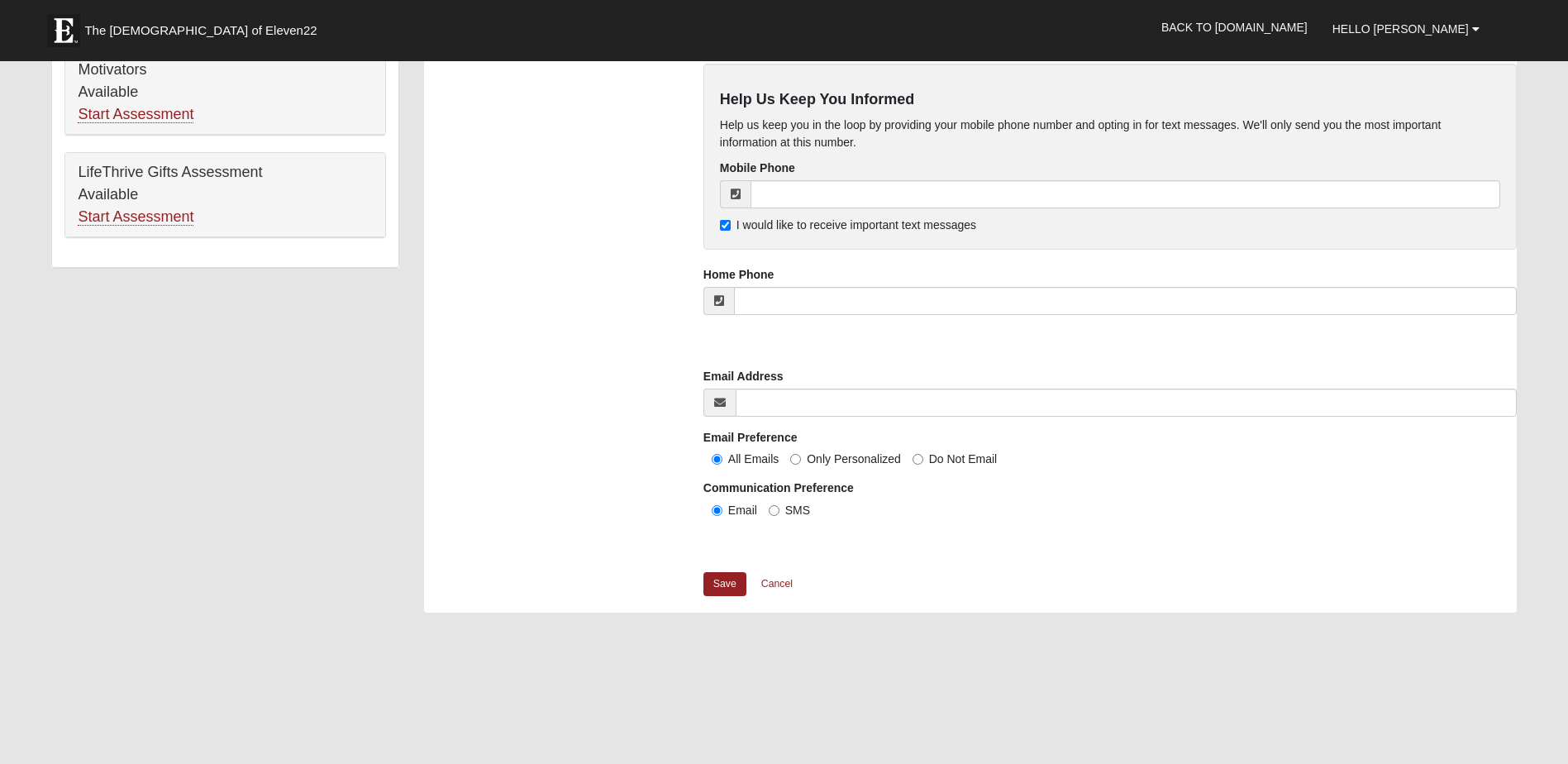
scroll to position [1157, 0]
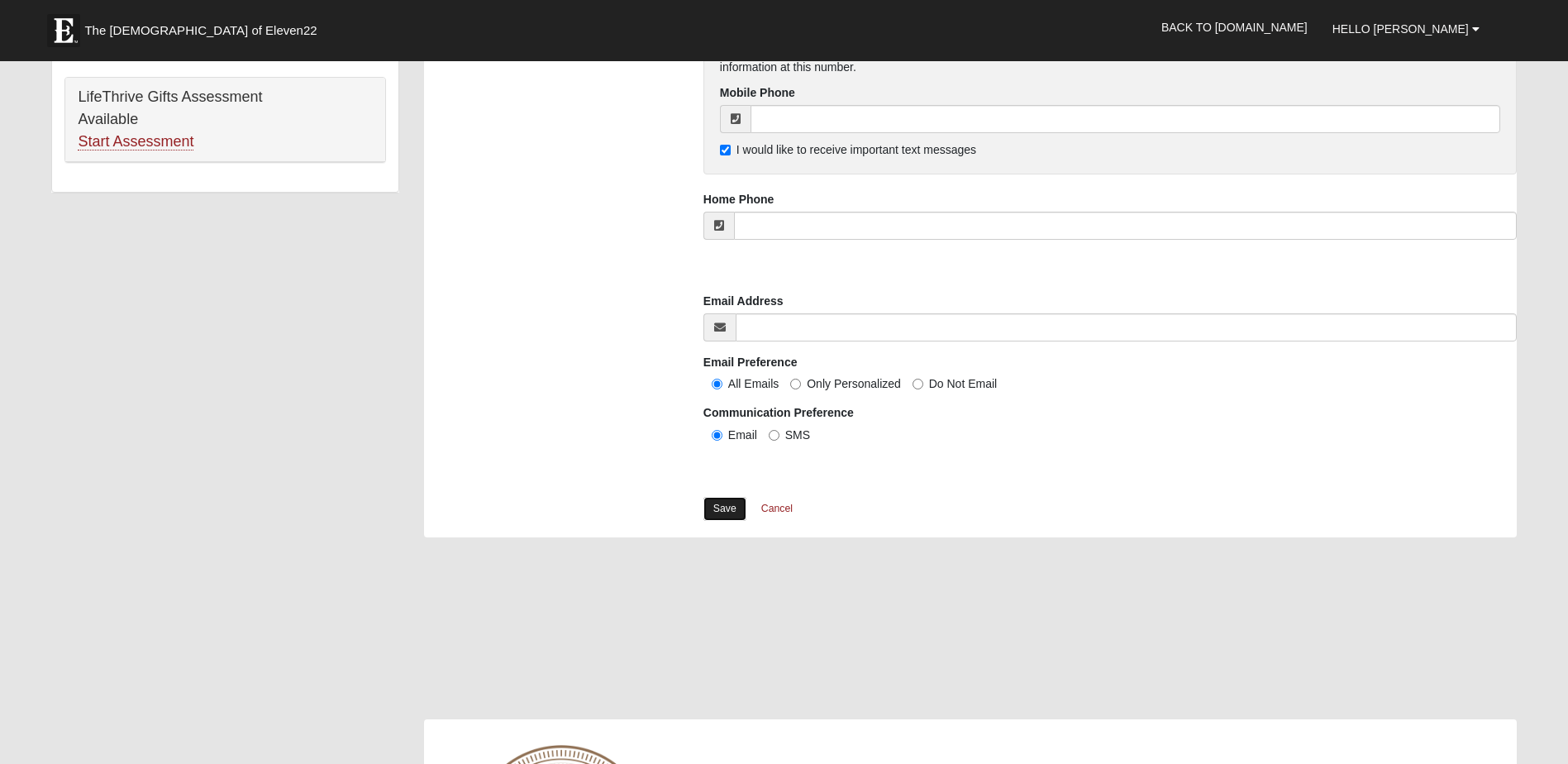
click at [735, 505] on link "Save" at bounding box center [725, 508] width 43 height 24
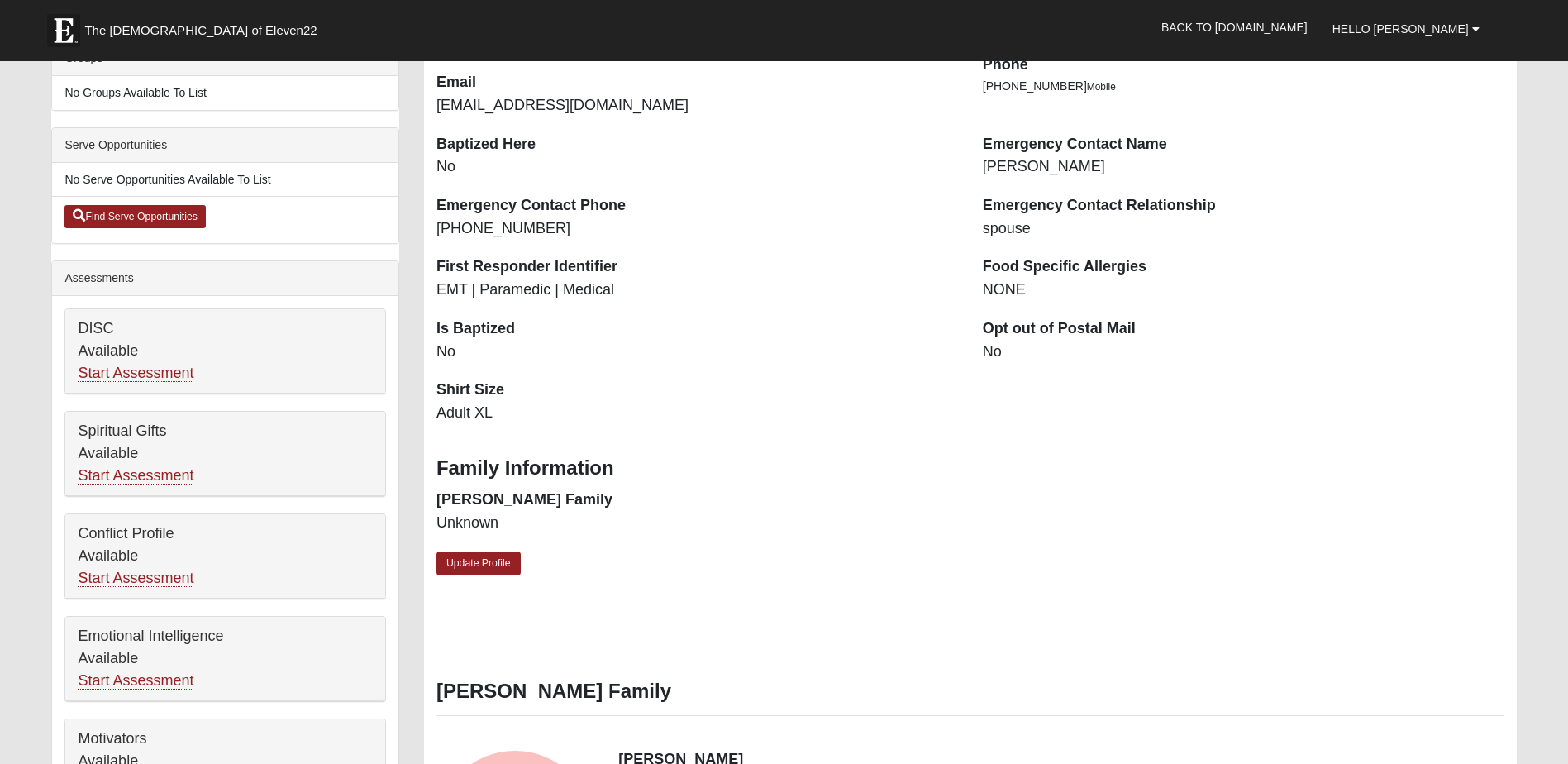
scroll to position [496, 0]
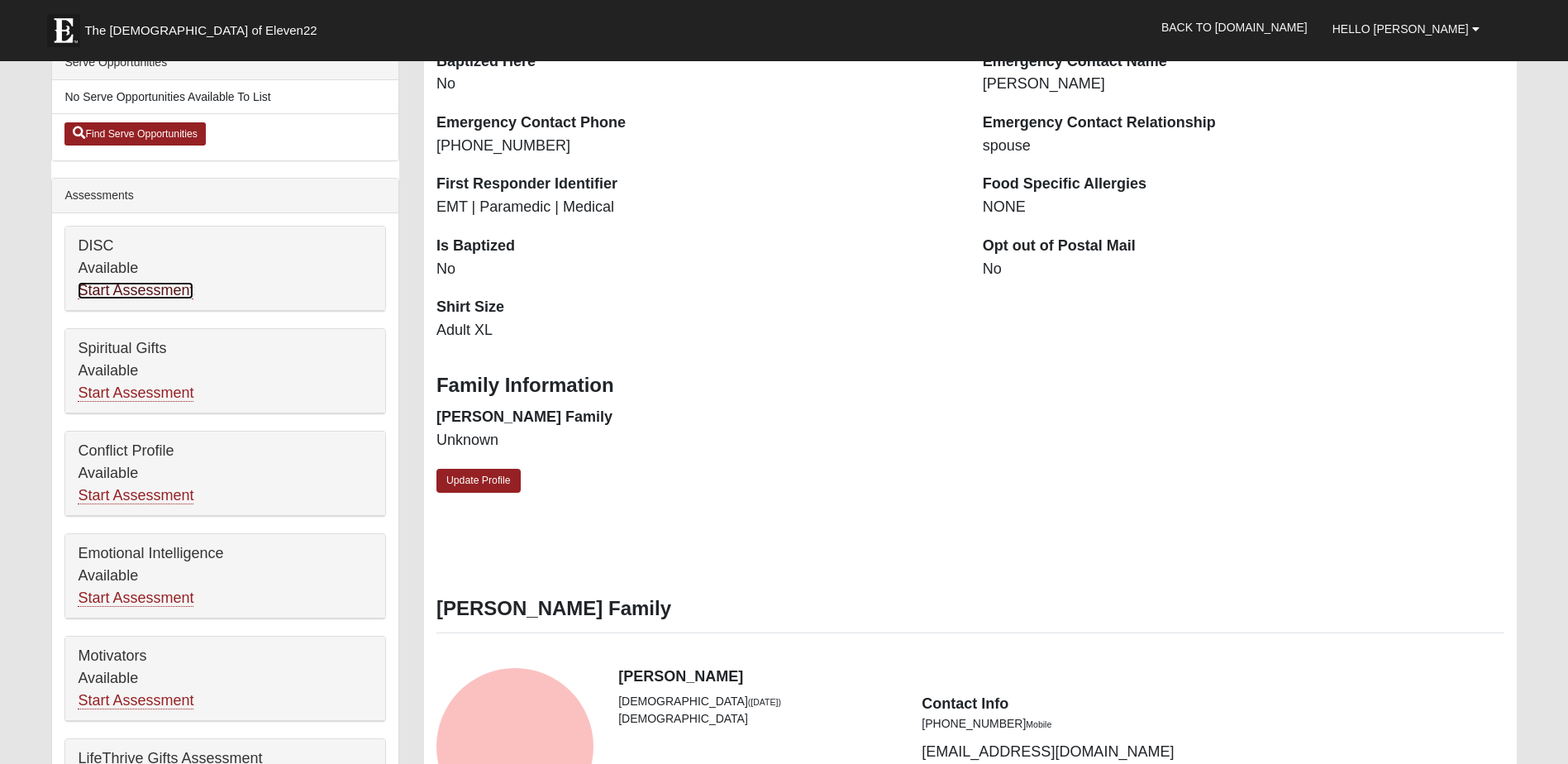
click at [172, 291] on link "Start Assessment" at bounding box center [135, 291] width 116 height 17
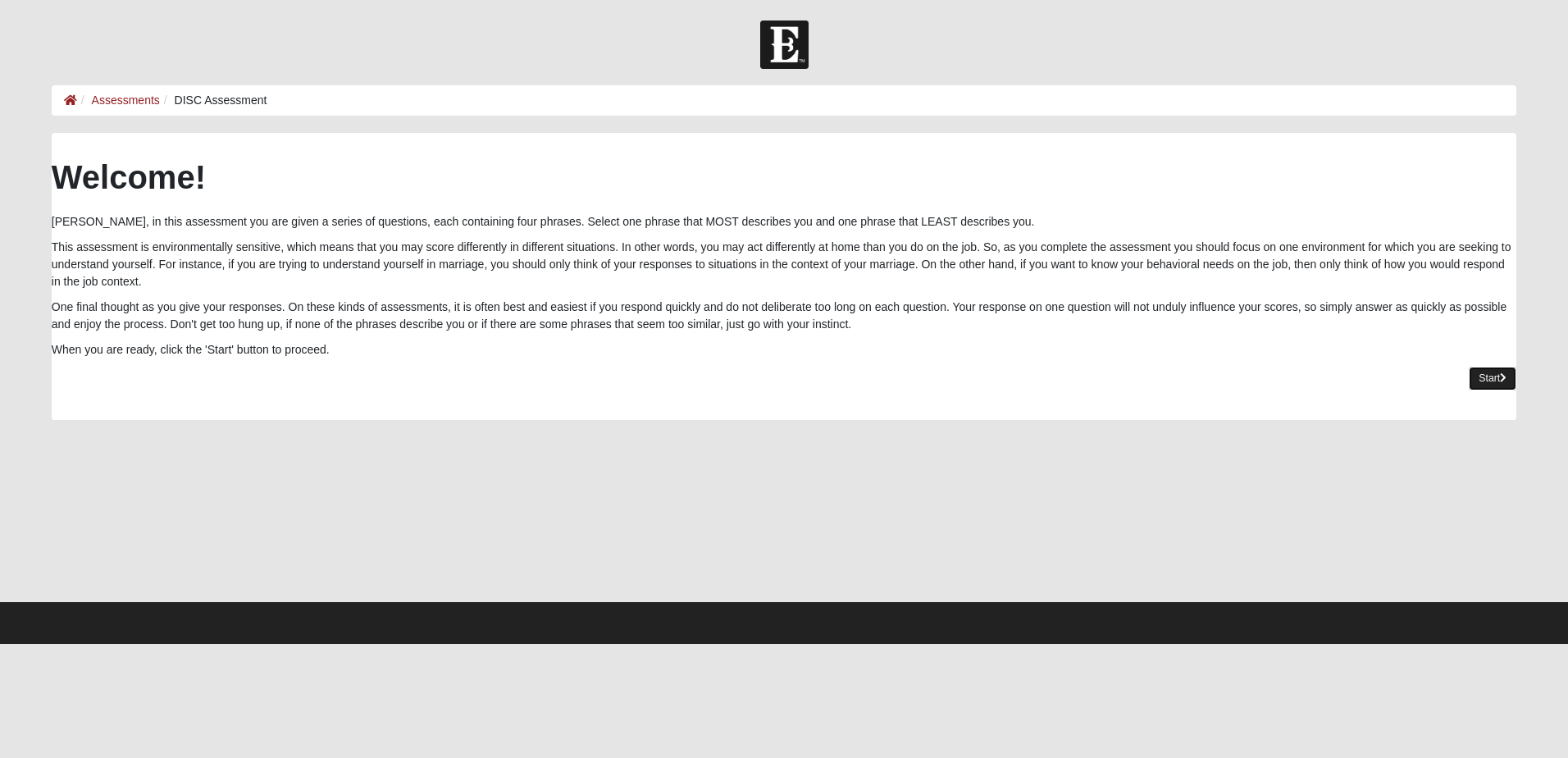
click at [1484, 378] on link "Start" at bounding box center [1492, 378] width 48 height 23
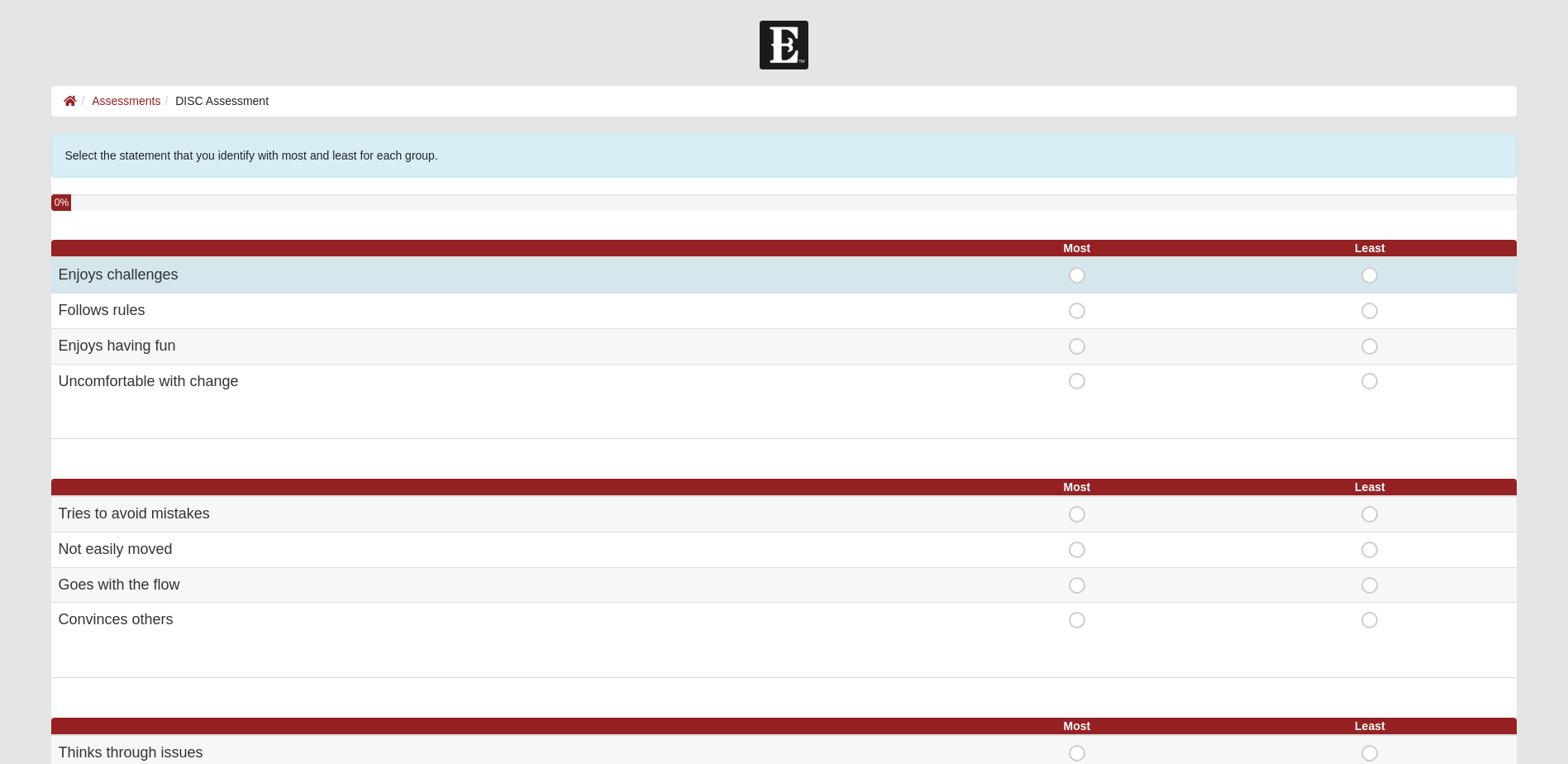
click at [1370, 267] on span "Least" at bounding box center [1370, 267] width 0 height 0
click at [1370, 276] on input "Least" at bounding box center [1374, 276] width 10 height 17
radio input "true"
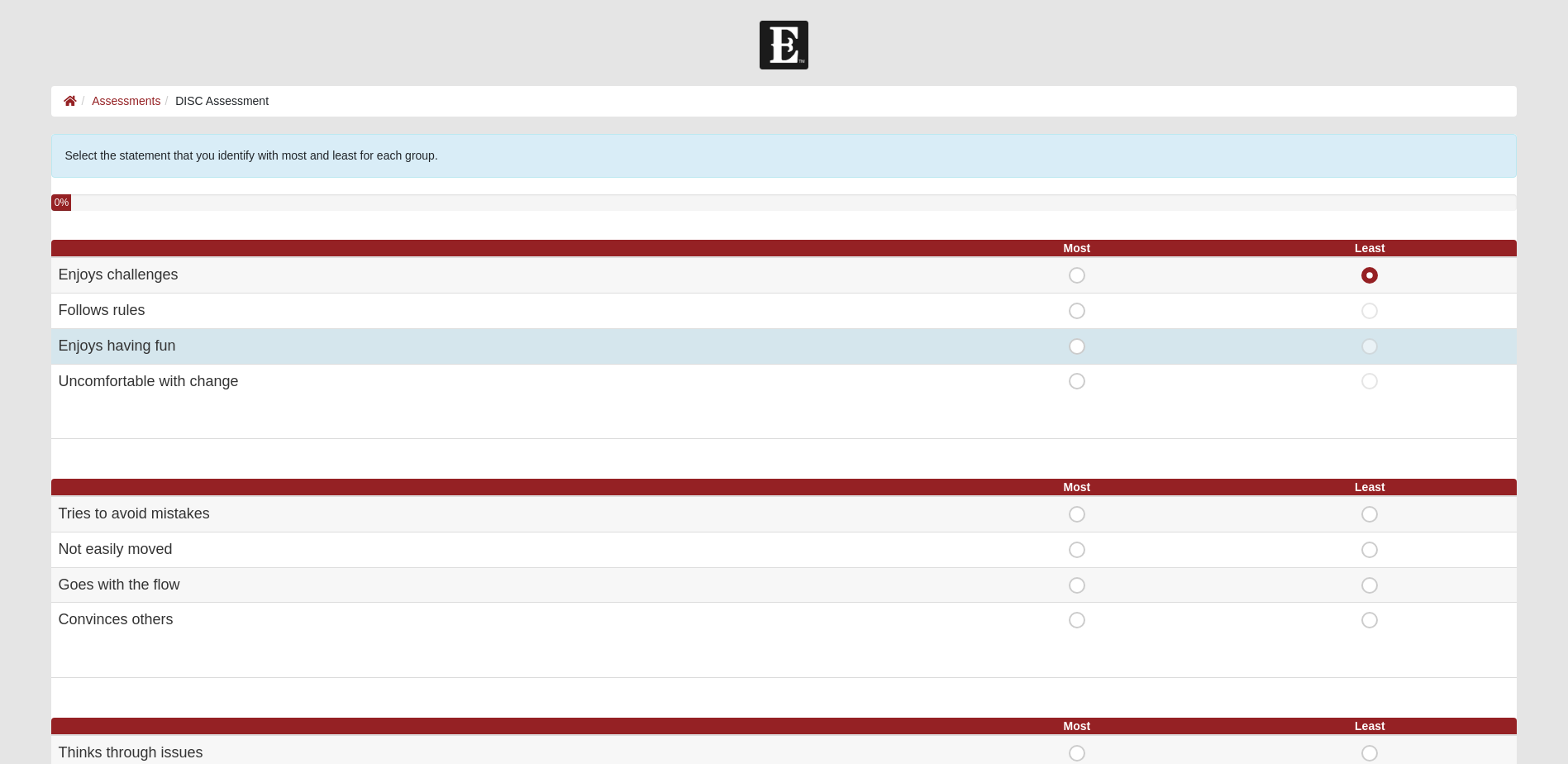
click at [1077, 338] on span "Most" at bounding box center [1077, 338] width 0 height 0
click at [1079, 349] on input "Most" at bounding box center [1082, 346] width 10 height 17
radio input "true"
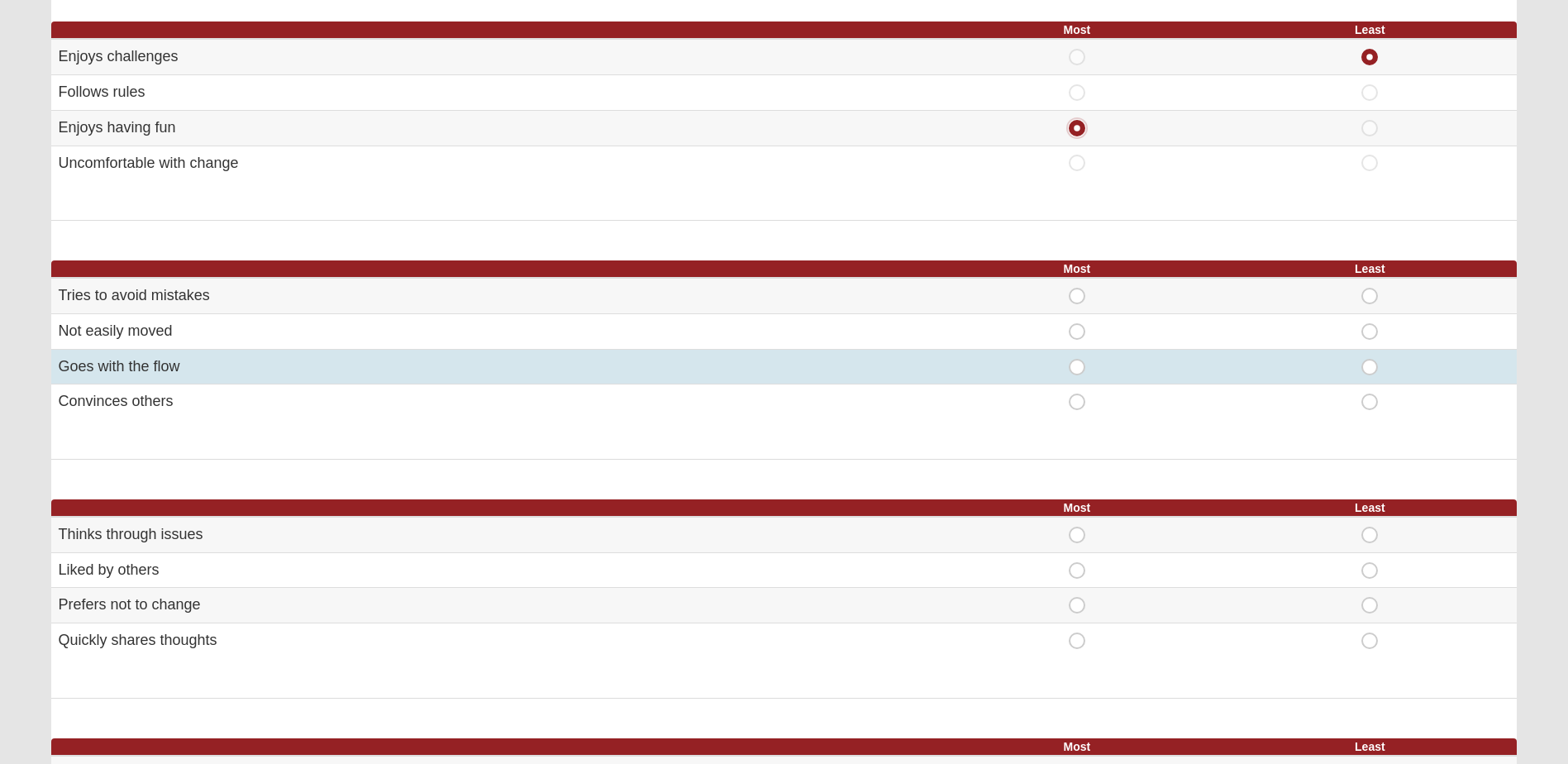
scroll to position [248, 0]
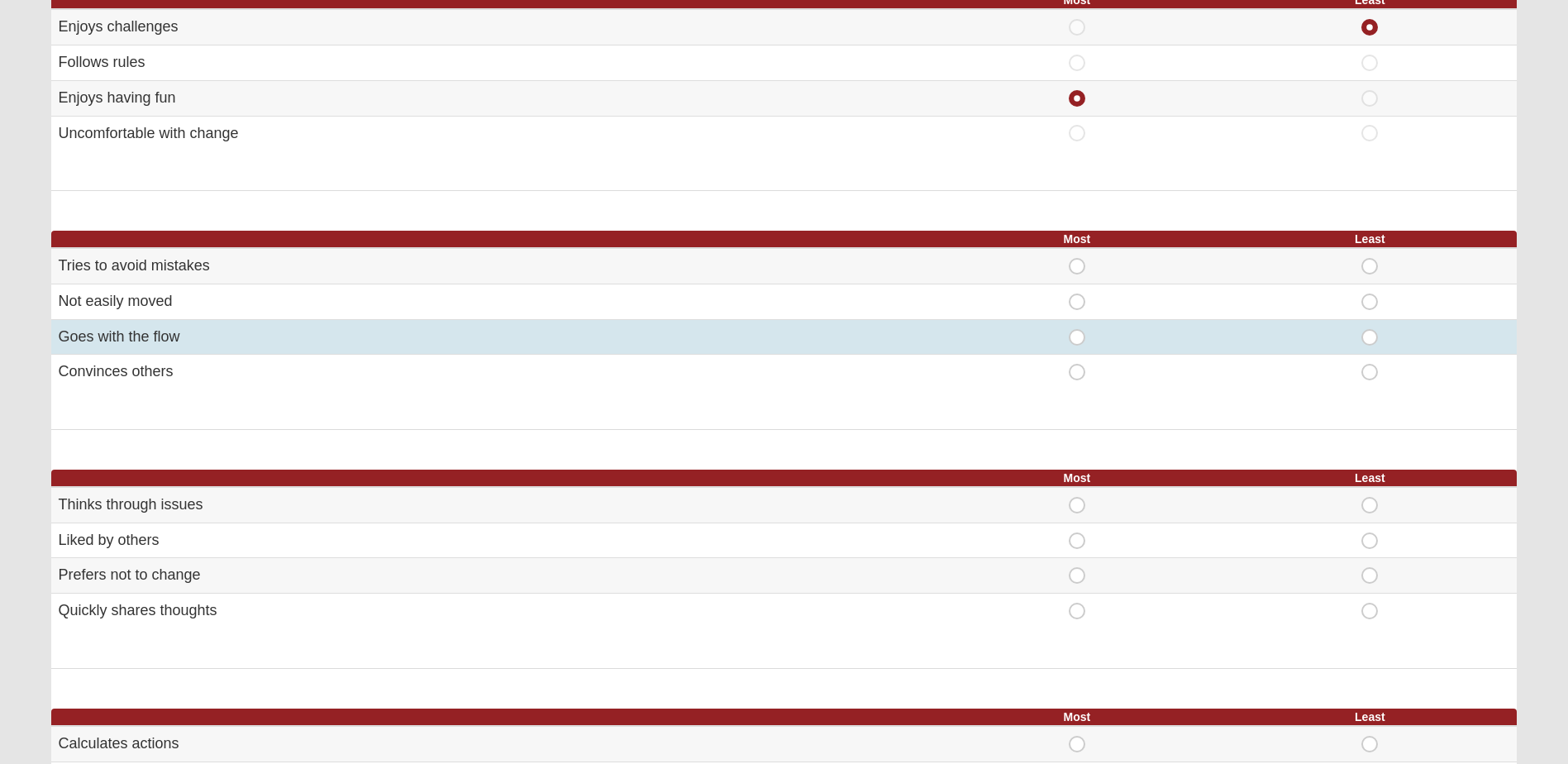
click at [1077, 329] on span "Most" at bounding box center [1077, 329] width 0 height 0
click at [1077, 337] on input "Most" at bounding box center [1082, 338] width 10 height 17
radio input "true"
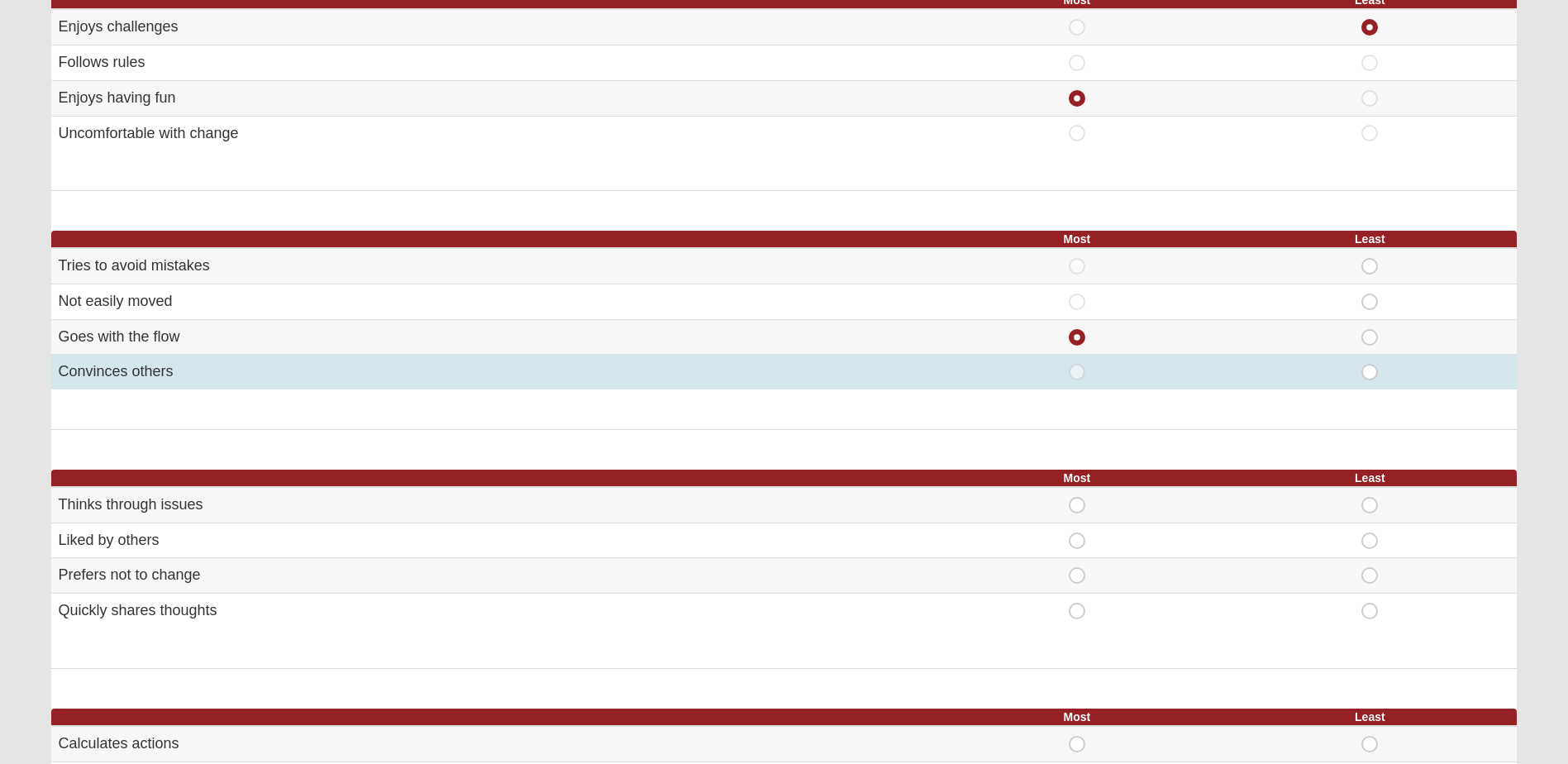
click at [1370, 364] on span "Least" at bounding box center [1370, 364] width 0 height 0
click at [1374, 368] on input "Least" at bounding box center [1374, 373] width 10 height 17
radio input "true"
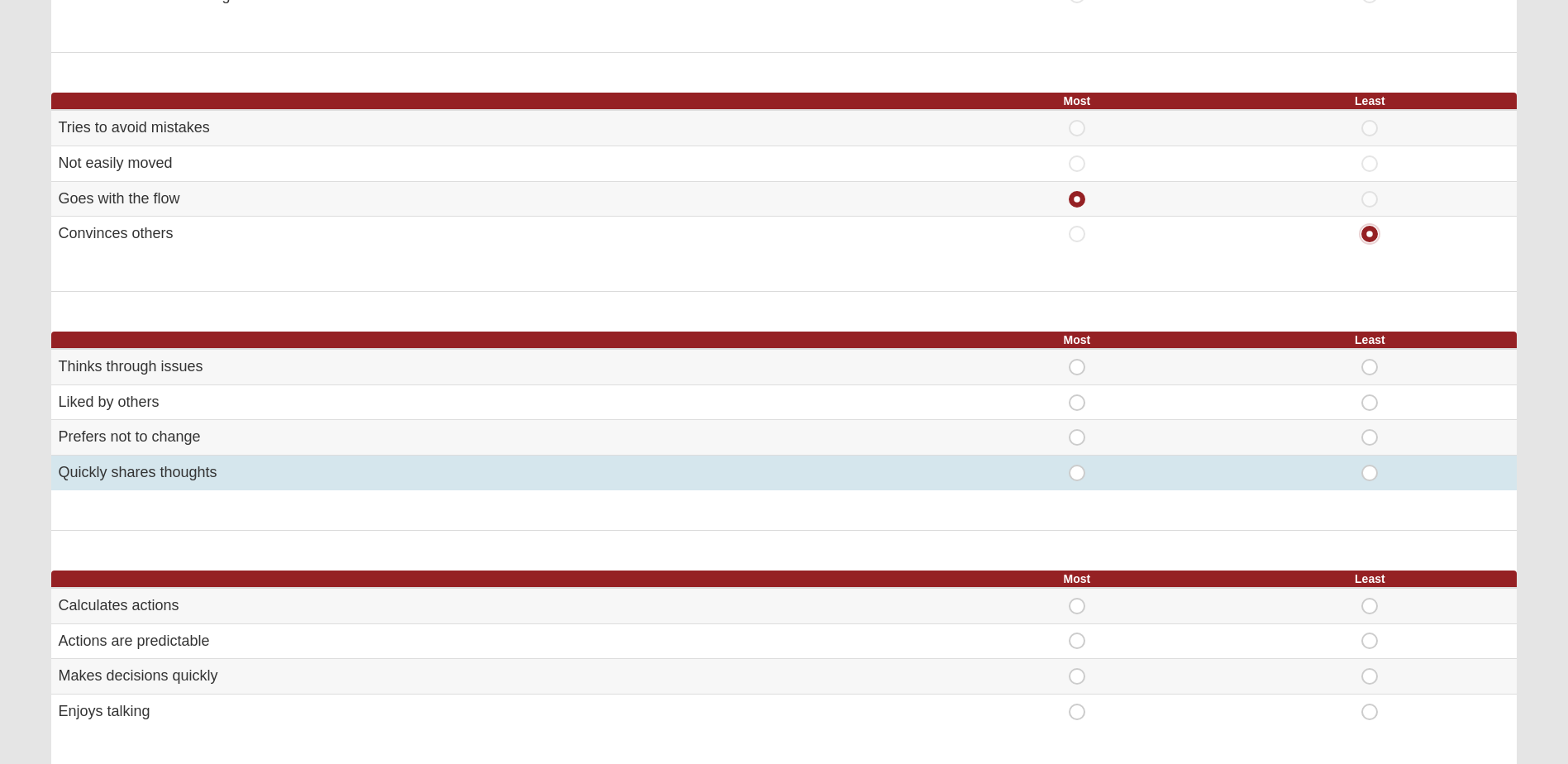
scroll to position [413, 0]
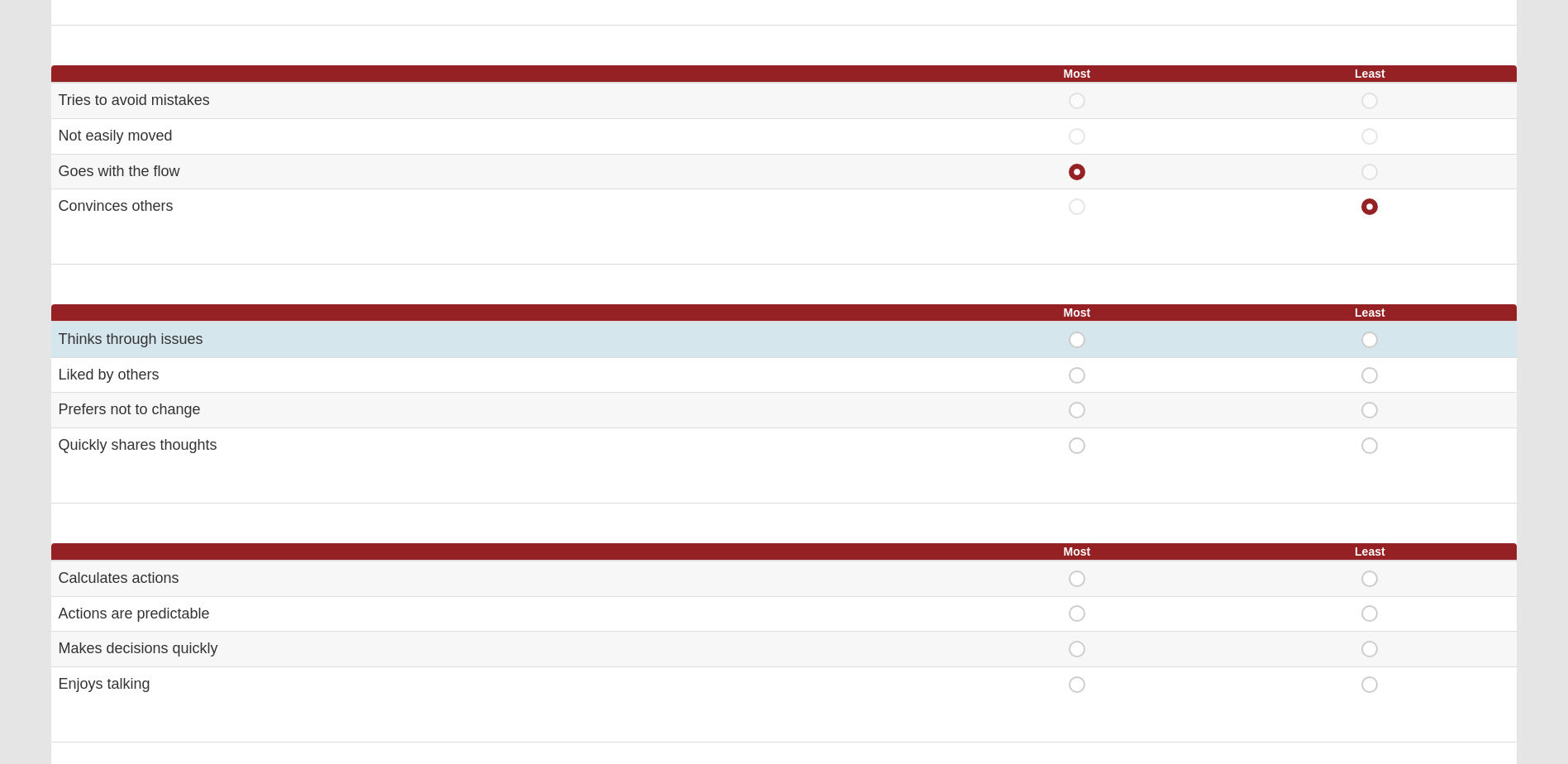
click at [1370, 331] on span "Least" at bounding box center [1370, 331] width 0 height 0
click at [1373, 340] on input "Least" at bounding box center [1374, 340] width 10 height 17
radio input "true"
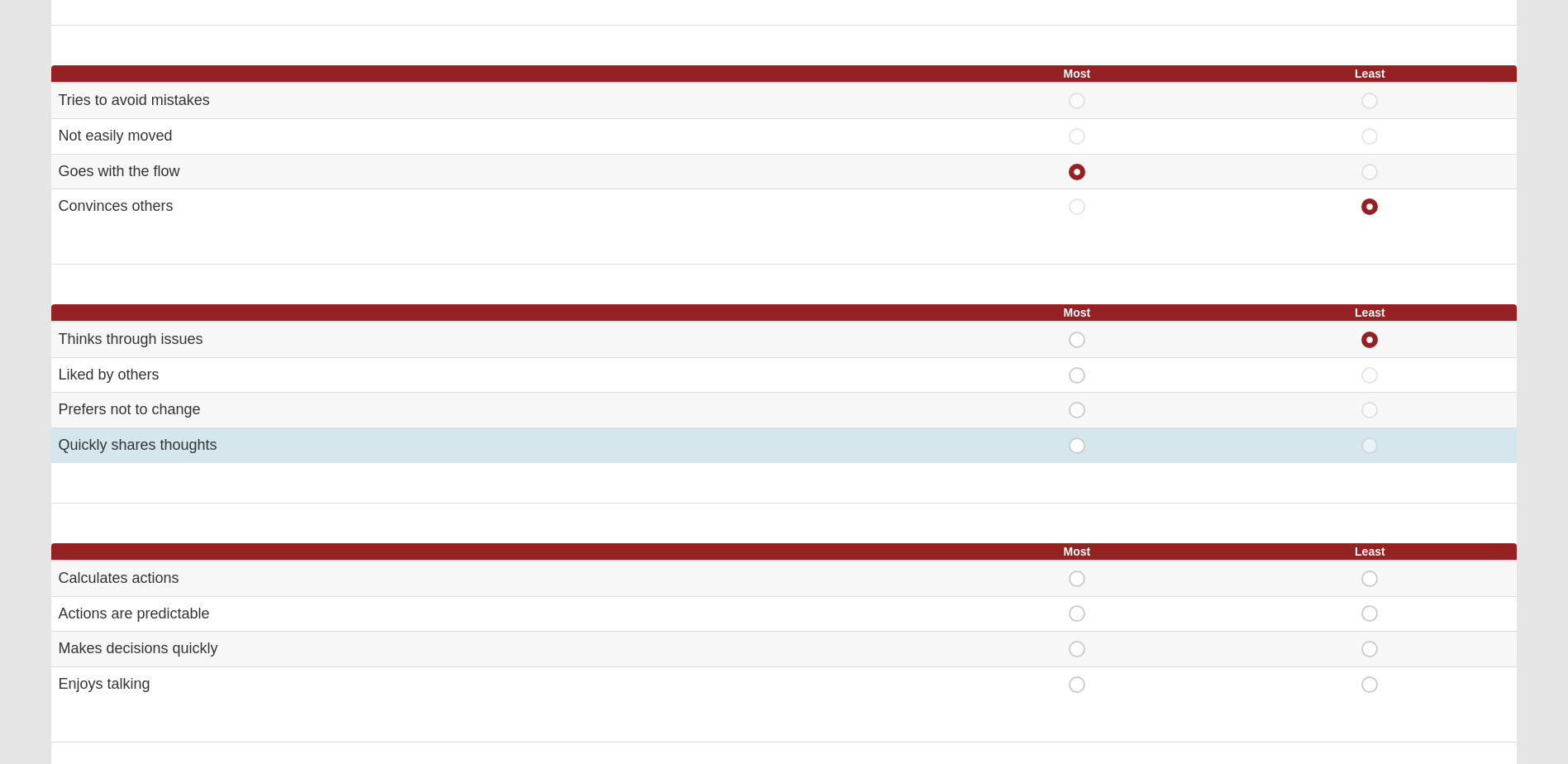
click at [1070, 445] on div "Most" at bounding box center [1077, 446] width 273 height 17
click at [1077, 438] on span "Most" at bounding box center [1077, 438] width 0 height 0
click at [1077, 445] on input "Most" at bounding box center [1082, 446] width 10 height 17
radio input "true"
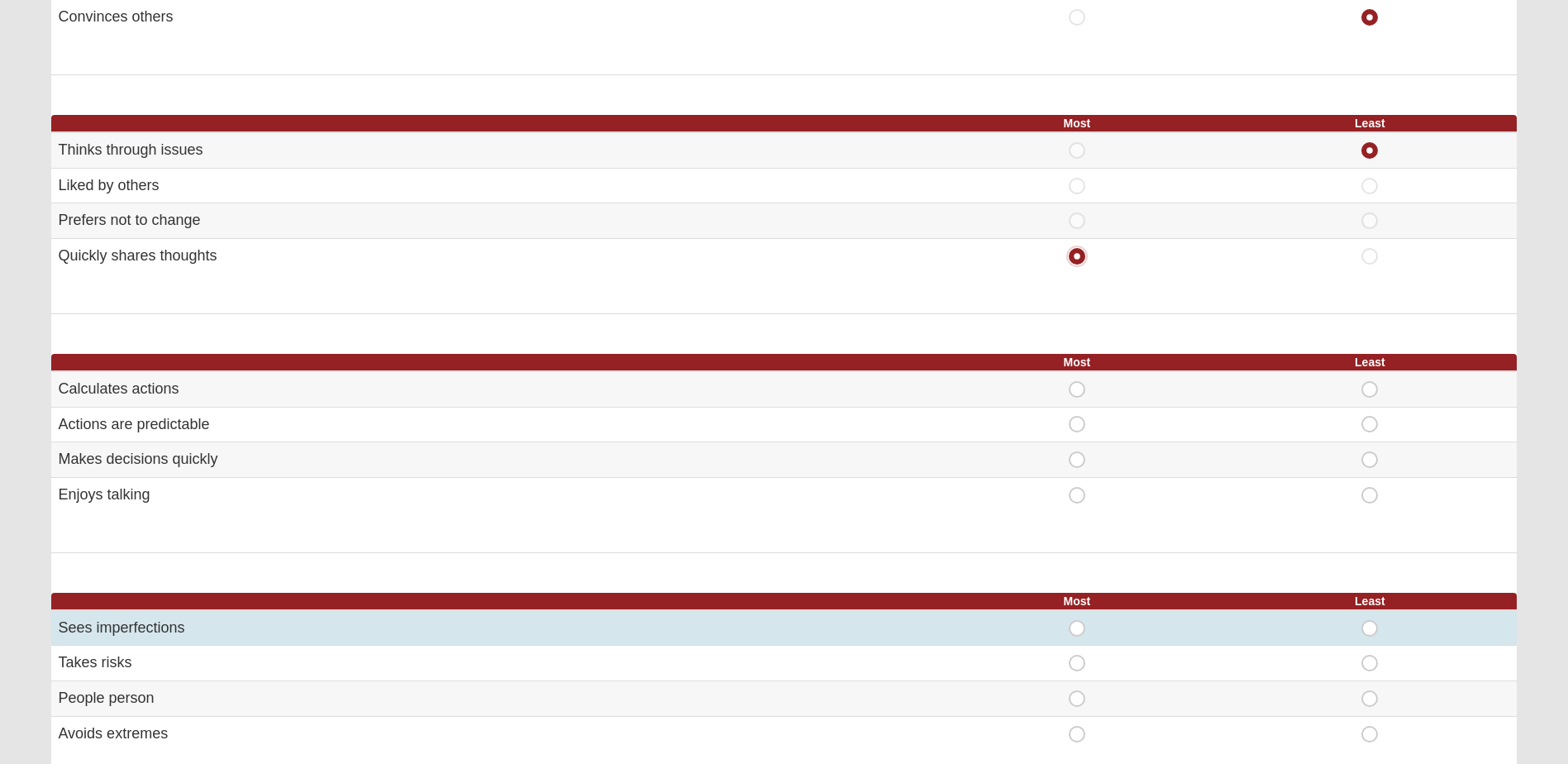
scroll to position [744, 0]
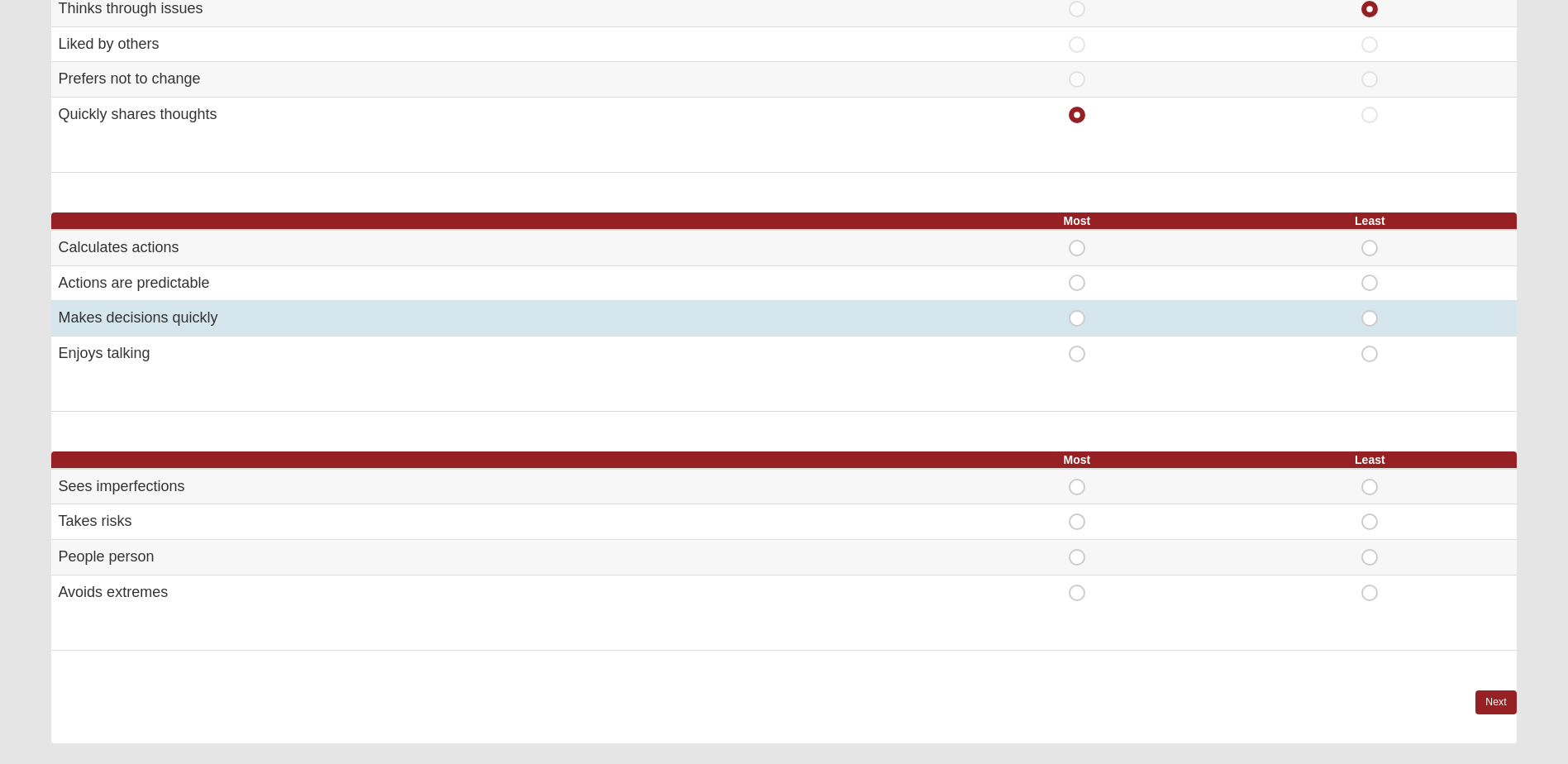
click at [1077, 310] on span "Most" at bounding box center [1077, 310] width 0 height 0
click at [1081, 313] on input "Most" at bounding box center [1082, 319] width 10 height 17
radio input "true"
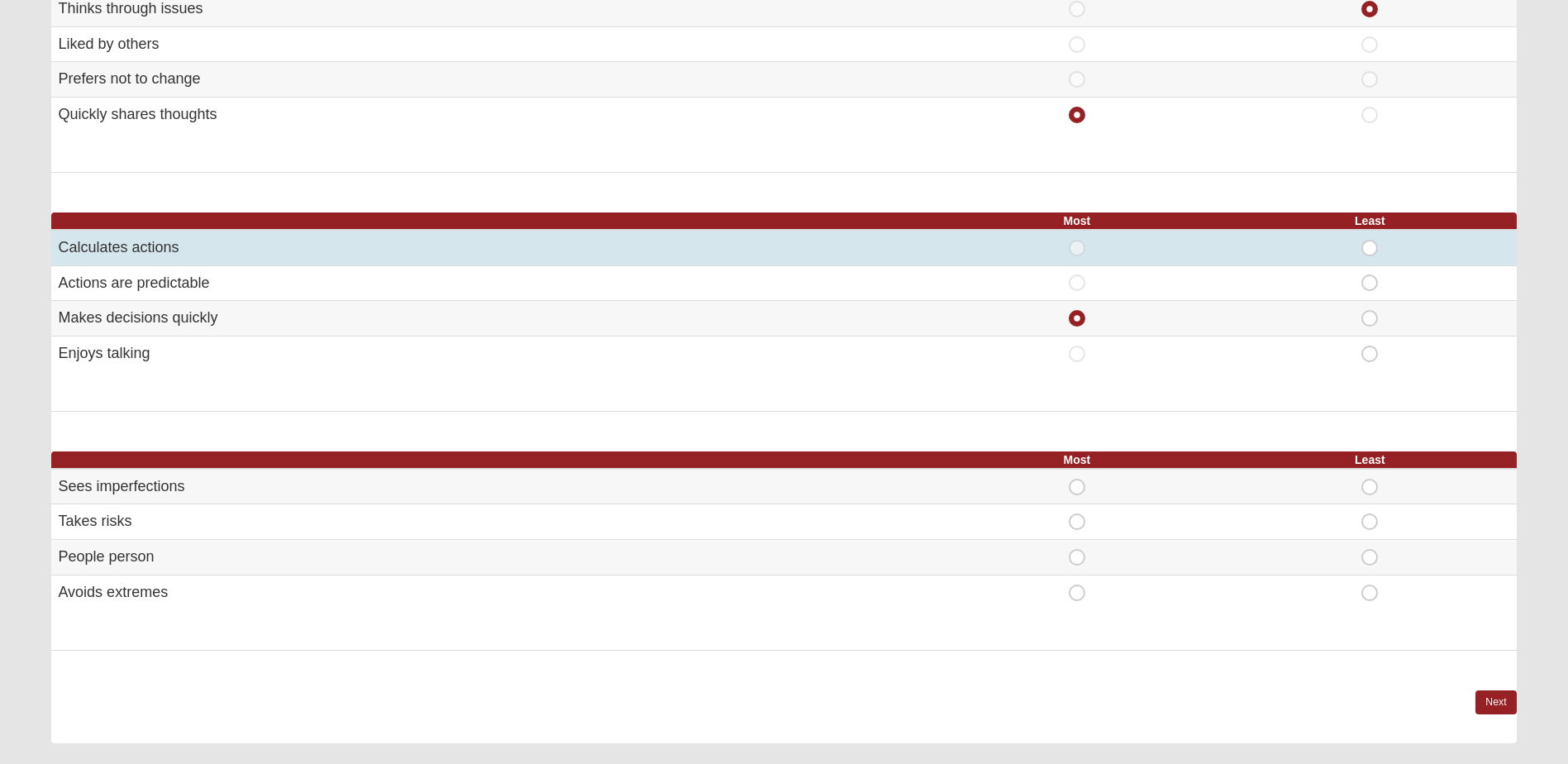
click at [1370, 240] on span "Least" at bounding box center [1370, 240] width 0 height 0
click at [1370, 244] on input "Least" at bounding box center [1374, 248] width 10 height 17
radio input "true"
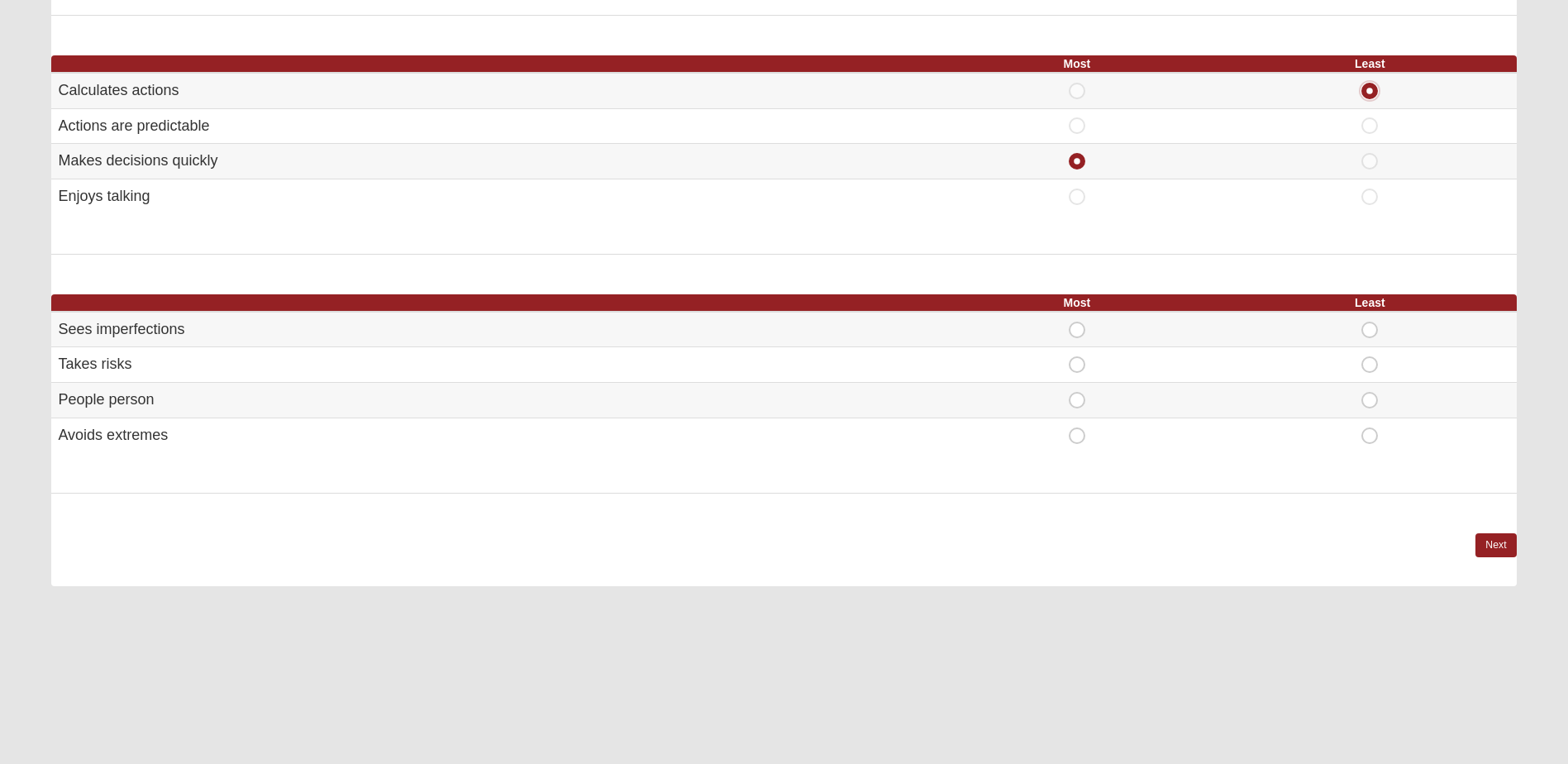
scroll to position [910, 0]
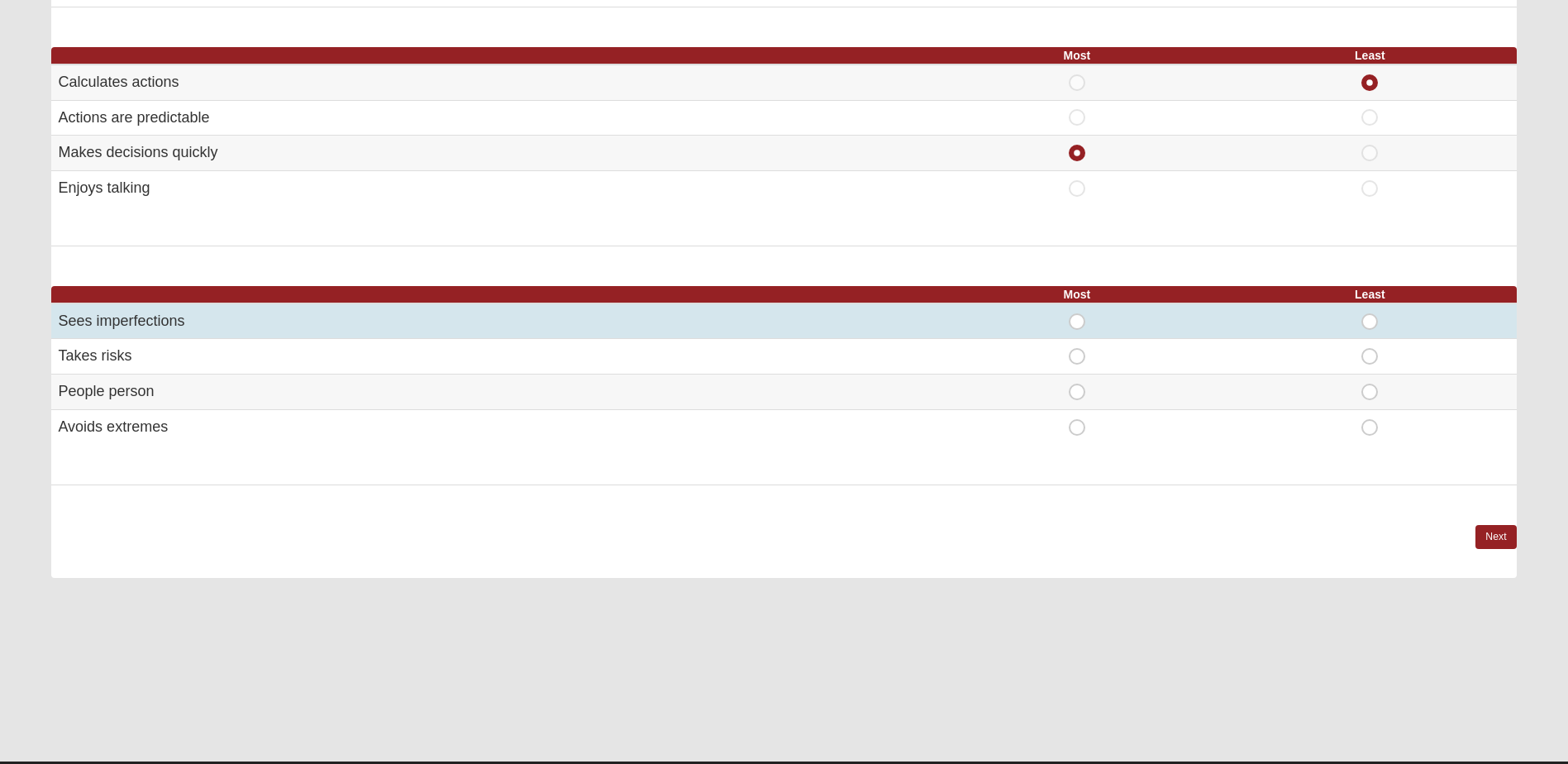
click at [1077, 313] on span "Most" at bounding box center [1077, 313] width 0 height 0
click at [1082, 321] on input "Most" at bounding box center [1082, 322] width 10 height 17
radio input "true"
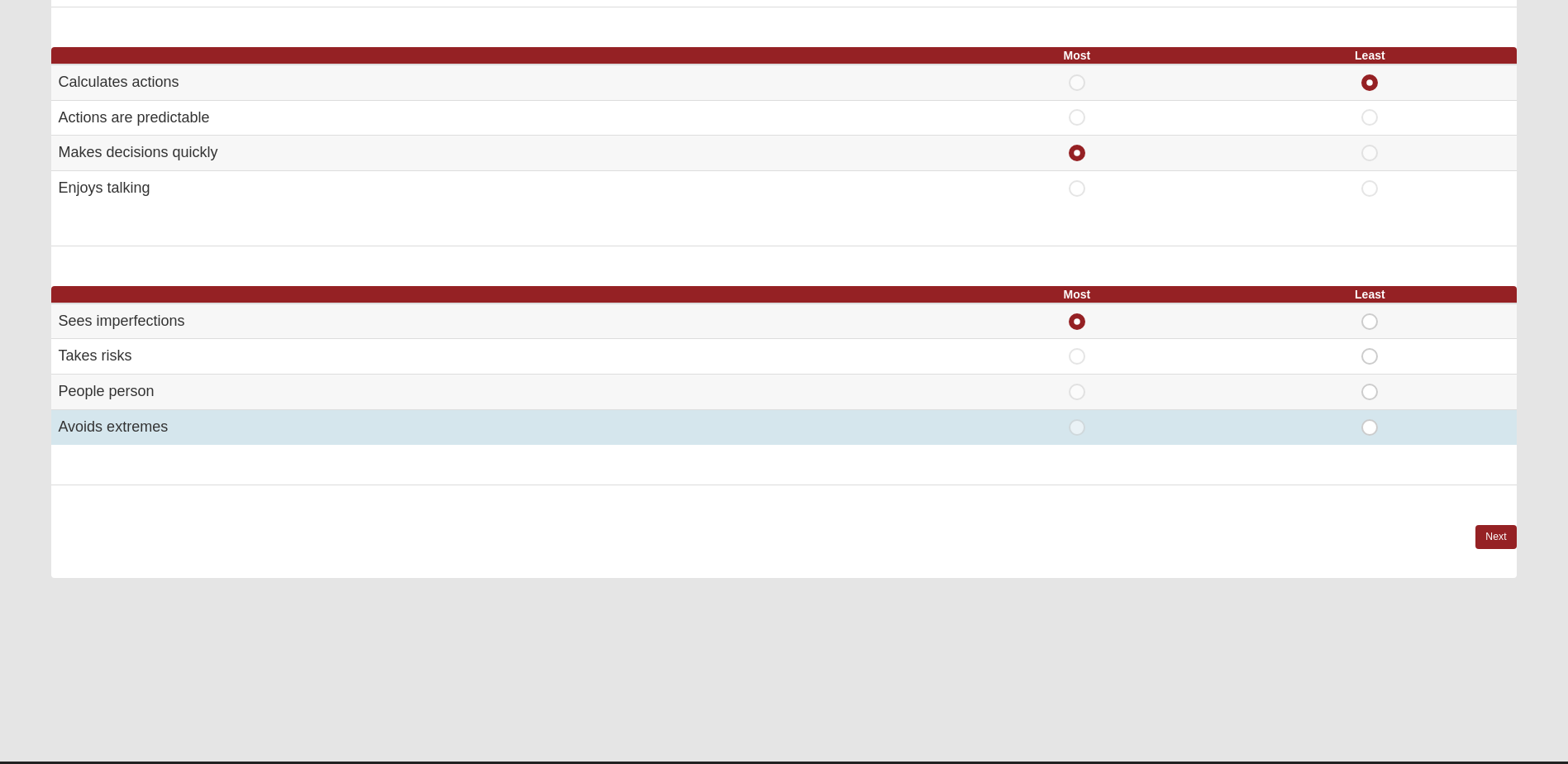
click at [1370, 420] on span "Least" at bounding box center [1370, 420] width 0 height 0
click at [1373, 429] on input "Least" at bounding box center [1374, 428] width 10 height 17
radio input "true"
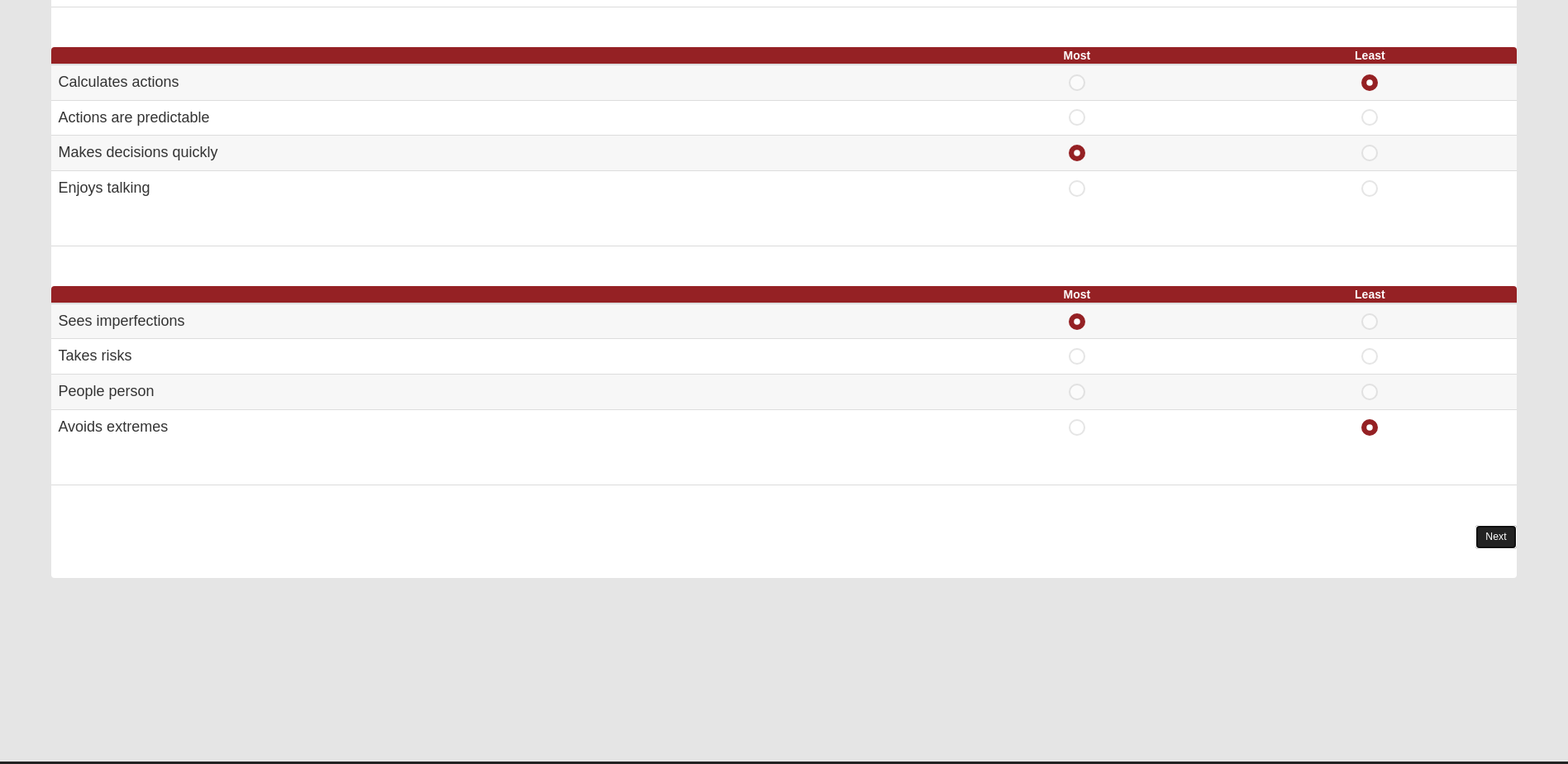
click at [1487, 533] on link "Next" at bounding box center [1495, 536] width 40 height 24
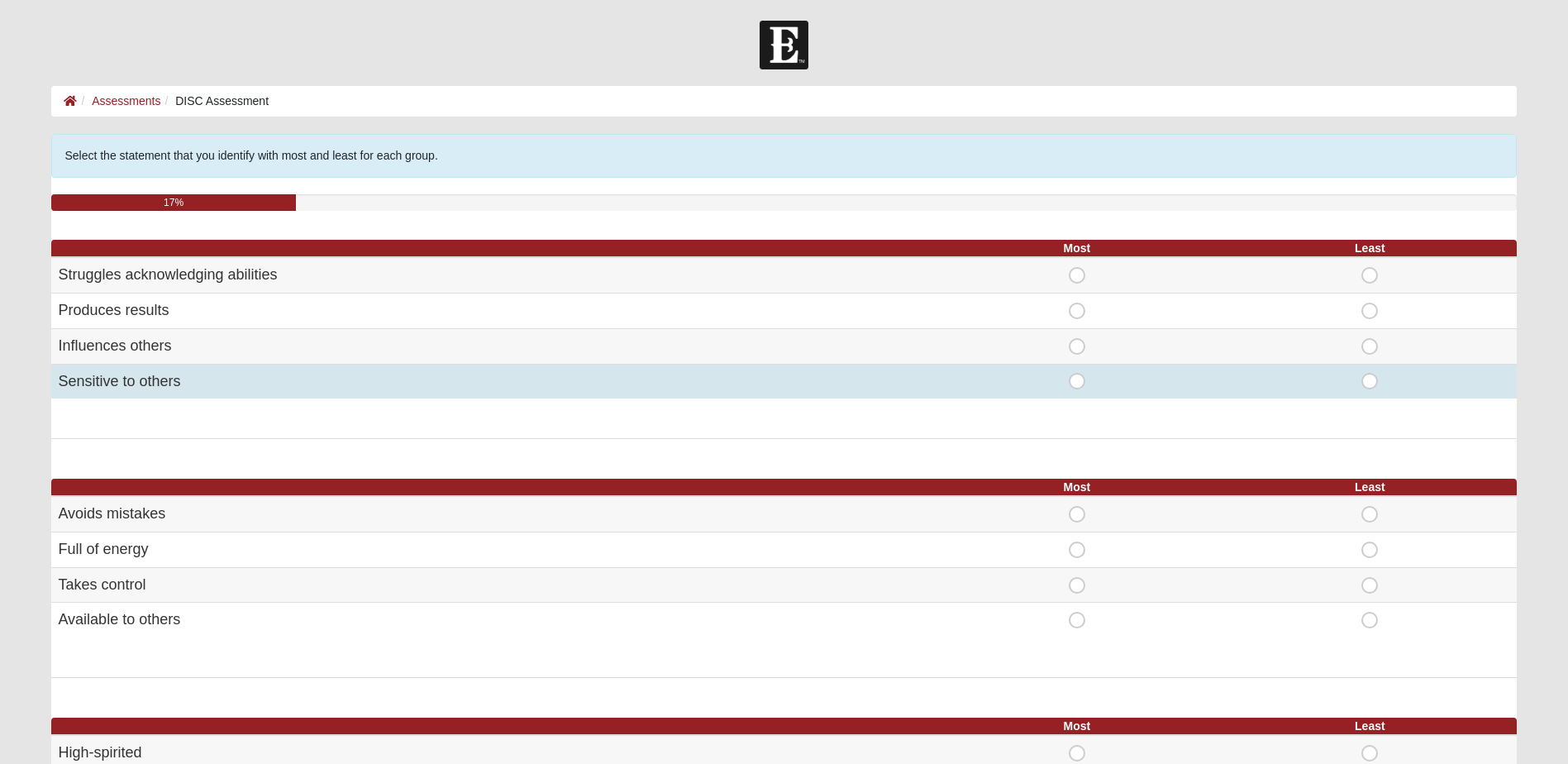
click at [1077, 373] on span "Most" at bounding box center [1077, 373] width 0 height 0
click at [1081, 374] on input "Most" at bounding box center [1082, 381] width 10 height 17
radio input "true"
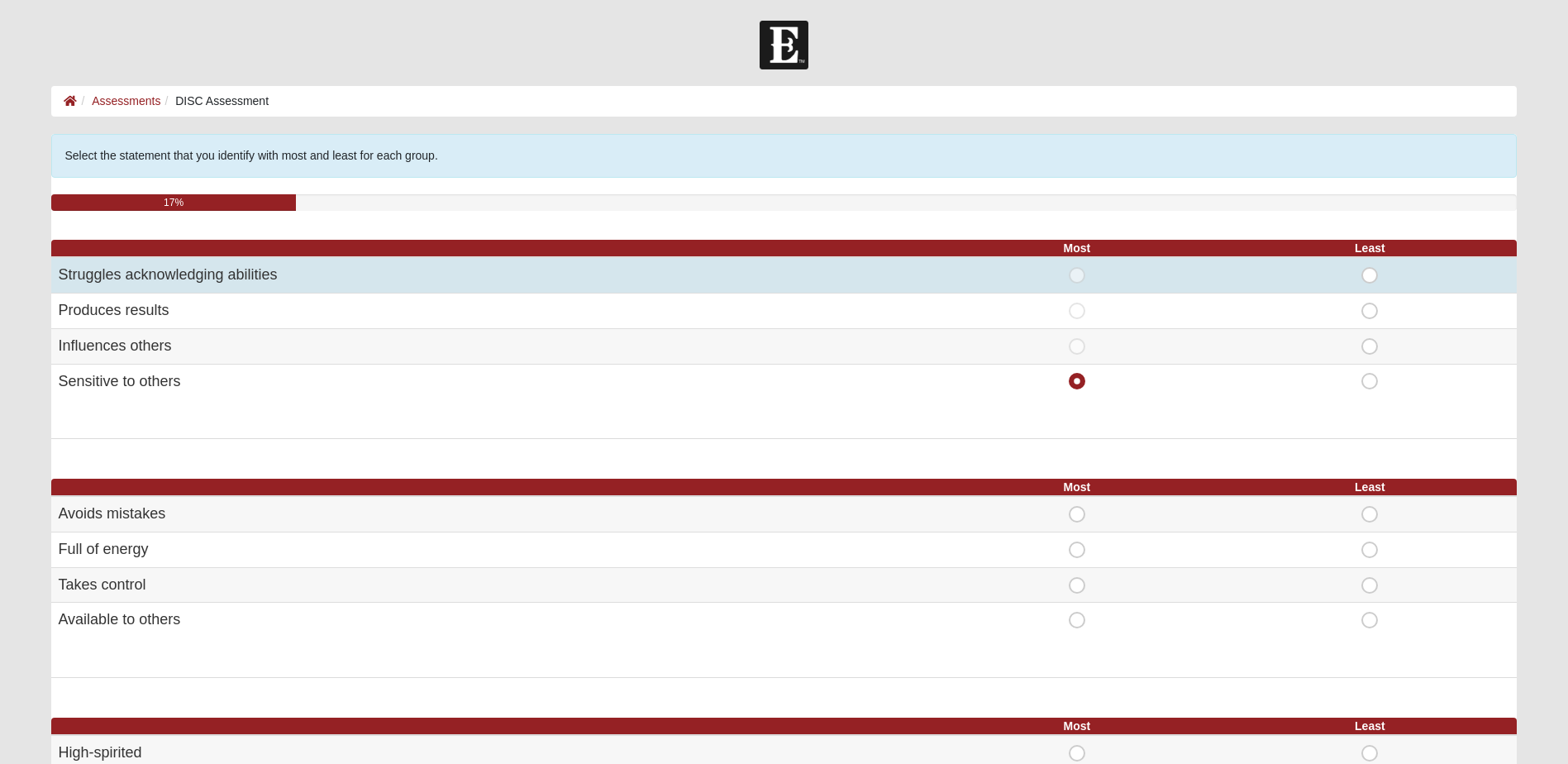
click at [1077, 267] on span "Most" at bounding box center [1077, 267] width 0 height 0
click at [1077, 276] on input "Most" at bounding box center [1082, 276] width 10 height 17
radio input "true"
radio input "false"
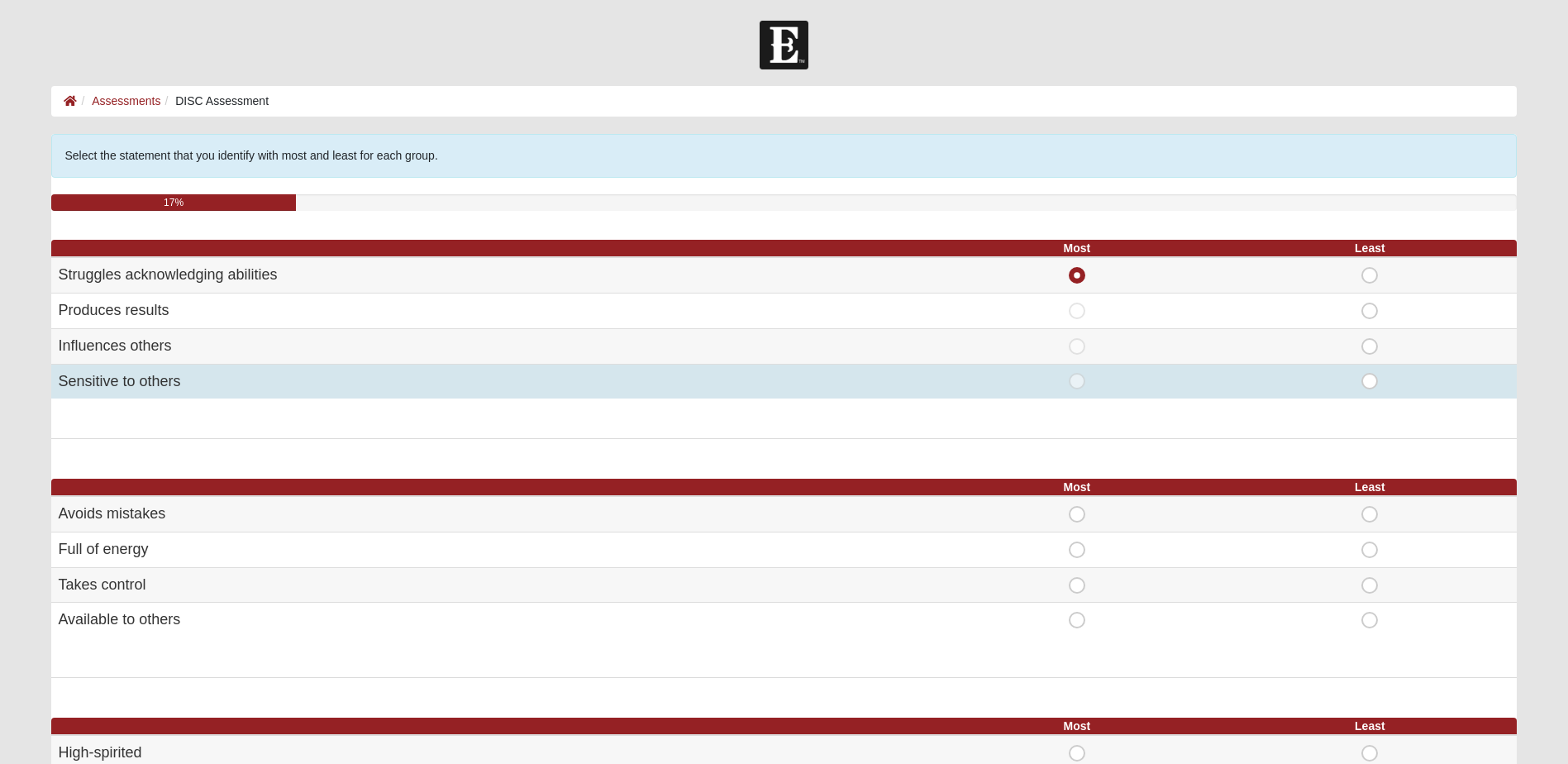
click at [1370, 373] on span "Least" at bounding box center [1370, 373] width 0 height 0
click at [1370, 376] on input "Least" at bounding box center [1374, 381] width 10 height 17
radio input "true"
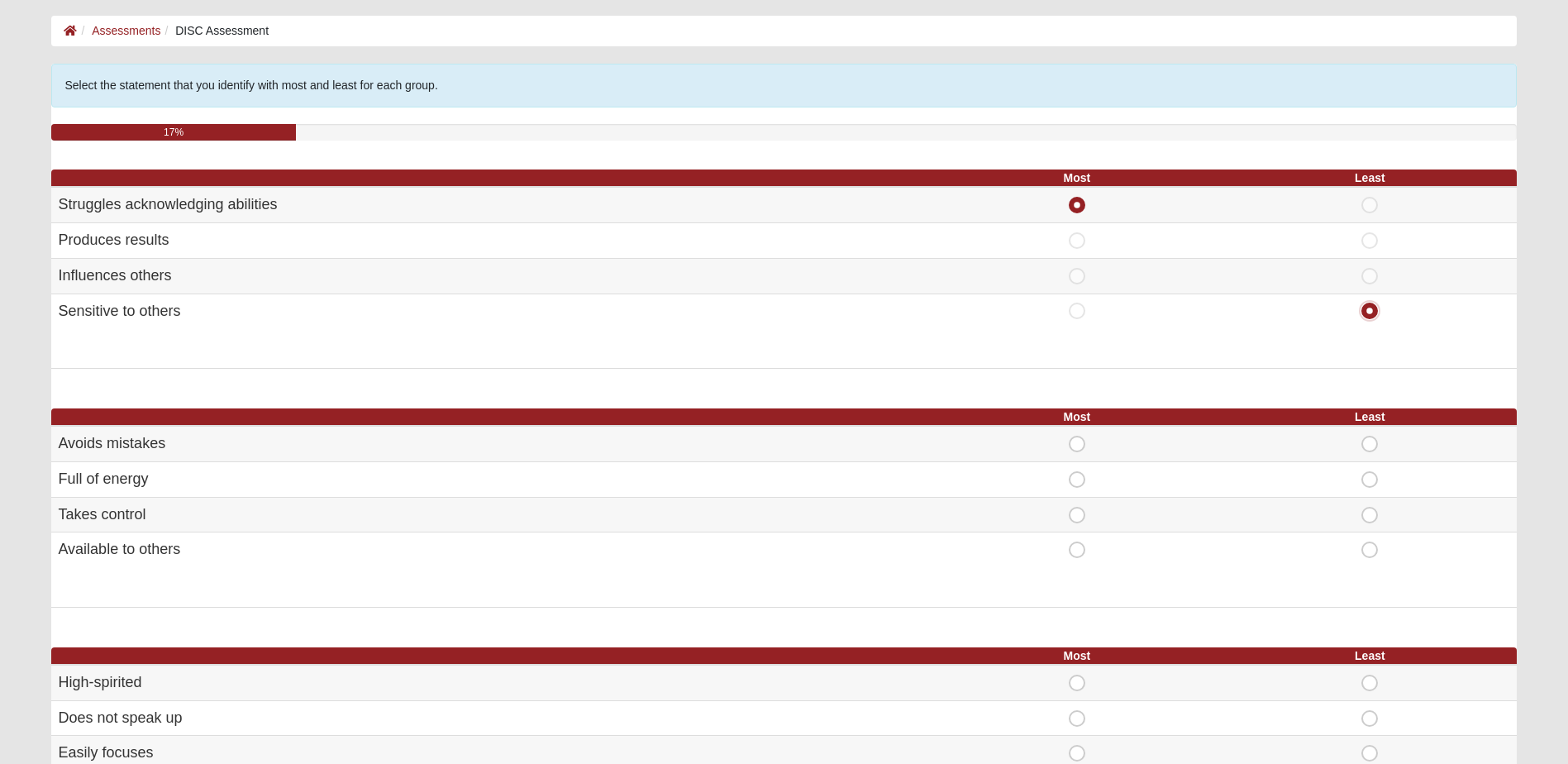
scroll to position [166, 0]
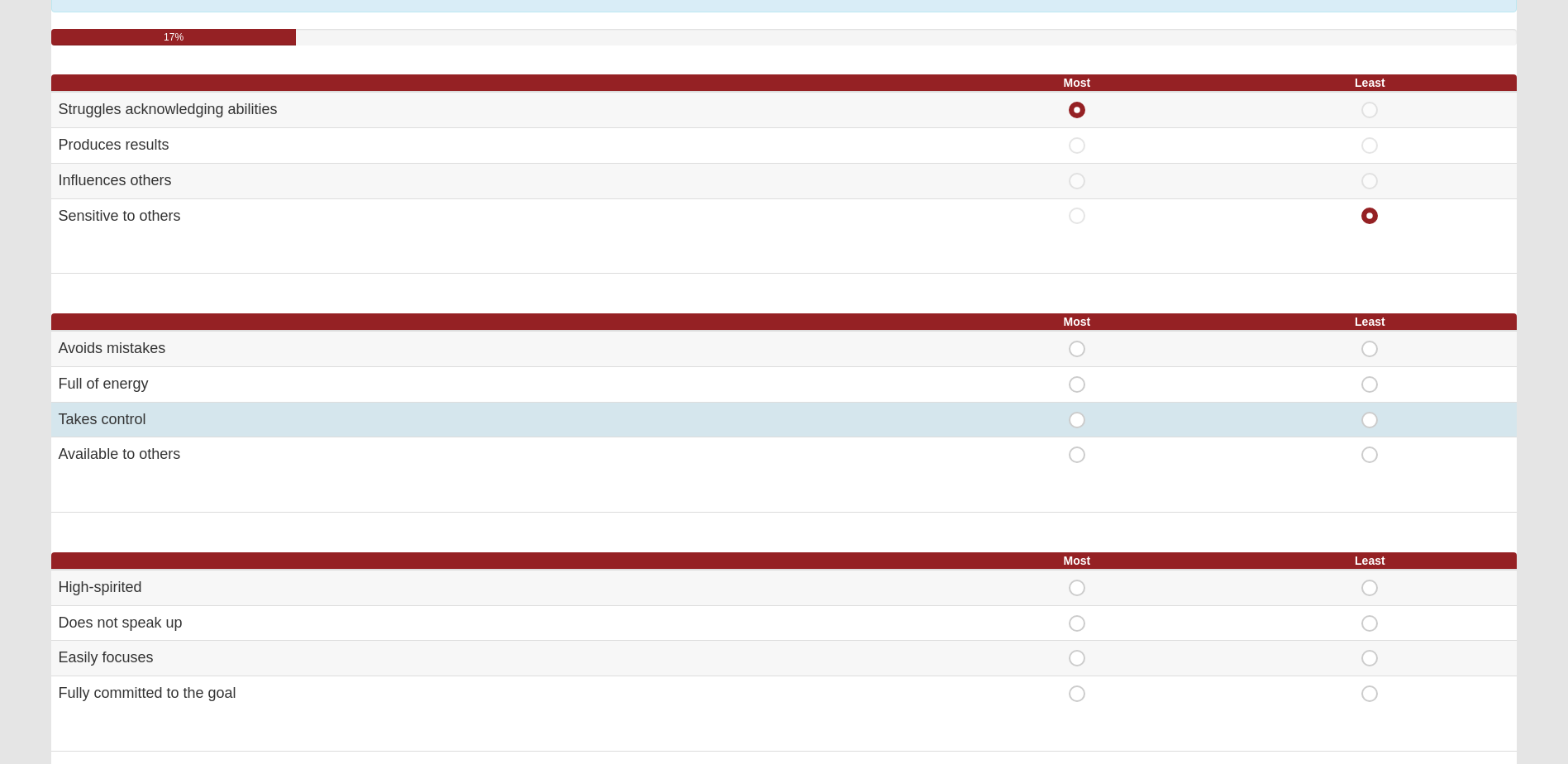
click at [1077, 412] on span "Most" at bounding box center [1077, 412] width 0 height 0
click at [1078, 414] on input "Most" at bounding box center [1082, 421] width 10 height 17
radio input "true"
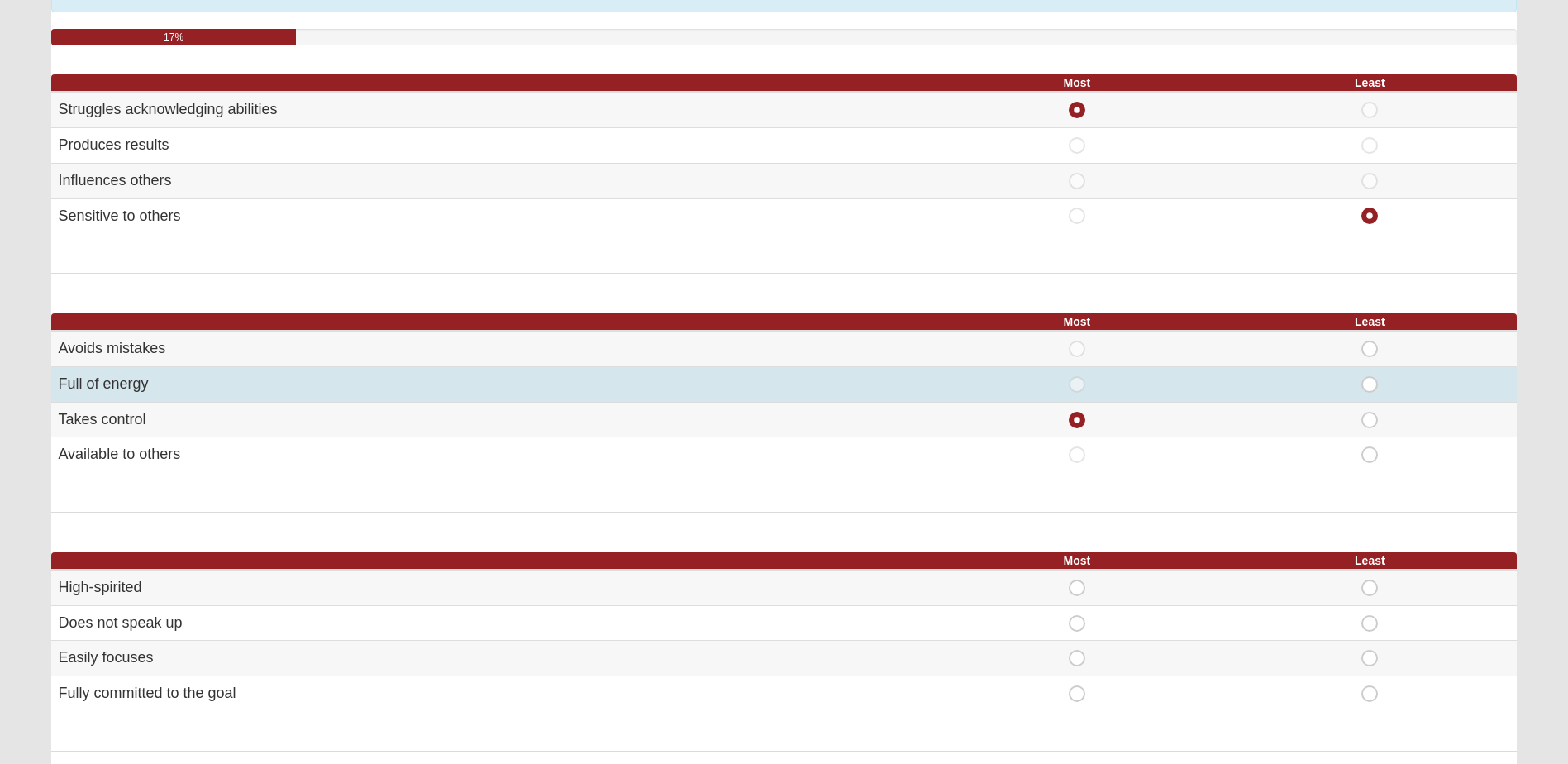
click at [1370, 376] on span "Least" at bounding box center [1370, 376] width 0 height 0
click at [1376, 379] on input "Least" at bounding box center [1374, 385] width 10 height 17
radio input "true"
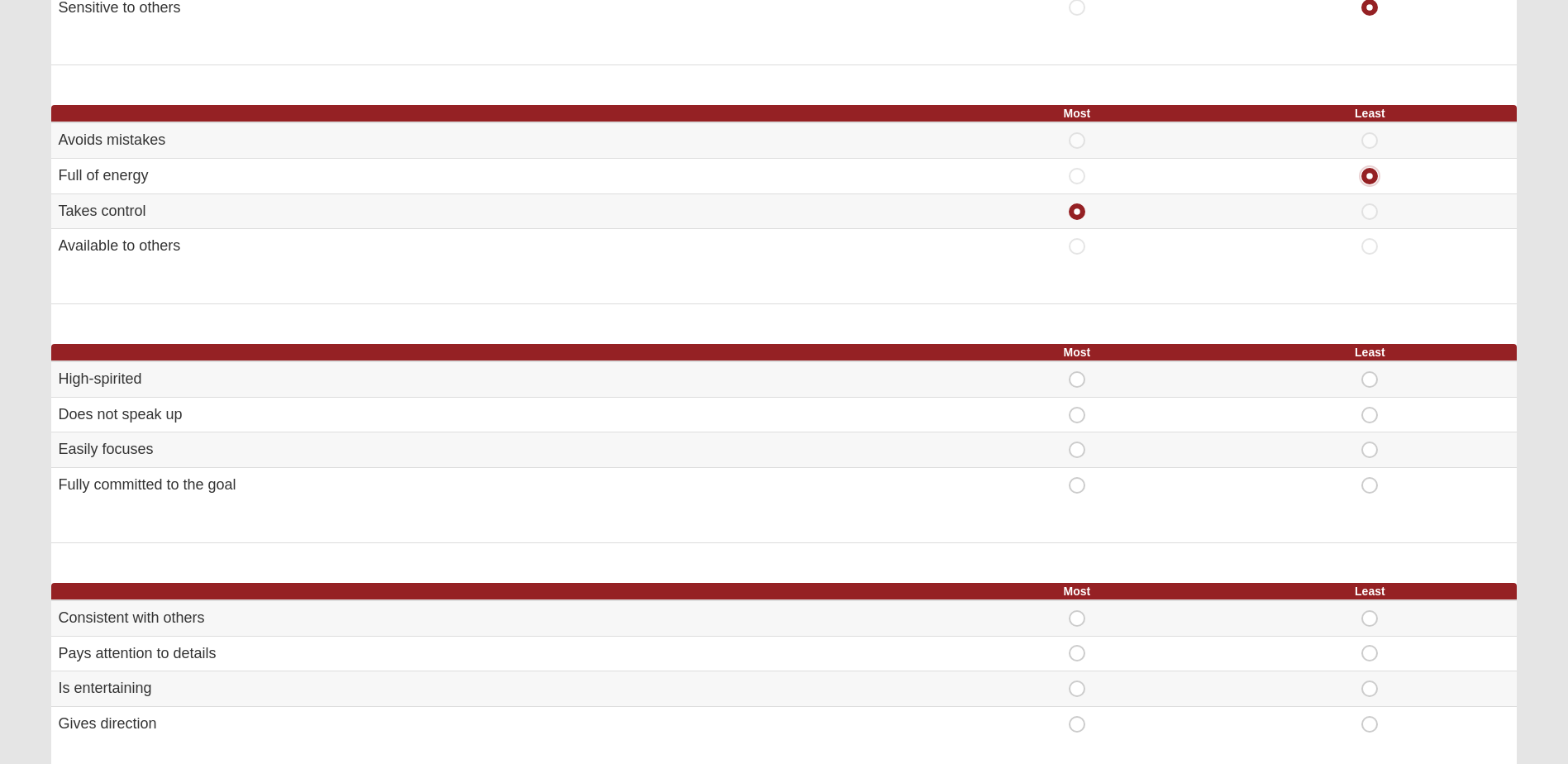
scroll to position [413, 0]
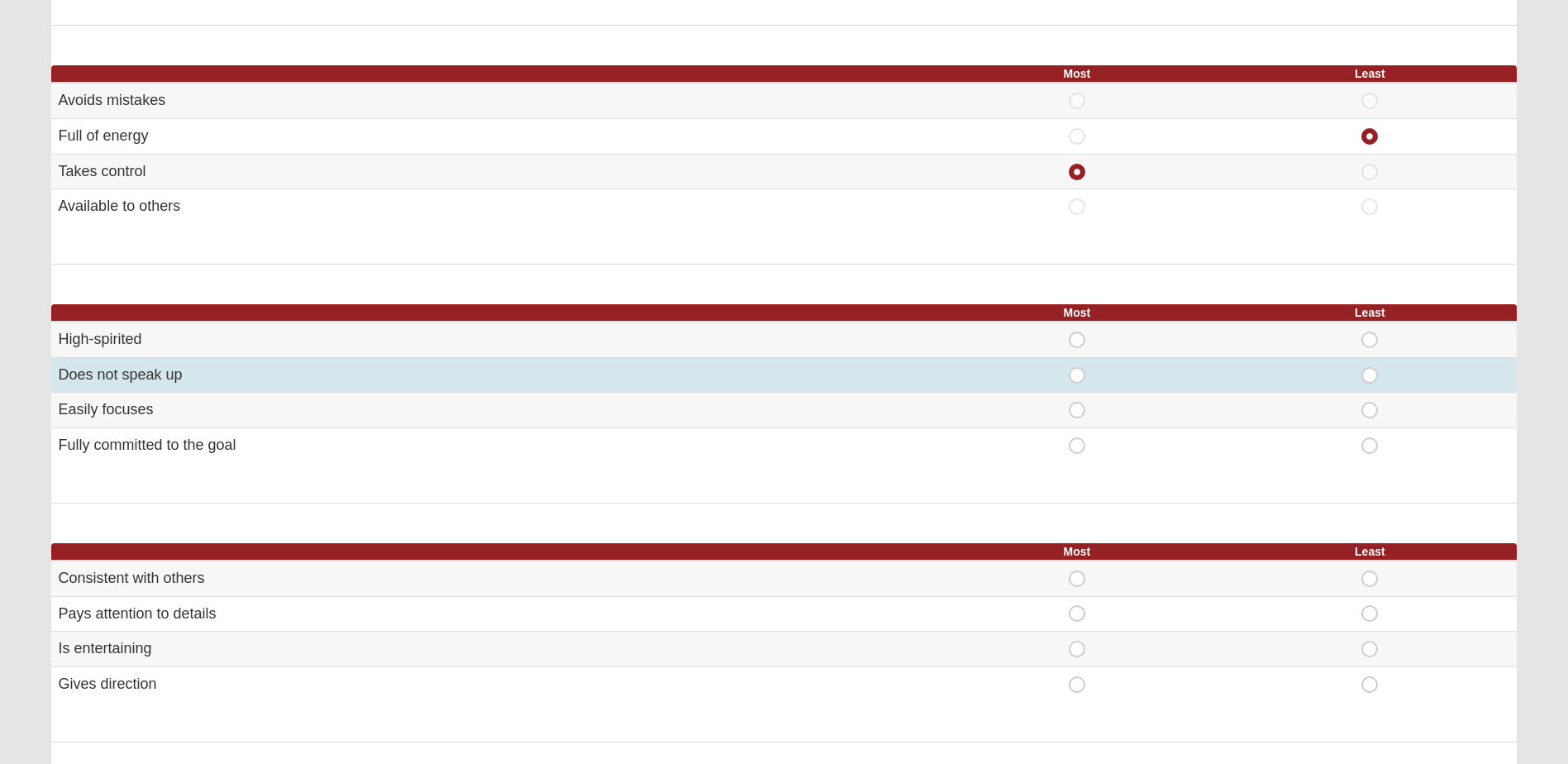
click at [1370, 367] on span "Least" at bounding box center [1370, 367] width 0 height 0
click at [1370, 377] on input "Least" at bounding box center [1374, 375] width 10 height 17
radio input "true"
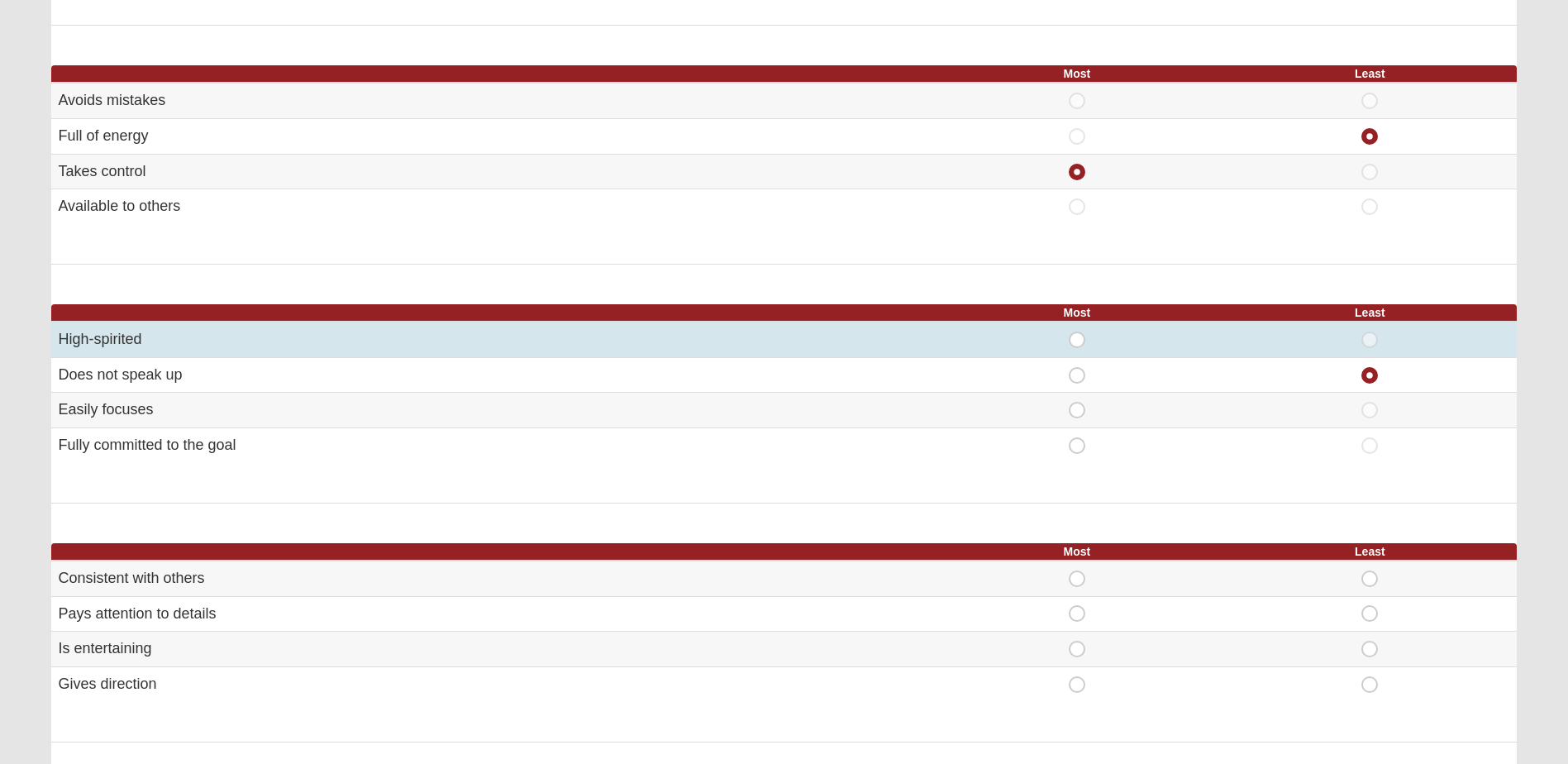
click at [1077, 331] on span "Most" at bounding box center [1077, 331] width 0 height 0
click at [1077, 344] on input "Most" at bounding box center [1082, 340] width 10 height 17
radio input "true"
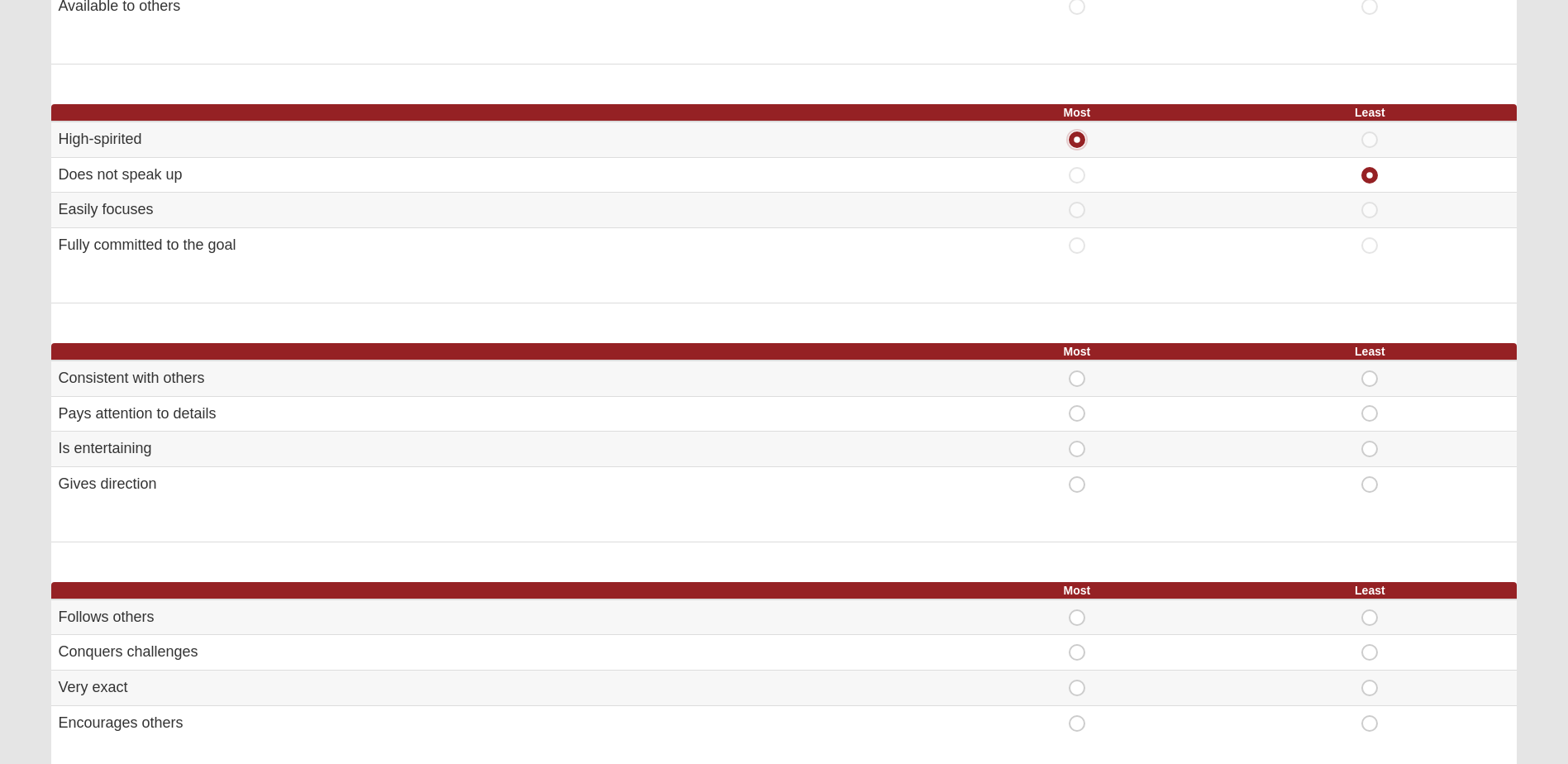
scroll to position [661, 0]
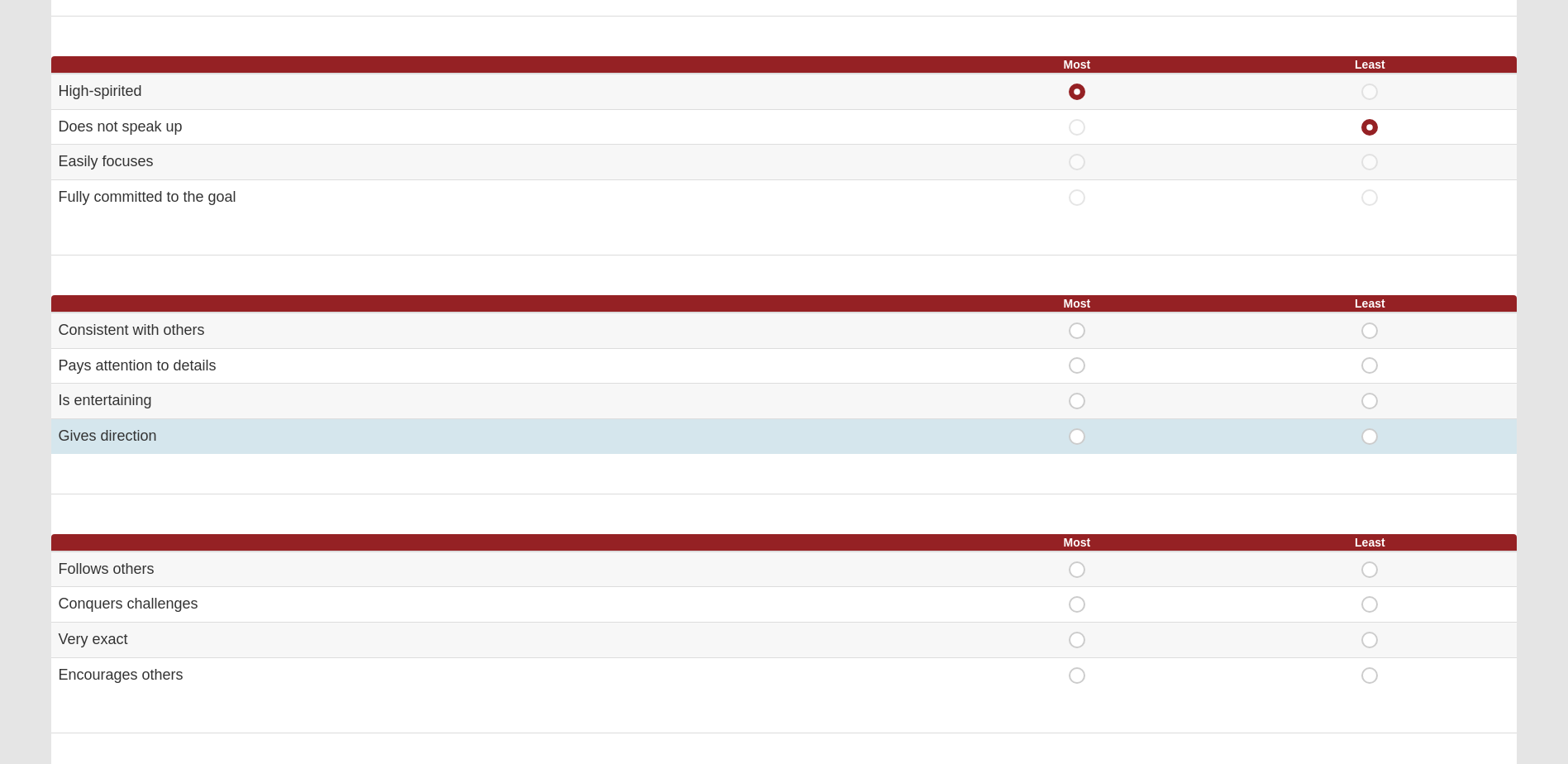
click at [1077, 428] on span "Most" at bounding box center [1077, 428] width 0 height 0
click at [1077, 439] on input "Most" at bounding box center [1082, 437] width 10 height 17
radio input "true"
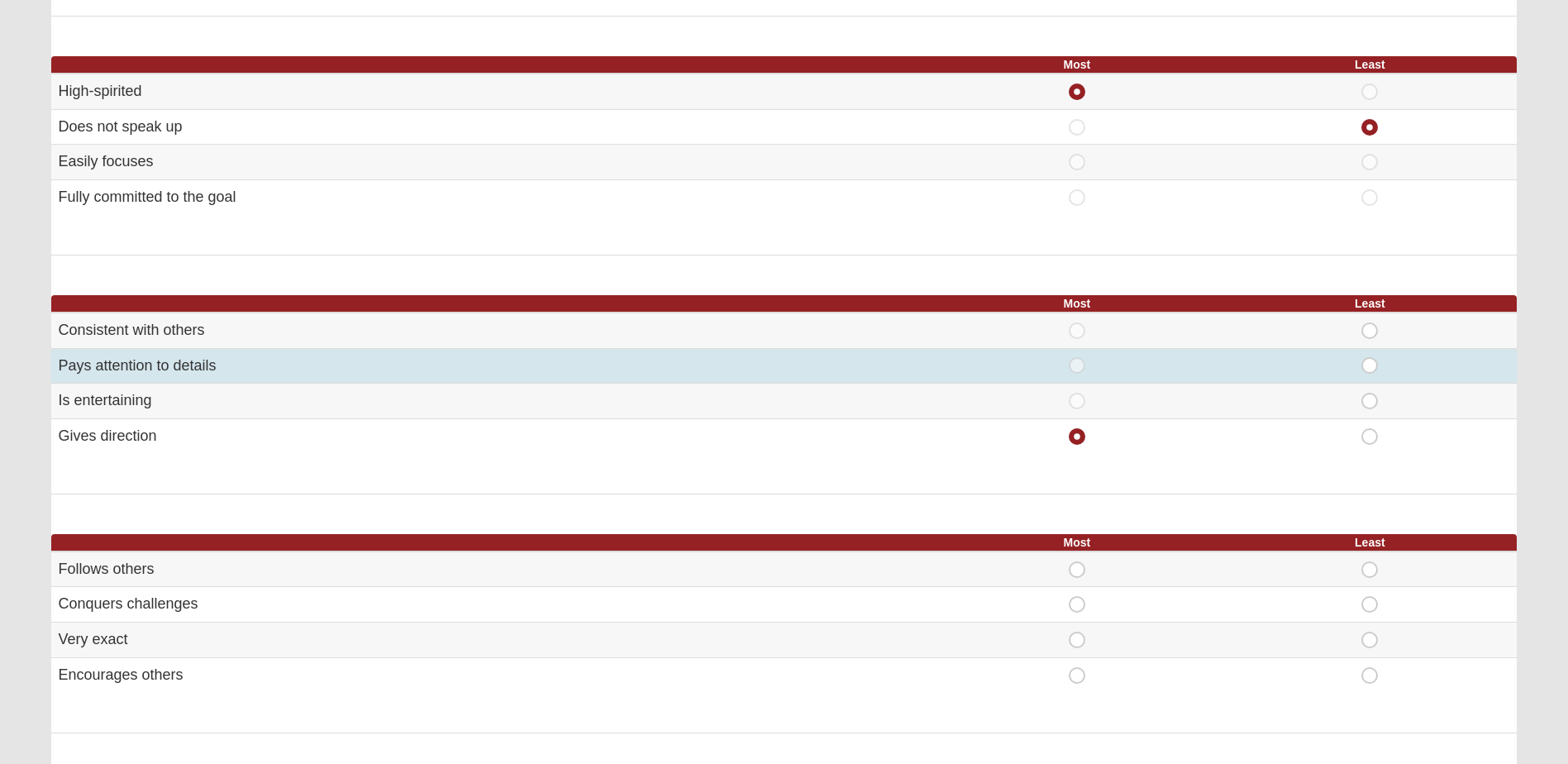
click at [1370, 358] on span "Least" at bounding box center [1370, 358] width 0 height 0
click at [1374, 364] on input "Least" at bounding box center [1374, 366] width 10 height 17
radio input "true"
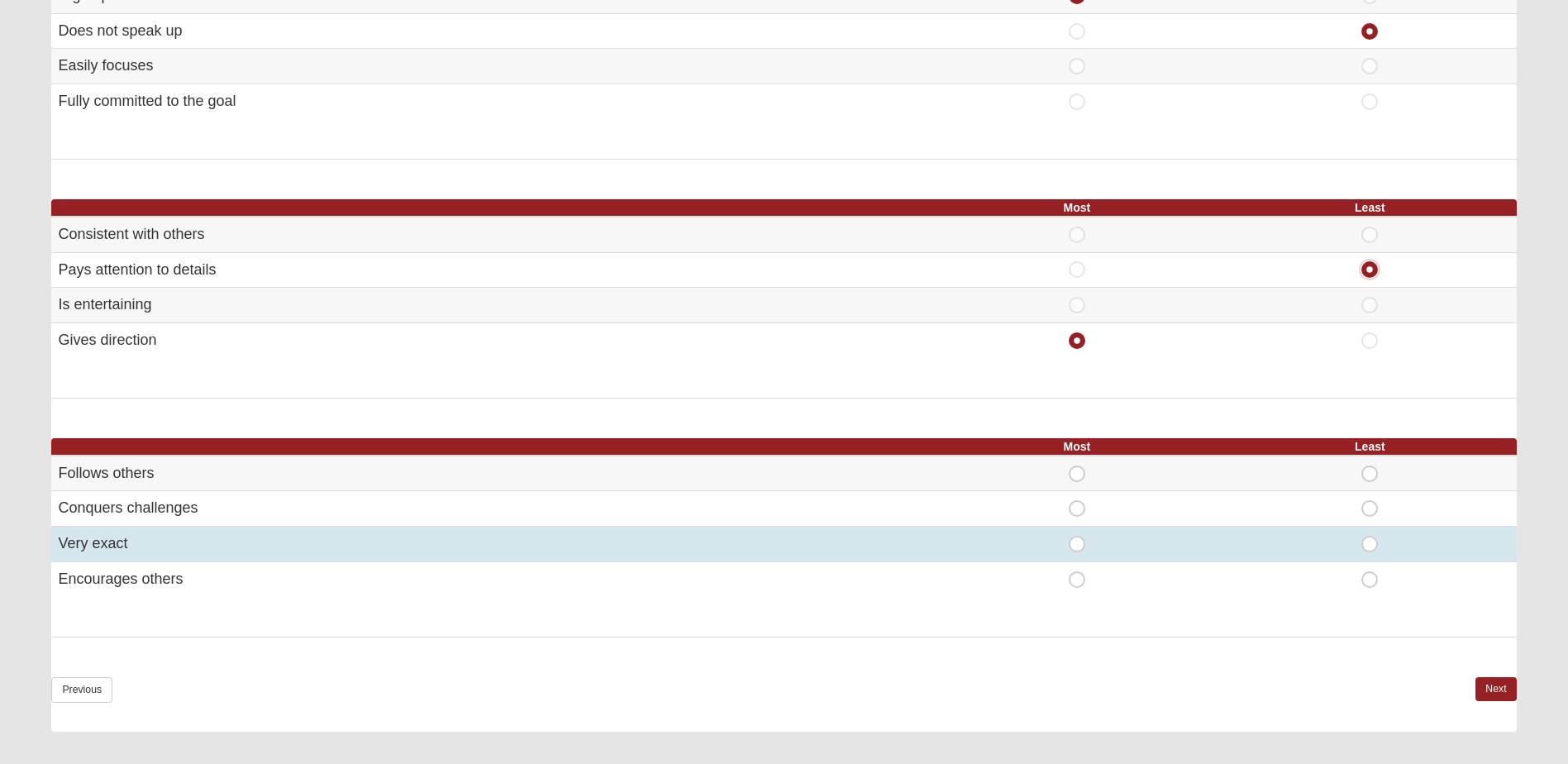
scroll to position [827, 0]
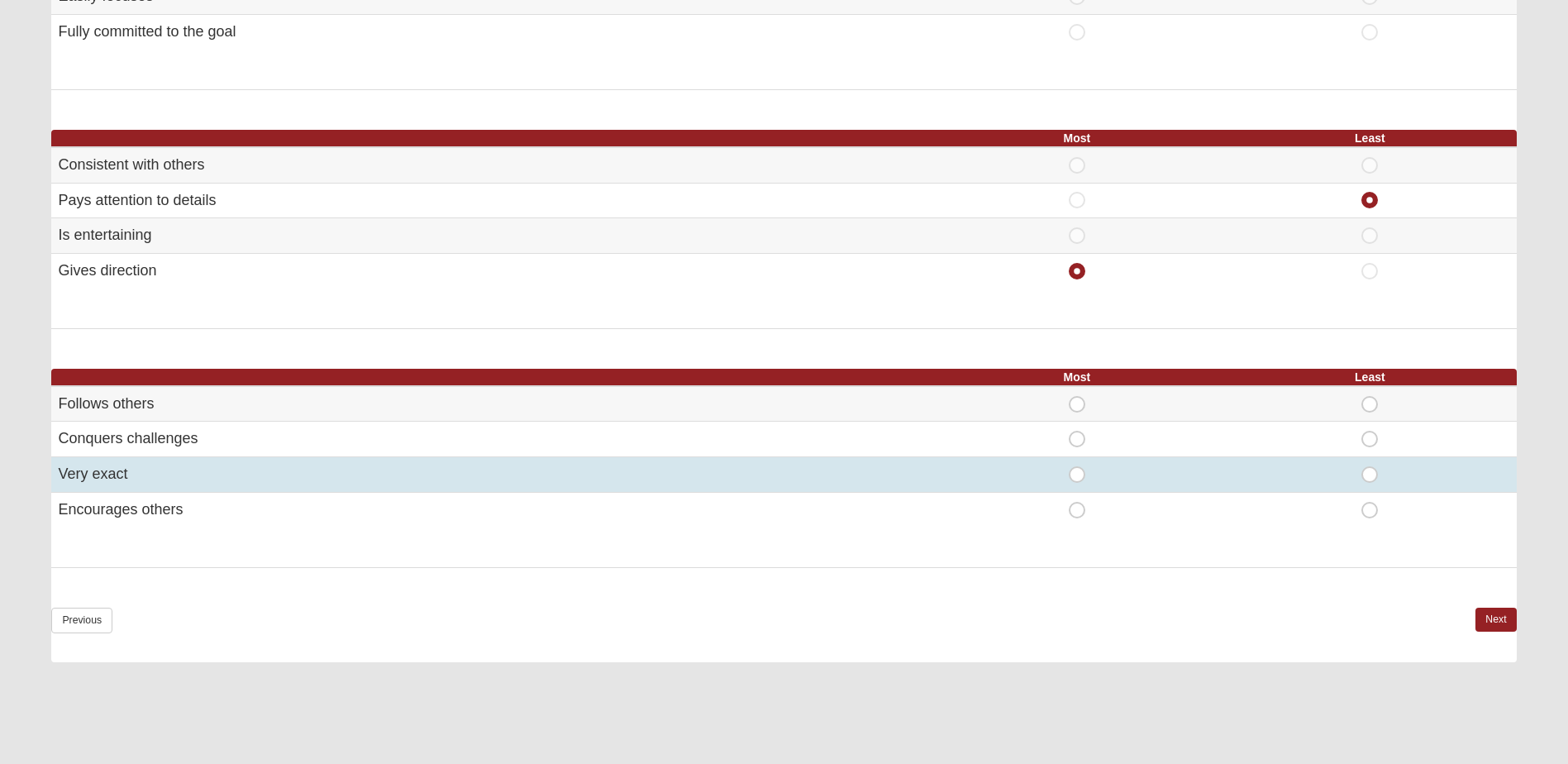
click at [1077, 467] on span "Most" at bounding box center [1077, 467] width 0 height 0
click at [1078, 481] on input "Most" at bounding box center [1082, 475] width 10 height 17
radio input "true"
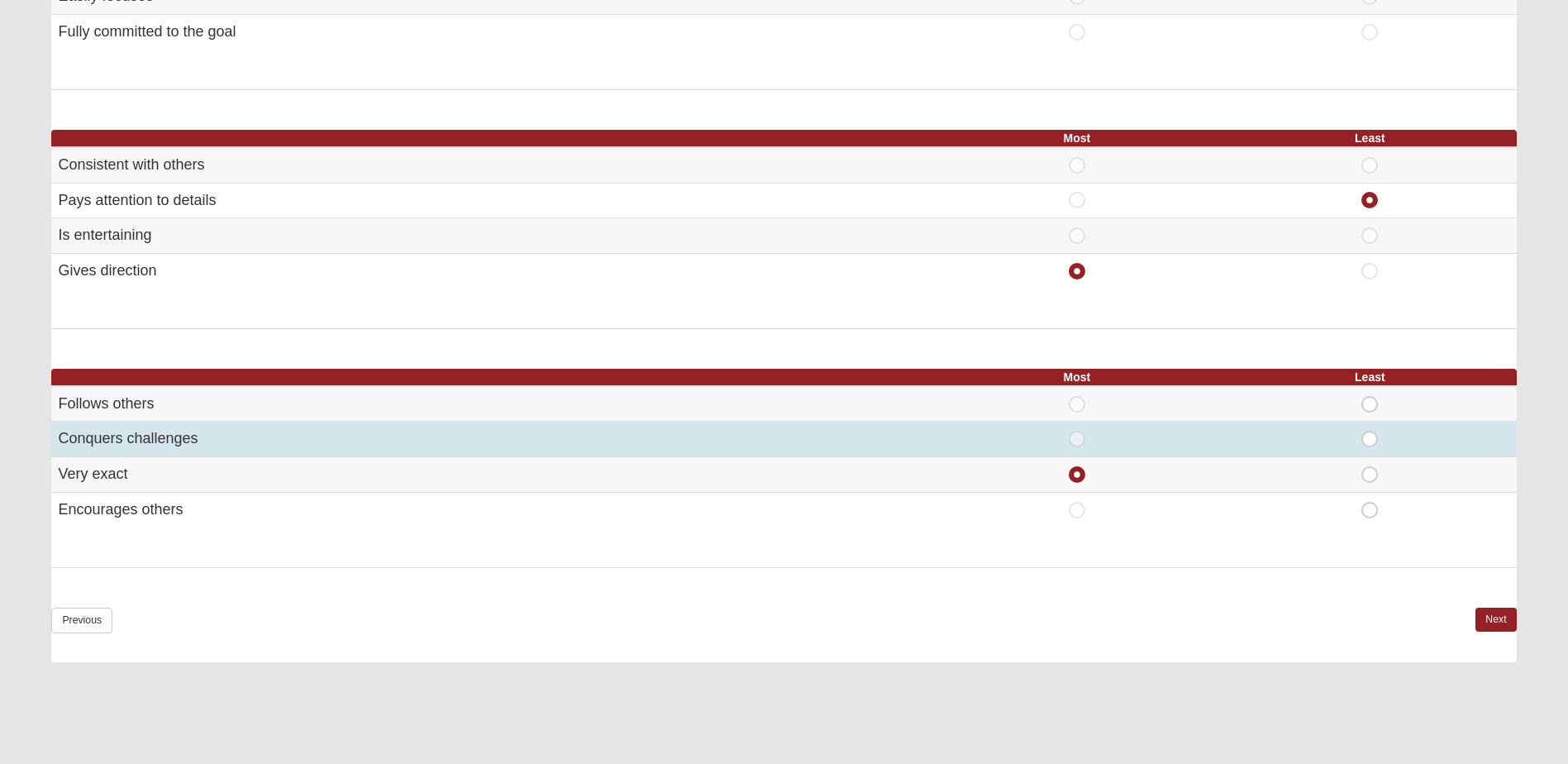
click at [1370, 431] on span "Least" at bounding box center [1370, 431] width 0 height 0
click at [1374, 438] on input "Least" at bounding box center [1374, 439] width 10 height 17
radio input "true"
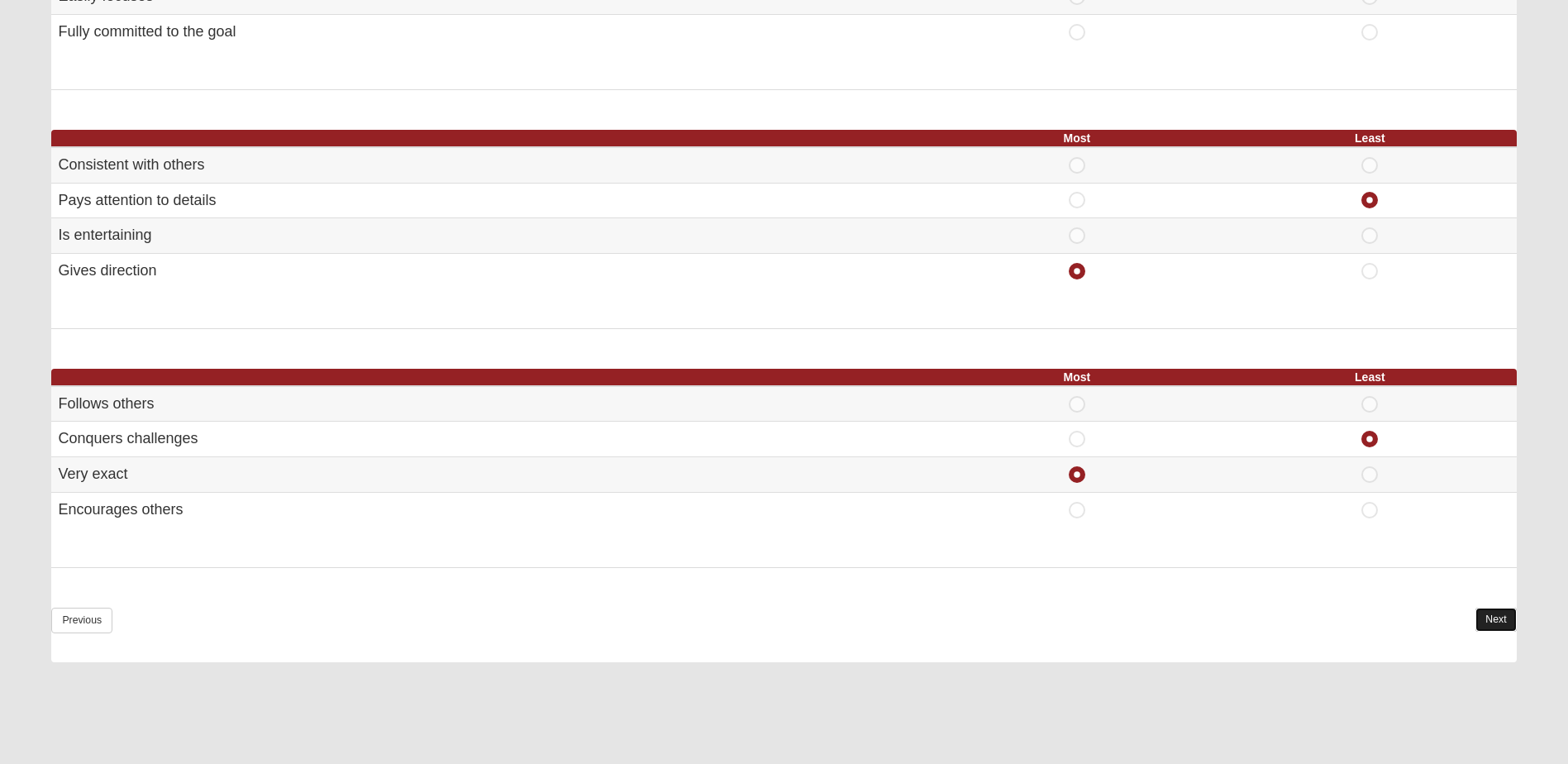
click at [1500, 615] on link "Next" at bounding box center [1495, 619] width 40 height 24
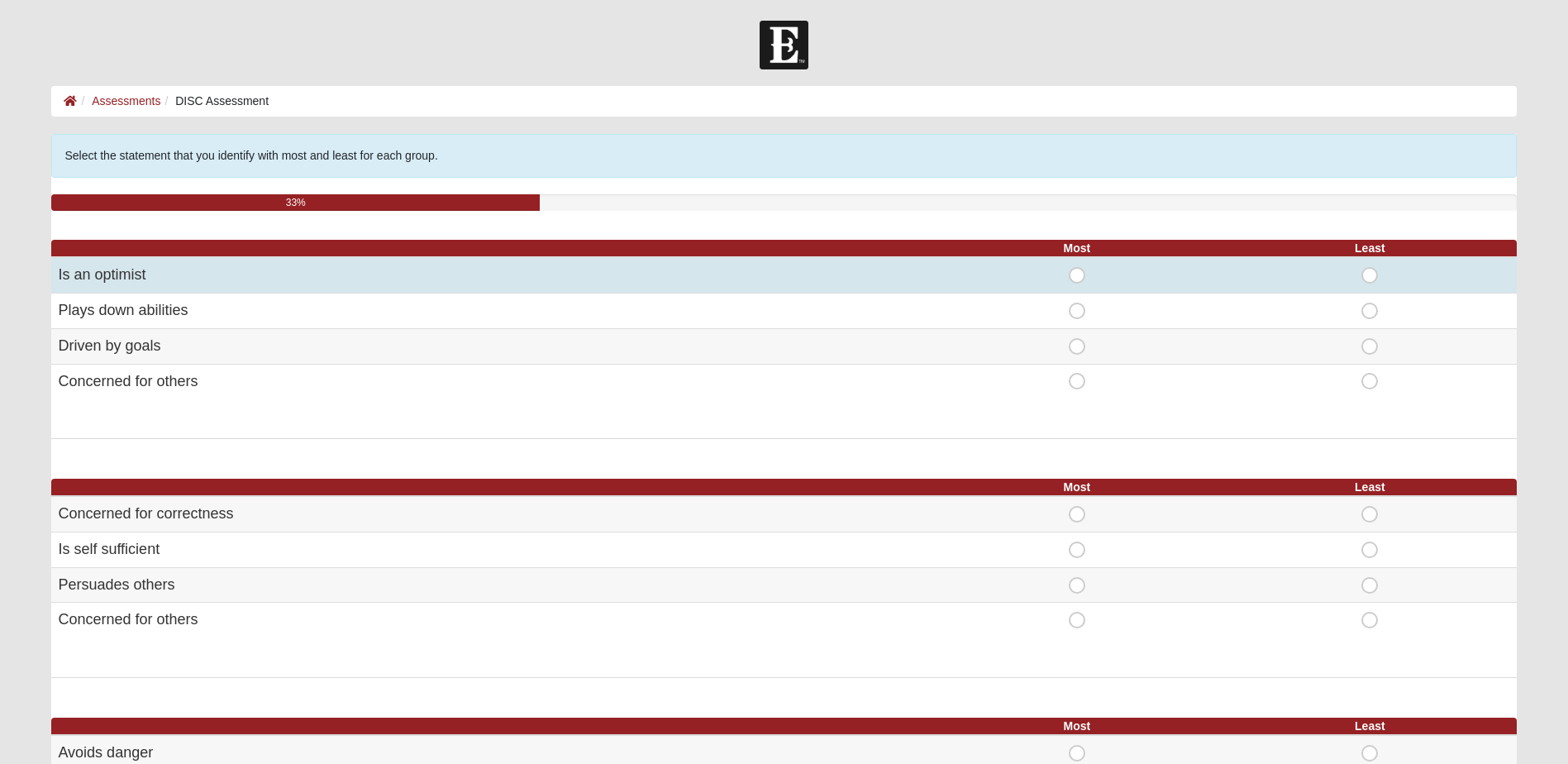
click at [1370, 267] on span "Least" at bounding box center [1370, 267] width 0 height 0
click at [1372, 278] on input "Least" at bounding box center [1374, 276] width 10 height 17
radio input "true"
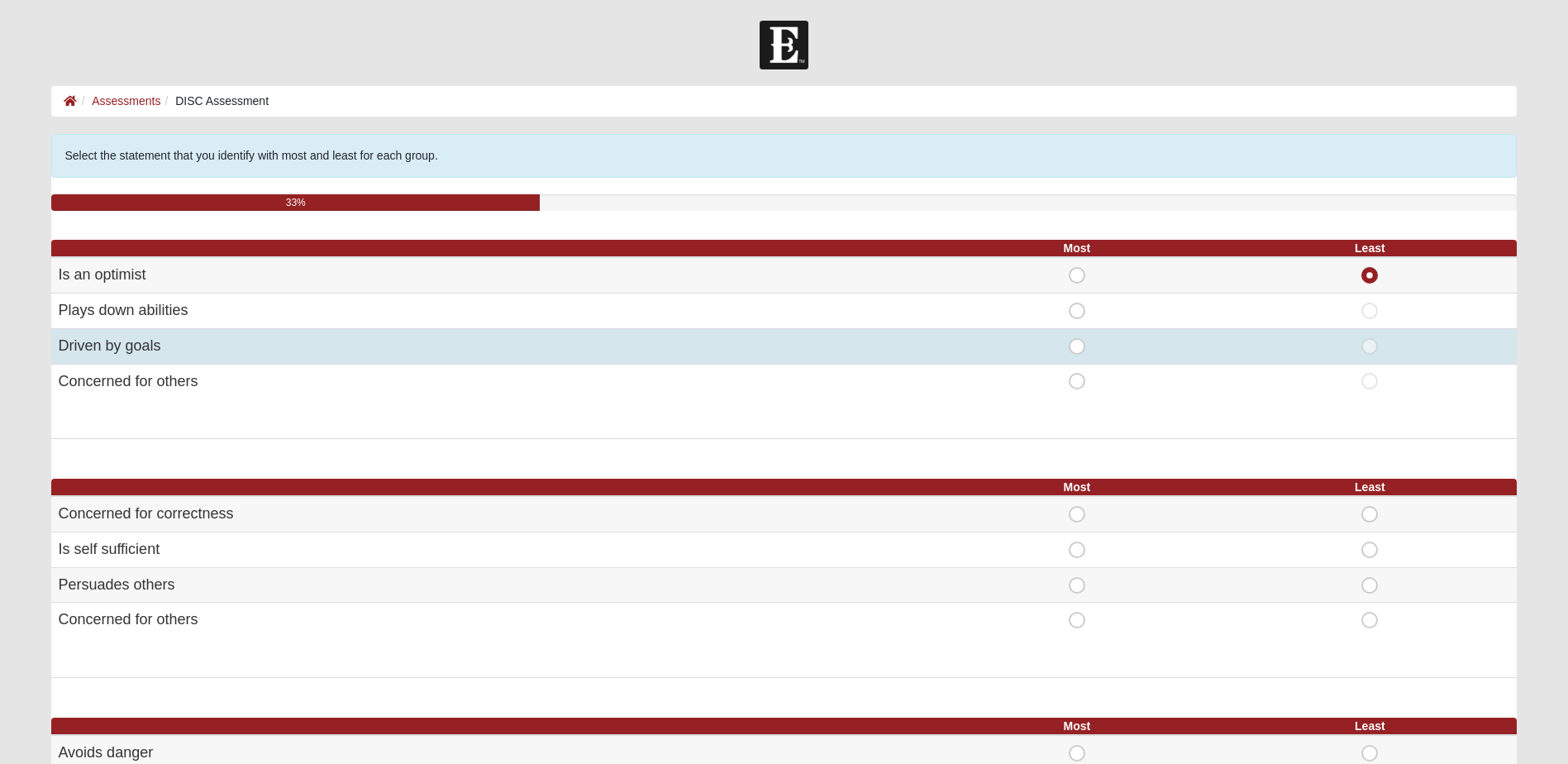
click at [1077, 338] on span "Most" at bounding box center [1077, 338] width 0 height 0
click at [1081, 345] on input "Most" at bounding box center [1082, 346] width 10 height 17
radio input "true"
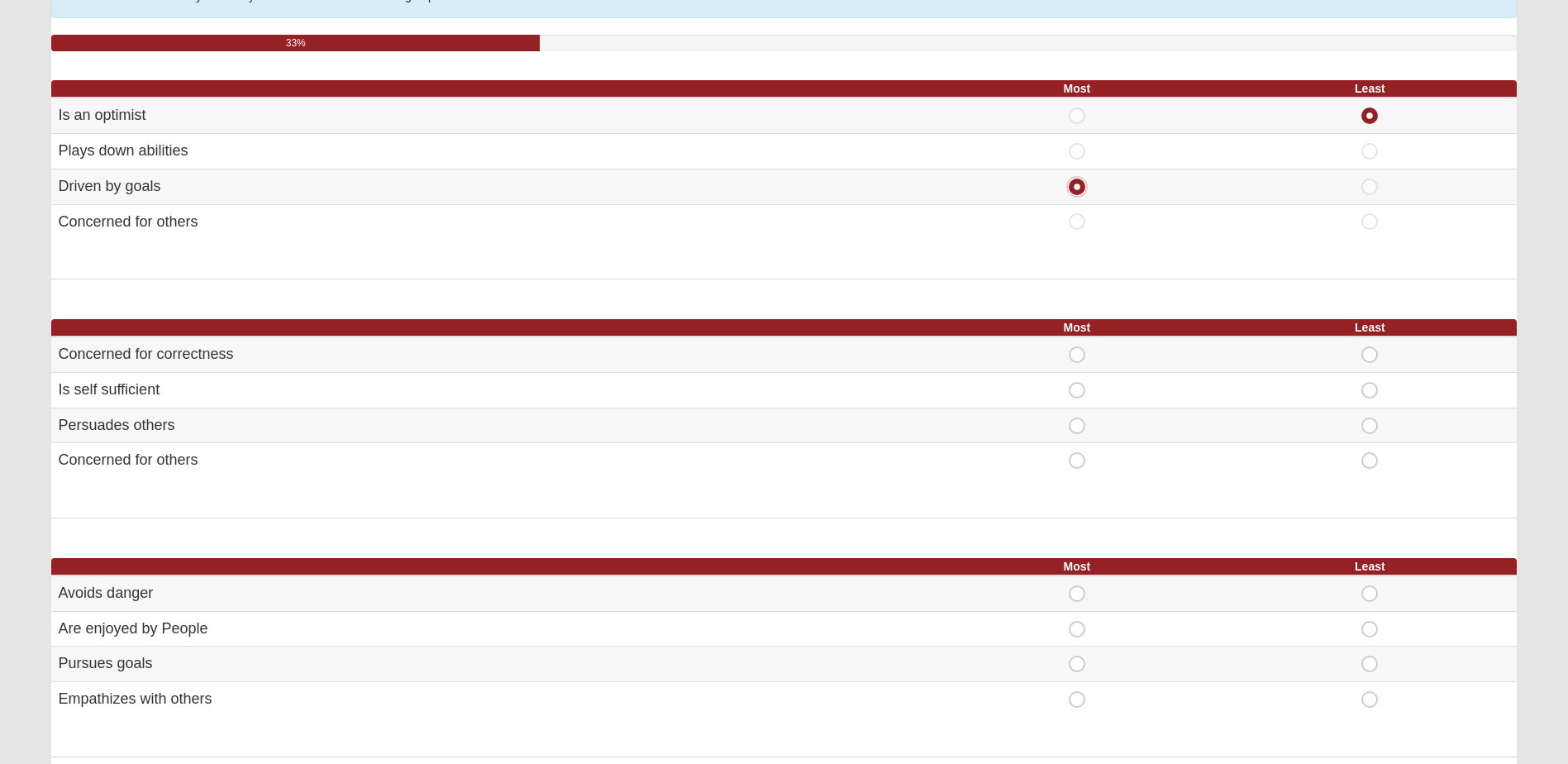
scroll to position [166, 0]
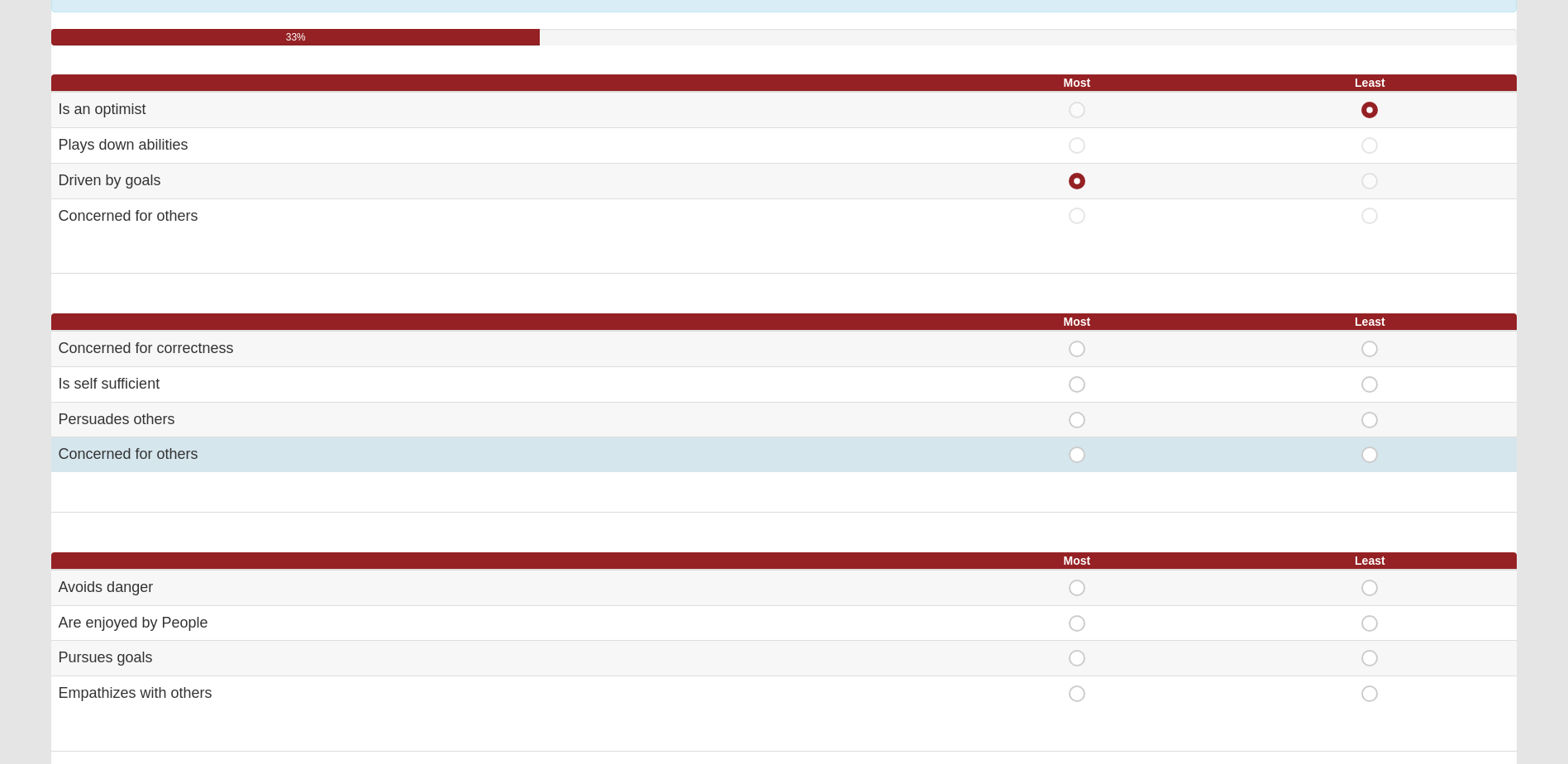
click at [1370, 446] on span "Least" at bounding box center [1370, 446] width 0 height 0
click at [1370, 454] on input "Least" at bounding box center [1374, 454] width 10 height 17
radio input "true"
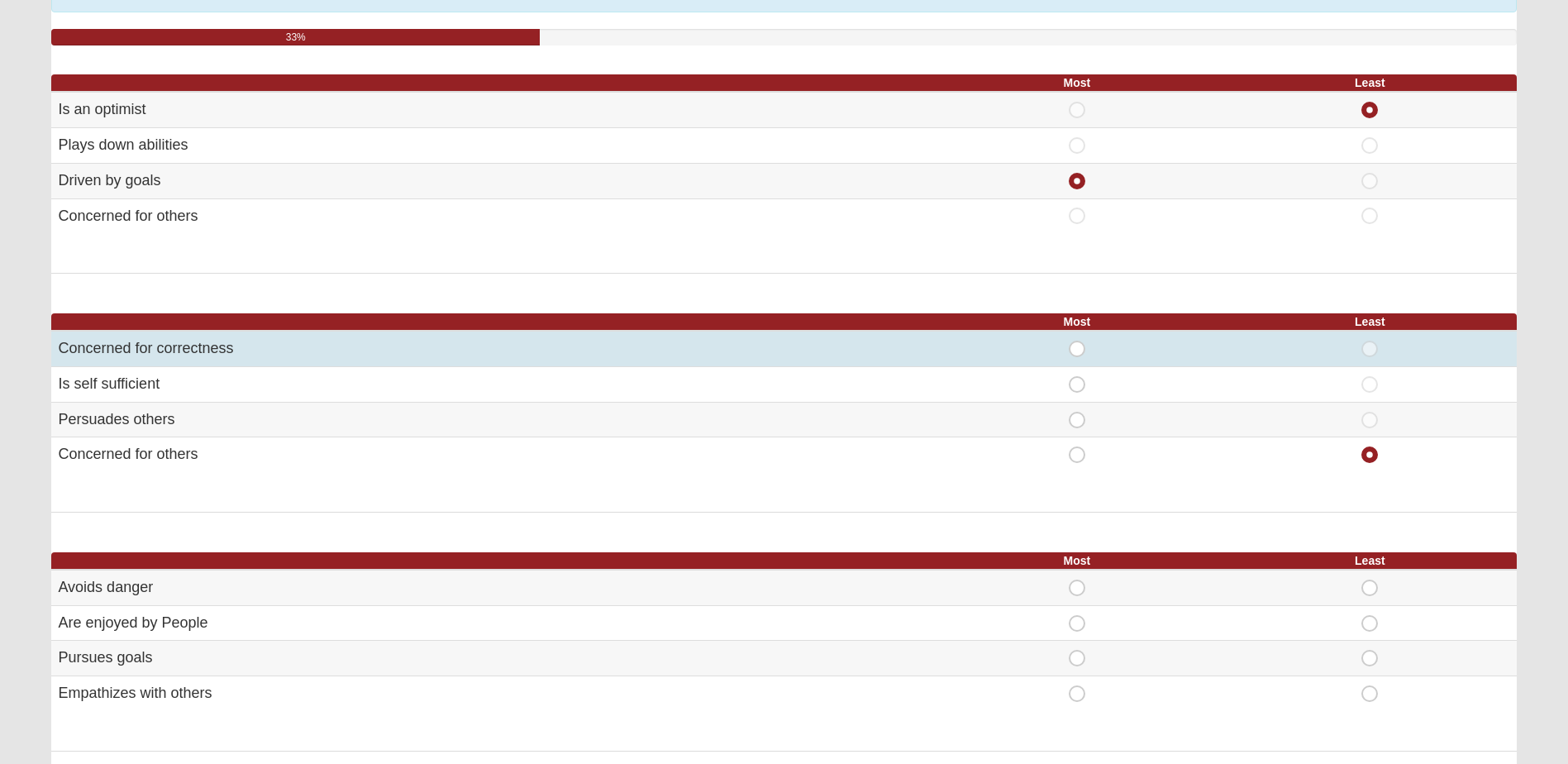
click at [1077, 341] on span "Most" at bounding box center [1077, 341] width 0 height 0
click at [1082, 348] on input "Most" at bounding box center [1082, 349] width 10 height 17
radio input "true"
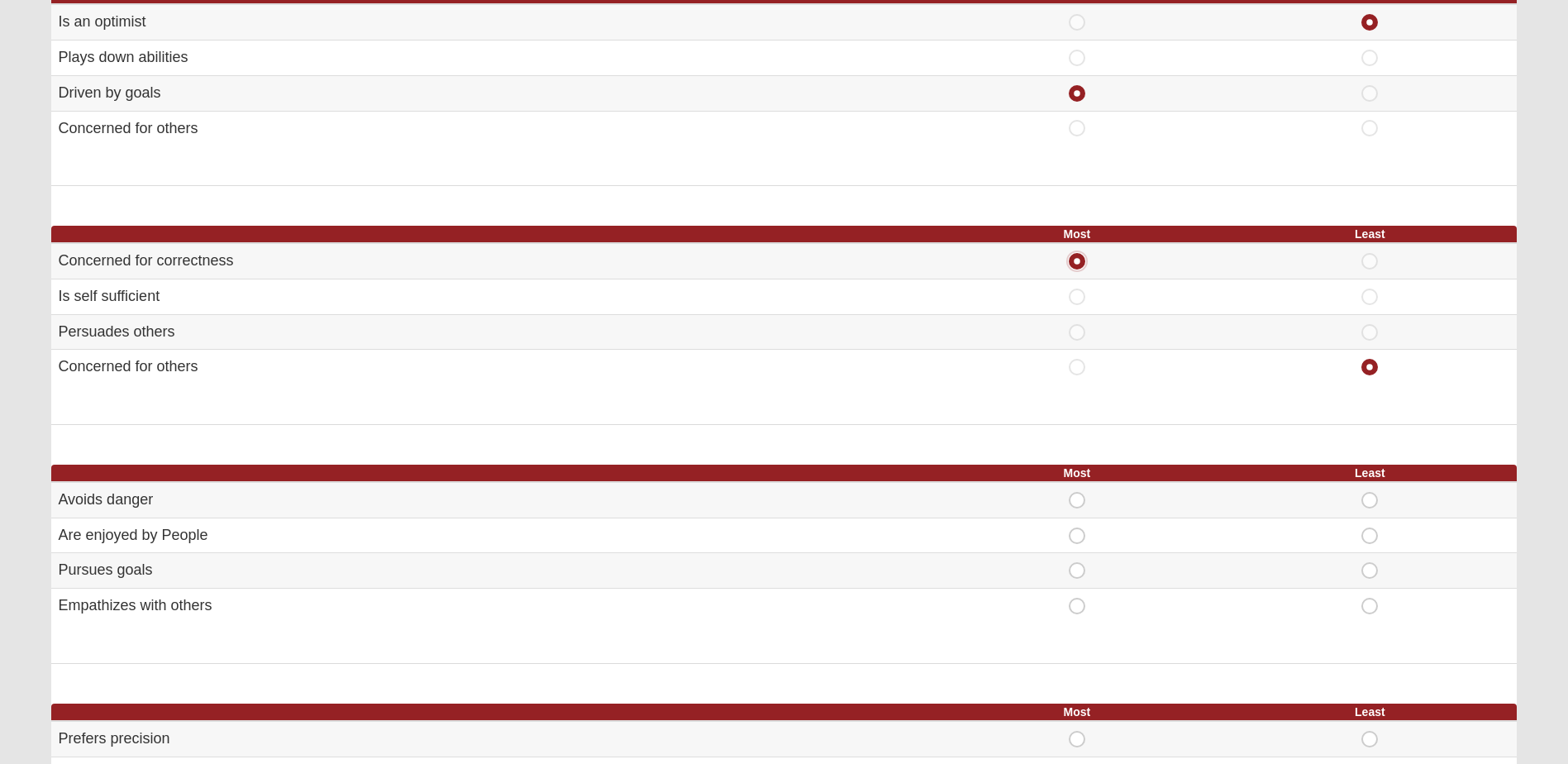
scroll to position [330, 0]
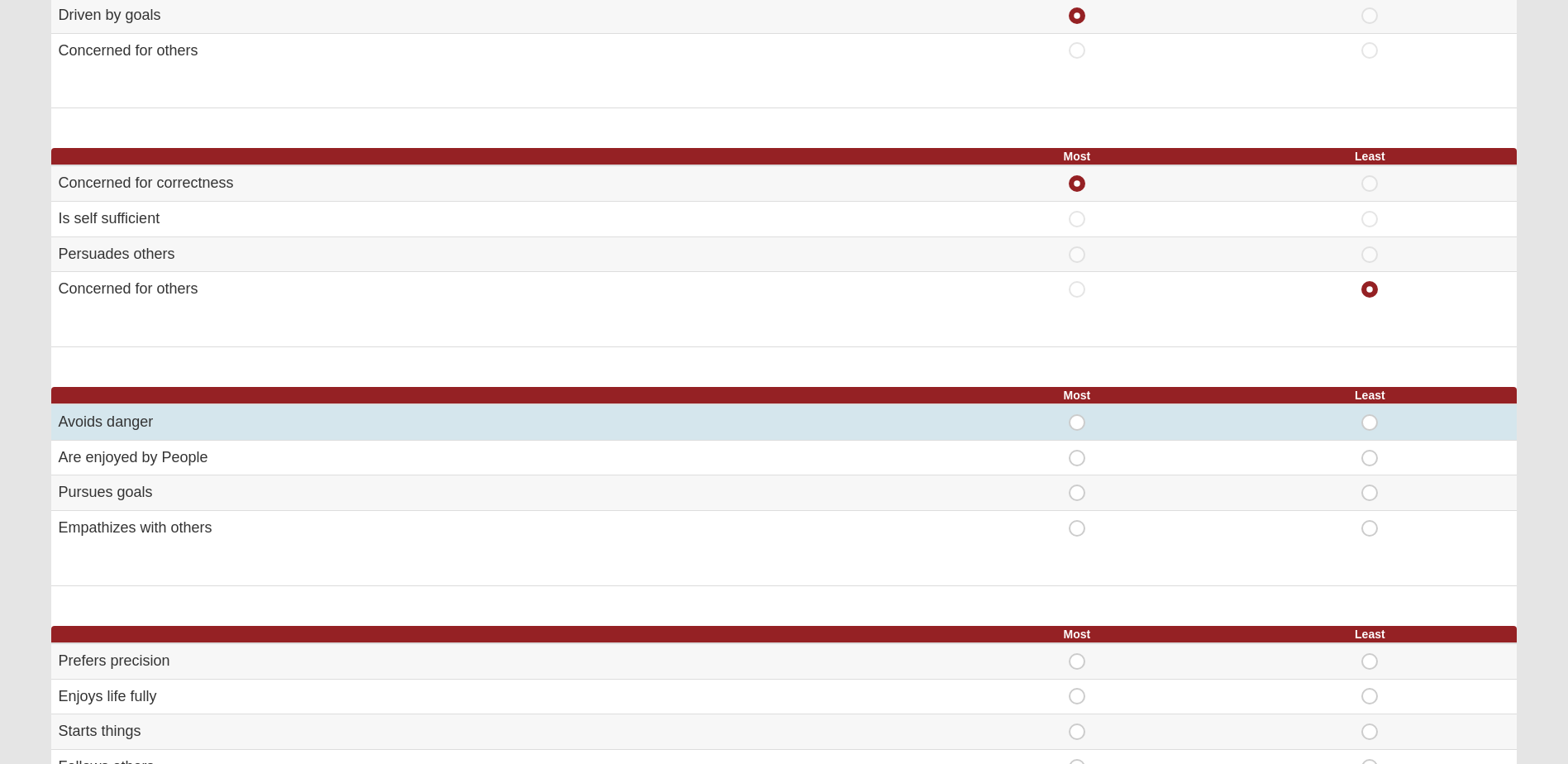
click at [1370, 414] on span "Least" at bounding box center [1370, 414] width 0 height 0
click at [1370, 419] on input "Least" at bounding box center [1374, 422] width 10 height 17
radio input "true"
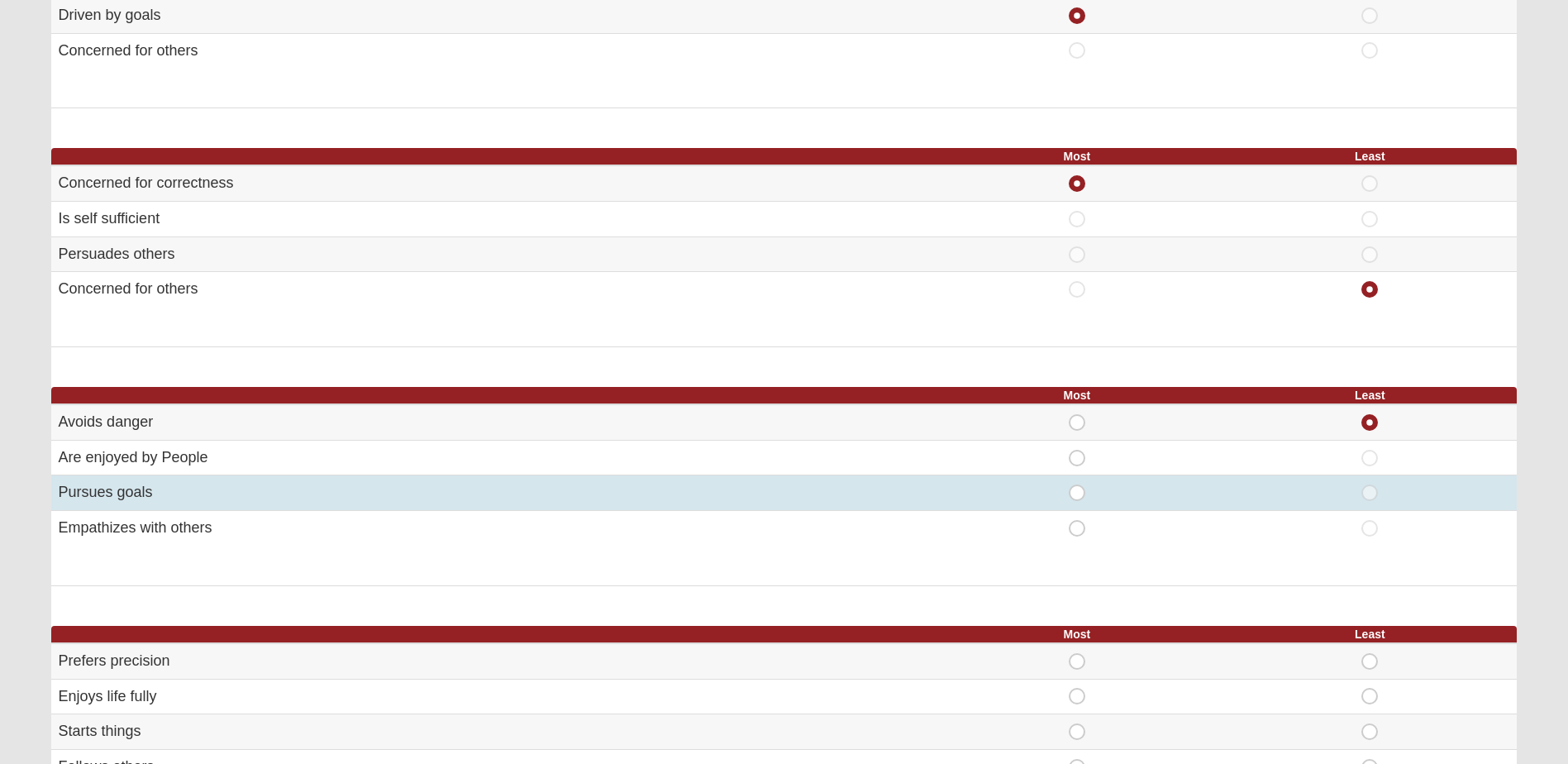
click at [1077, 485] on span "Most" at bounding box center [1077, 485] width 0 height 0
click at [1078, 495] on input "Most" at bounding box center [1082, 493] width 10 height 17
radio input "true"
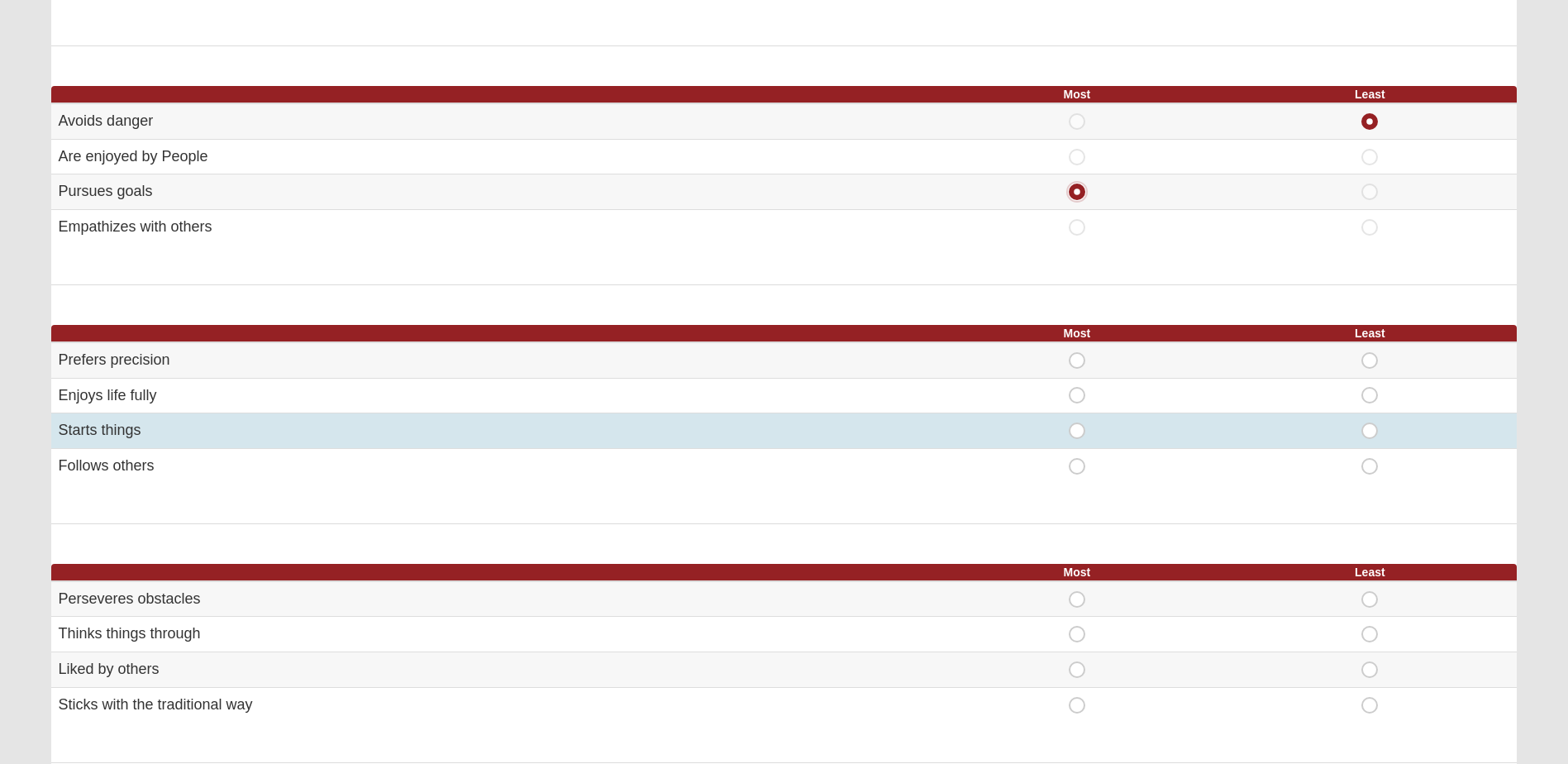
scroll to position [661, 0]
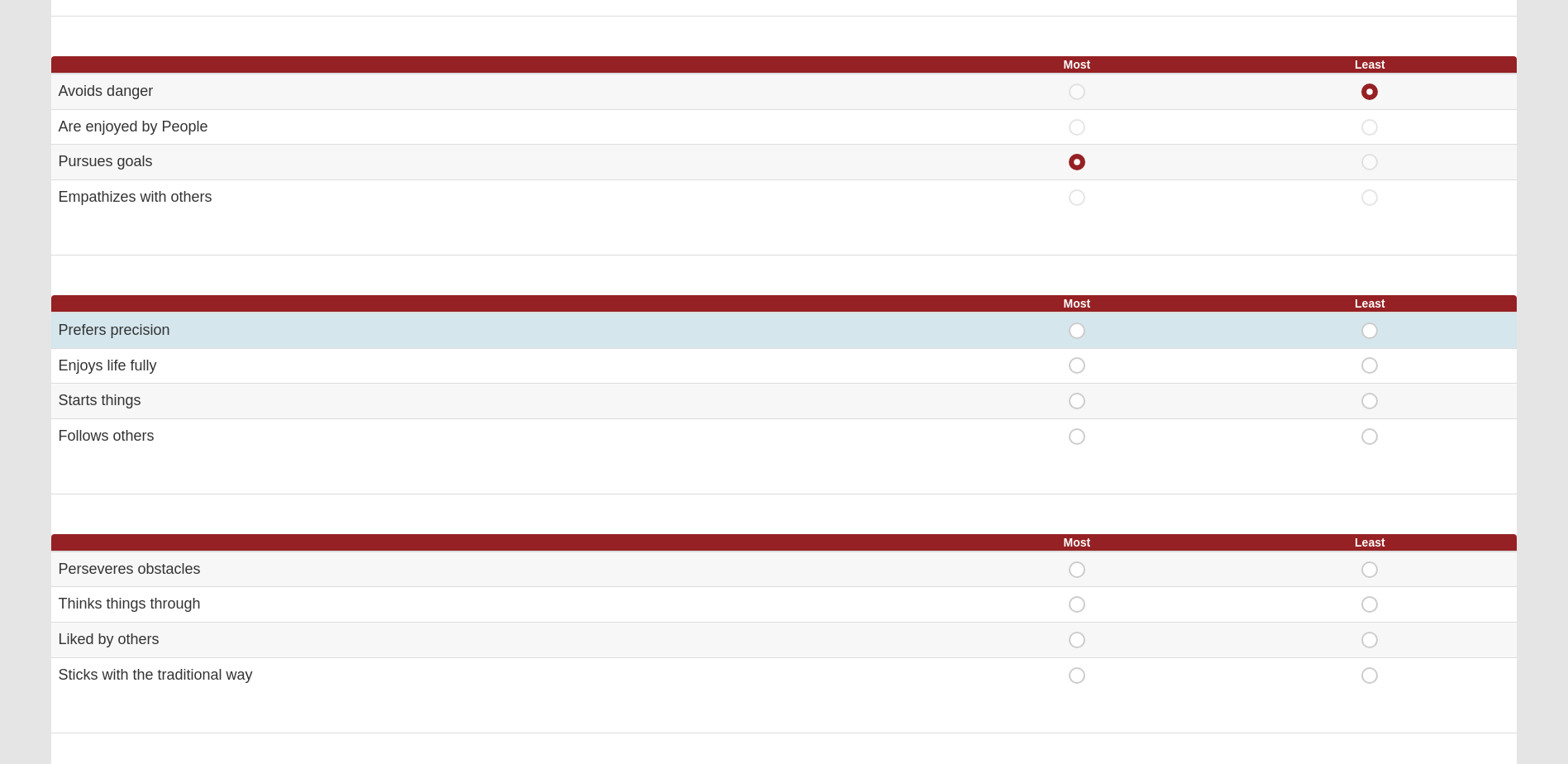
click at [1077, 323] on span "Most" at bounding box center [1077, 323] width 0 height 0
click at [1077, 330] on input "Most" at bounding box center [1082, 331] width 10 height 17
radio input "true"
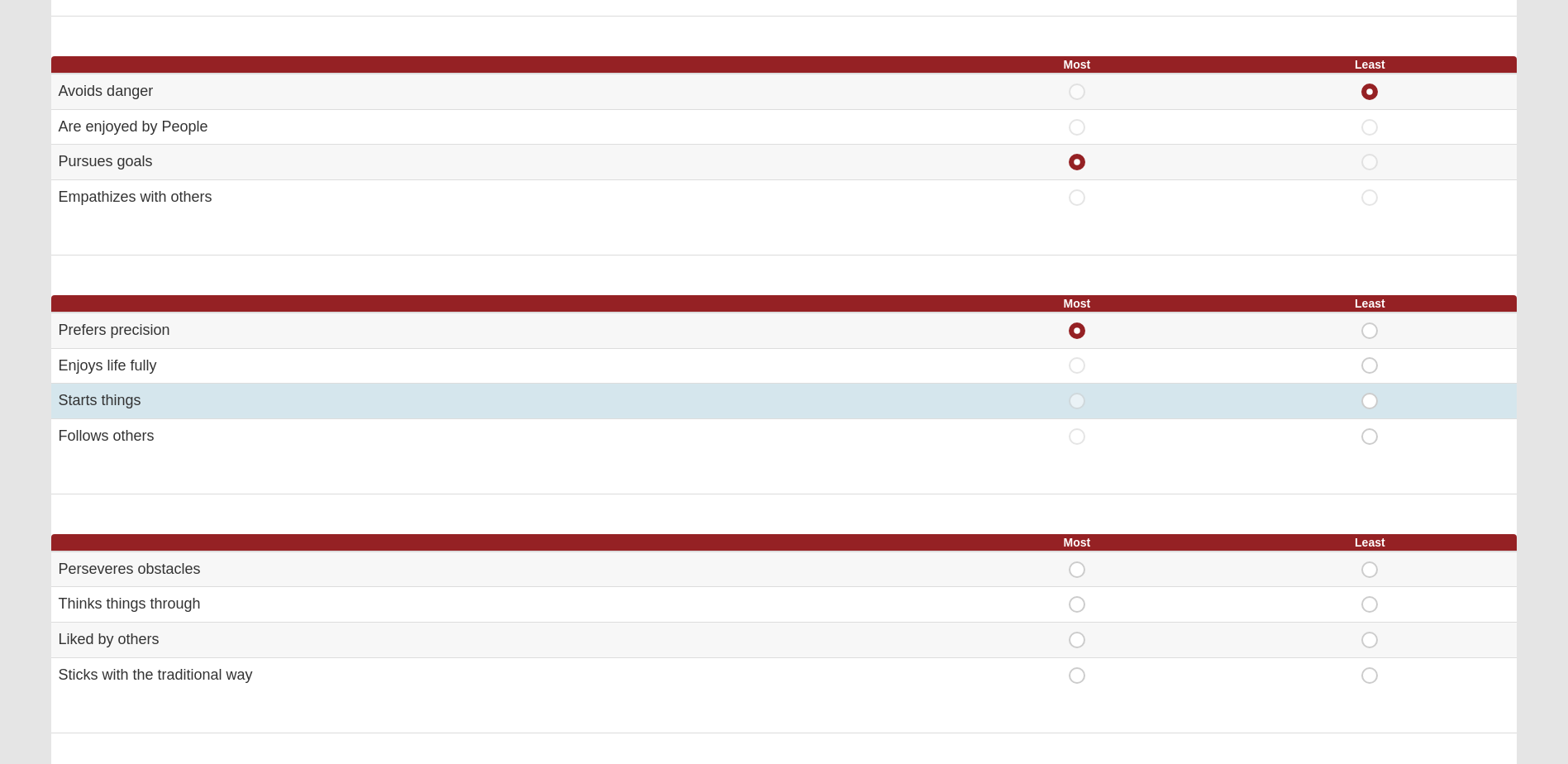
click at [1370, 392] on span "Least" at bounding box center [1370, 392] width 0 height 0
click at [1371, 400] on input "Least" at bounding box center [1374, 401] width 10 height 17
radio input "true"
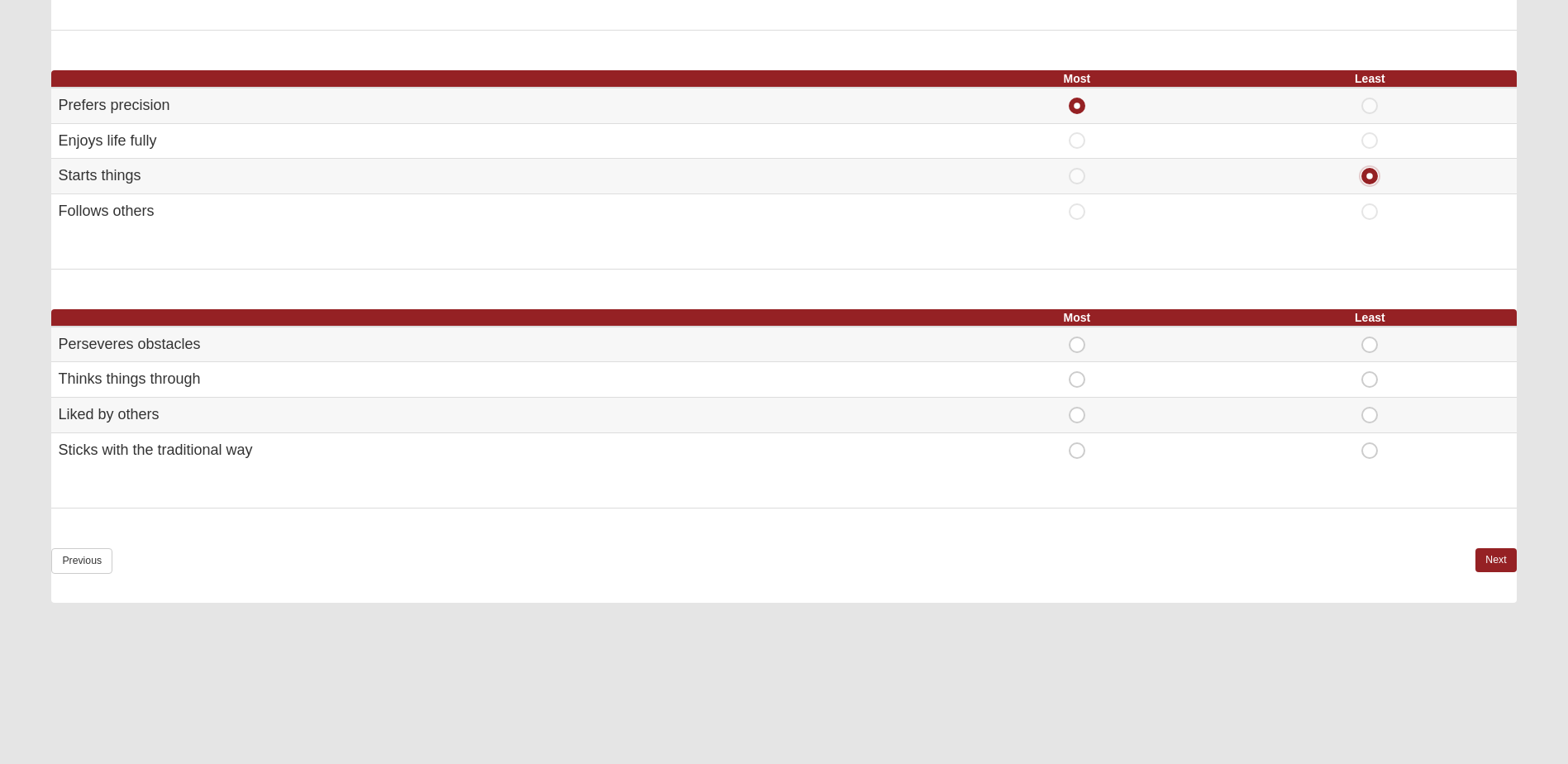
scroll to position [910, 0]
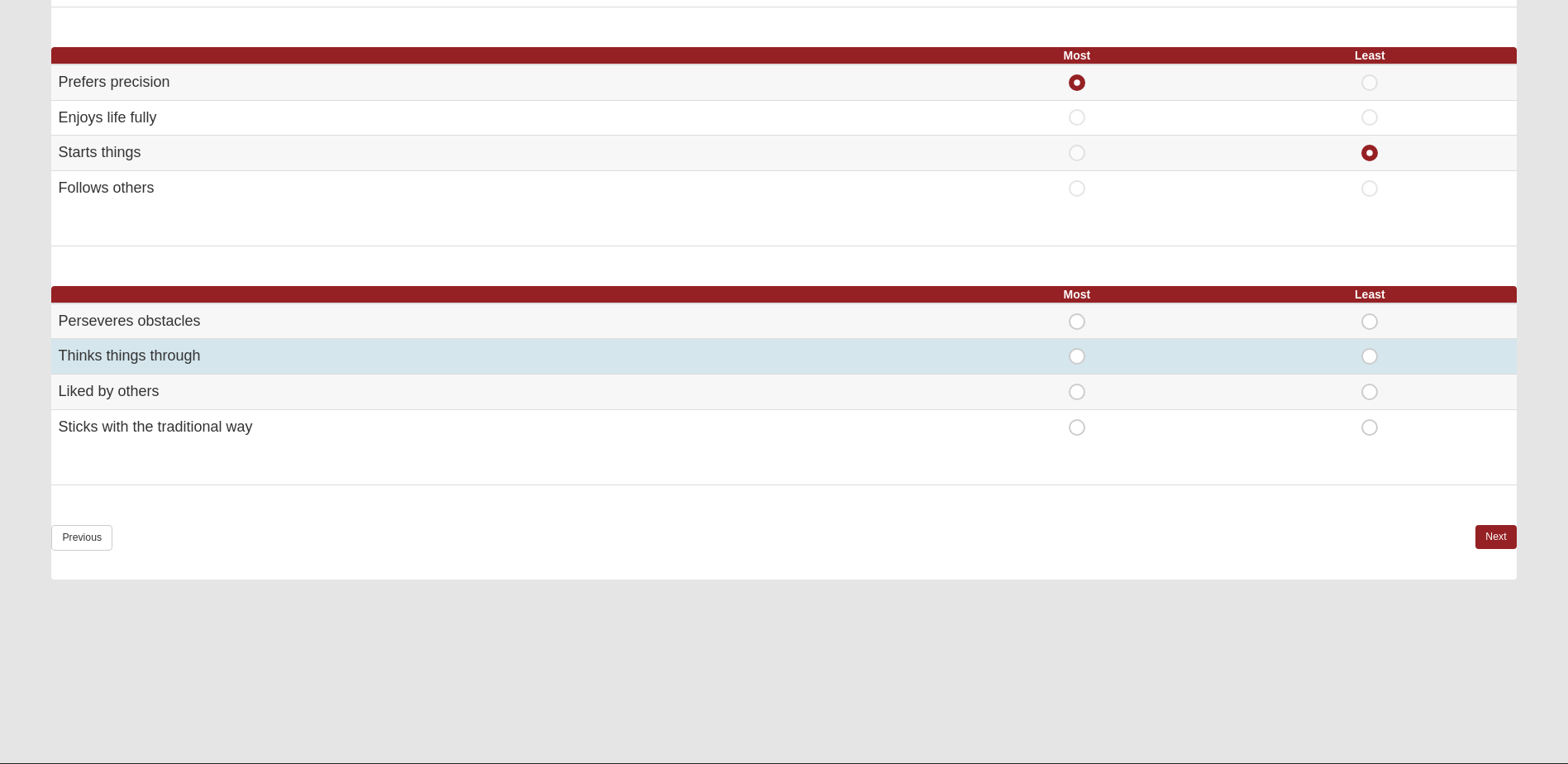
click at [1370, 348] on span "Least" at bounding box center [1370, 348] width 0 height 0
click at [1373, 355] on input "Least" at bounding box center [1374, 357] width 10 height 17
radio input "true"
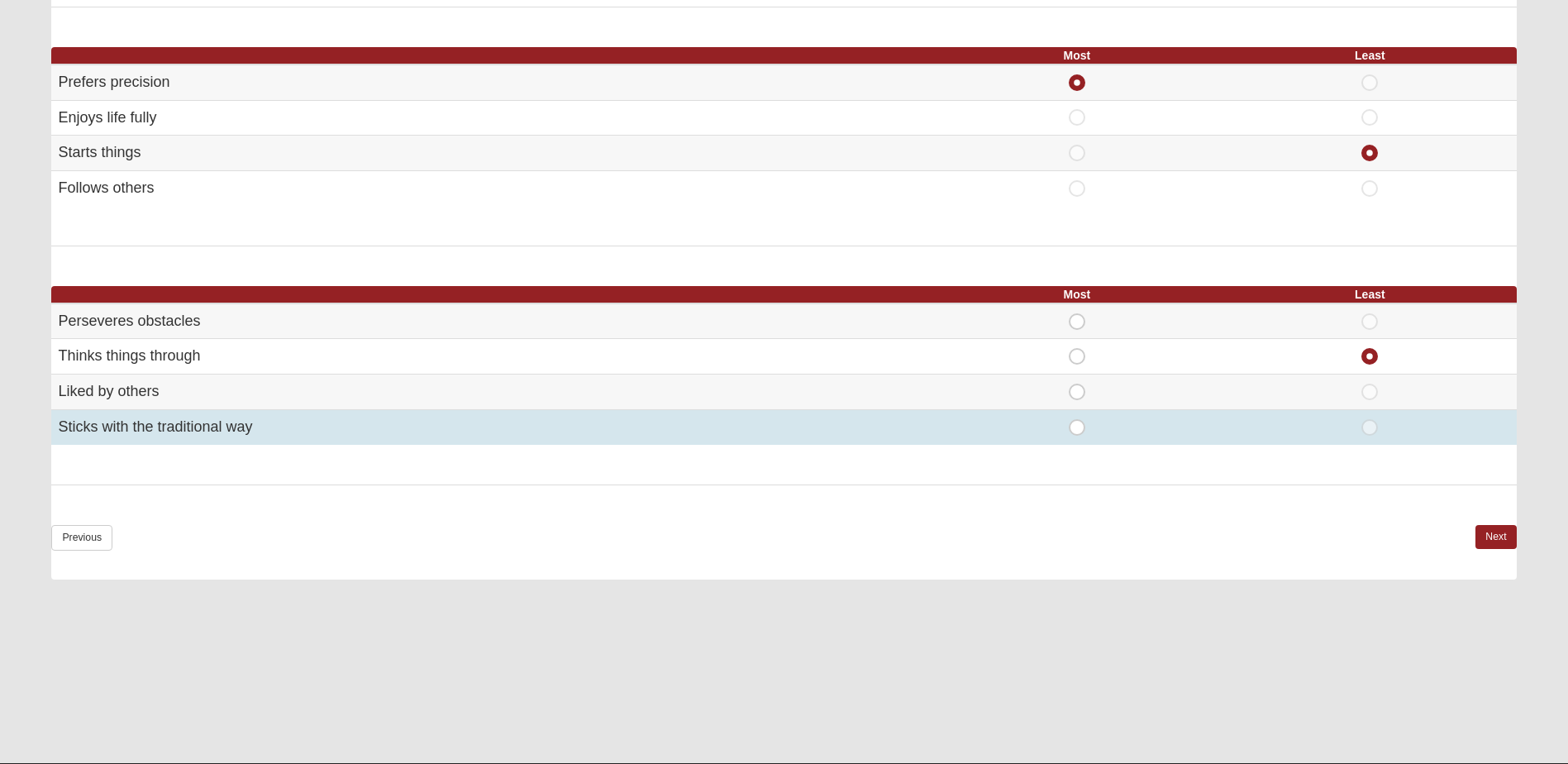
click at [1060, 431] on div "Most" at bounding box center [1077, 428] width 273 height 17
click at [1077, 420] on span "Most" at bounding box center [1077, 420] width 0 height 0
click at [1081, 431] on input "Most" at bounding box center [1082, 428] width 10 height 17
radio input "true"
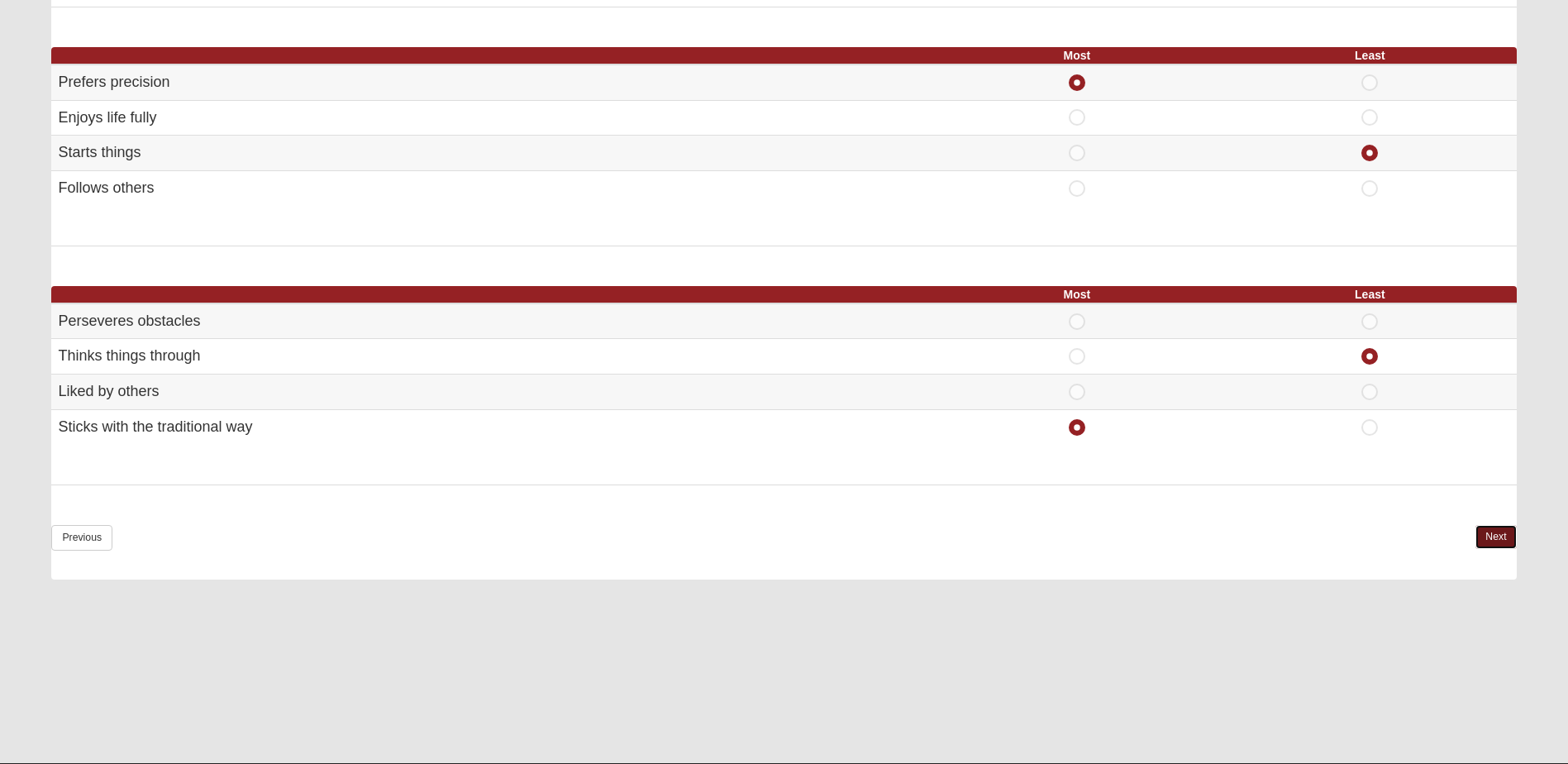
click at [1500, 529] on link "Next" at bounding box center [1495, 536] width 40 height 24
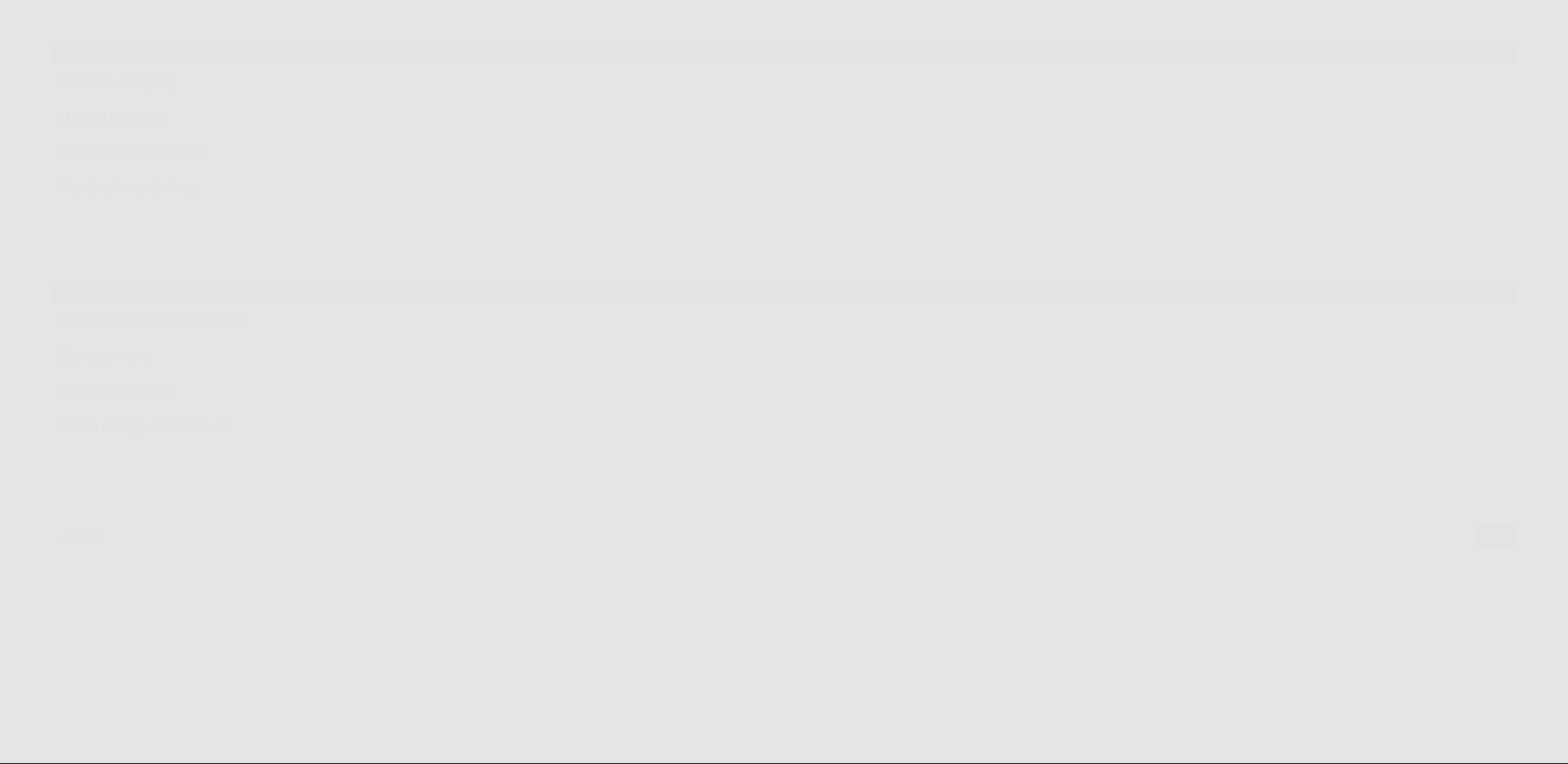
scroll to position [0, 0]
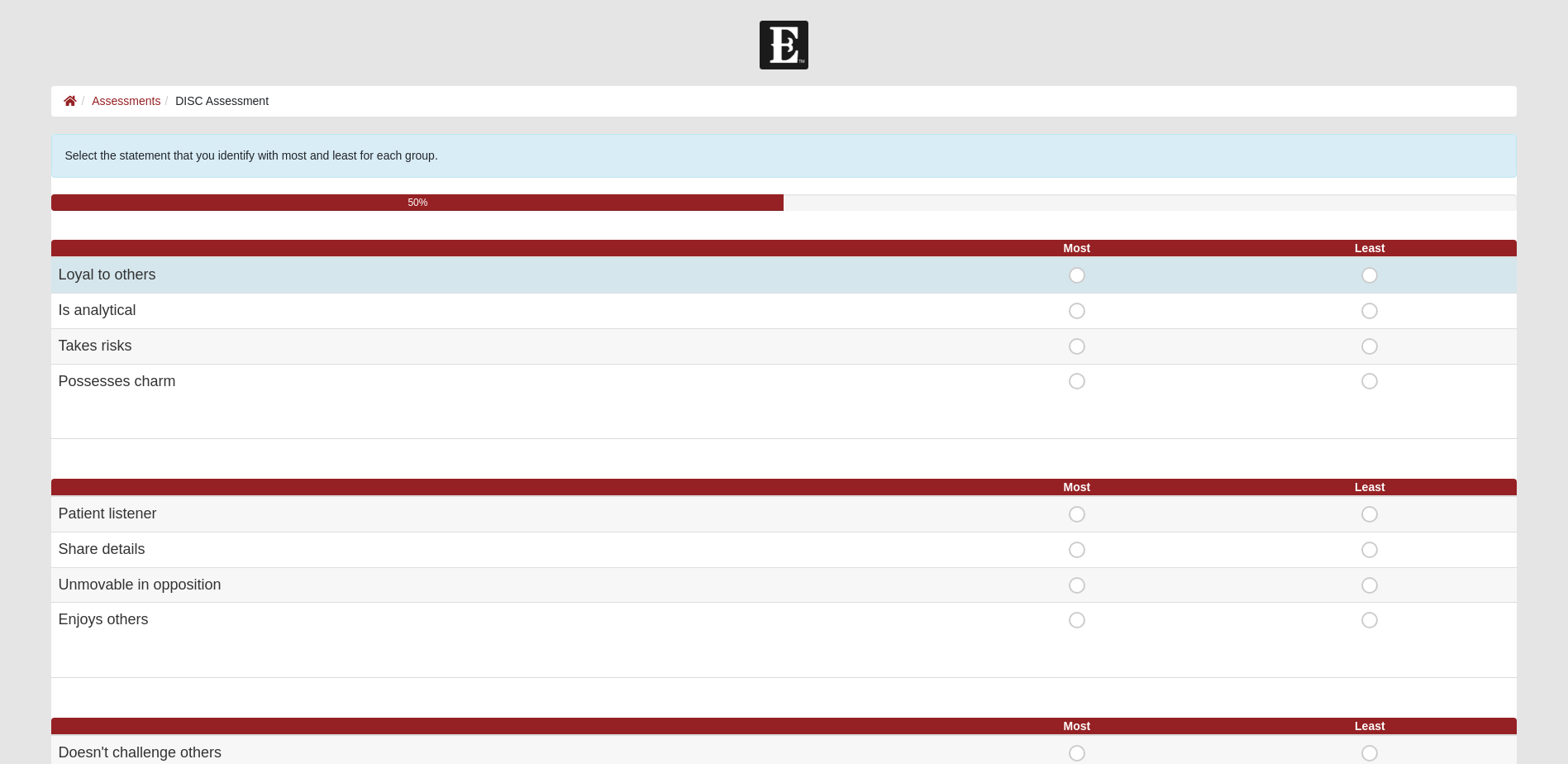
click at [1077, 267] on span "Most" at bounding box center [1077, 267] width 0 height 0
click at [1077, 275] on input "Most" at bounding box center [1082, 276] width 10 height 17
radio input "true"
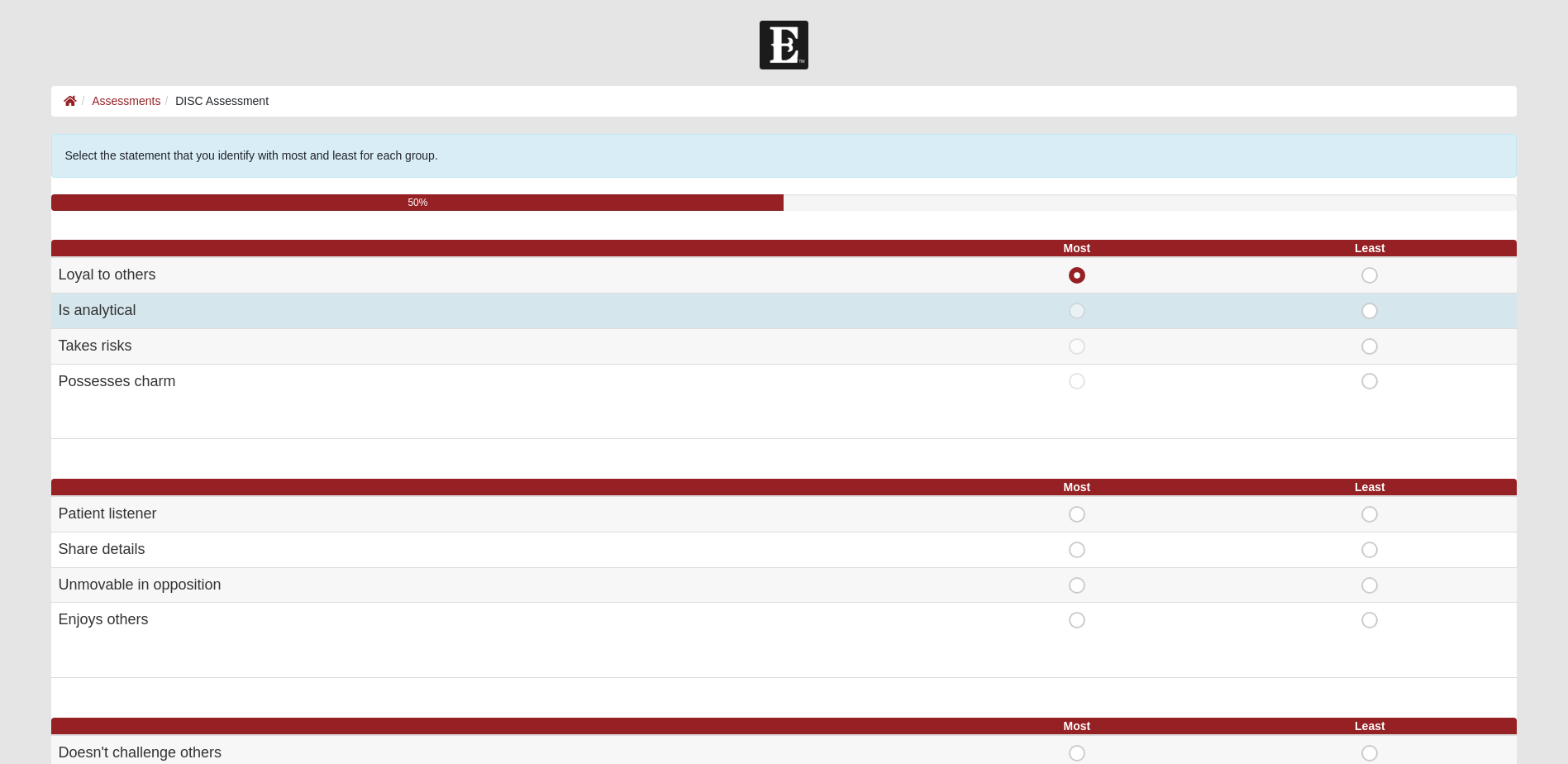
click at [1370, 303] on span "Least" at bounding box center [1370, 303] width 0 height 0
click at [1370, 316] on input "Least" at bounding box center [1374, 311] width 10 height 17
radio input "true"
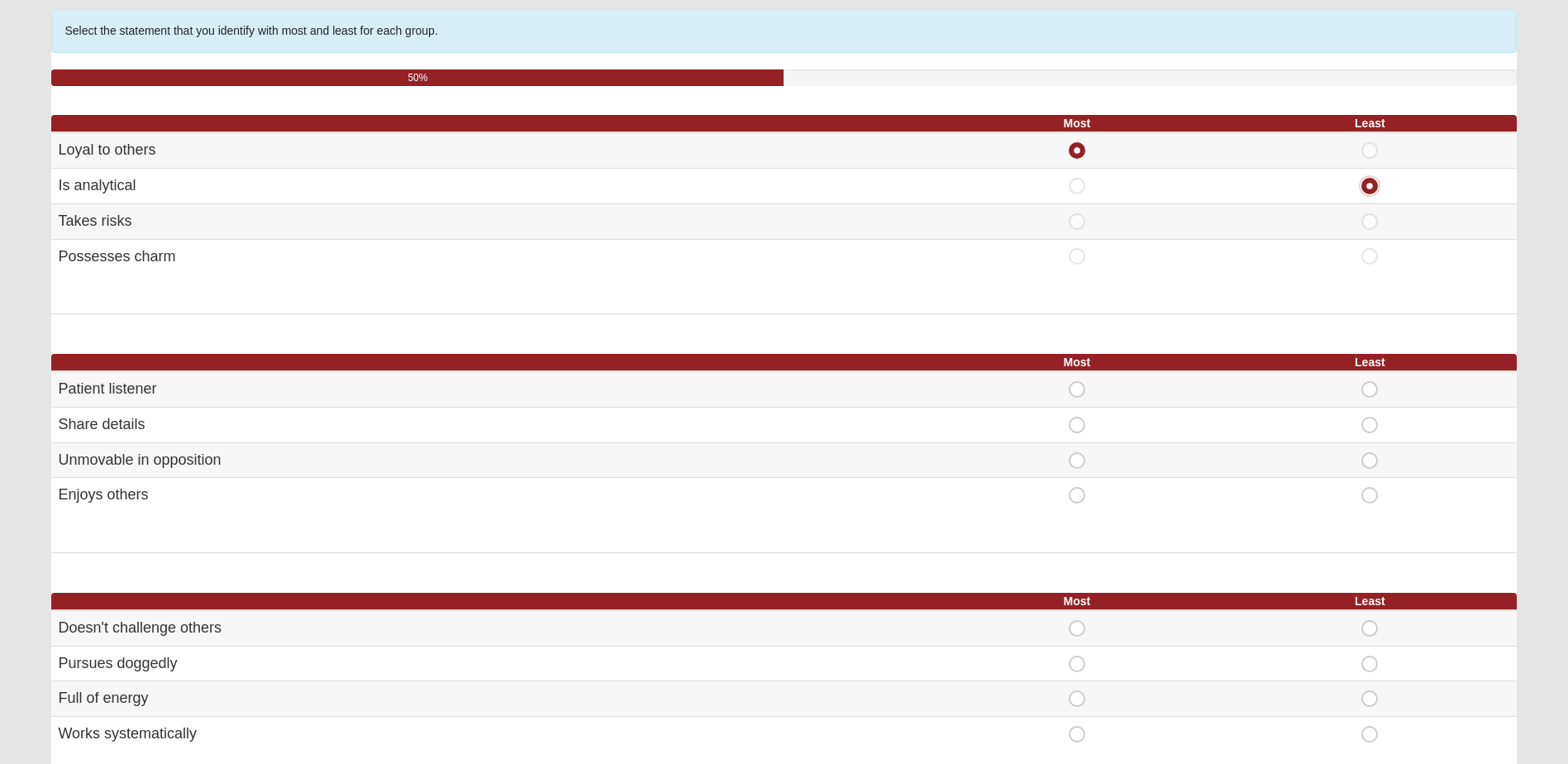
scroll to position [166, 0]
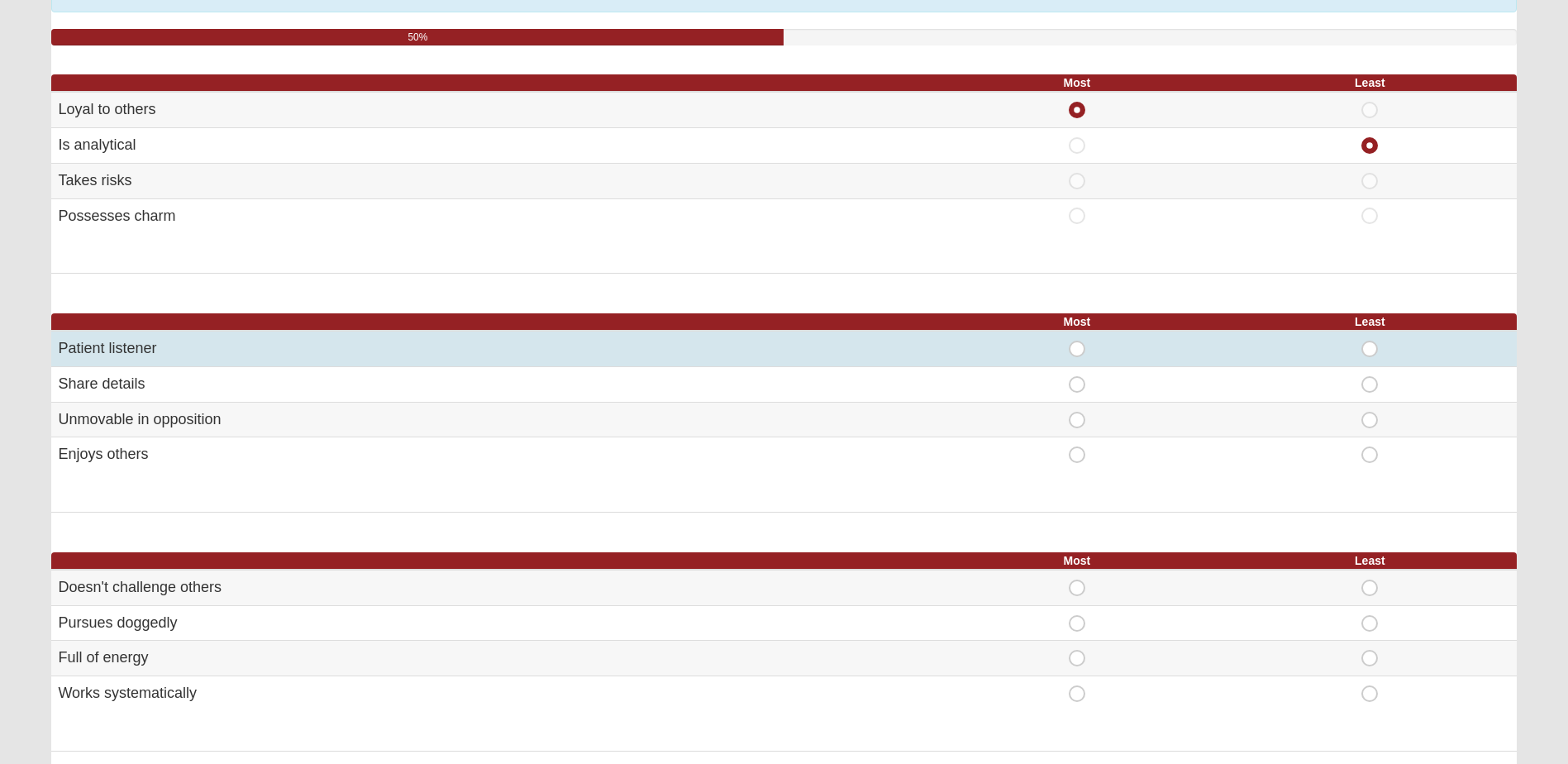
click at [1370, 341] on span "Least" at bounding box center [1370, 341] width 0 height 0
click at [1370, 346] on input "Least" at bounding box center [1374, 349] width 10 height 17
radio input "true"
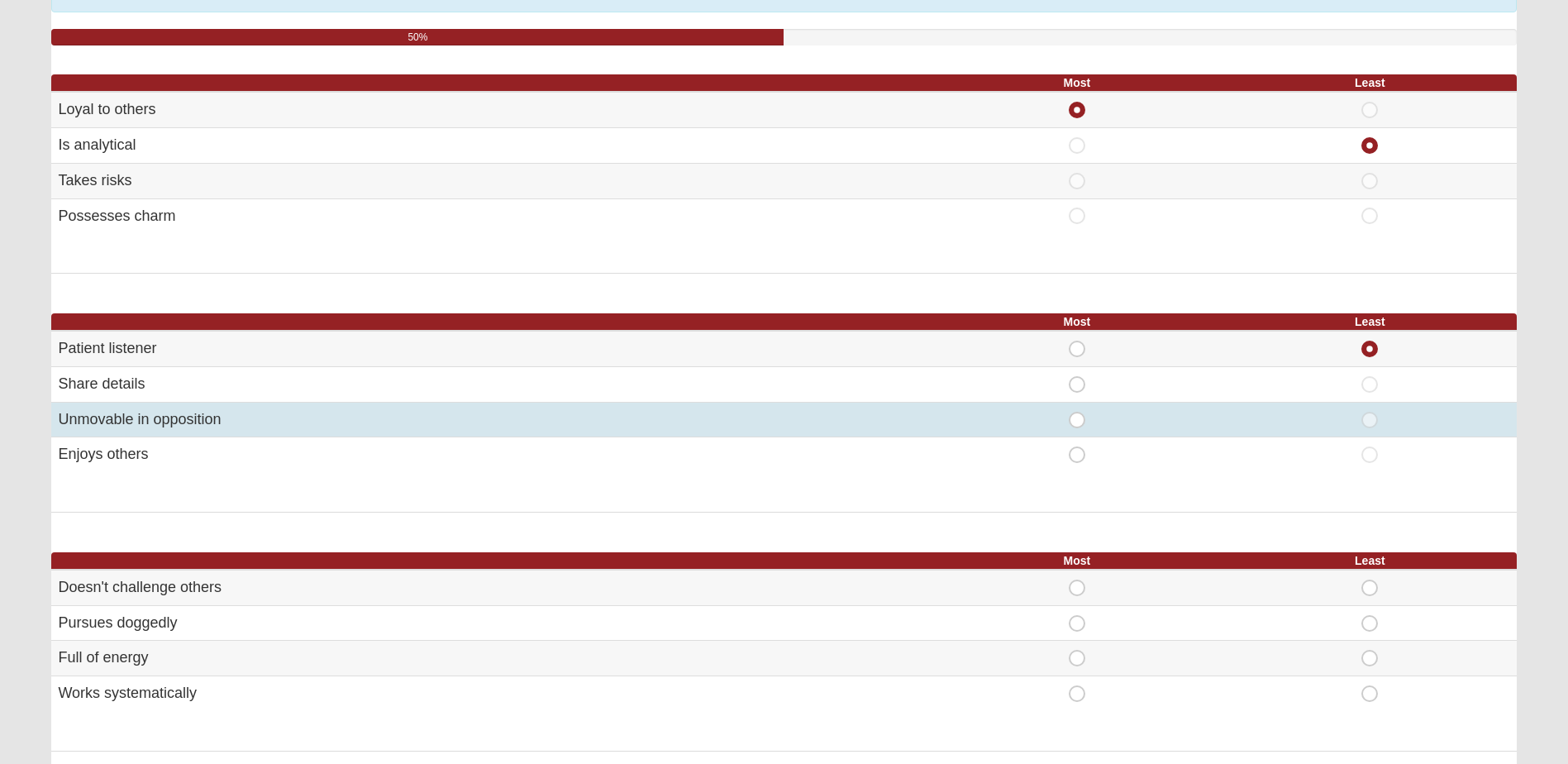
click at [1077, 412] on span "Most" at bounding box center [1077, 412] width 0 height 0
click at [1084, 419] on input "Most" at bounding box center [1082, 421] width 10 height 17
radio input "true"
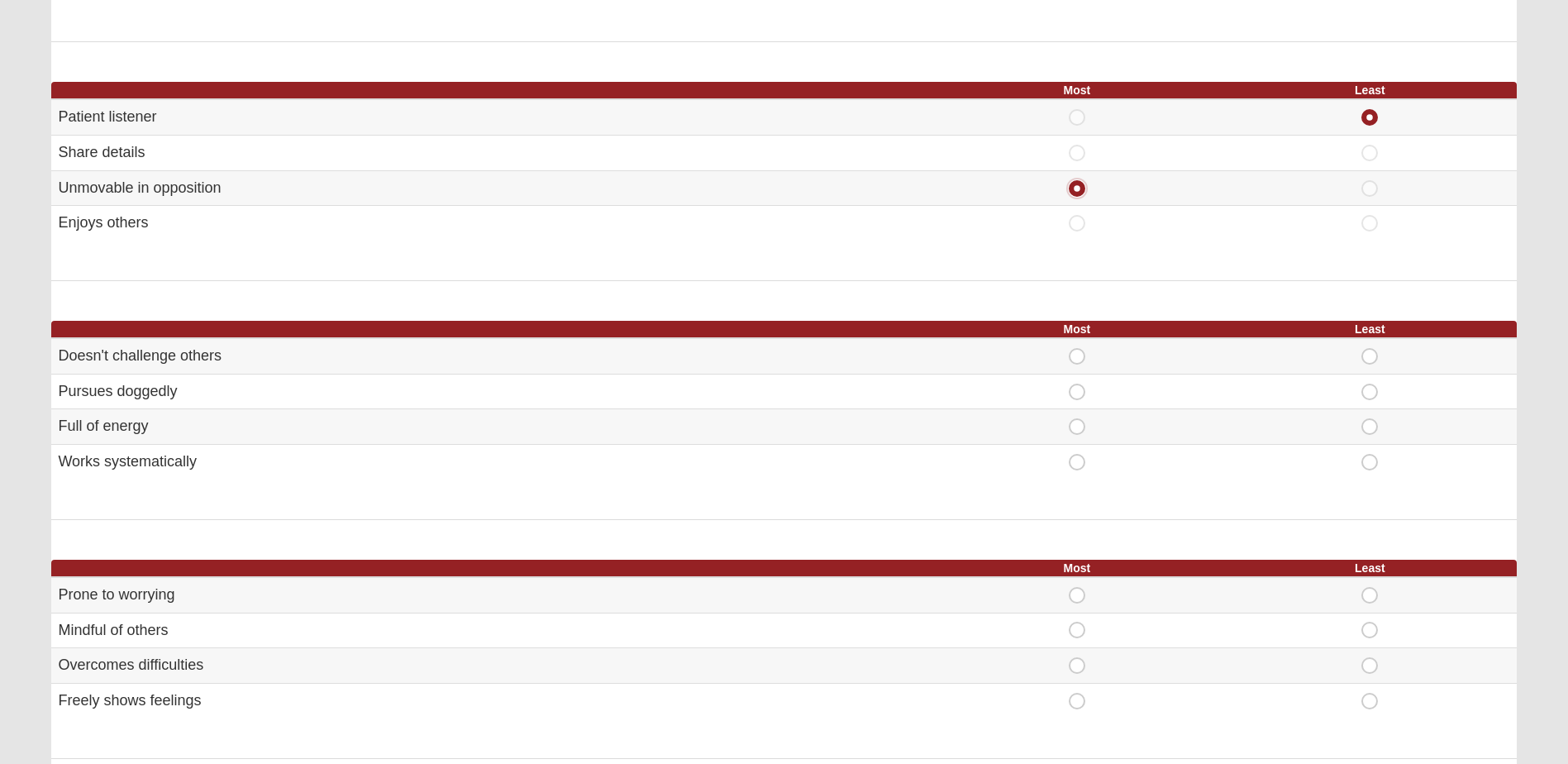
scroll to position [413, 0]
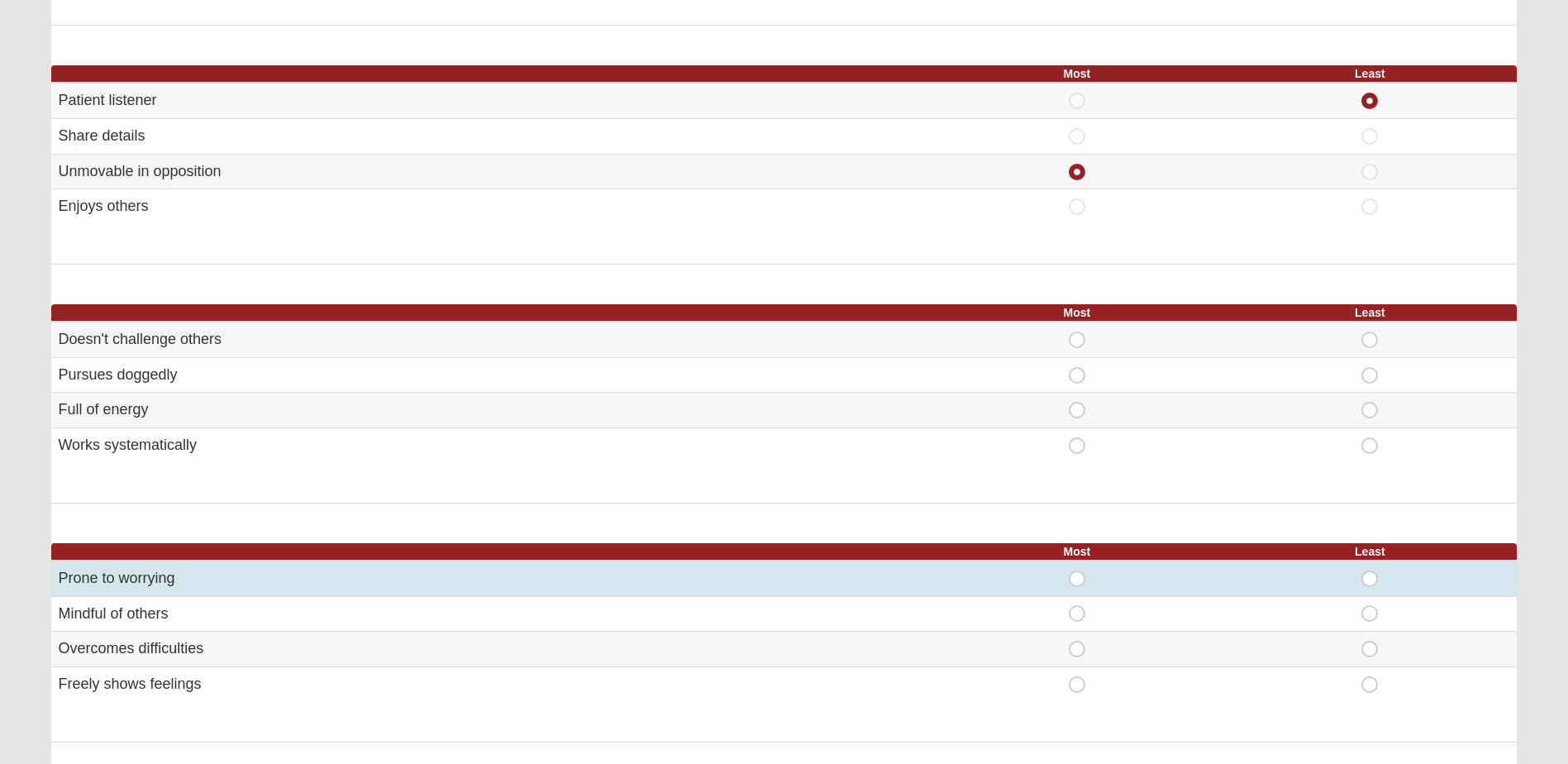
click at [1077, 570] on span "Most" at bounding box center [1077, 570] width 0 height 0
click at [1078, 571] on input "Most" at bounding box center [1082, 579] width 10 height 17
radio input "true"
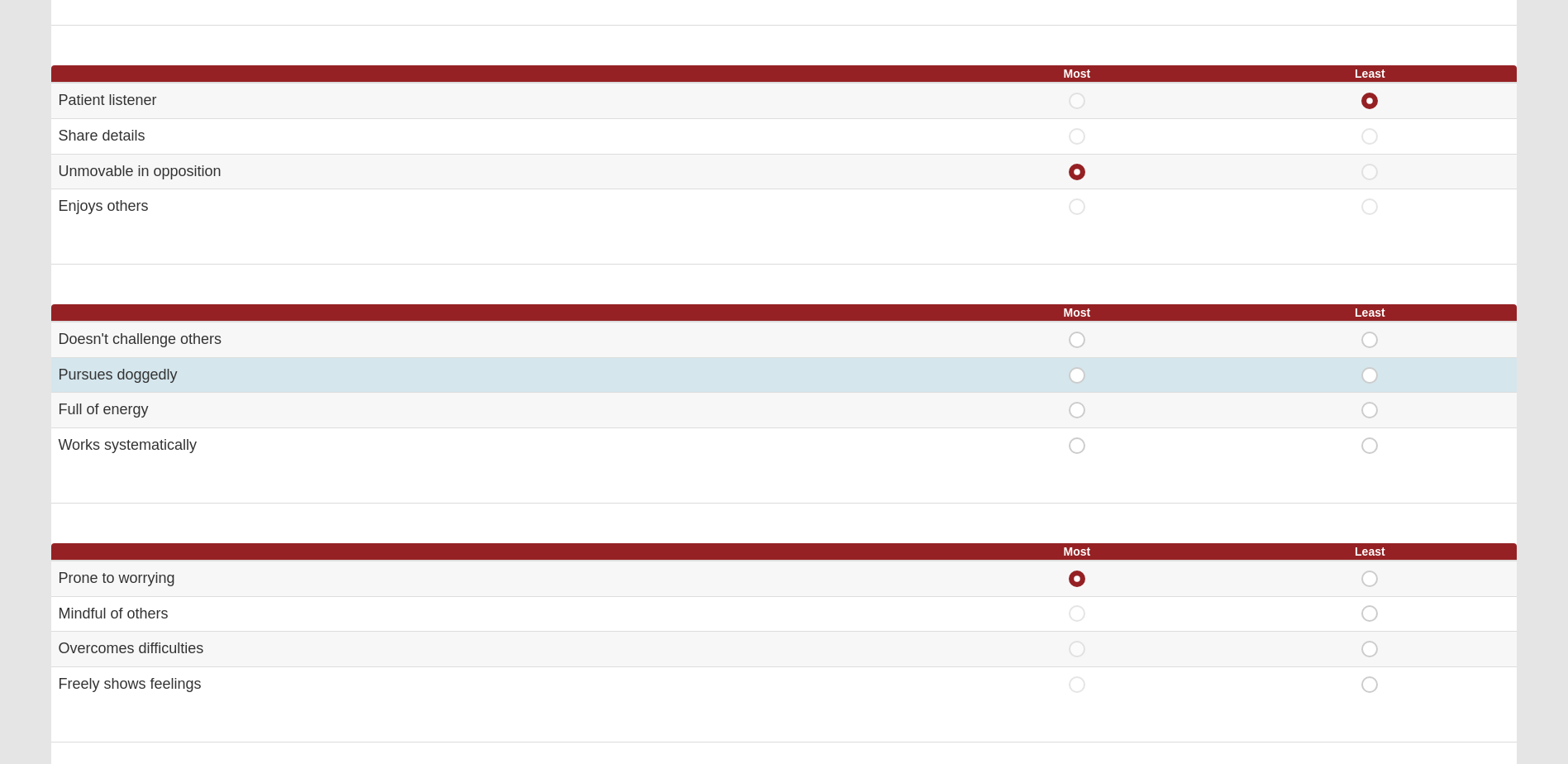
click at [1077, 367] on span "Most" at bounding box center [1077, 367] width 0 height 0
click at [1077, 375] on input "Most" at bounding box center [1082, 375] width 10 height 17
radio input "true"
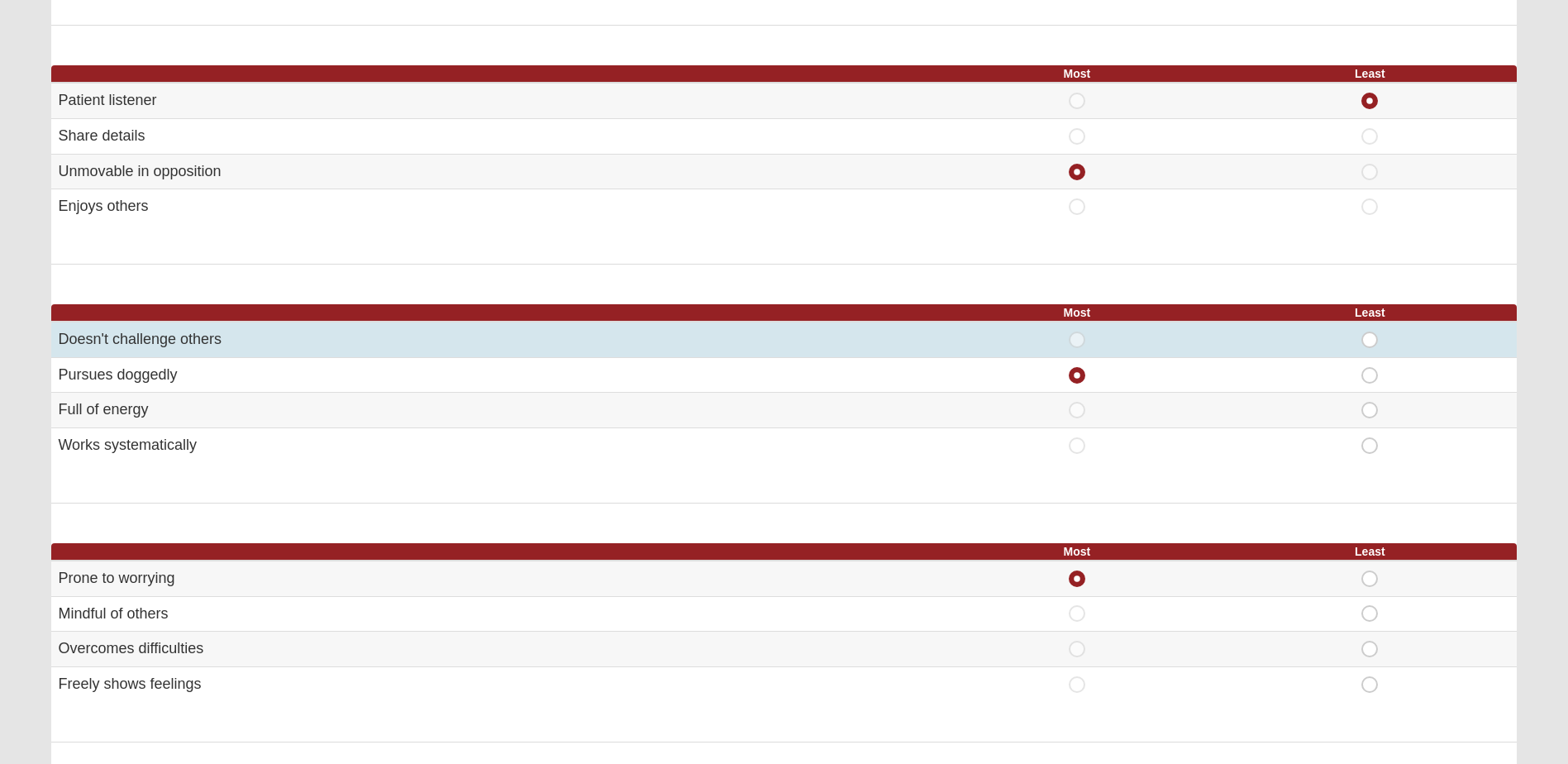
click at [1370, 331] on span "Least" at bounding box center [1370, 331] width 0 height 0
click at [1370, 338] on input "Least" at bounding box center [1374, 340] width 10 height 17
radio input "true"
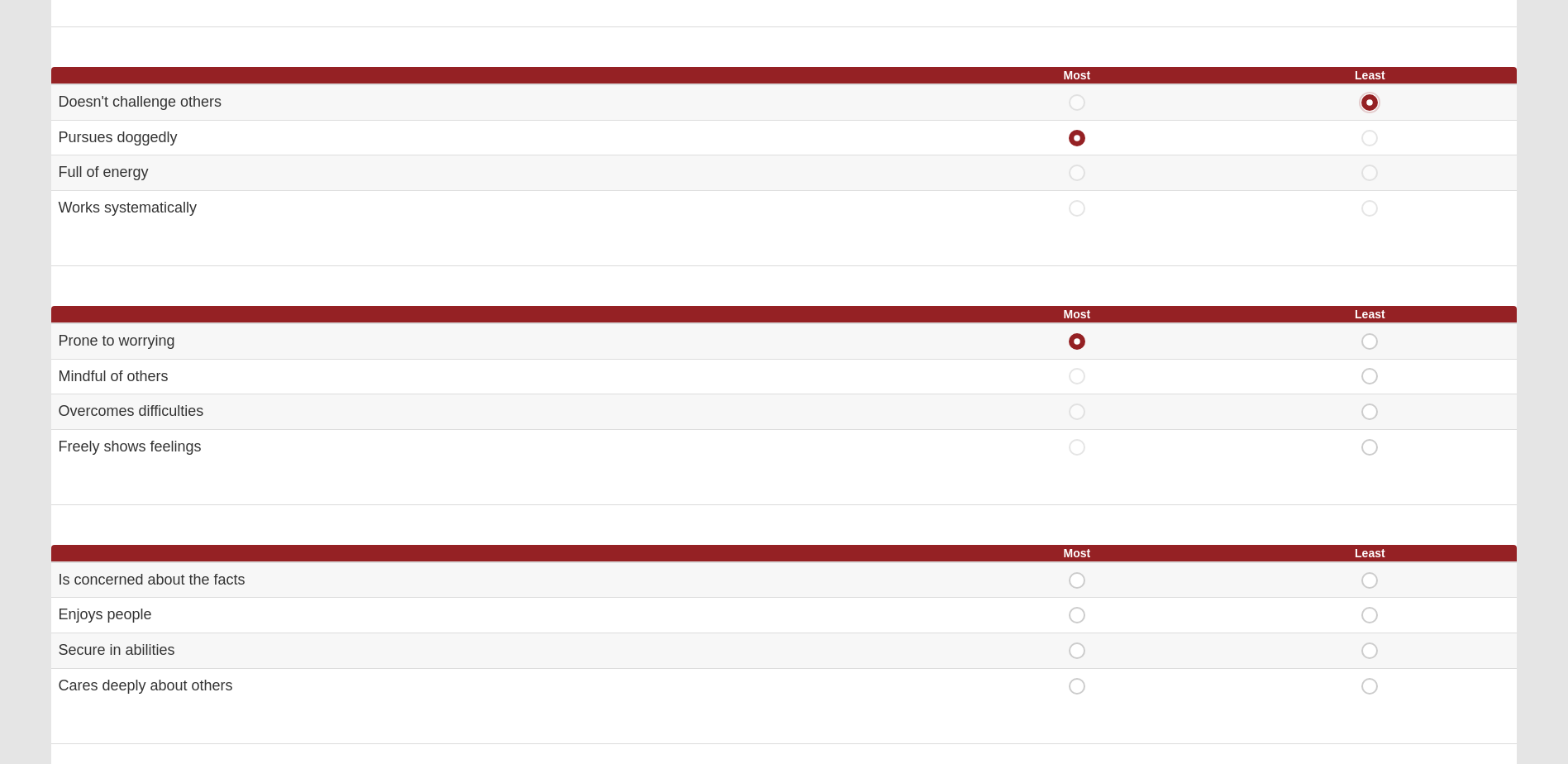
scroll to position [661, 0]
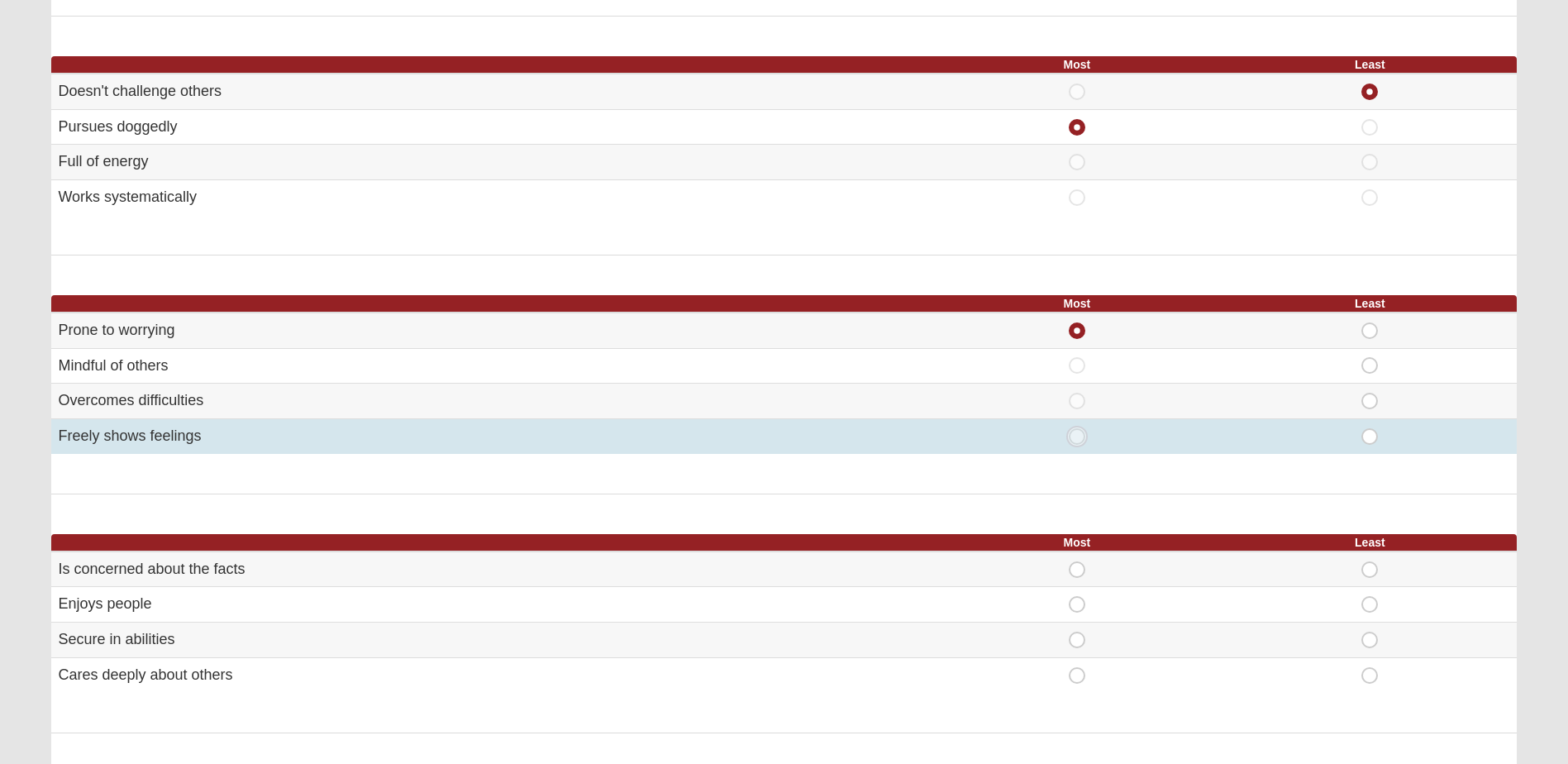
click at [1086, 440] on input "Most" at bounding box center [1082, 437] width 10 height 17
radio input "true"
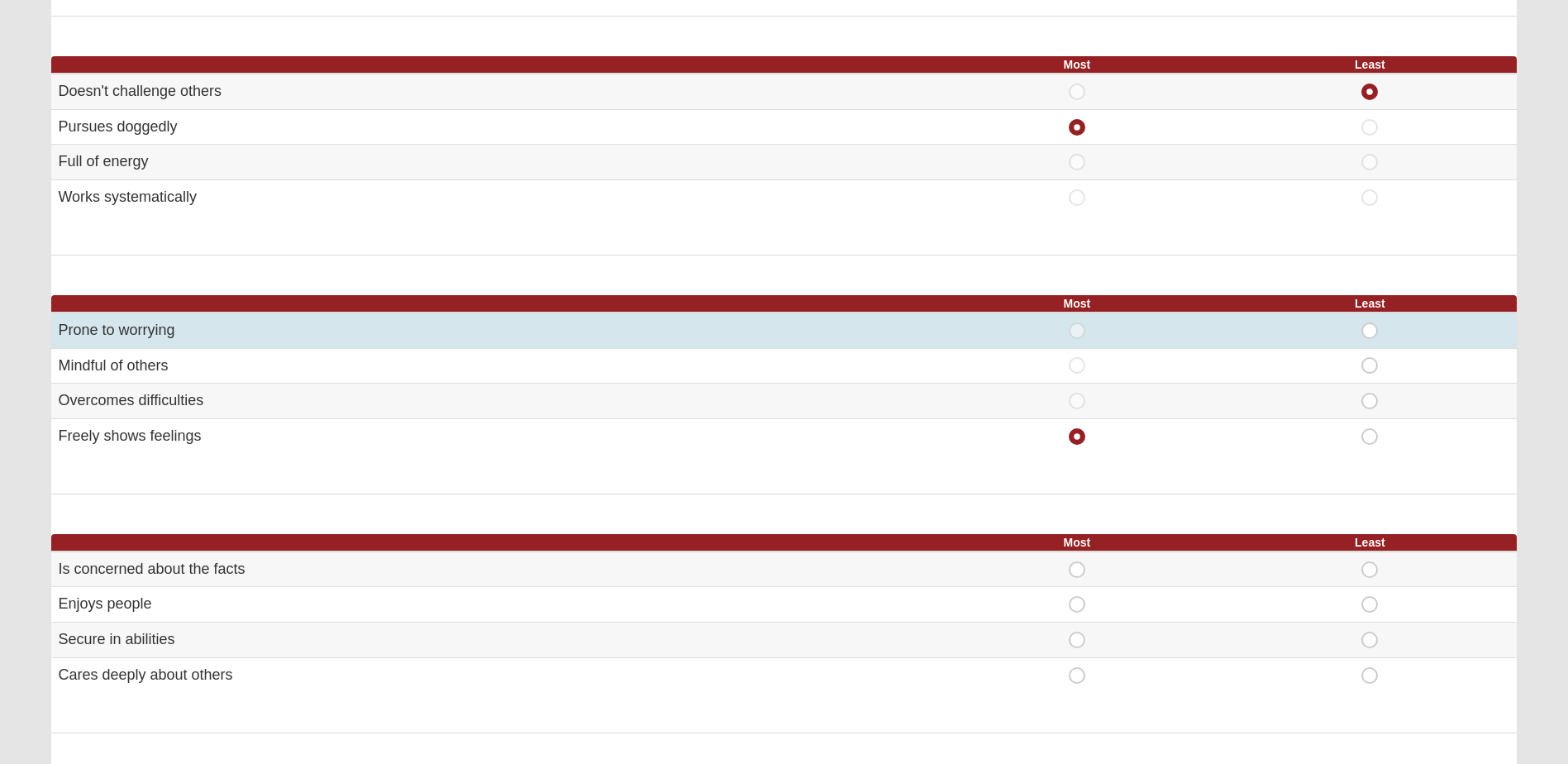
click at [1077, 323] on span "Most" at bounding box center [1077, 323] width 0 height 0
click at [1077, 330] on input "Most" at bounding box center [1082, 331] width 10 height 17
radio input "true"
radio input "false"
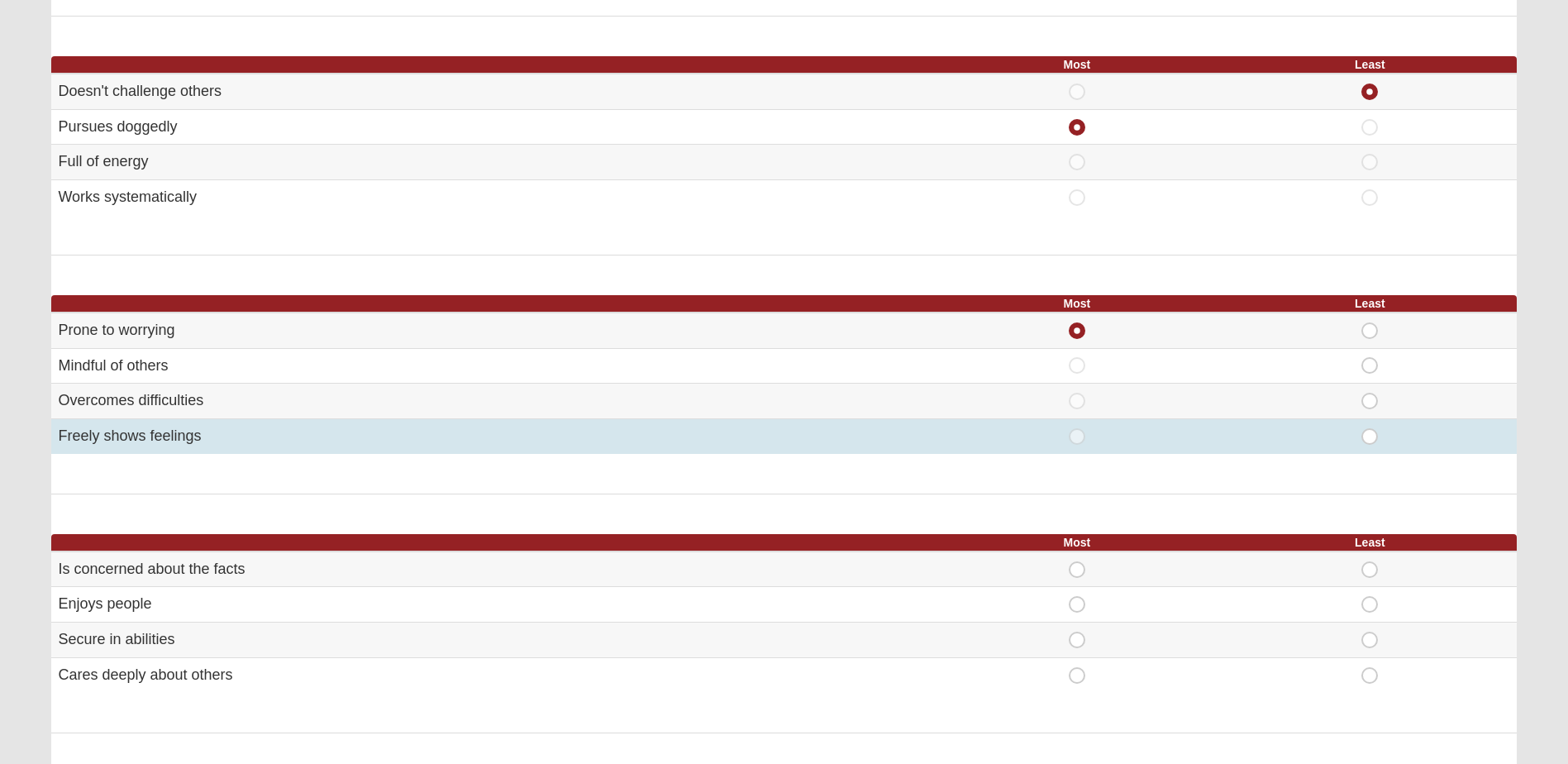
click at [1370, 428] on span "Least" at bounding box center [1370, 428] width 0 height 0
click at [1370, 438] on input "Least" at bounding box center [1374, 437] width 10 height 17
radio input "true"
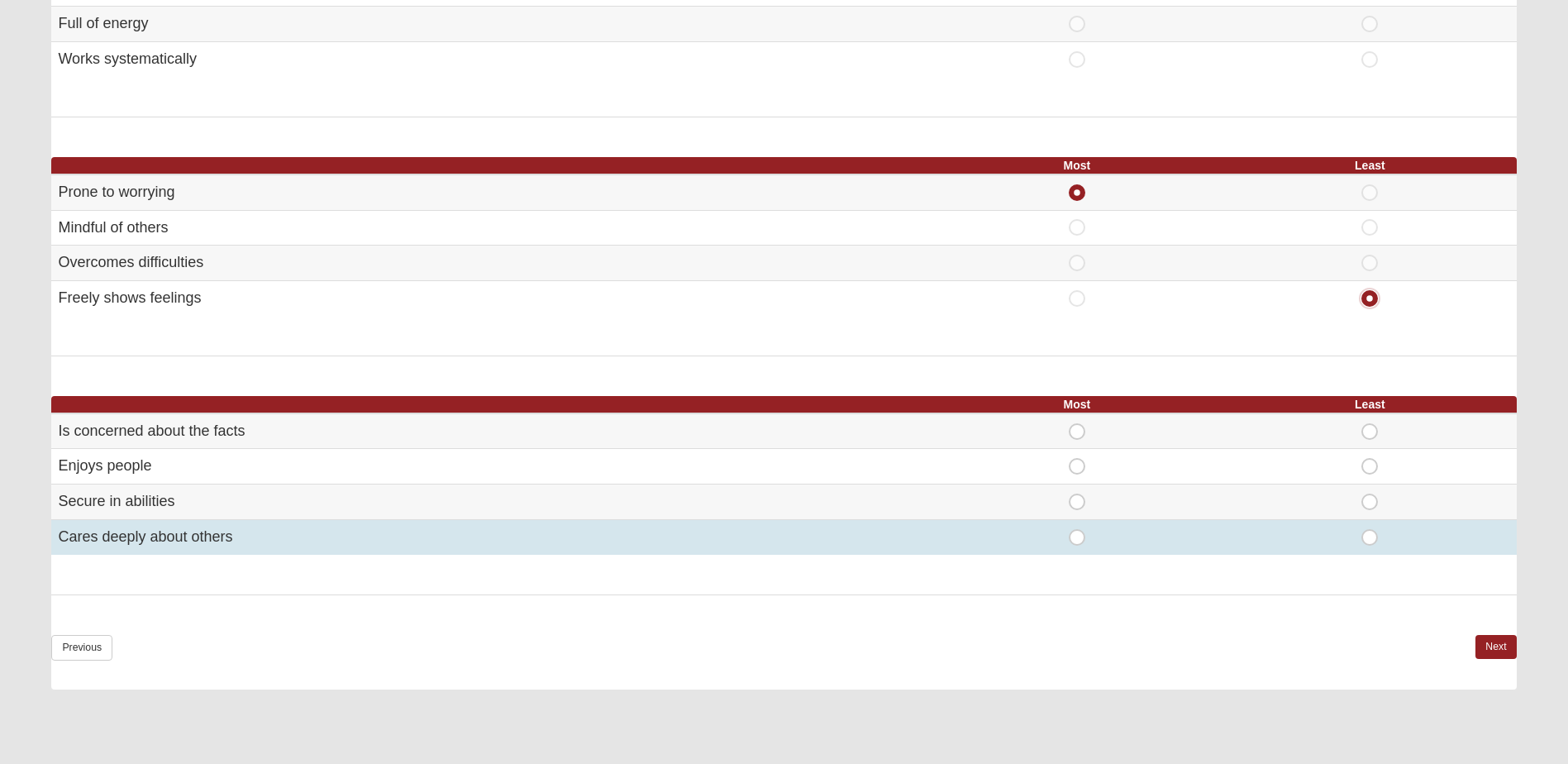
scroll to position [827, 0]
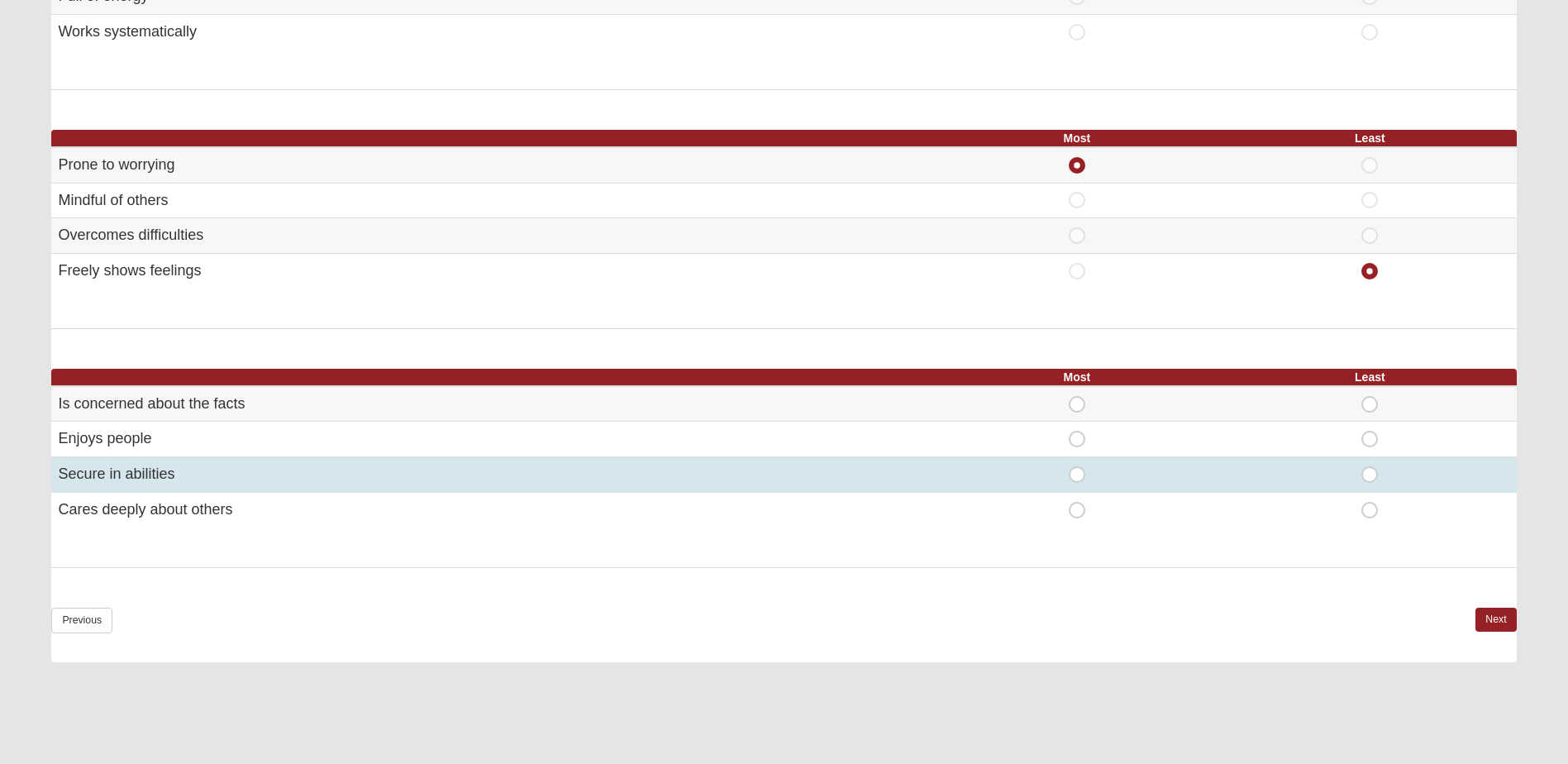
click at [1370, 467] on span "Least" at bounding box center [1370, 467] width 0 height 0
click at [1373, 469] on input "Least" at bounding box center [1374, 475] width 10 height 17
radio input "true"
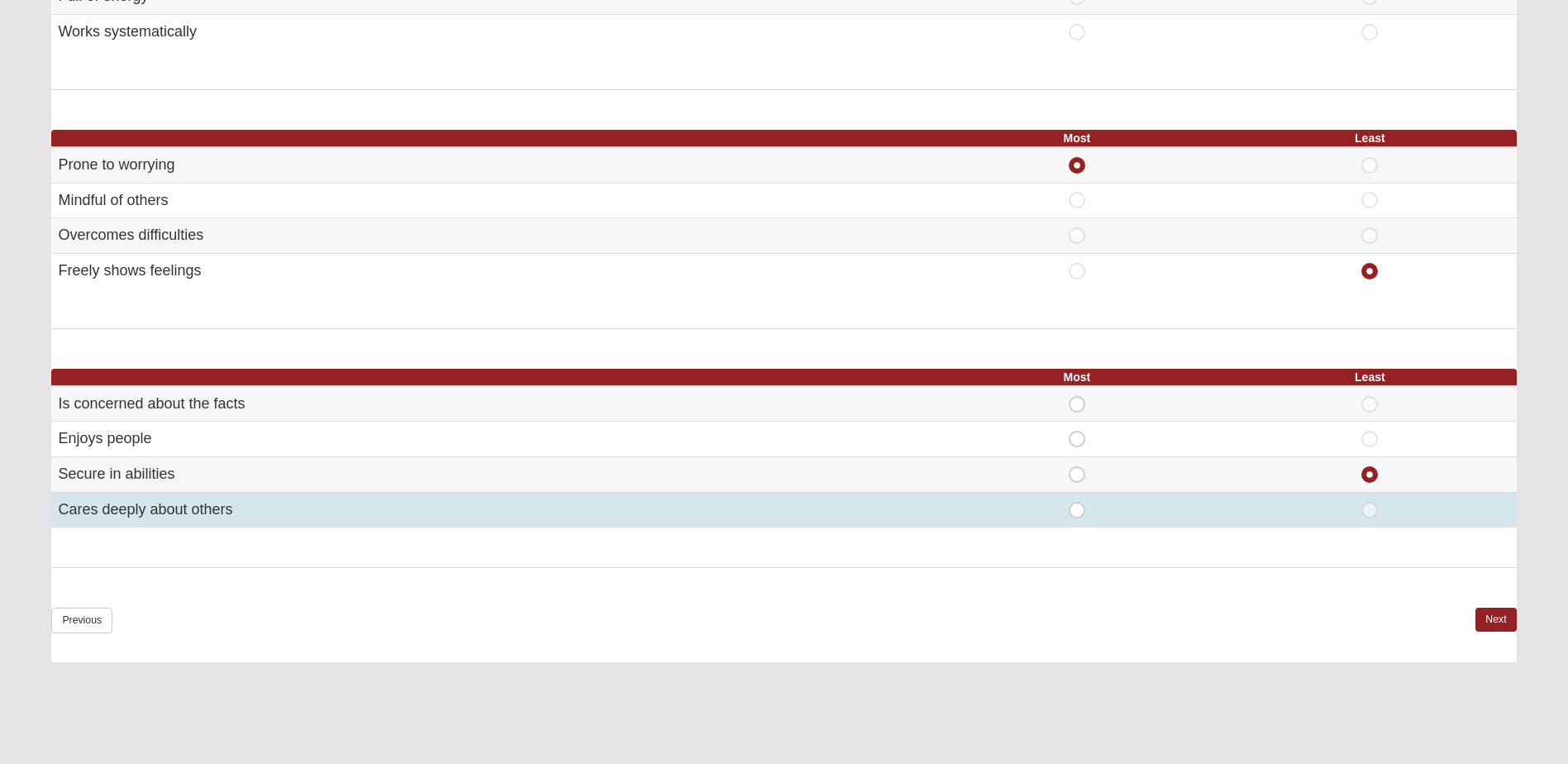
click at [1077, 501] on span "Most" at bounding box center [1077, 501] width 0 height 0
click at [1083, 514] on input "Most" at bounding box center [1082, 510] width 10 height 17
radio input "true"
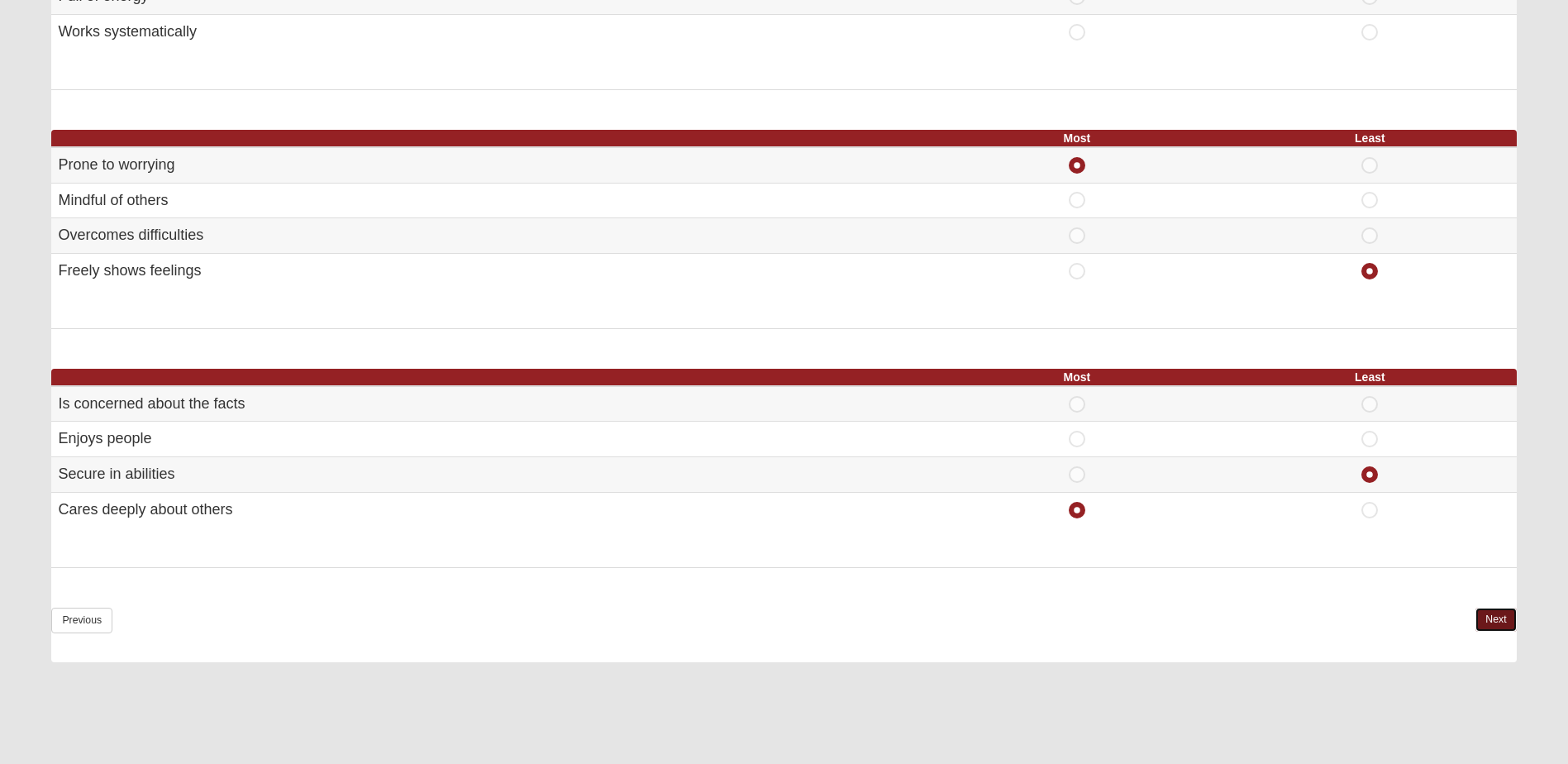
drag, startPoint x: 1496, startPoint y: 614, endPoint x: 1445, endPoint y: 603, distance: 52.2
click at [1496, 614] on link "Next" at bounding box center [1495, 619] width 40 height 24
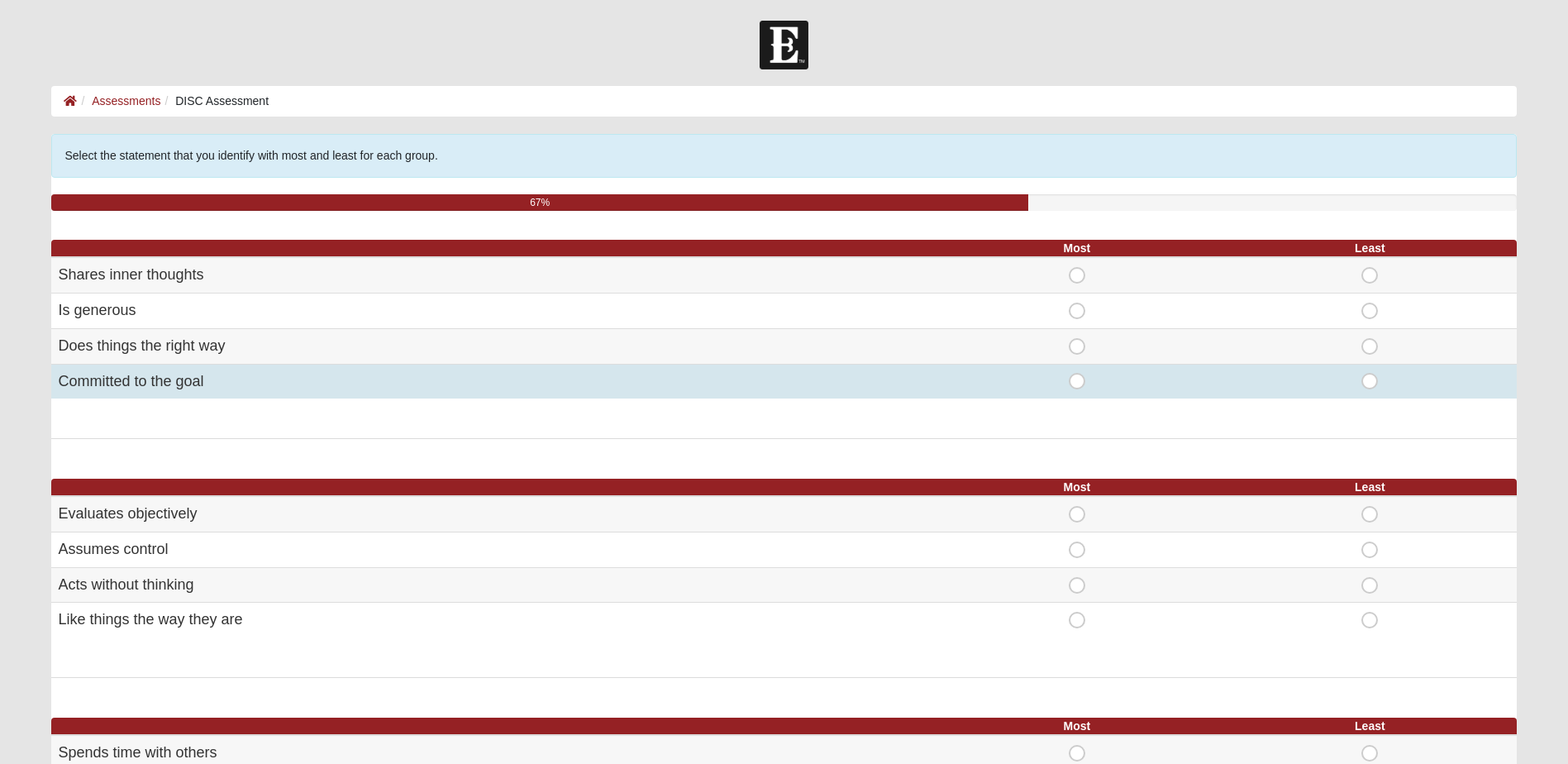
click at [1077, 373] on span "Most" at bounding box center [1077, 373] width 0 height 0
click at [1078, 383] on input "Most" at bounding box center [1082, 381] width 10 height 17
radio input "true"
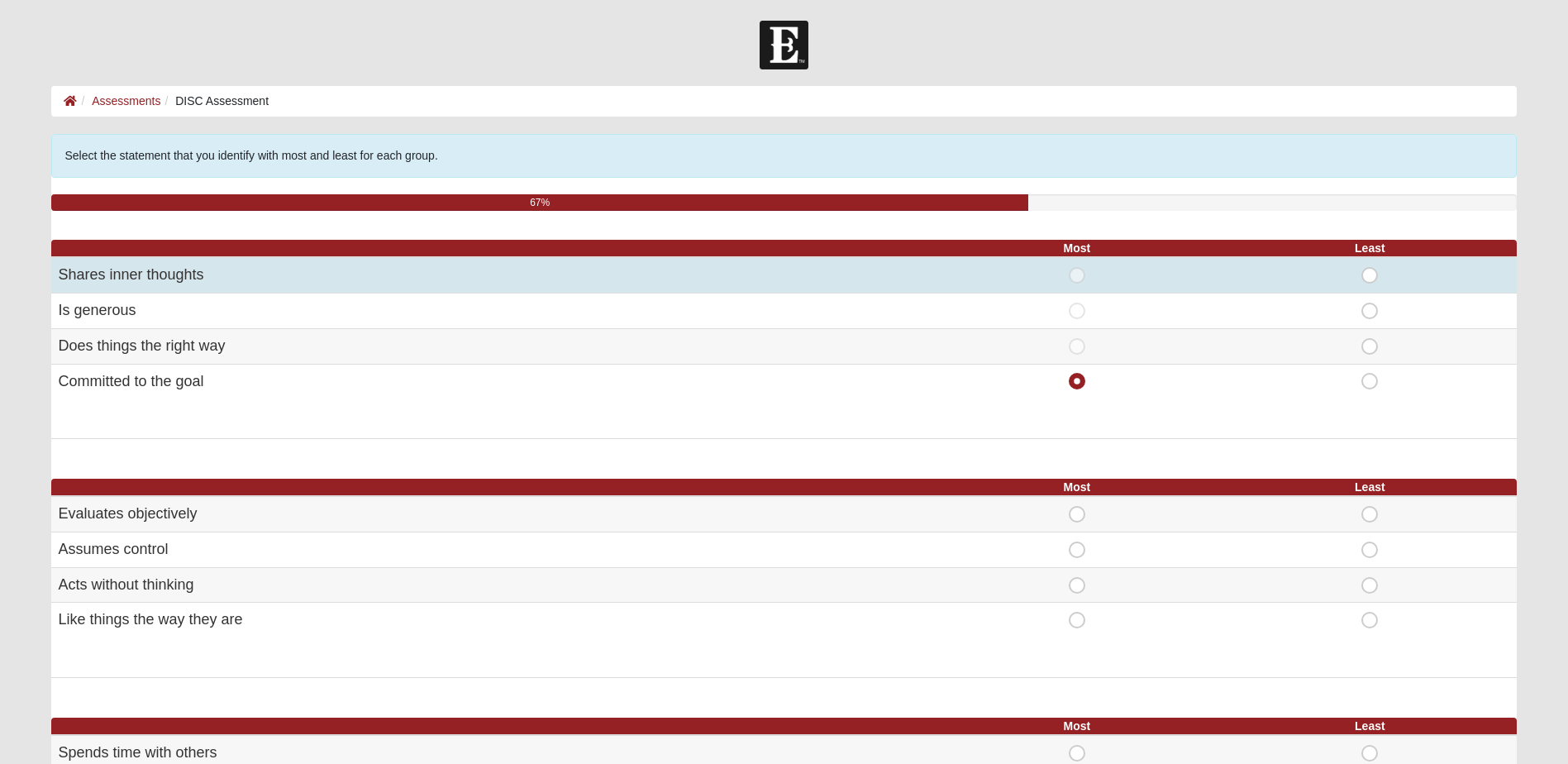
click at [1370, 267] on span "Least" at bounding box center [1370, 267] width 0 height 0
click at [1371, 273] on input "Least" at bounding box center [1374, 276] width 10 height 17
radio input "true"
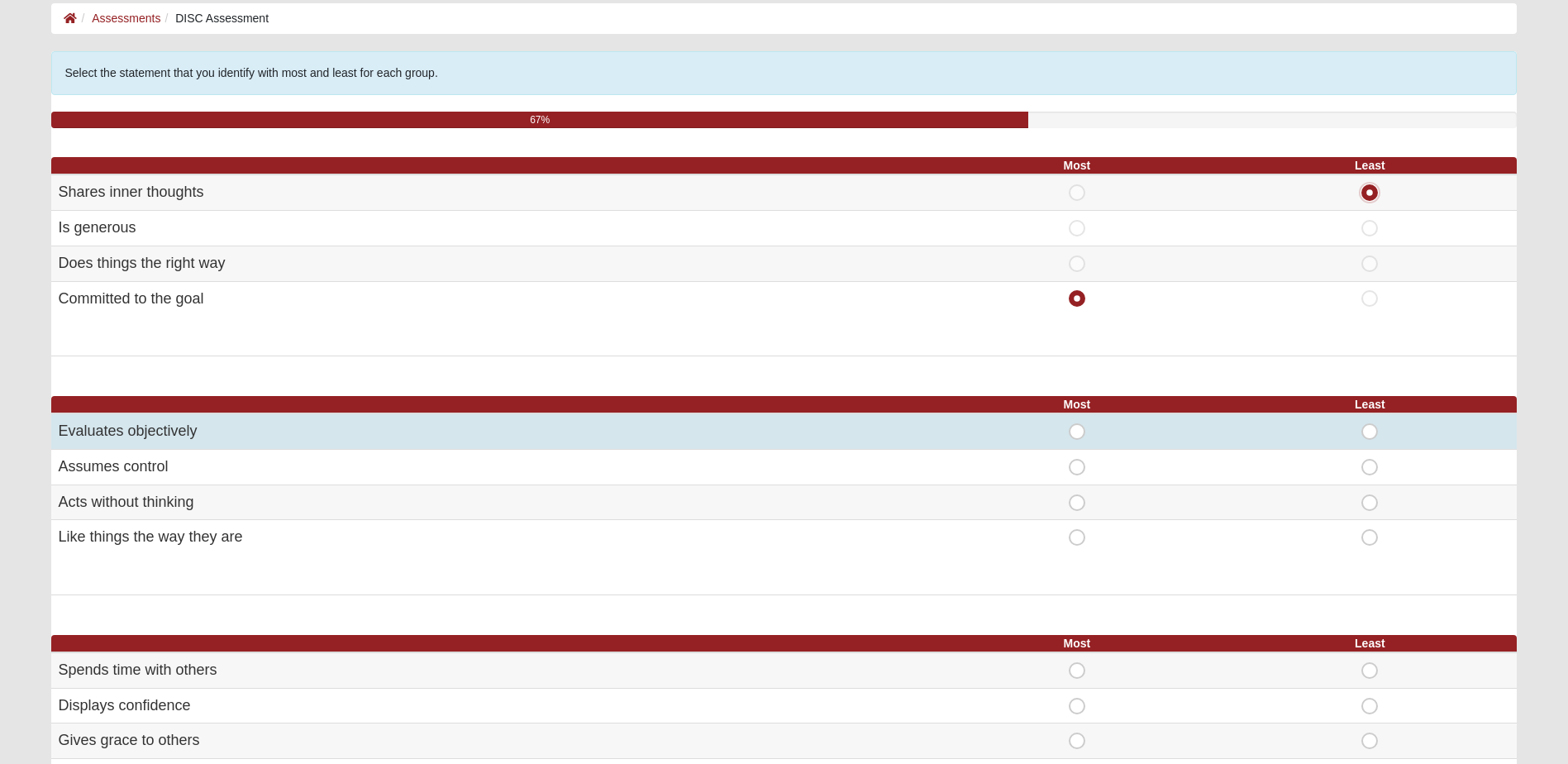
scroll to position [166, 0]
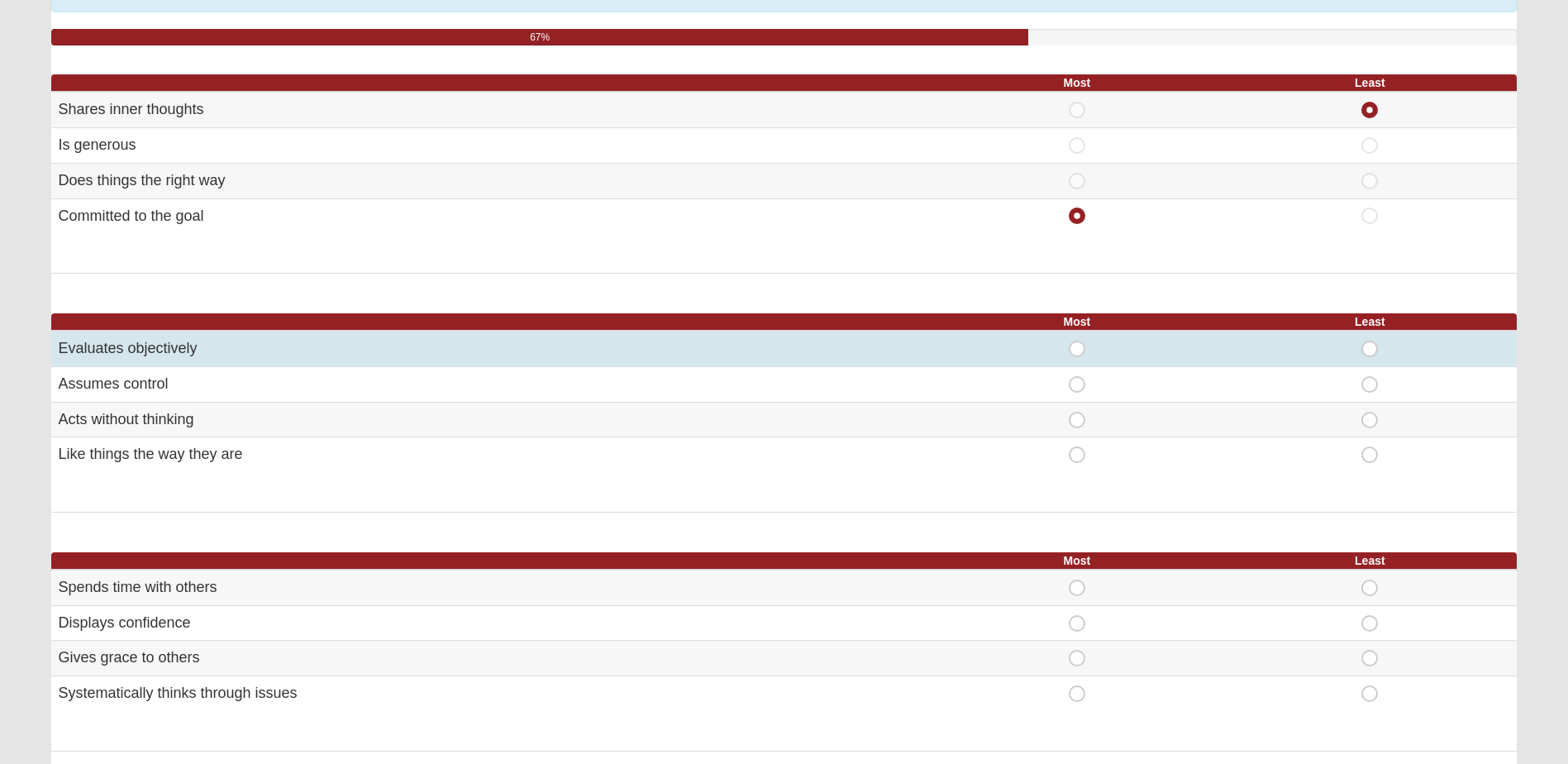
click at [1383, 343] on div "Least" at bounding box center [1370, 349] width 273 height 17
click at [1370, 341] on span "Least" at bounding box center [1370, 341] width 0 height 0
click at [1375, 351] on input "Least" at bounding box center [1374, 349] width 10 height 17
radio input "true"
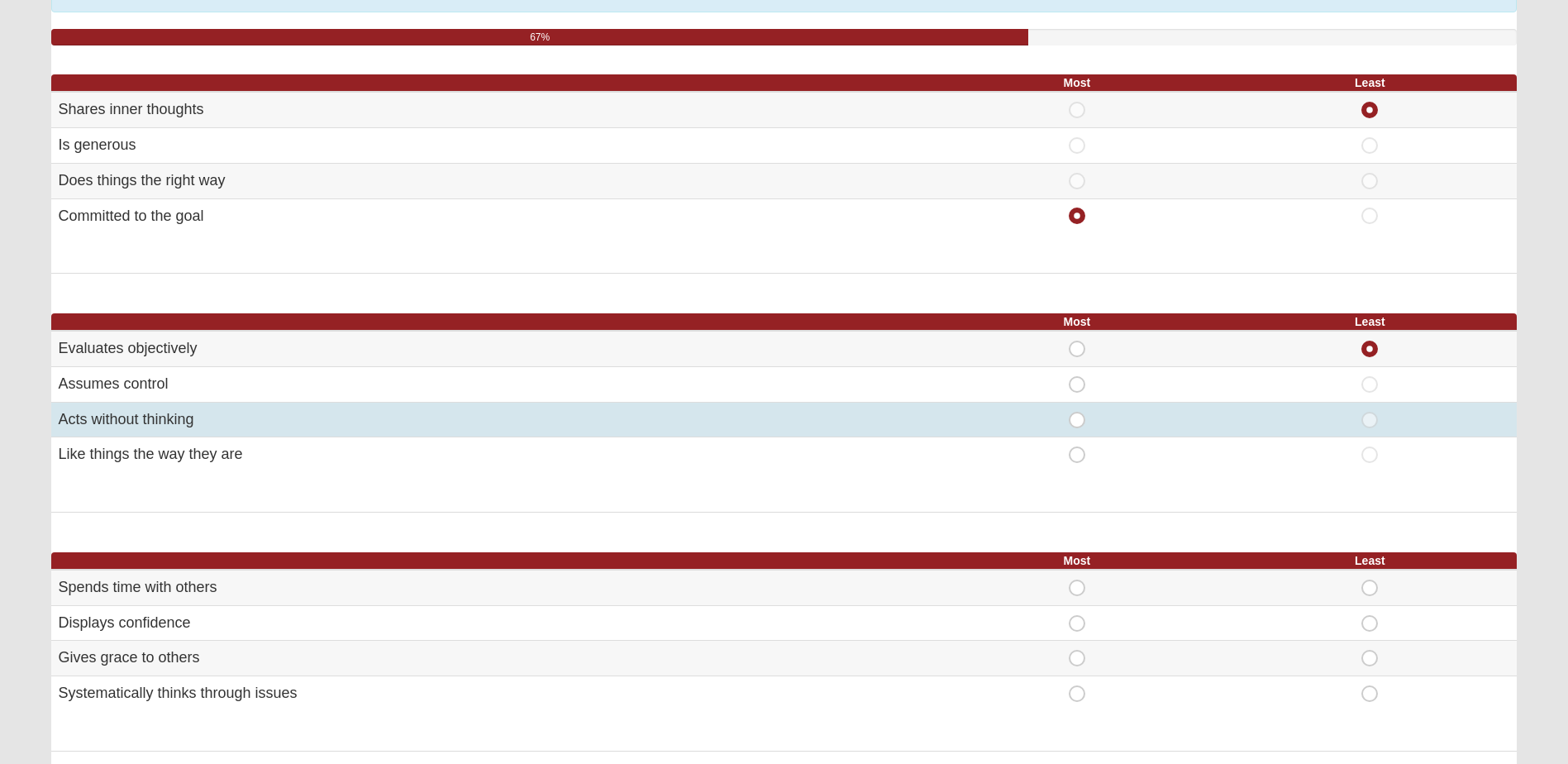
click at [1090, 418] on div "Most" at bounding box center [1077, 421] width 273 height 17
click at [1077, 412] on span "Most" at bounding box center [1077, 412] width 0 height 0
click at [1084, 422] on input "Most" at bounding box center [1082, 421] width 10 height 17
radio input "true"
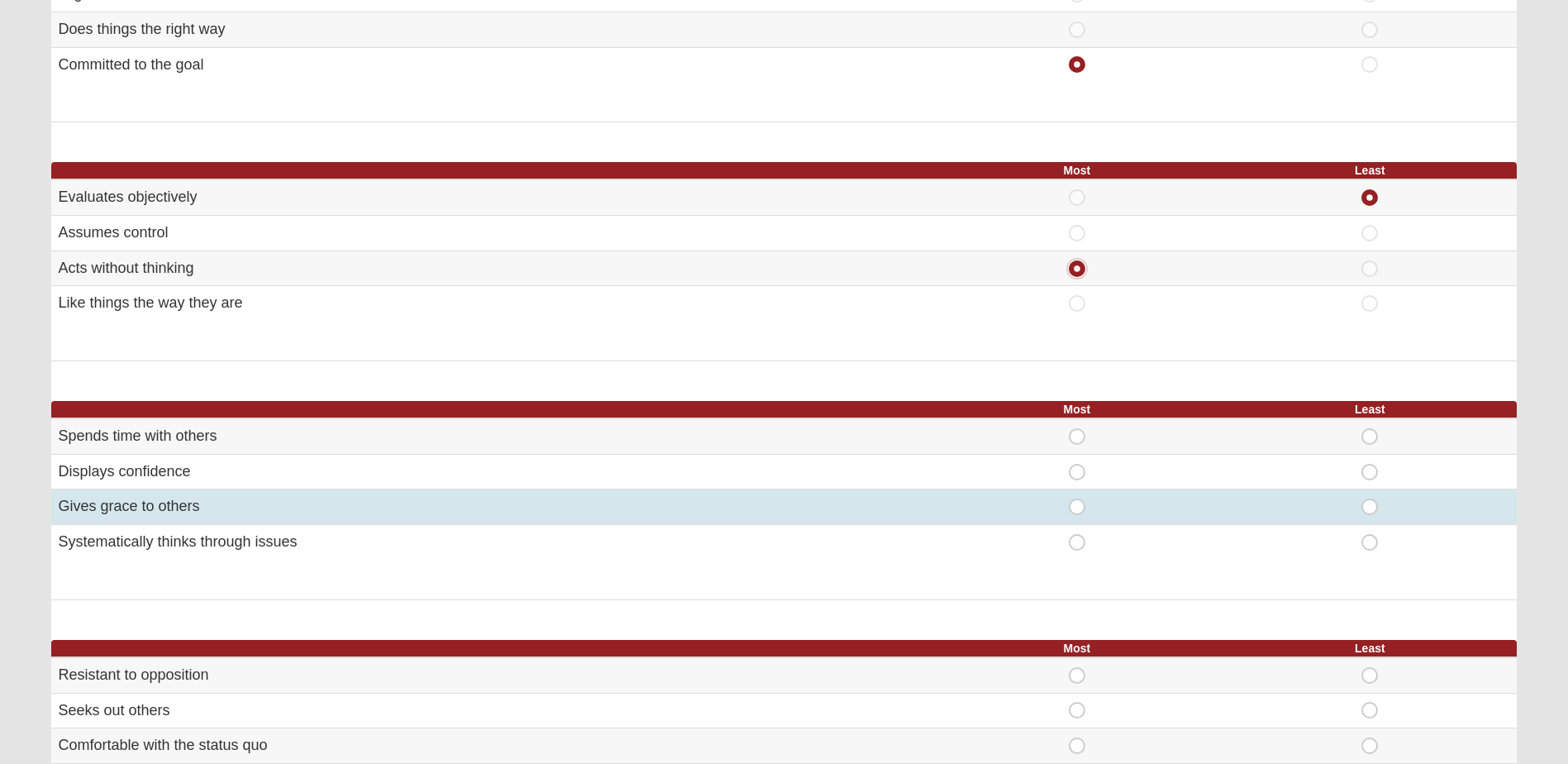
scroll to position [330, 0]
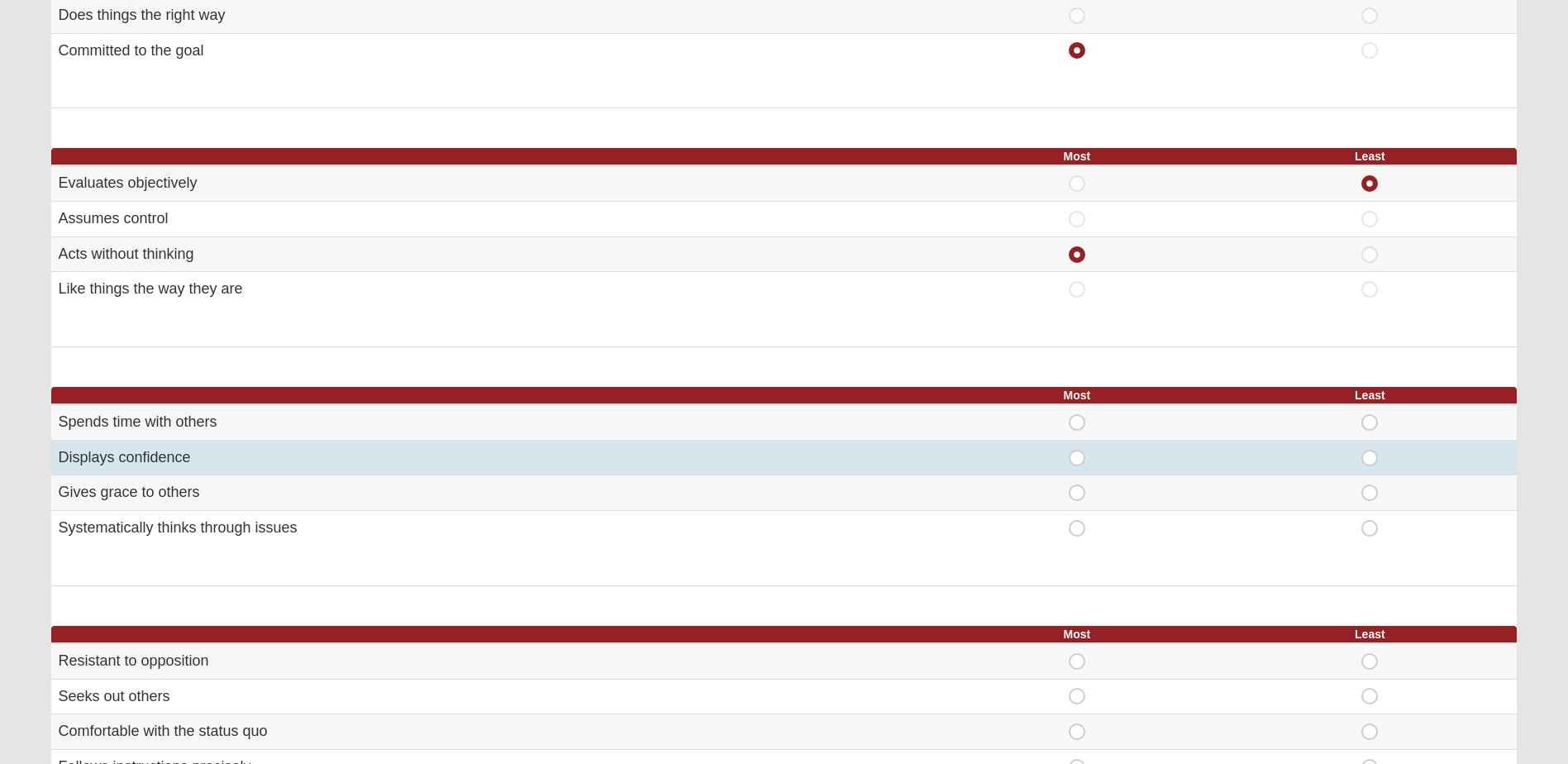
click at [1077, 450] on span "Most" at bounding box center [1077, 450] width 0 height 0
click at [1083, 454] on input "Most" at bounding box center [1082, 458] width 10 height 17
radio input "true"
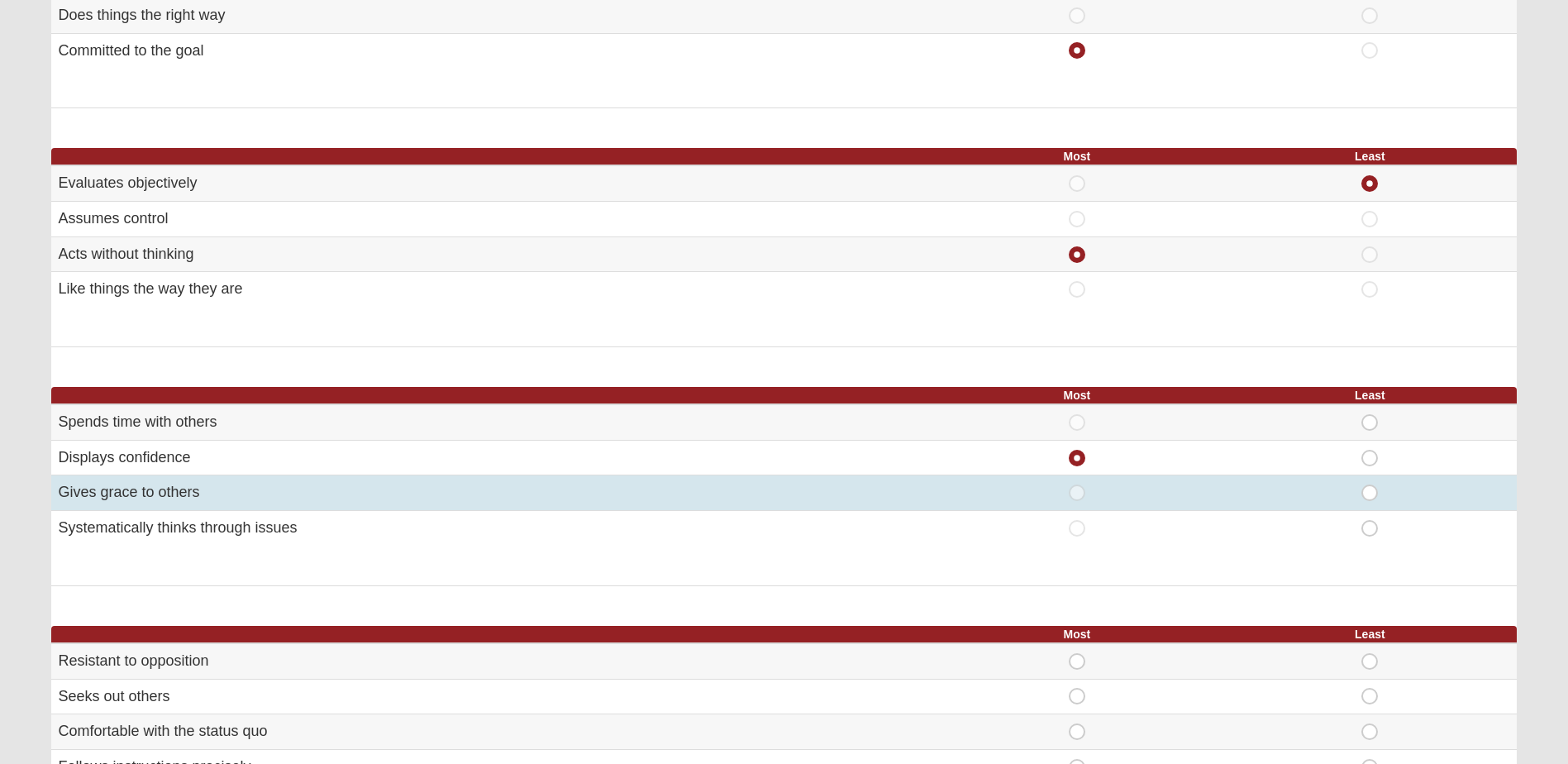
click at [1370, 485] on span "Least" at bounding box center [1370, 485] width 0 height 0
click at [1373, 494] on input "Least" at bounding box center [1374, 493] width 10 height 17
radio input "true"
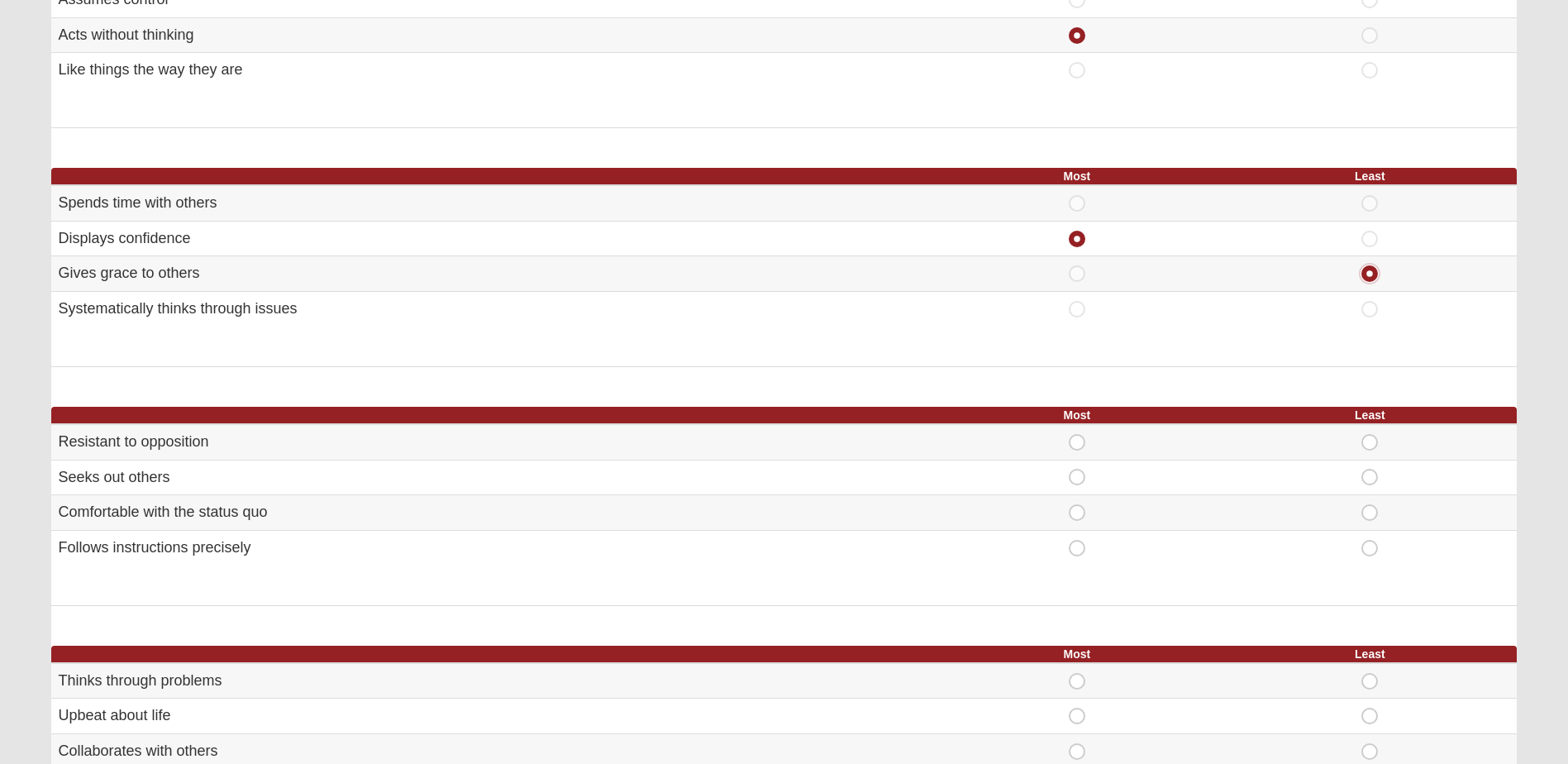
scroll to position [579, 0]
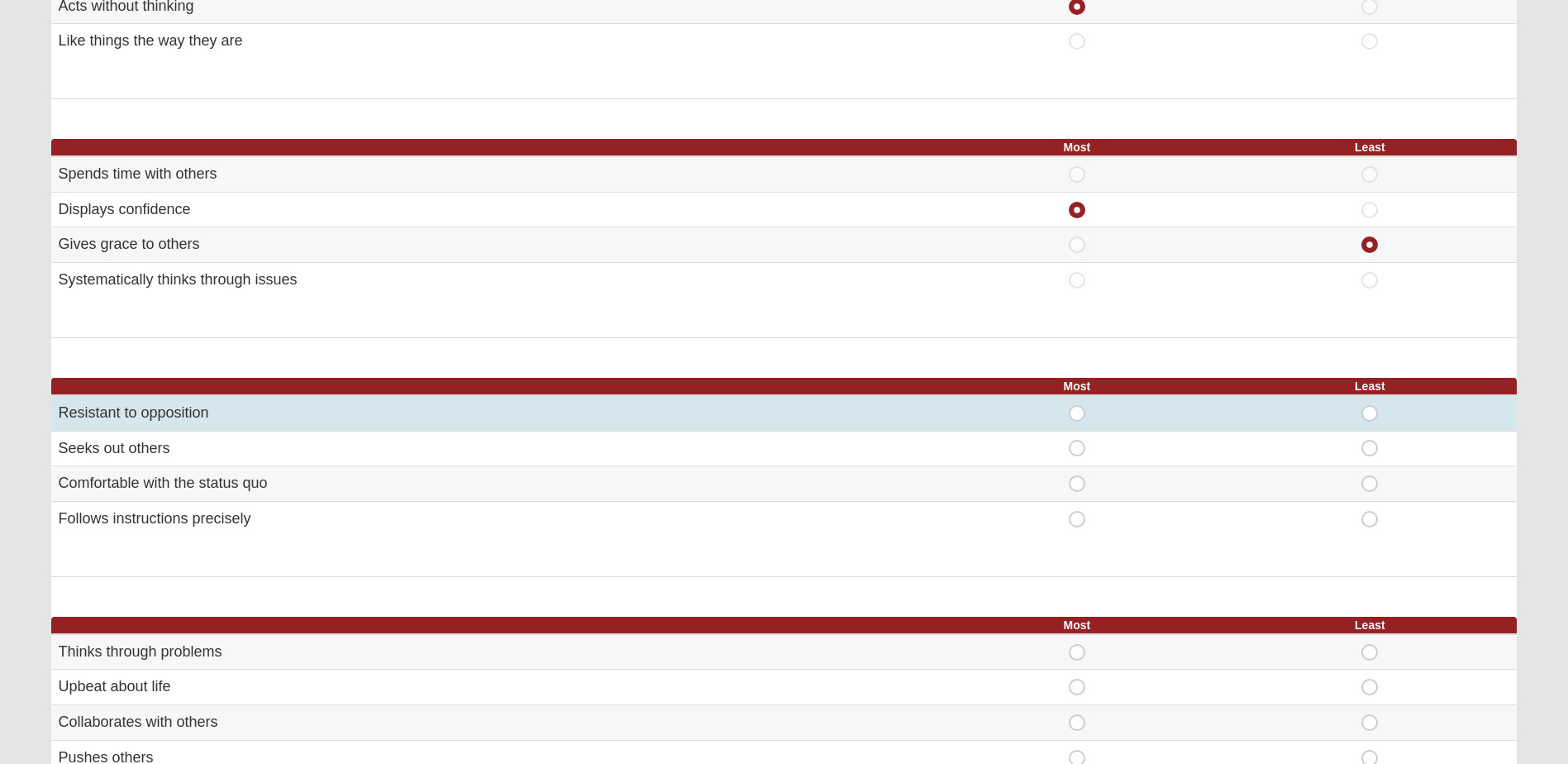
click at [1077, 406] on span "Most" at bounding box center [1077, 406] width 0 height 0
click at [1080, 409] on input "Most" at bounding box center [1082, 414] width 10 height 17
radio input "true"
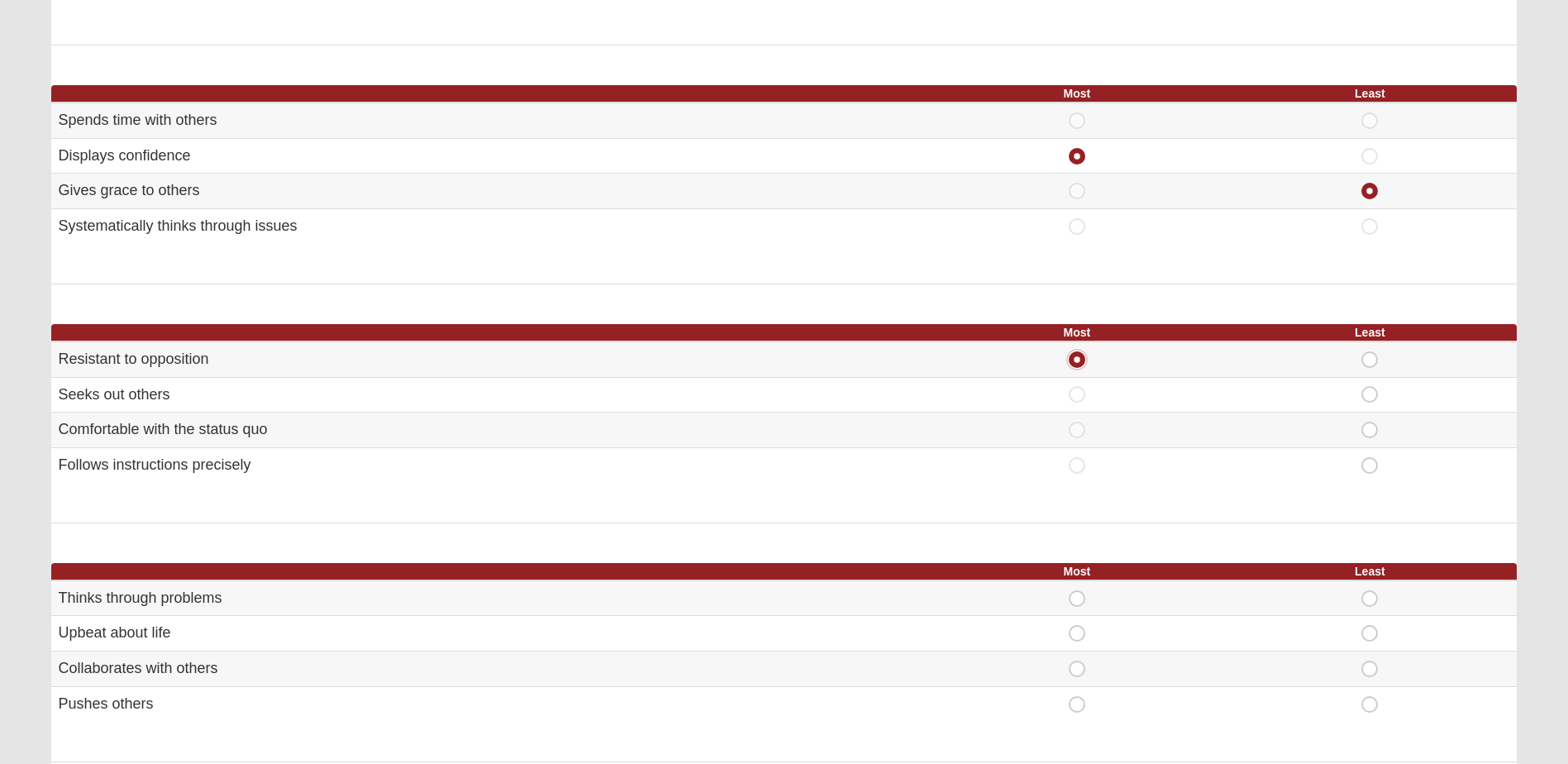
scroll to position [661, 0]
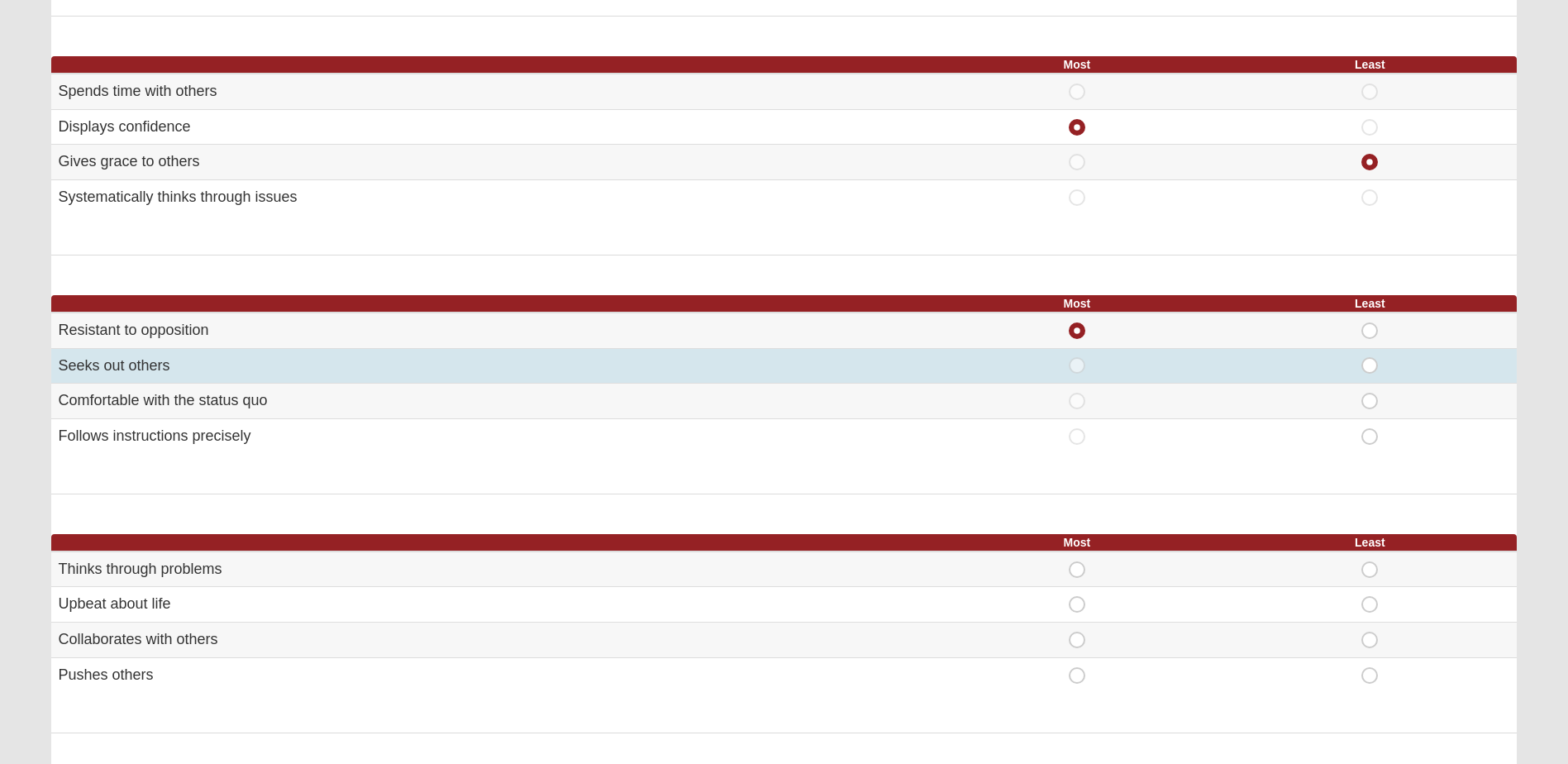
click at [1373, 372] on div "Least" at bounding box center [1370, 366] width 273 height 17
drag, startPoint x: 1373, startPoint y: 372, endPoint x: 1365, endPoint y: 369, distance: 8.5
click at [1370, 358] on span "Least" at bounding box center [1370, 358] width 0 height 0
click at [1370, 364] on input "Least" at bounding box center [1374, 366] width 10 height 17
radio input "true"
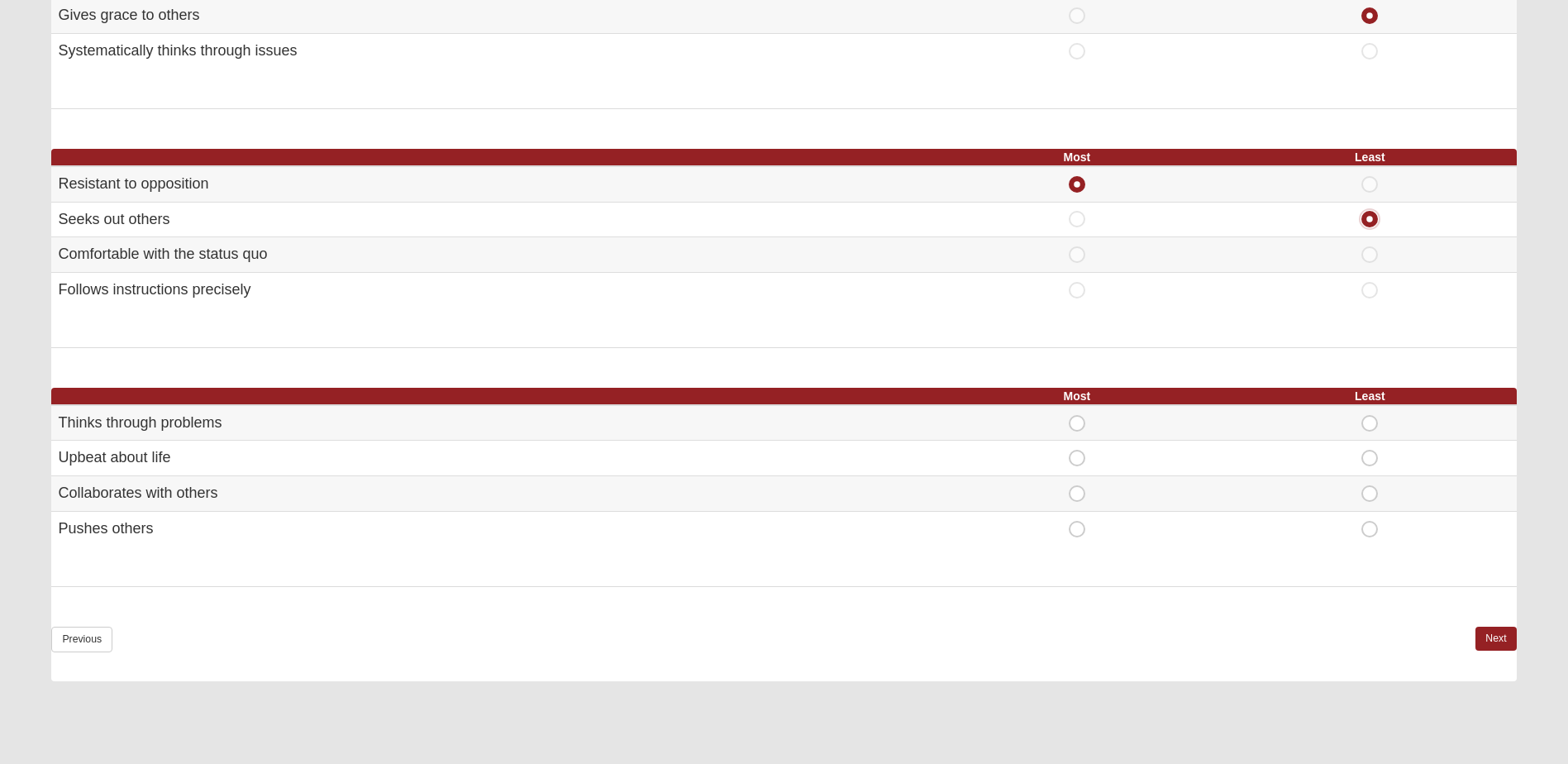
scroll to position [827, 0]
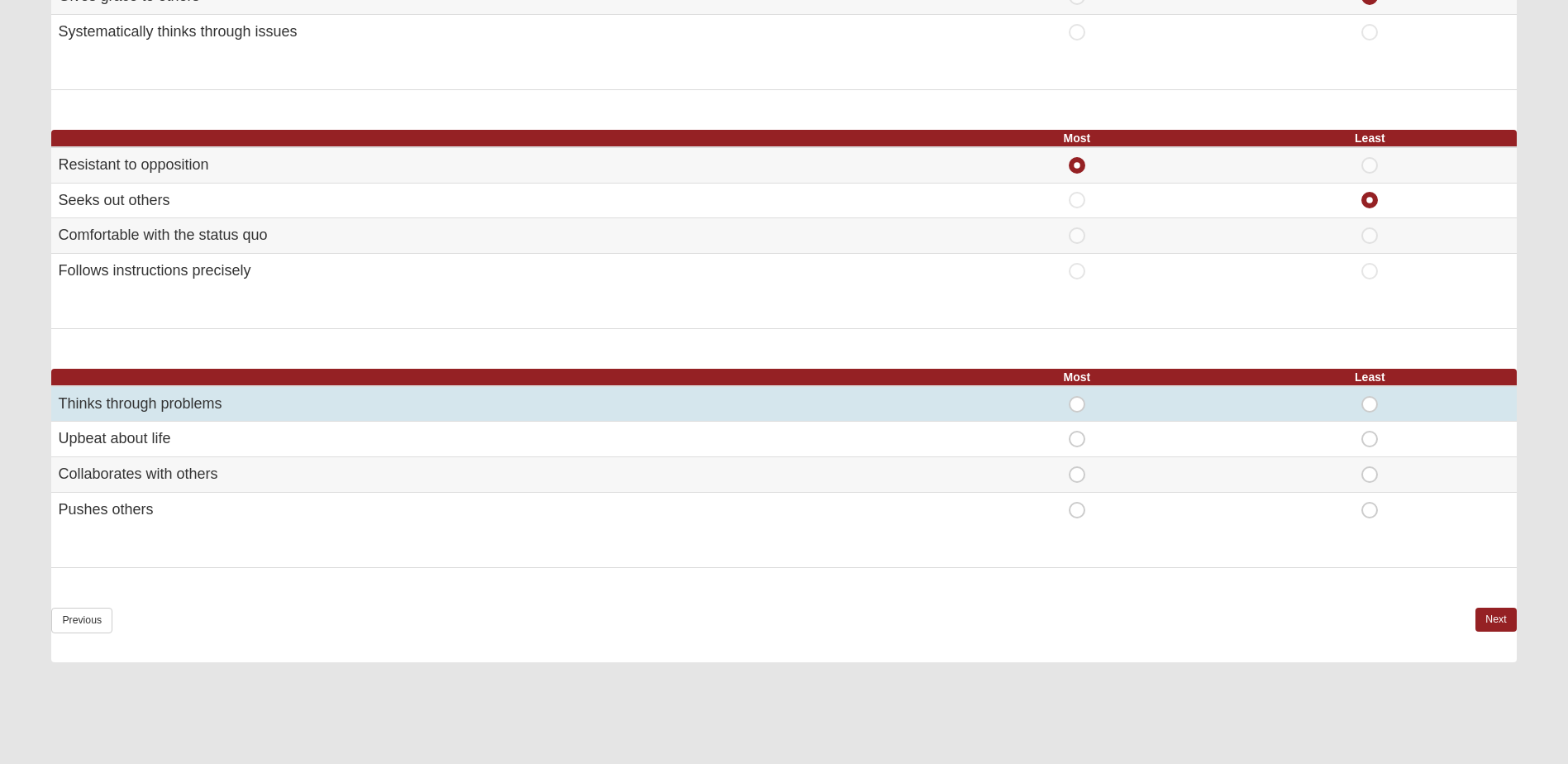
click at [1370, 396] on span "Least" at bounding box center [1370, 396] width 0 height 0
click at [1370, 403] on input "Least" at bounding box center [1374, 405] width 10 height 17
radio input "true"
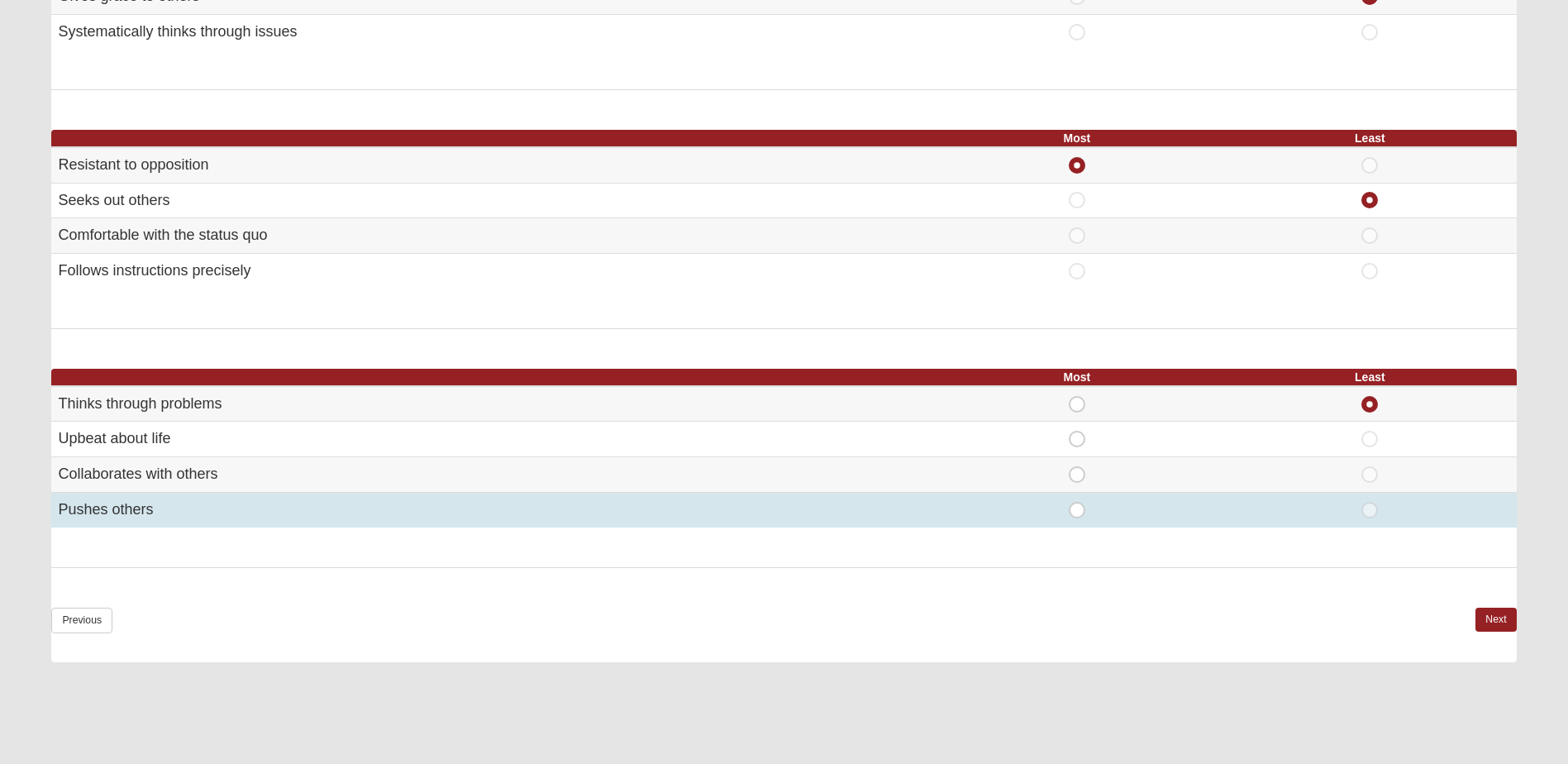
click at [1077, 501] on span "Most" at bounding box center [1077, 501] width 0 height 0
click at [1077, 509] on input "Most" at bounding box center [1082, 510] width 10 height 17
radio input "true"
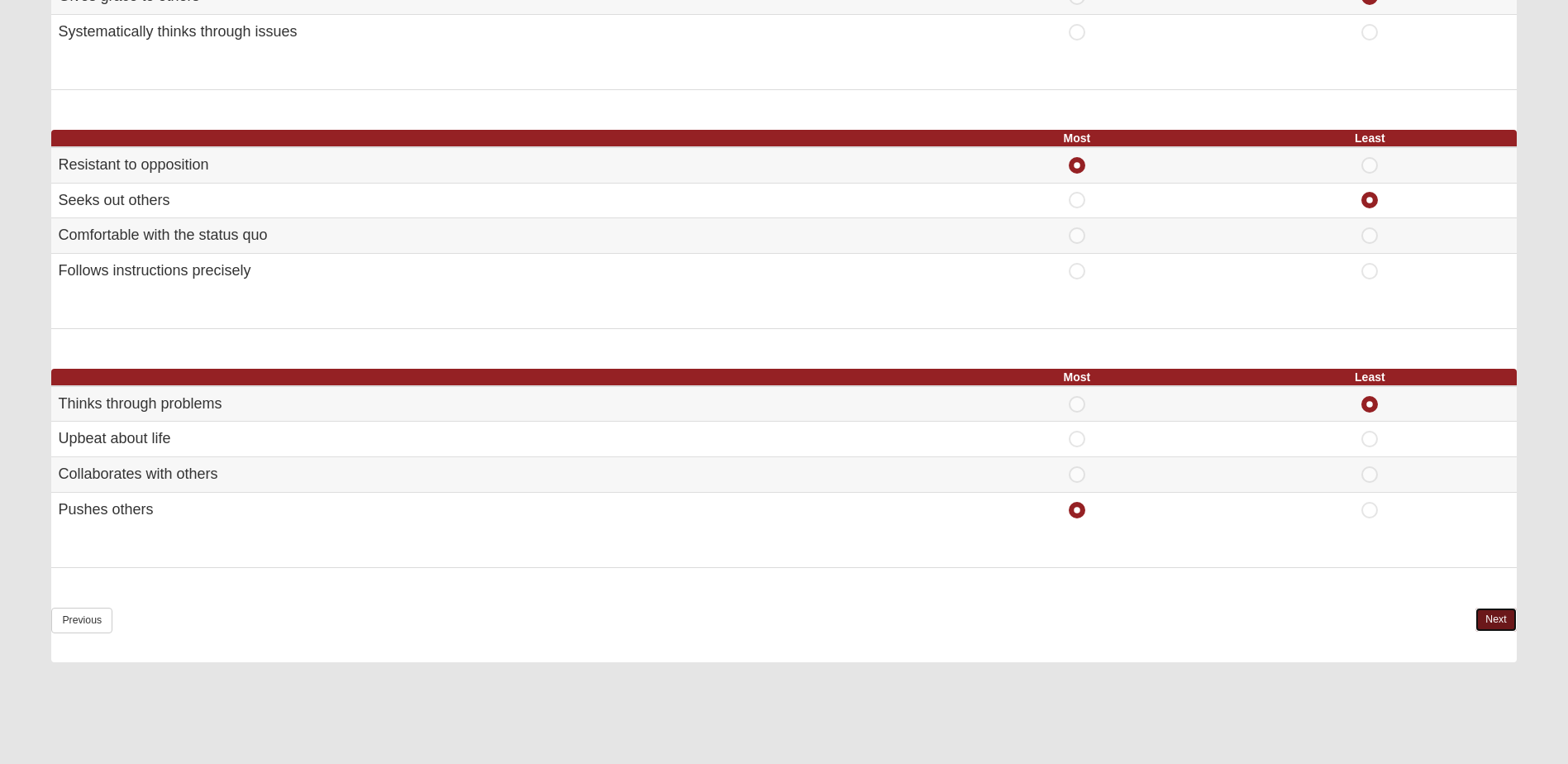
drag, startPoint x: 1497, startPoint y: 614, endPoint x: 1485, endPoint y: 613, distance: 12.0
click at [1498, 614] on link "Next" at bounding box center [1495, 619] width 40 height 24
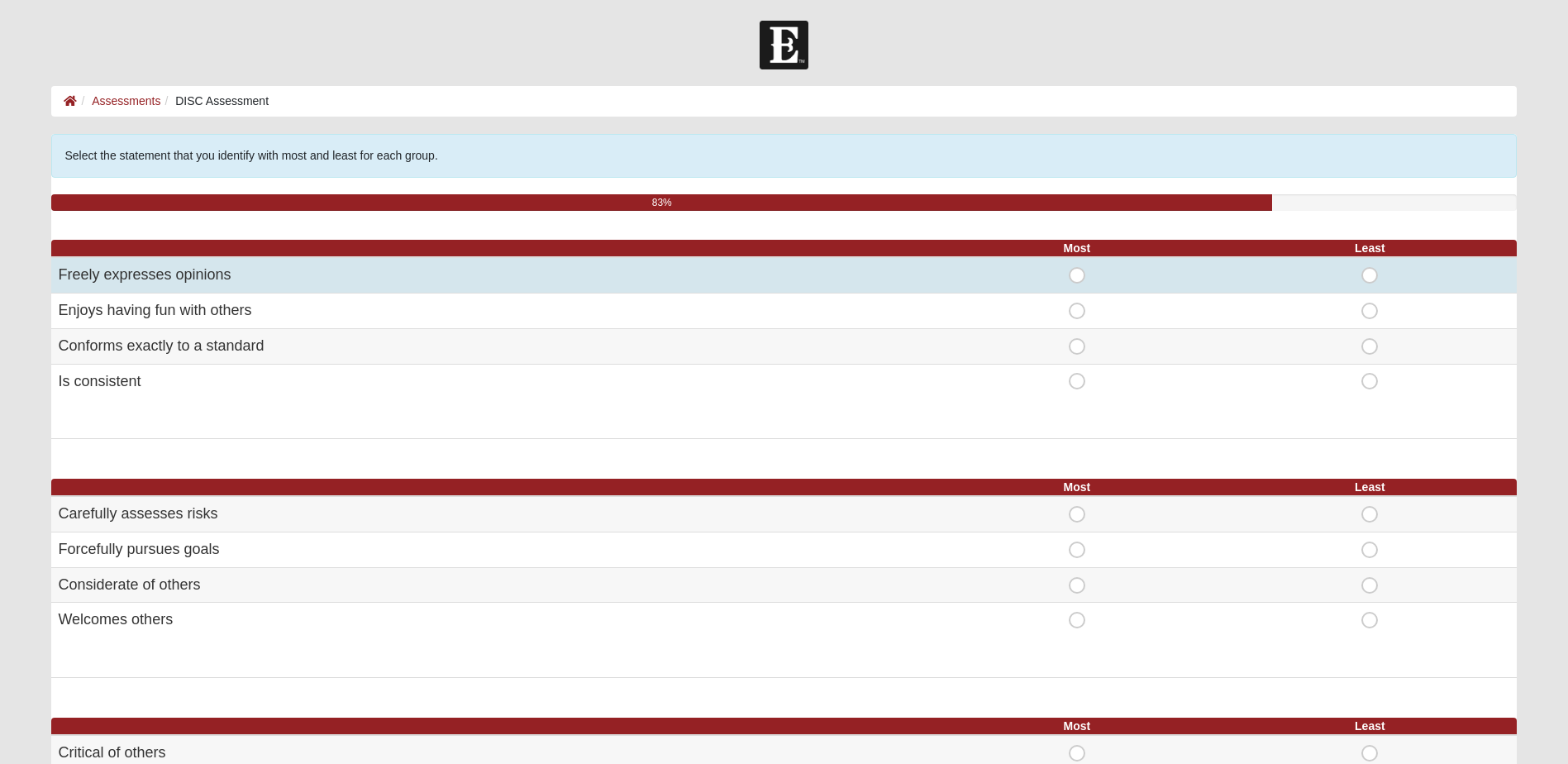
click at [1077, 267] on span "Most" at bounding box center [1077, 267] width 0 height 0
click at [1077, 276] on input "Most" at bounding box center [1082, 276] width 10 height 17
radio input "true"
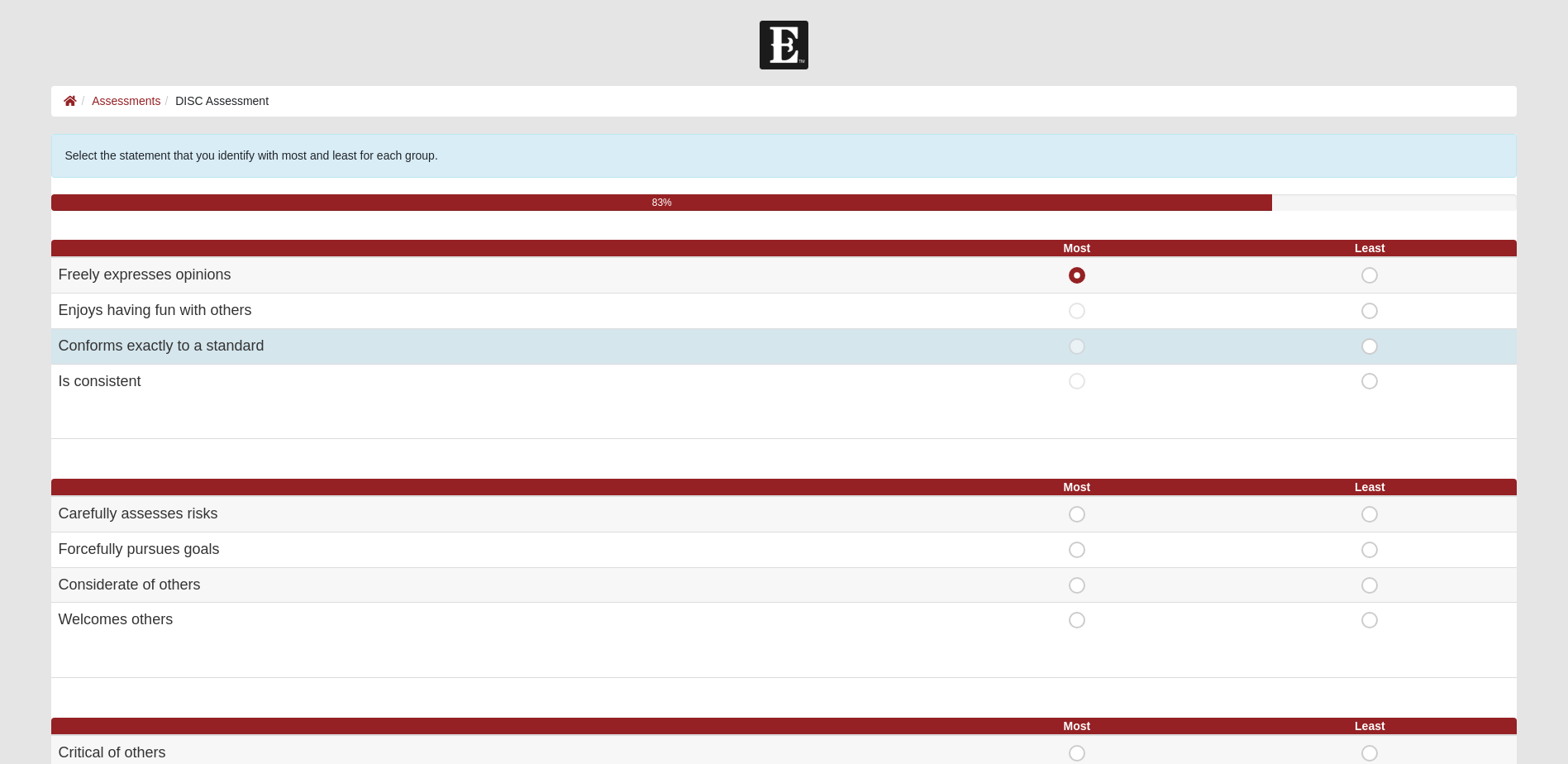
click at [1370, 338] on span "Least" at bounding box center [1370, 338] width 0 height 0
click at [1370, 350] on input "Least" at bounding box center [1374, 346] width 10 height 17
radio input "true"
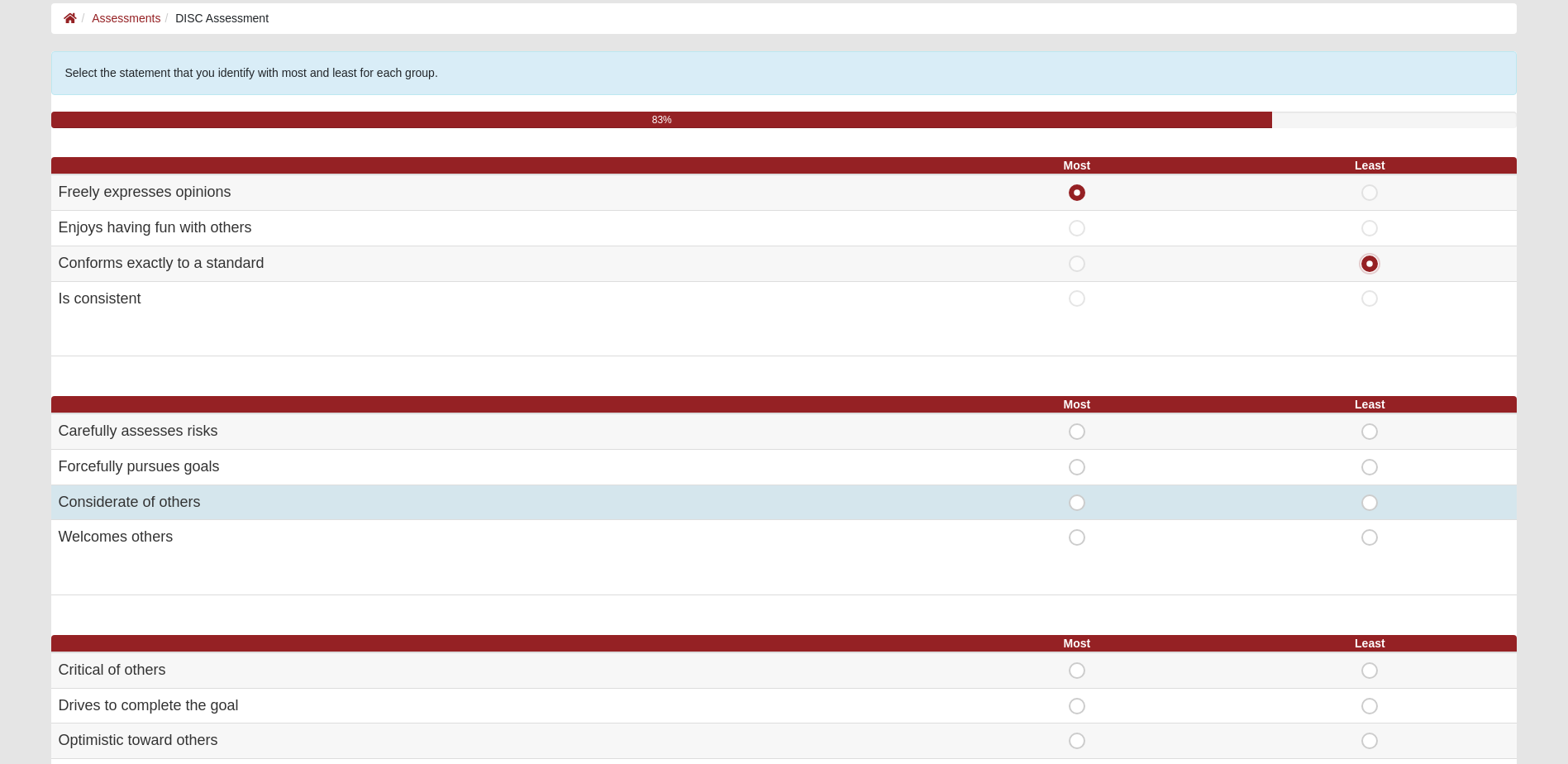
scroll to position [166, 0]
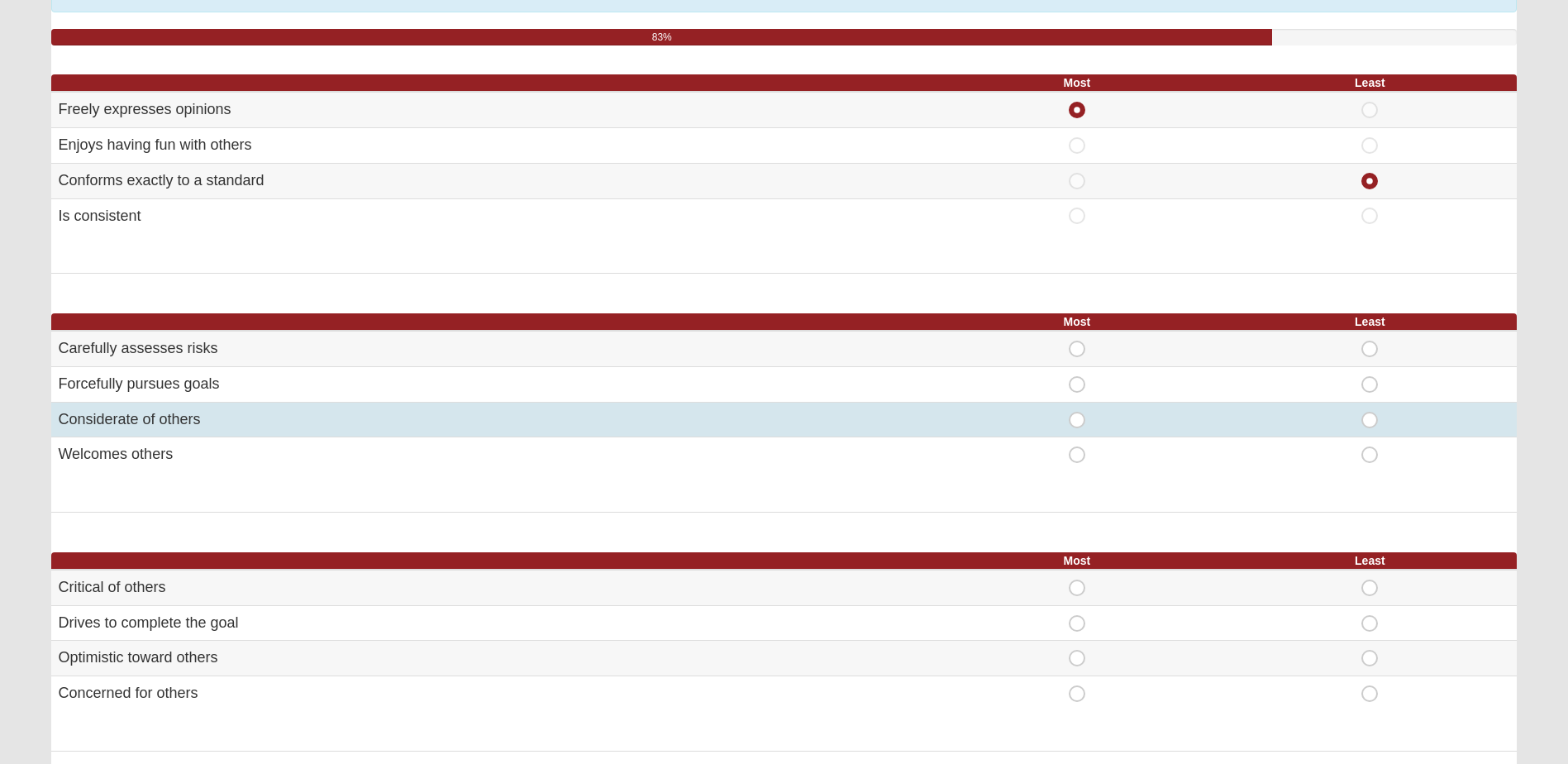
click at [1370, 412] on span "Least" at bounding box center [1370, 412] width 0 height 0
click at [1370, 419] on input "Least" at bounding box center [1374, 421] width 10 height 17
radio input "true"
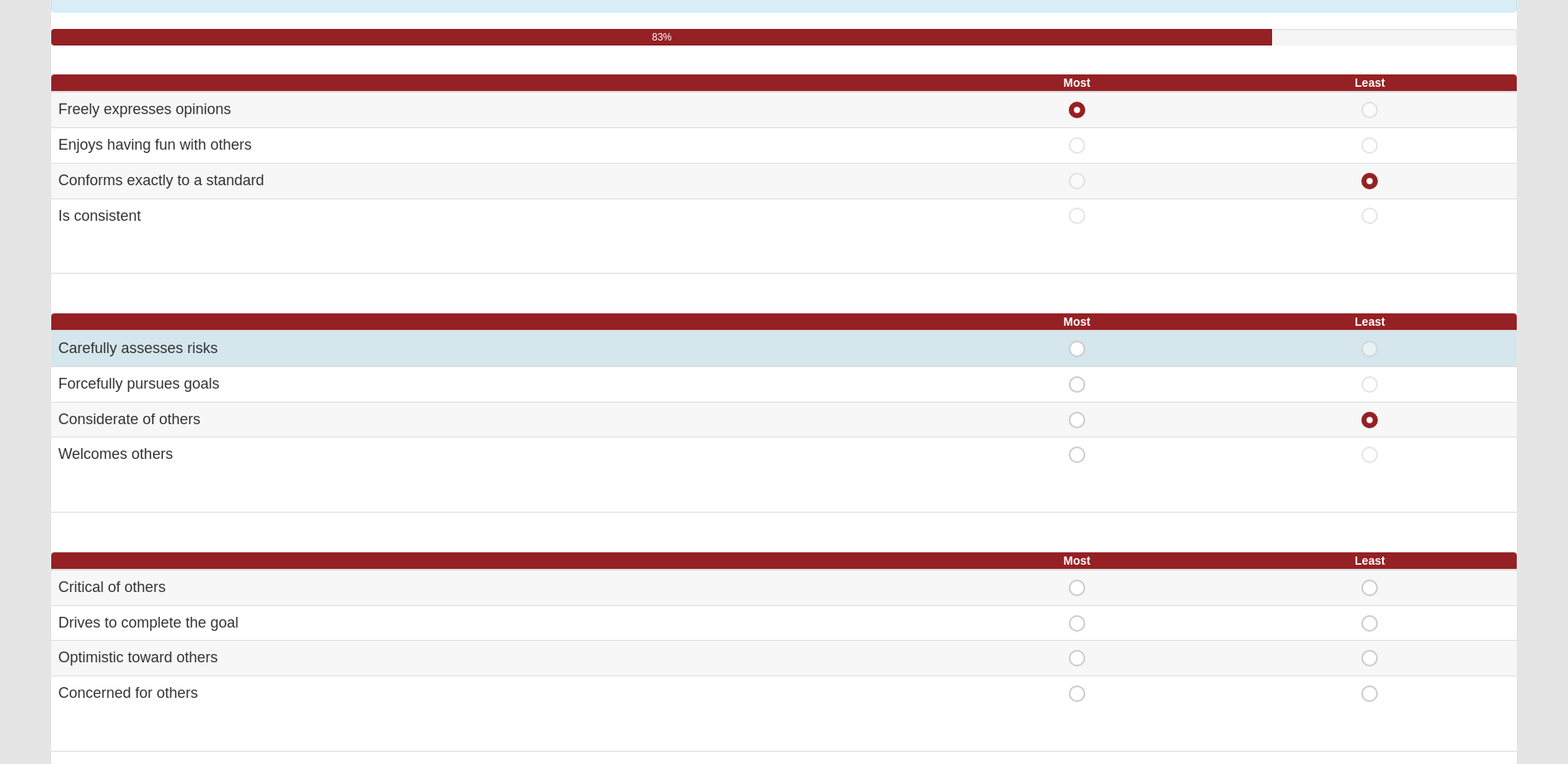
click at [1077, 341] on span "Most" at bounding box center [1077, 341] width 0 height 0
click at [1077, 351] on input "Most" at bounding box center [1082, 349] width 10 height 17
radio input "true"
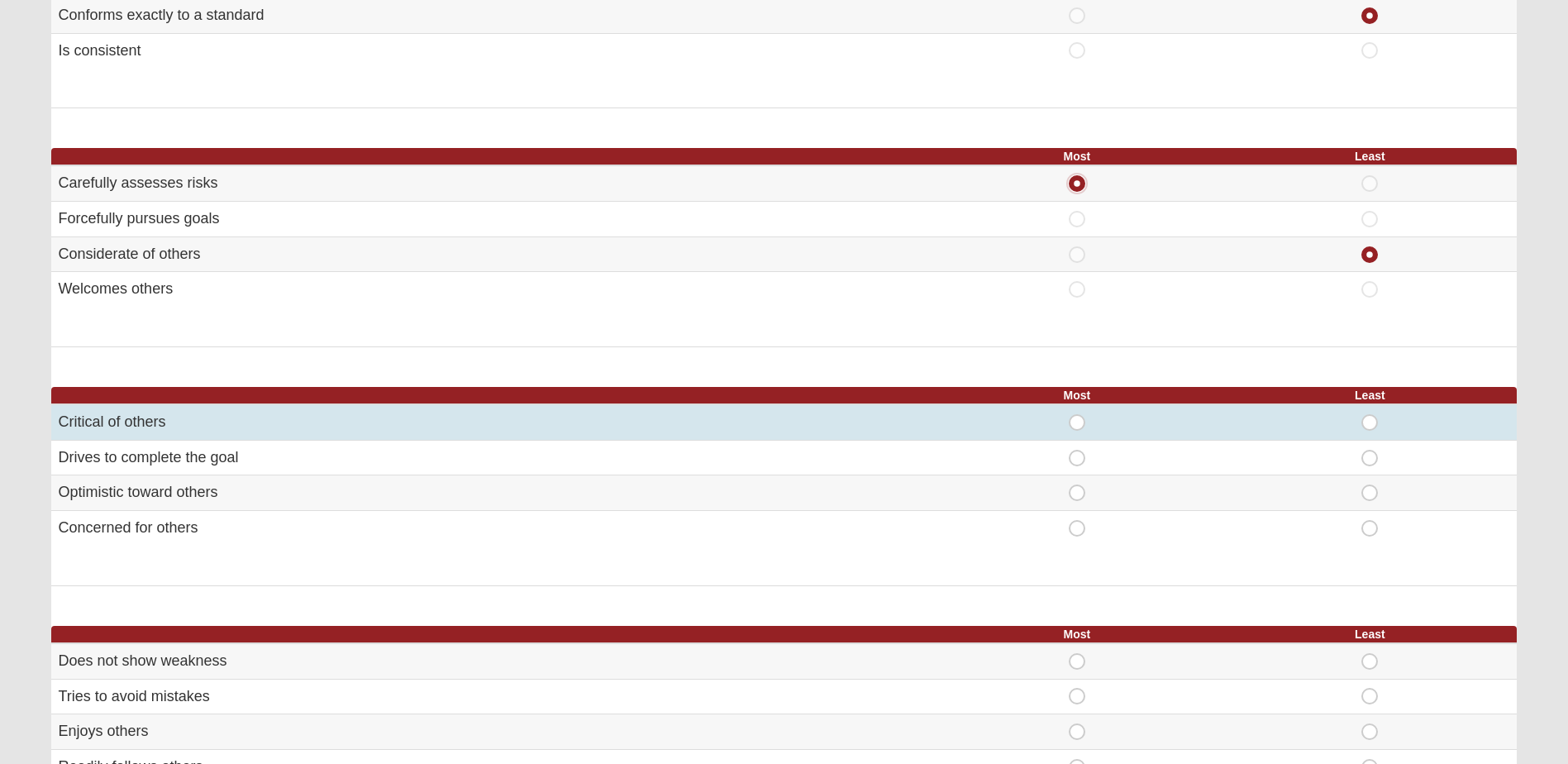
scroll to position [413, 0]
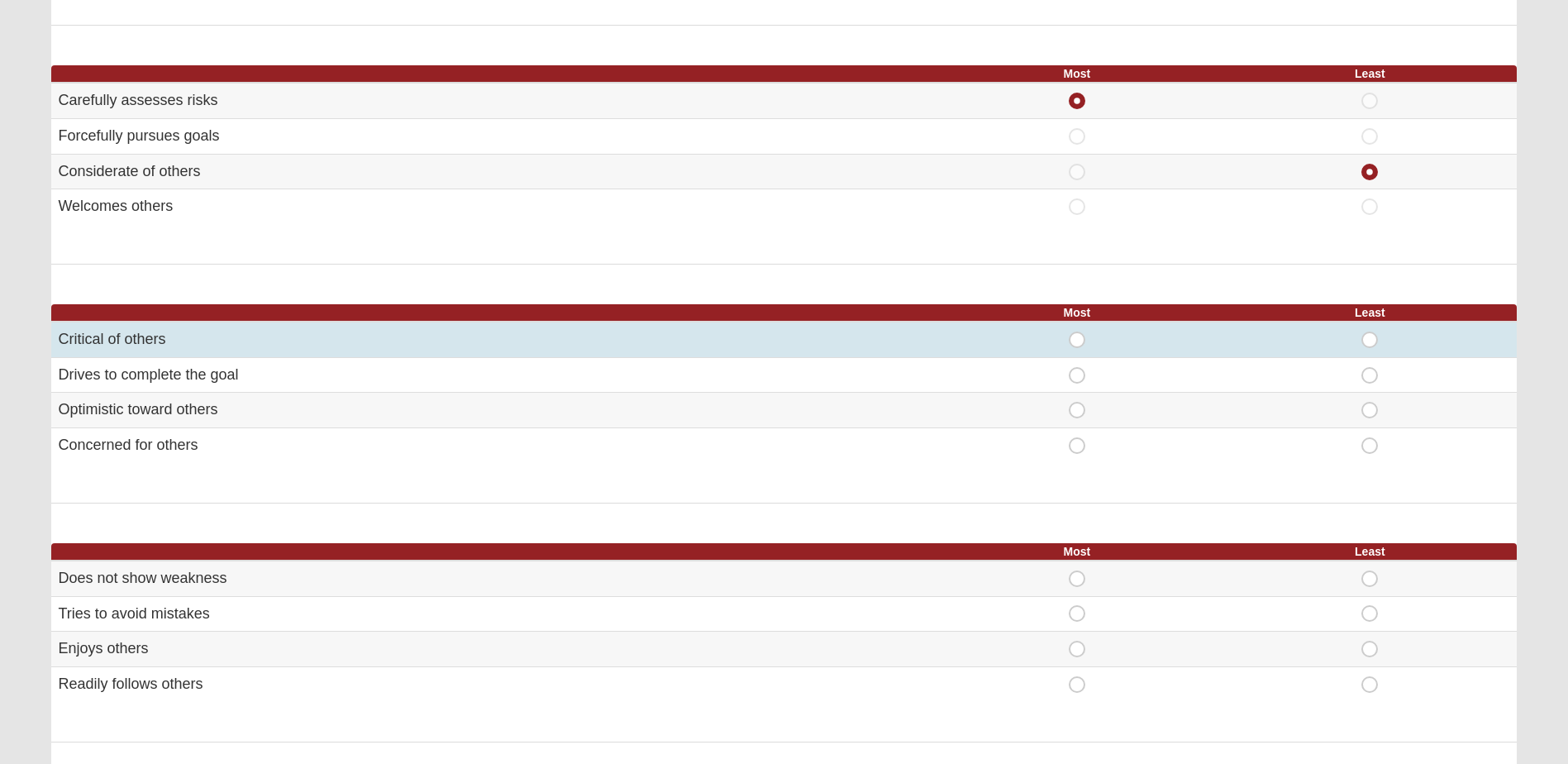
click at [1077, 331] on span "Most" at bounding box center [1077, 331] width 0 height 0
click at [1077, 341] on input "Most" at bounding box center [1082, 340] width 10 height 17
radio input "true"
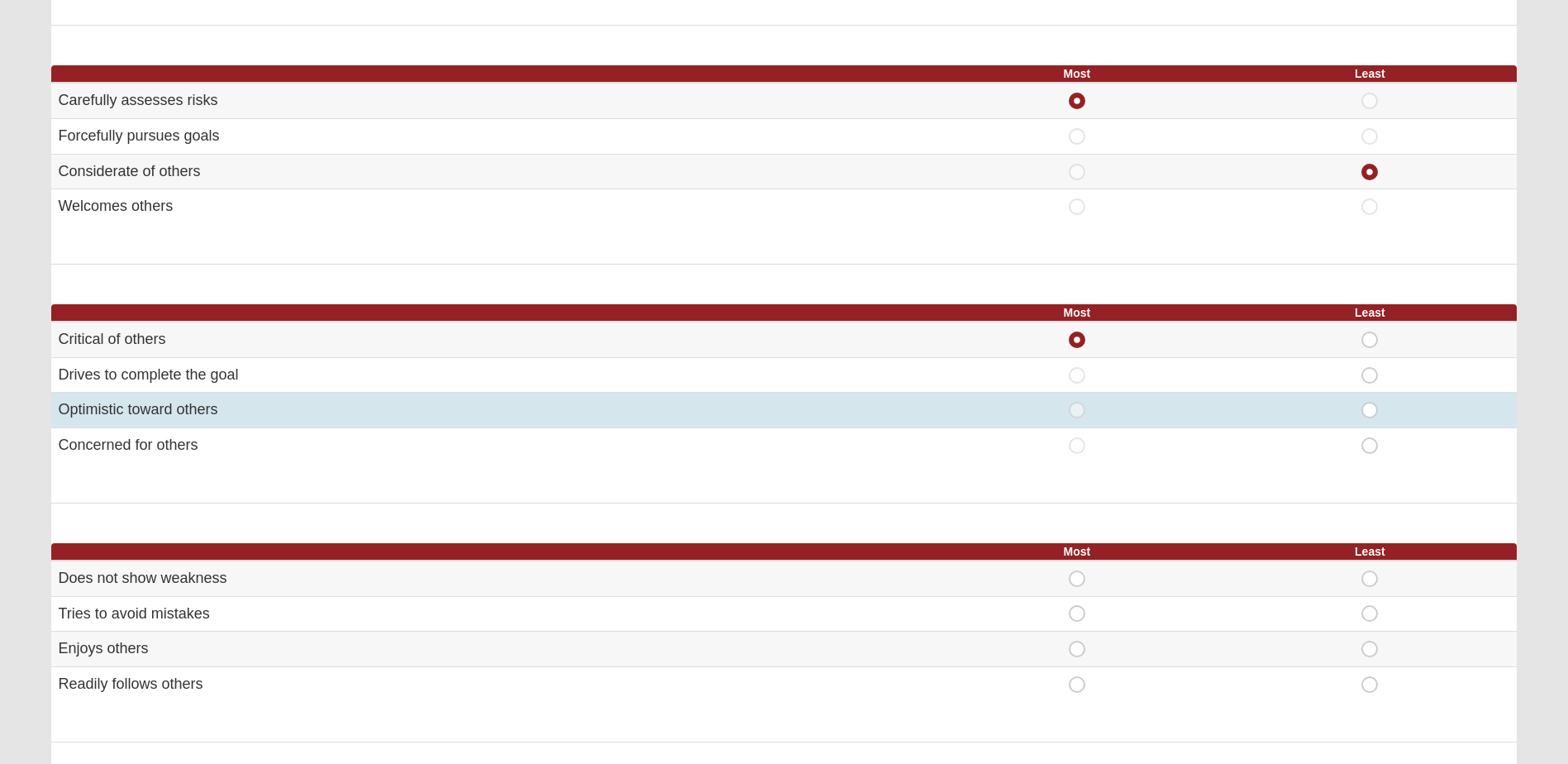
click at [1370, 402] on span "Least" at bounding box center [1370, 402] width 0 height 0
click at [1370, 407] on input "Least" at bounding box center [1374, 410] width 10 height 17
radio input "true"
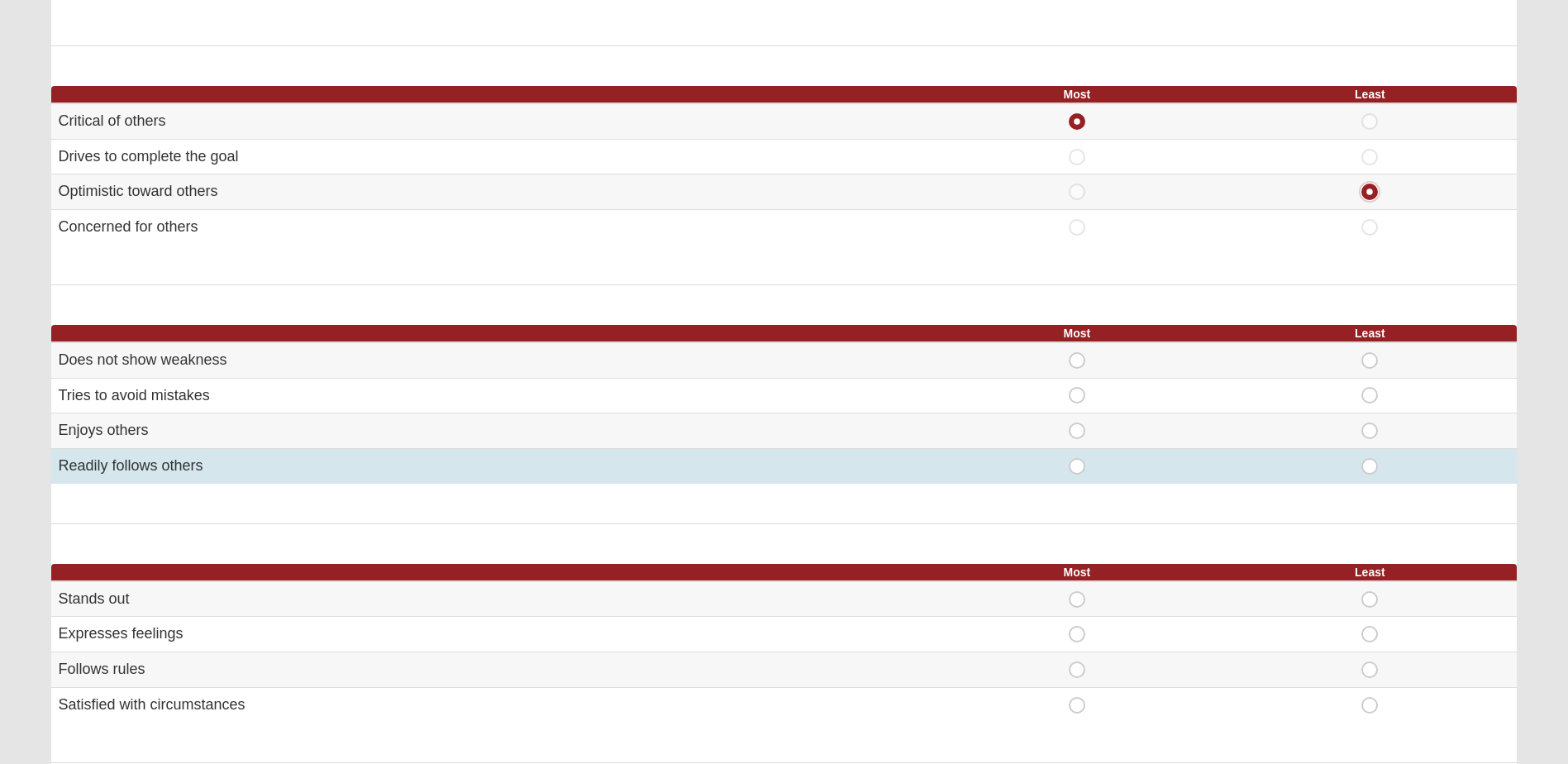
scroll to position [661, 0]
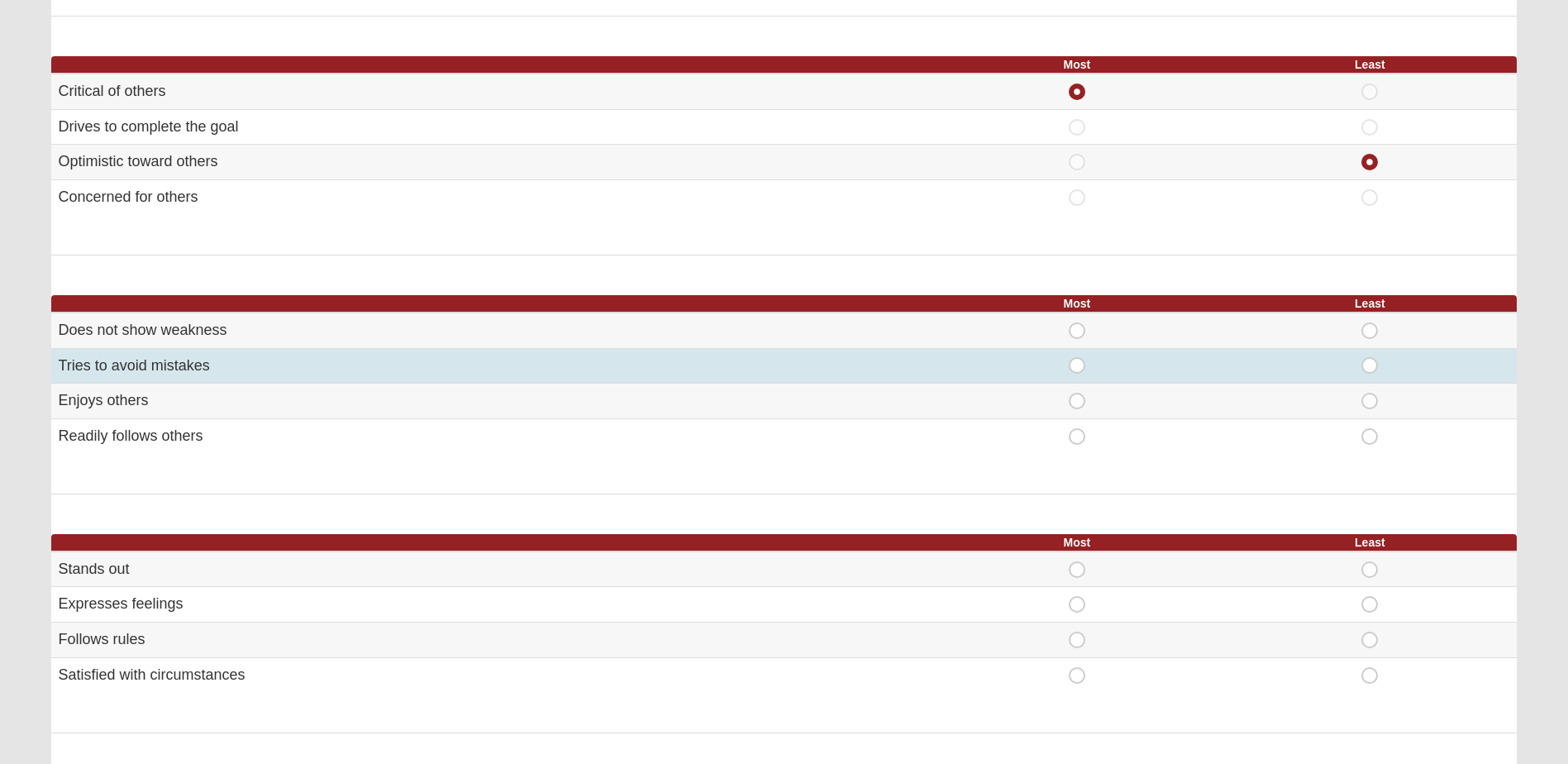
click at [1077, 358] on span "Most" at bounding box center [1077, 358] width 0 height 0
click at [1083, 365] on input "Most" at bounding box center [1082, 366] width 10 height 17
radio input "true"
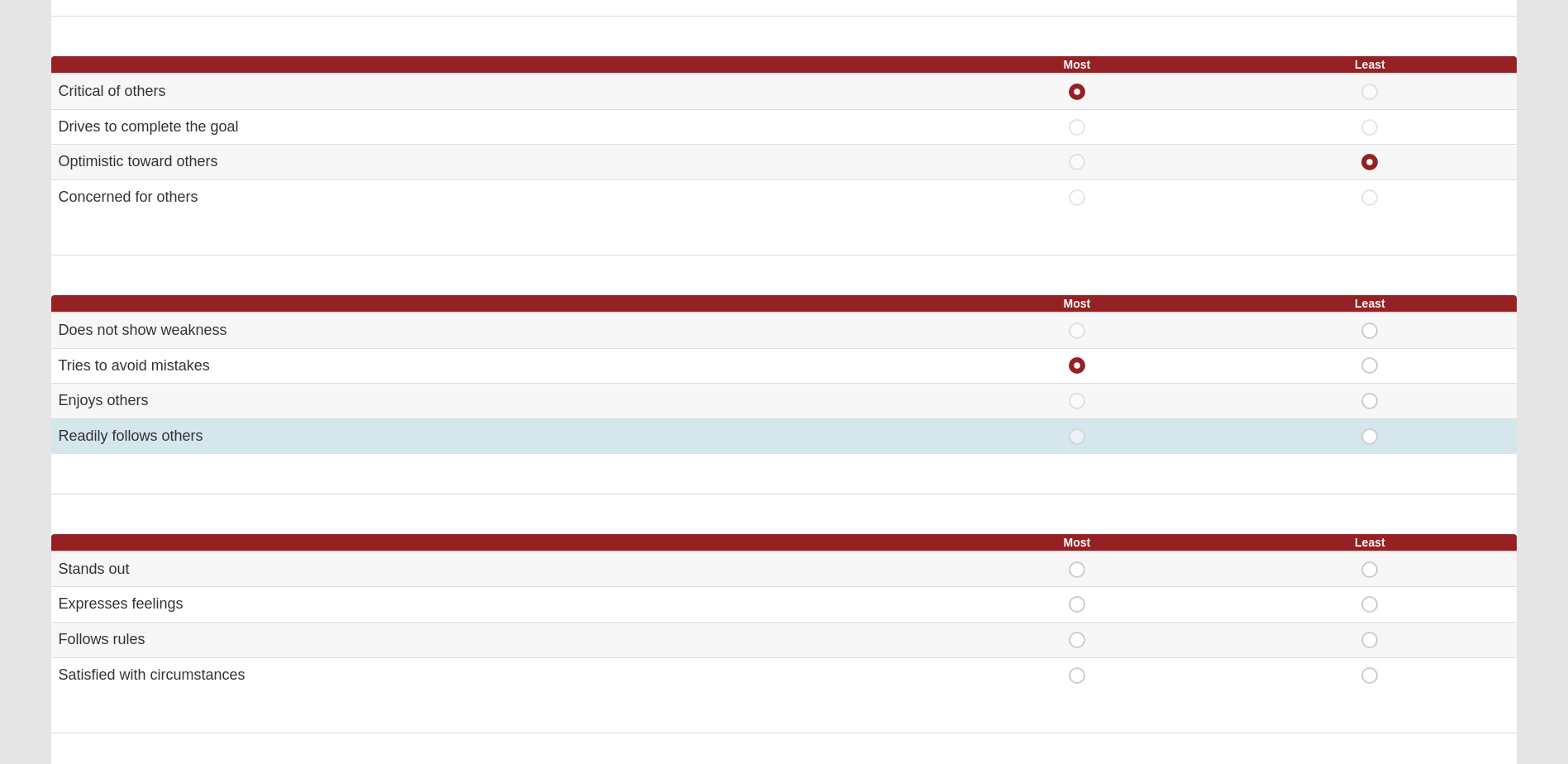
click at [1370, 428] on span "Least" at bounding box center [1370, 428] width 0 height 0
click at [1370, 437] on input "Least" at bounding box center [1374, 437] width 10 height 17
radio input "true"
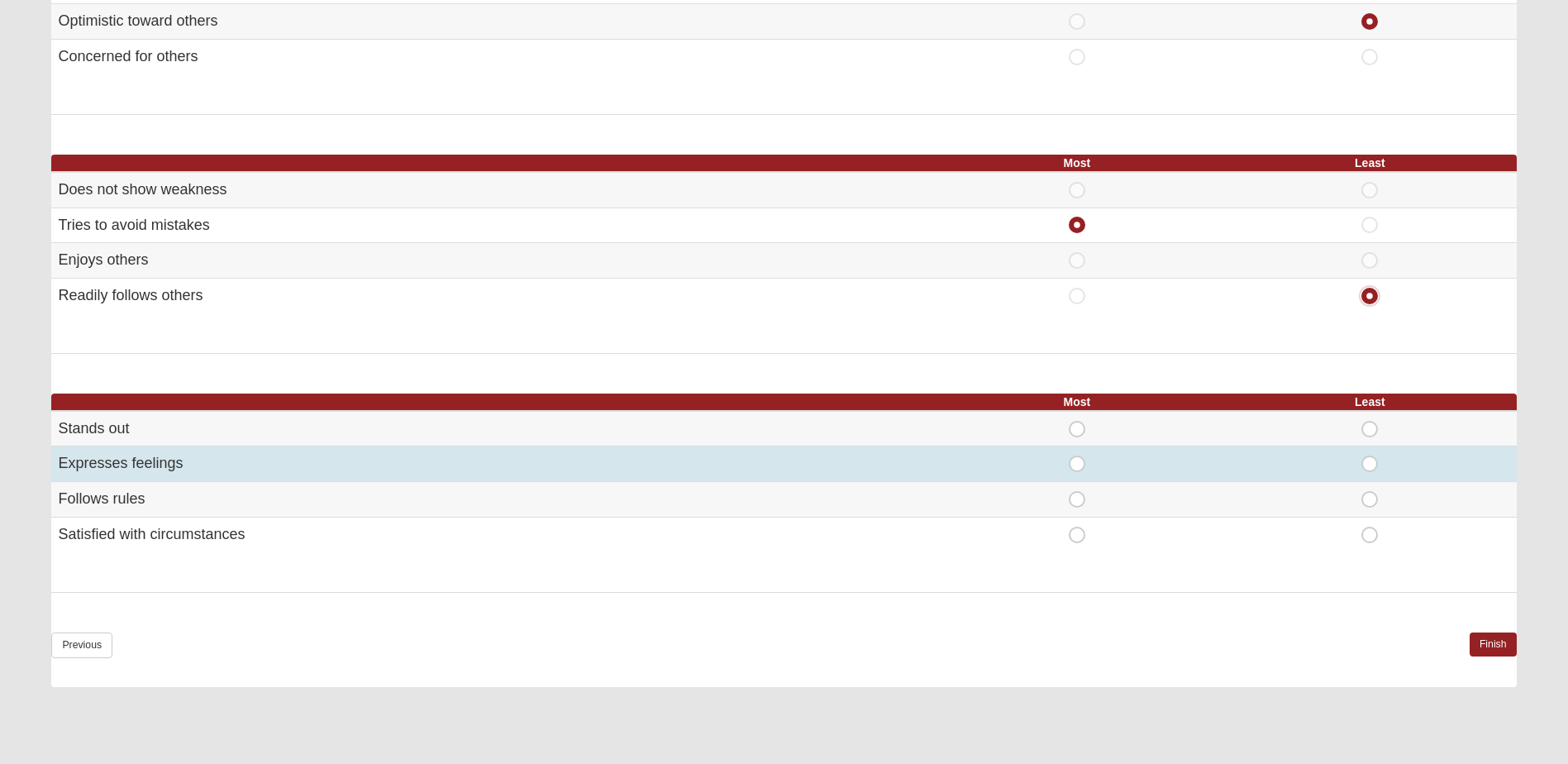
scroll to position [827, 0]
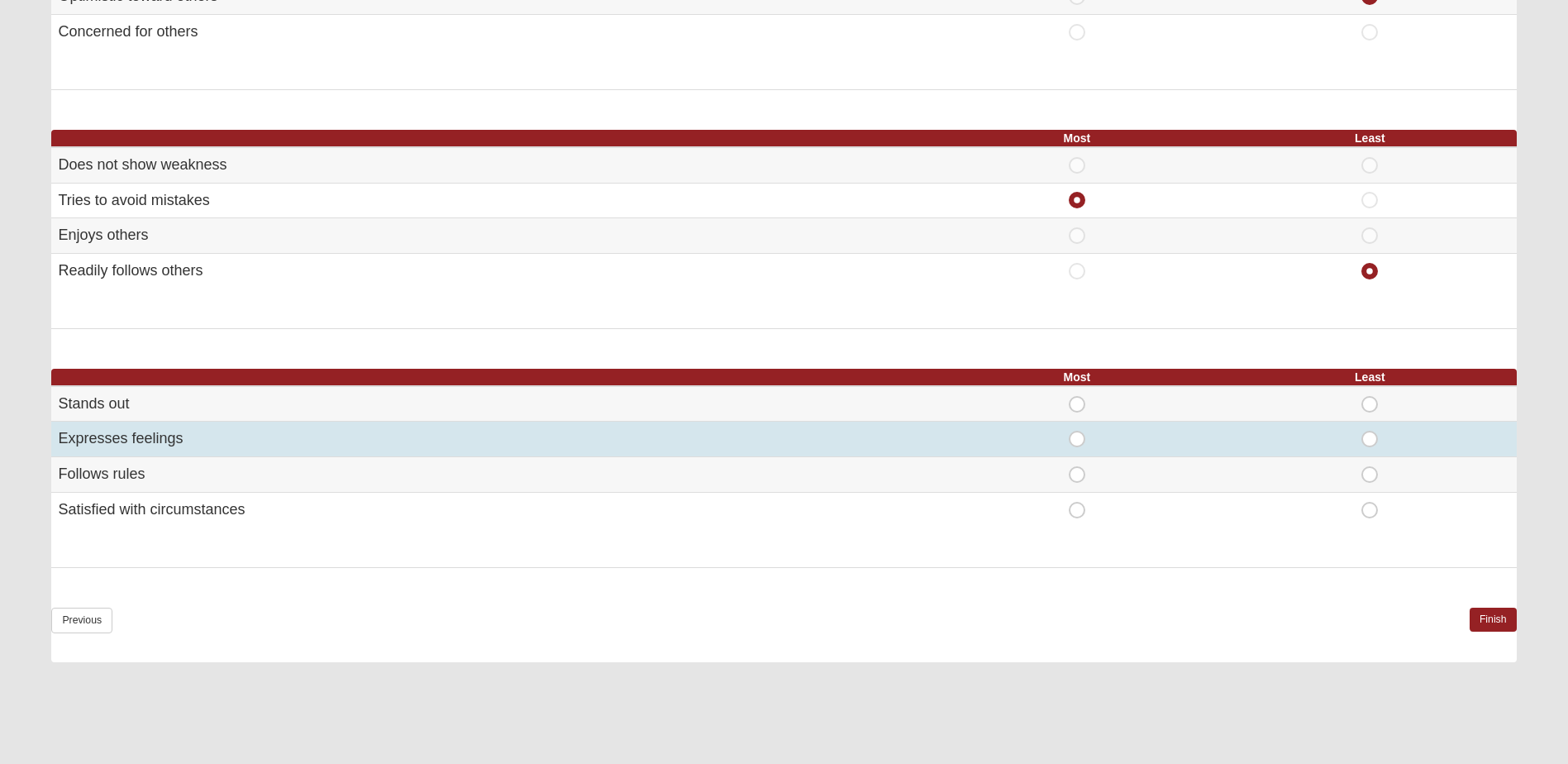
click at [1077, 431] on span "Most" at bounding box center [1077, 431] width 0 height 0
click at [1077, 435] on input "Most" at bounding box center [1082, 439] width 10 height 17
radio input "true"
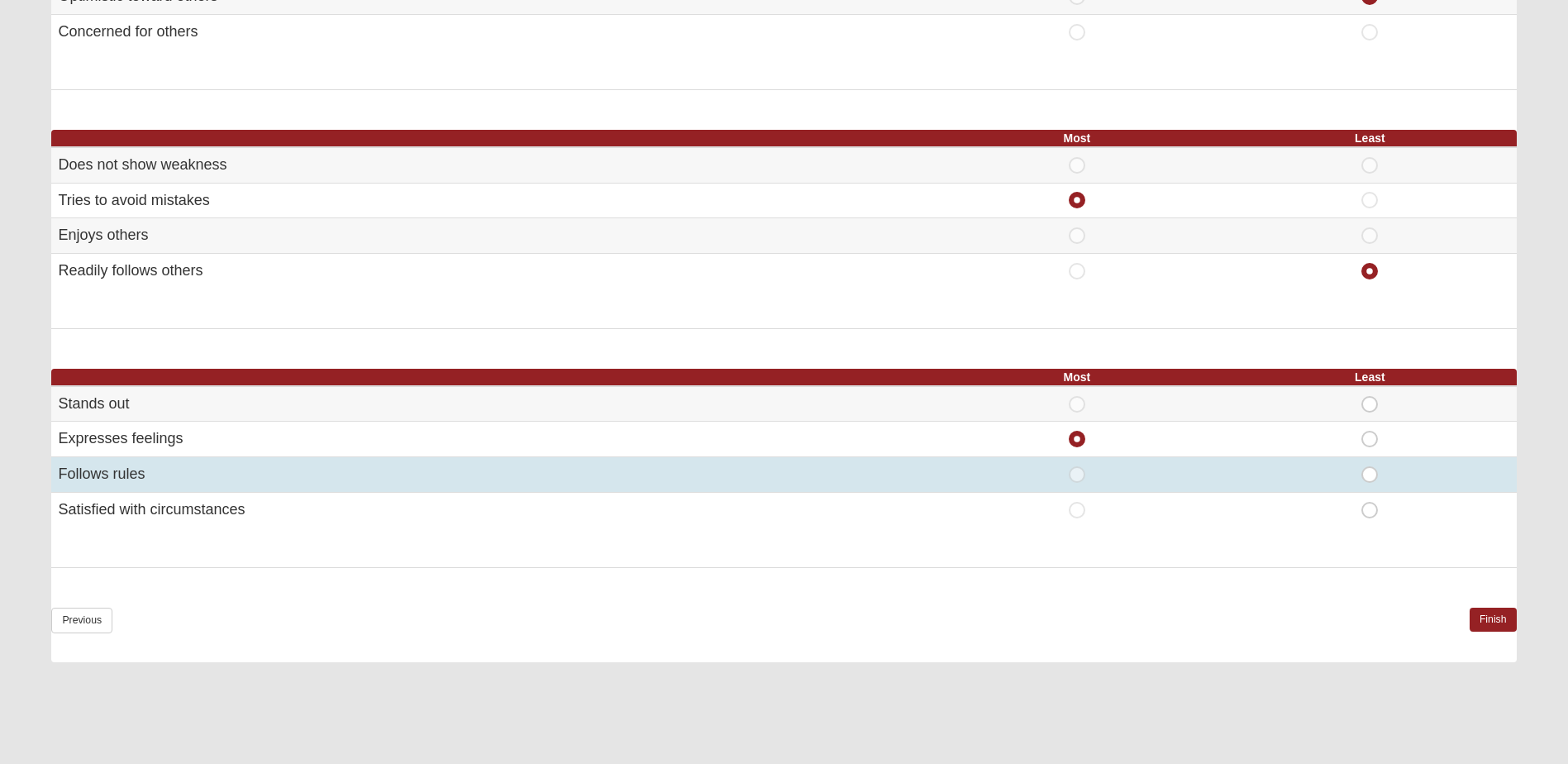
click at [1370, 467] on span "Least" at bounding box center [1370, 467] width 0 height 0
click at [1370, 477] on input "Least" at bounding box center [1374, 475] width 10 height 17
radio input "true"
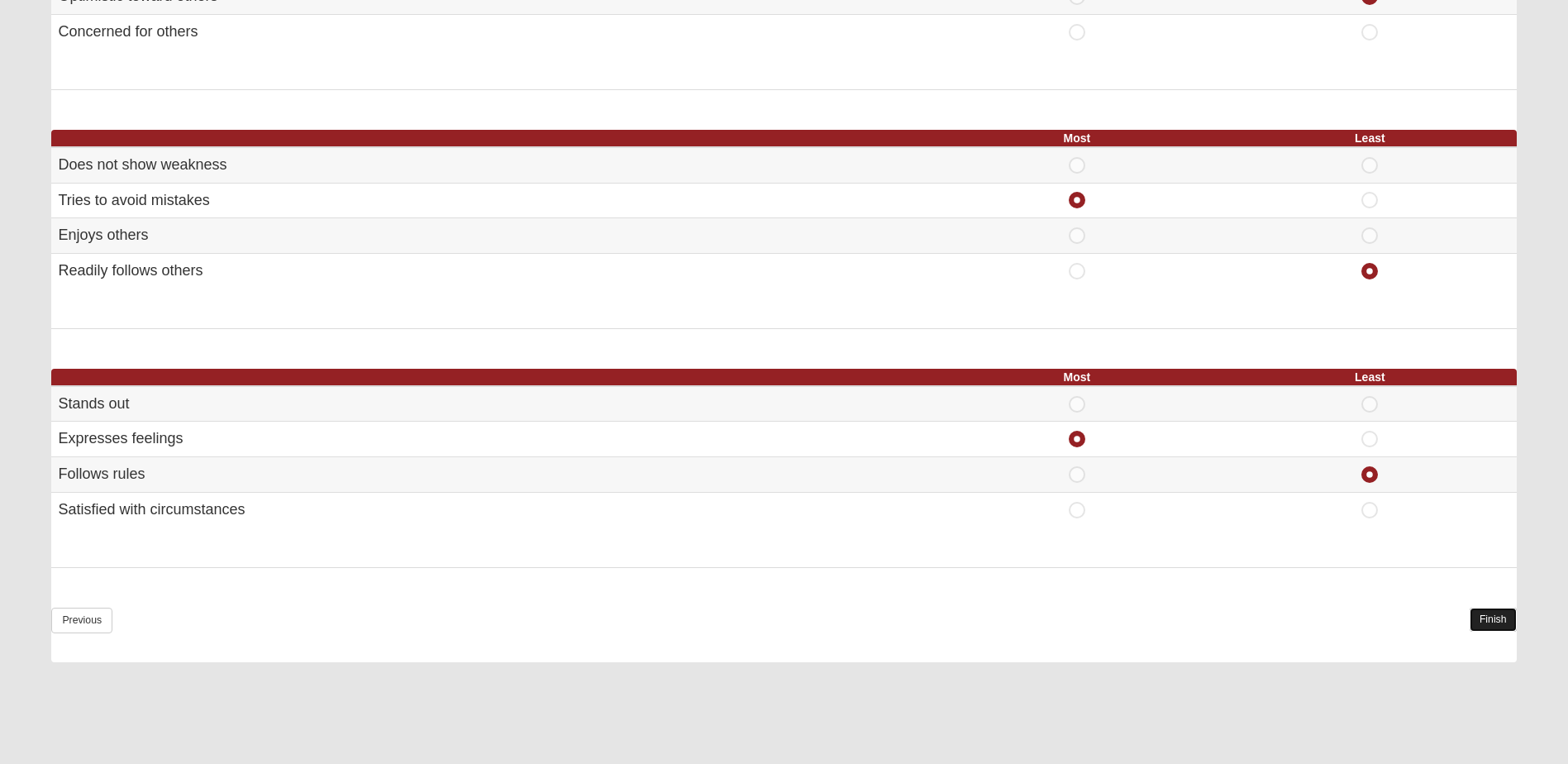
click at [1497, 622] on link "Finish" at bounding box center [1493, 619] width 47 height 24
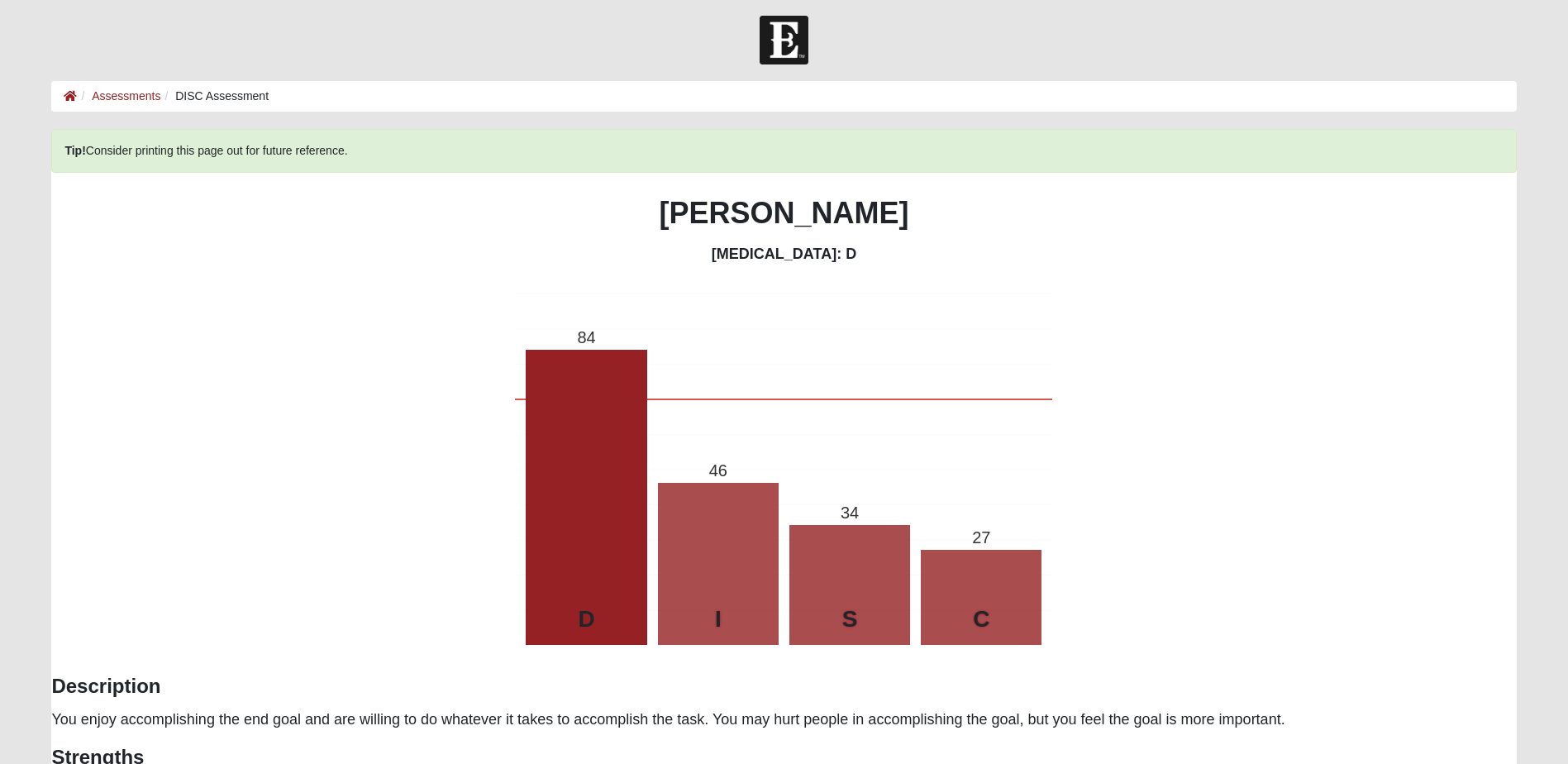
scroll to position [0, 0]
